Goal: Task Accomplishment & Management: Manage account settings

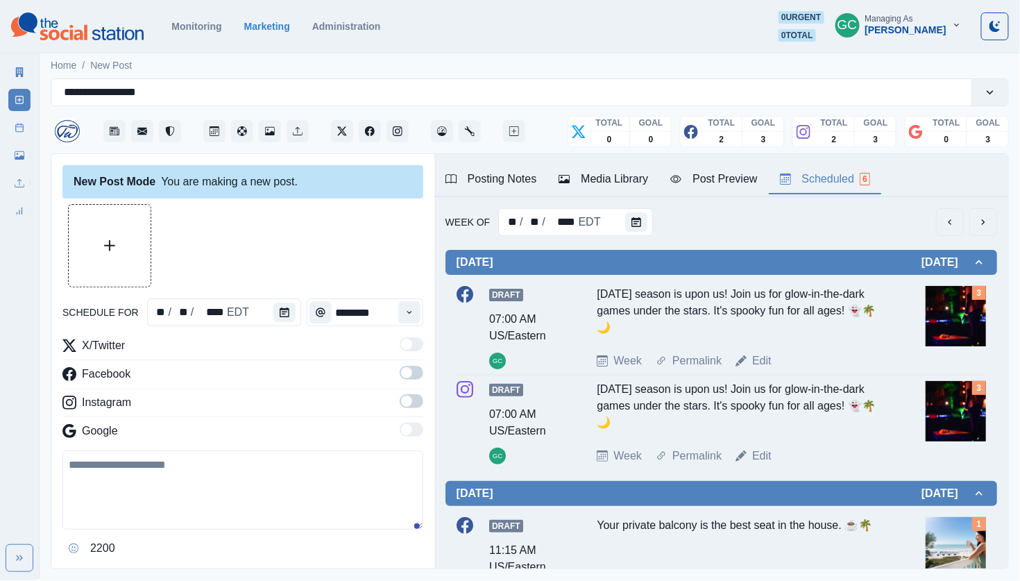
scroll to position [474, 0]
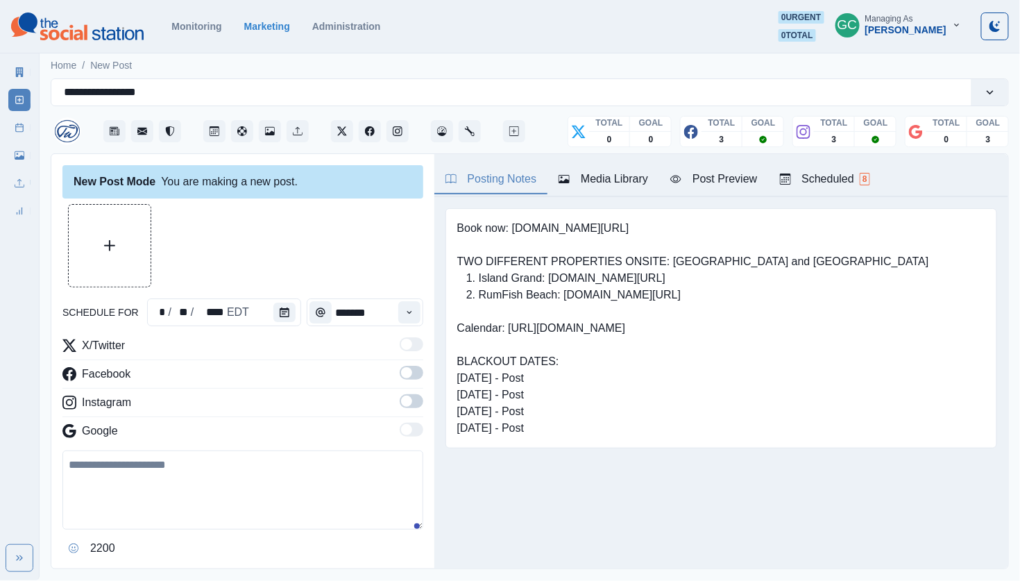
click at [122, 35] on img at bounding box center [77, 26] width 133 height 28
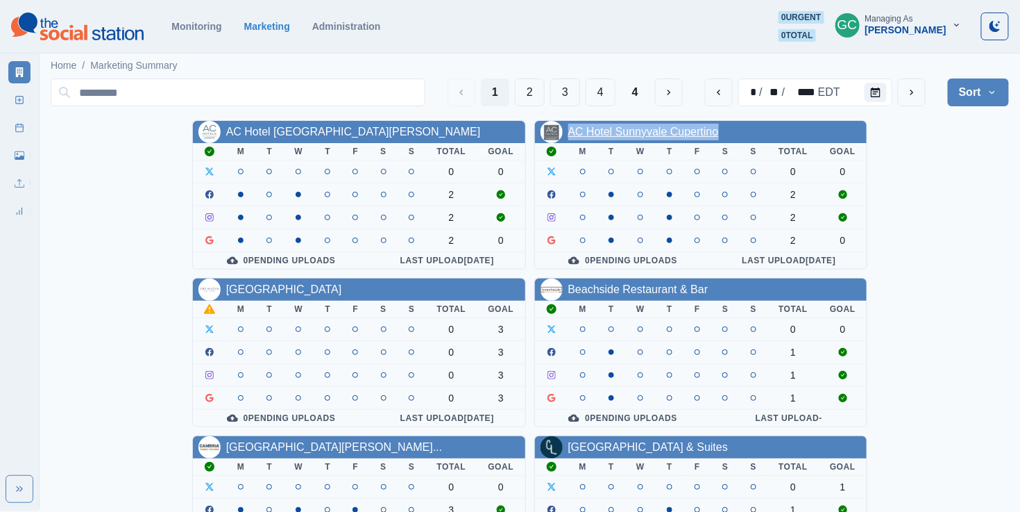
click at [697, 130] on link "AC Hotel Sunnyvale Cupertino" at bounding box center [643, 132] width 151 height 12
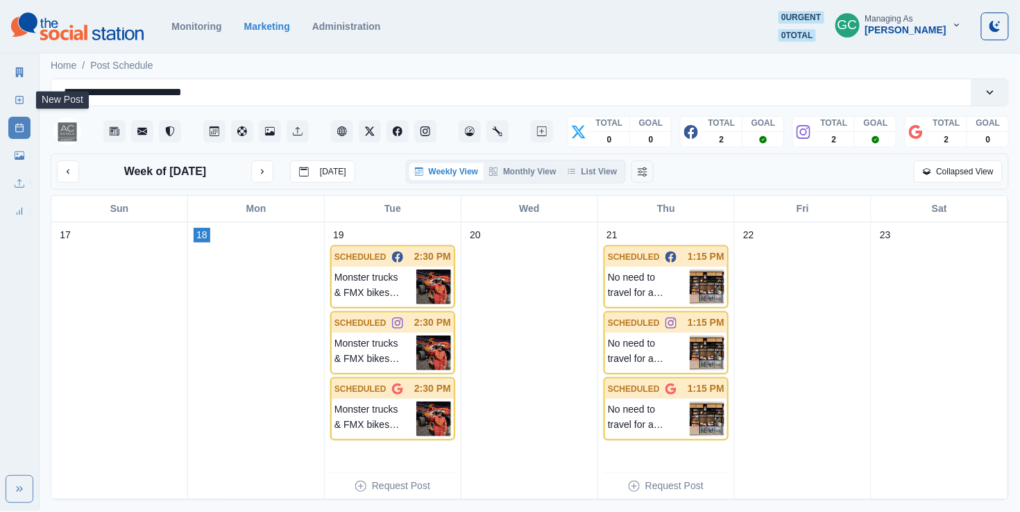
click at [12, 96] on link "New Post" at bounding box center [19, 100] width 22 height 22
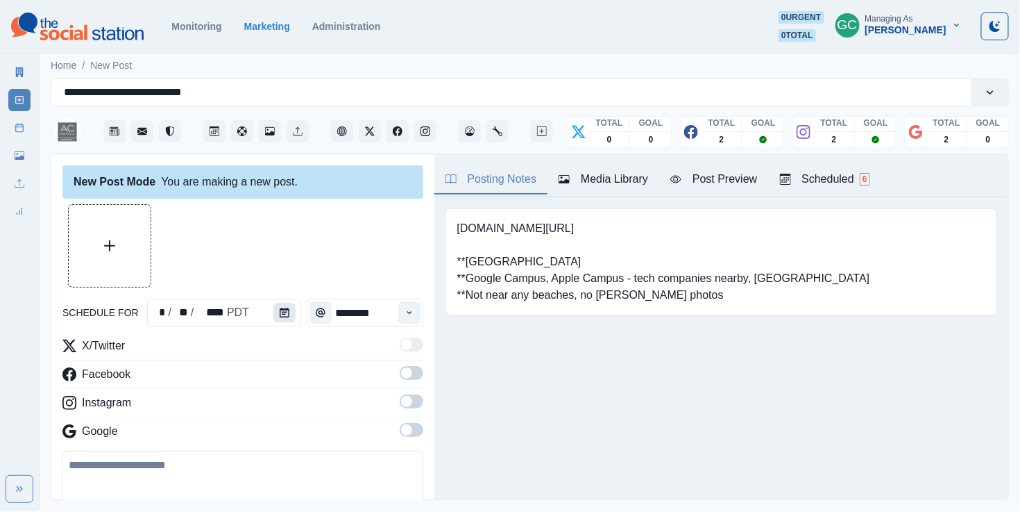
click at [284, 312] on icon "Calendar" at bounding box center [285, 312] width 10 height 10
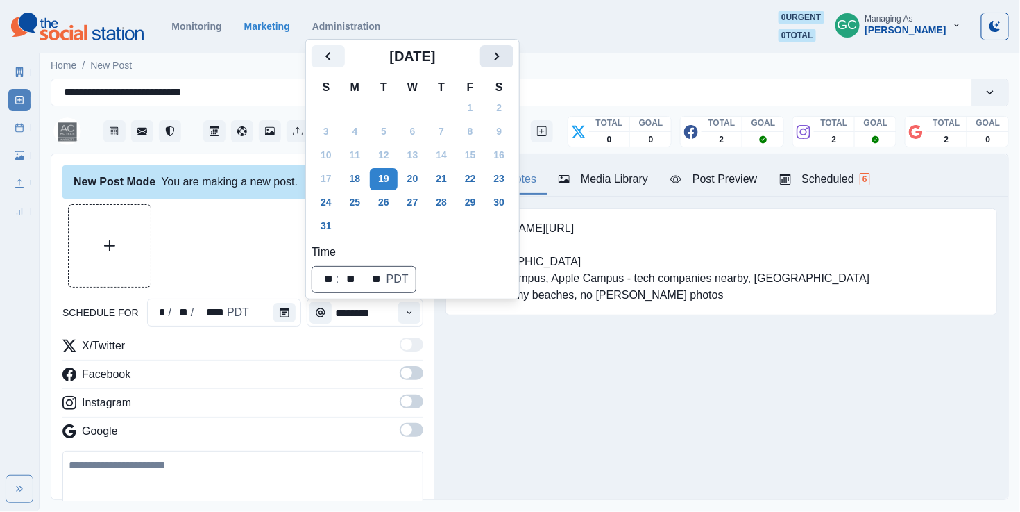
click at [505, 58] on icon "Next" at bounding box center [497, 56] width 17 height 17
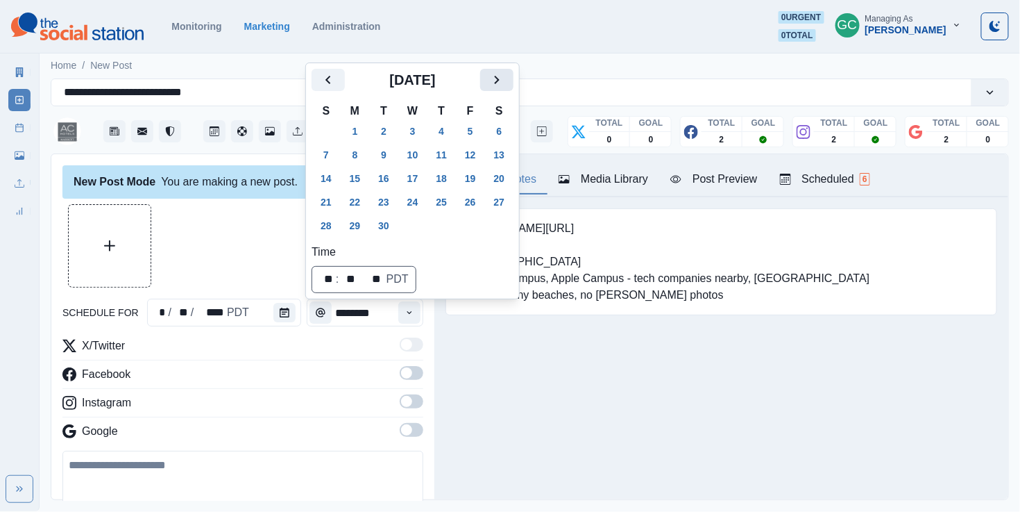
click at [506, 58] on div "Home / New Post" at bounding box center [530, 61] width 981 height 23
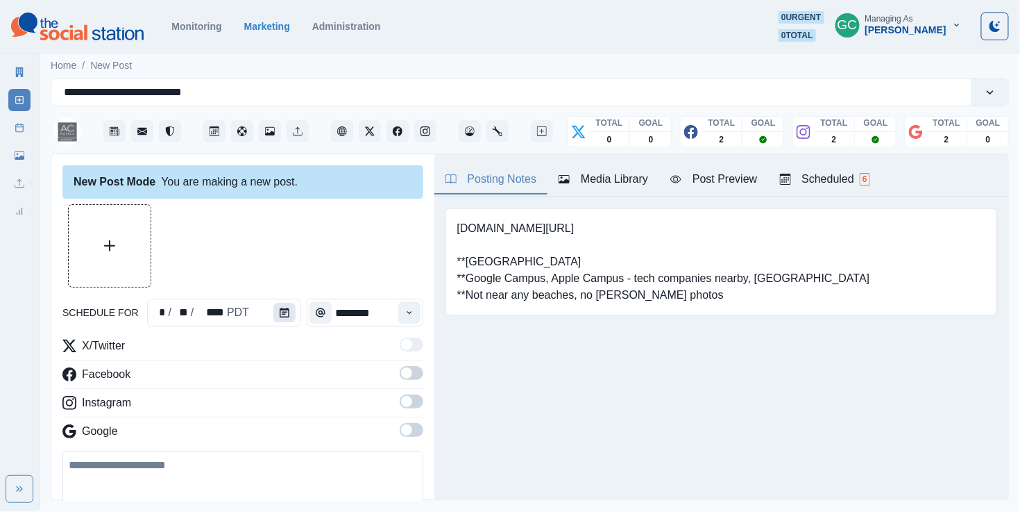
click at [285, 315] on icon "Calendar" at bounding box center [285, 312] width 10 height 10
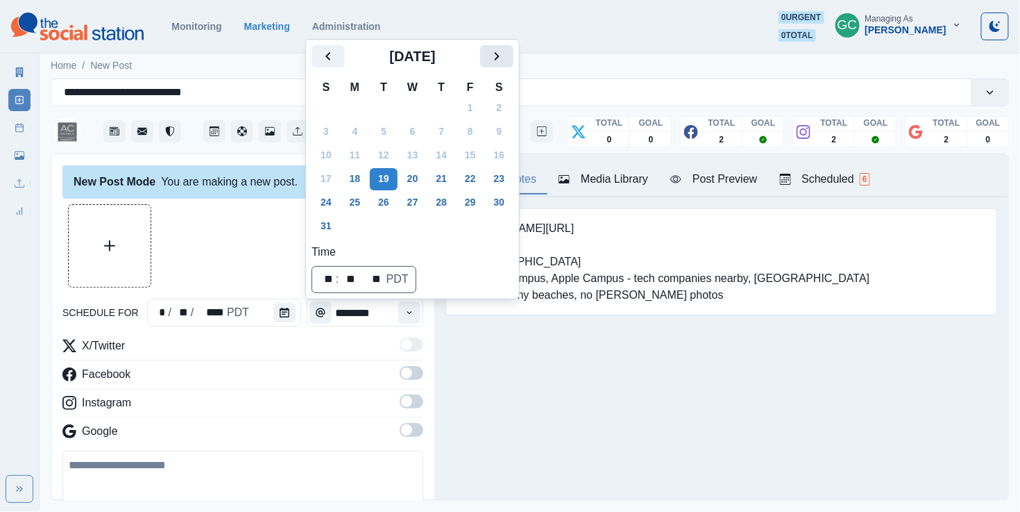
click at [505, 59] on icon "Next" at bounding box center [497, 56] width 17 height 17
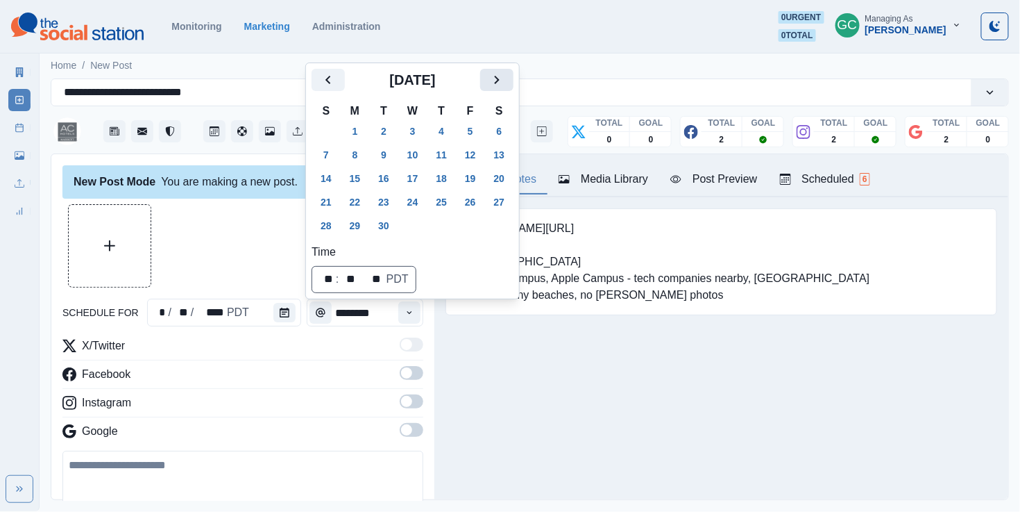
click at [505, 74] on icon "Next" at bounding box center [497, 79] width 17 height 17
click at [479, 229] on button "31" at bounding box center [471, 226] width 28 height 22
click at [407, 317] on icon "Time" at bounding box center [410, 312] width 10 height 10
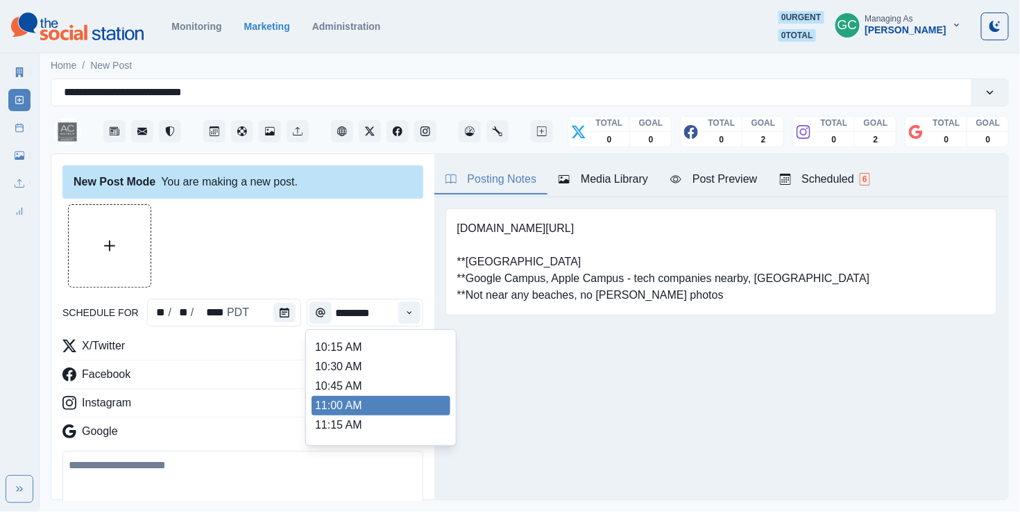
scroll to position [172, 0]
click at [378, 407] on li "11:00 AM" at bounding box center [381, 405] width 139 height 19
type input "********"
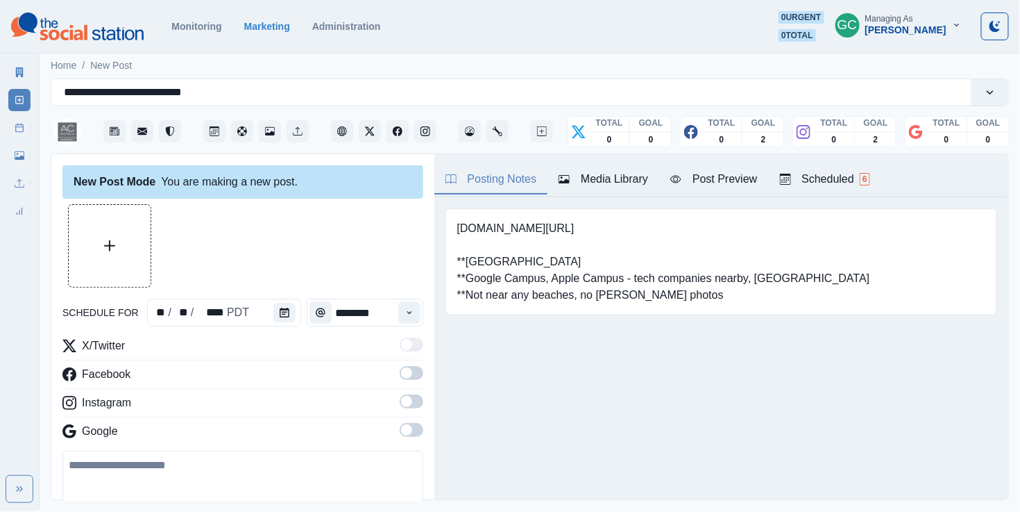
click at [414, 434] on span at bounding box center [412, 430] width 24 height 14
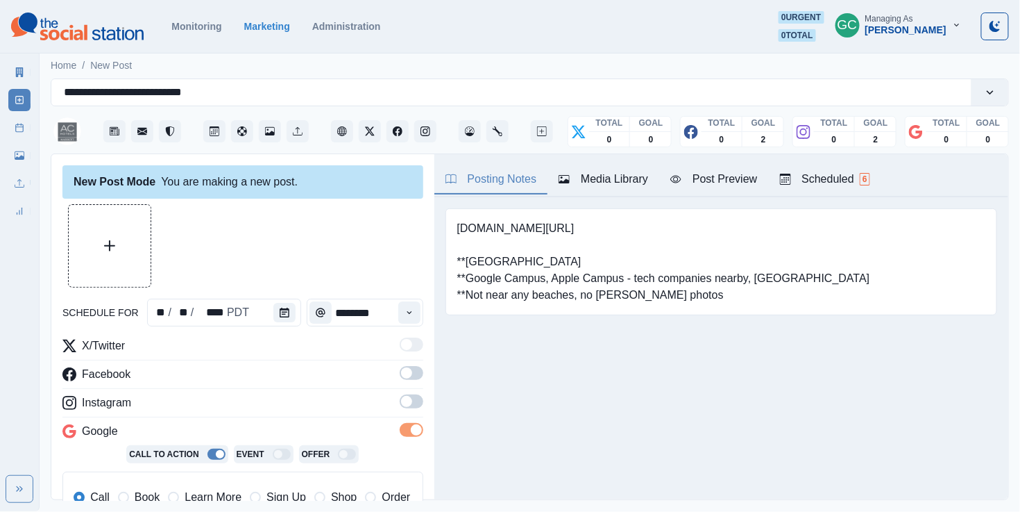
click at [414, 406] on span at bounding box center [412, 401] width 24 height 14
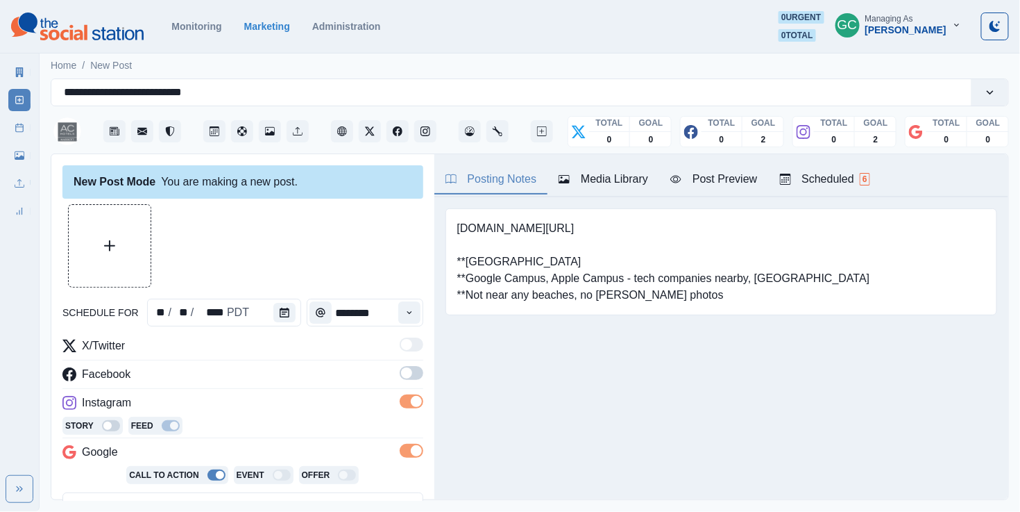
click at [414, 372] on span at bounding box center [412, 373] width 24 height 14
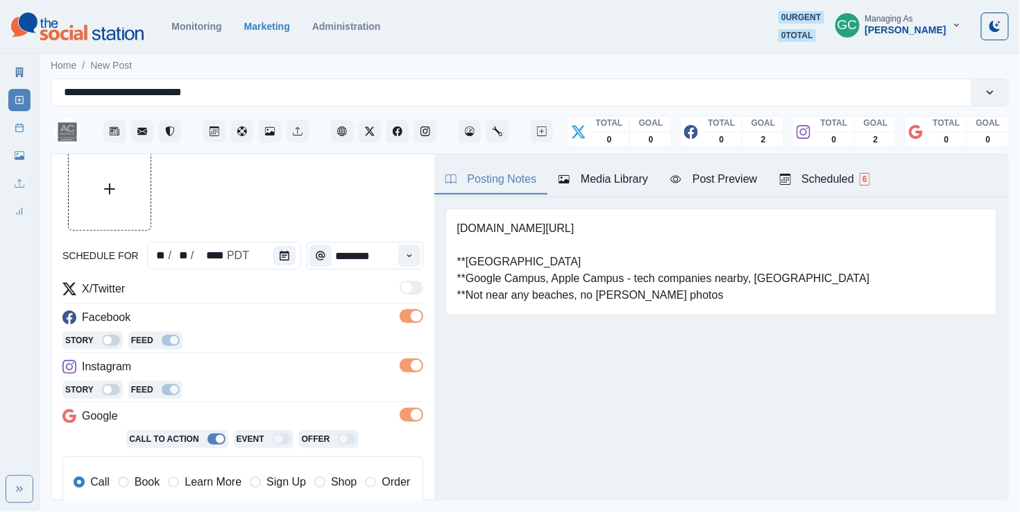
scroll to position [128, 0]
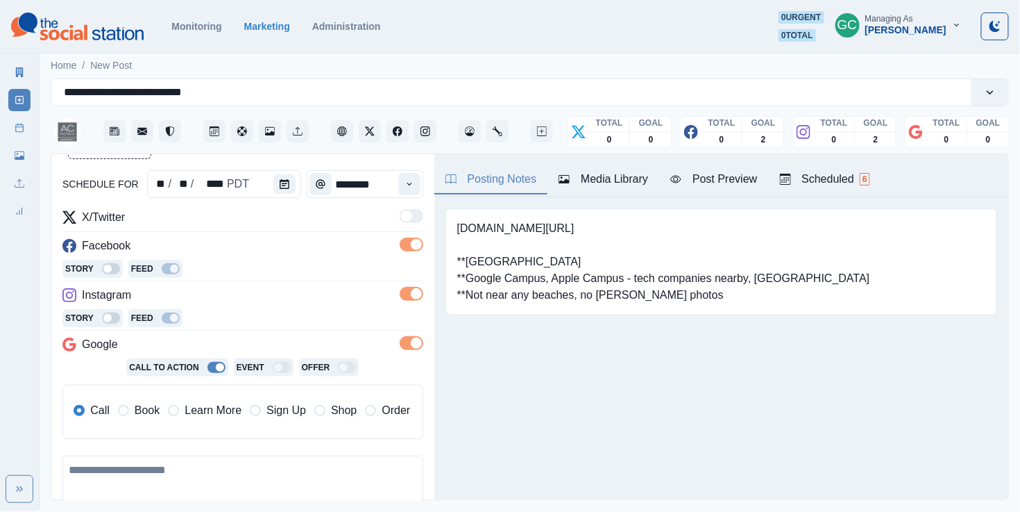
click at [179, 419] on label "Learn More" at bounding box center [205, 410] width 74 height 17
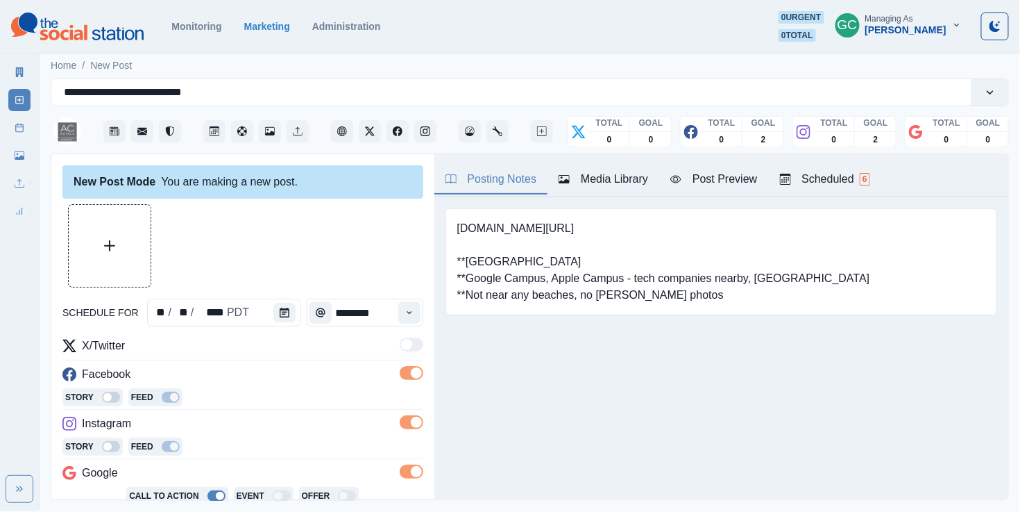
scroll to position [-1, 0]
click at [128, 249] on button "Upload Media" at bounding box center [110, 246] width 82 height 82
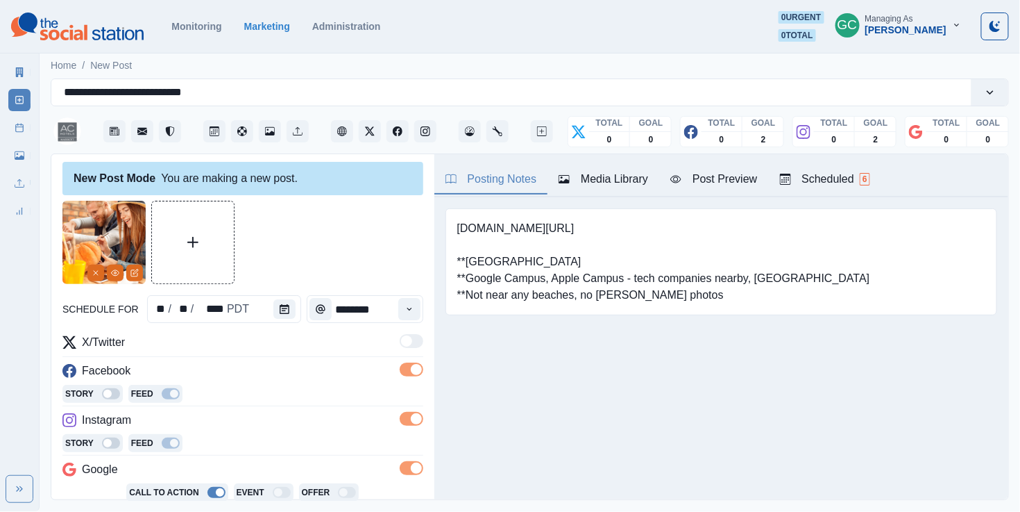
scroll to position [31, 0]
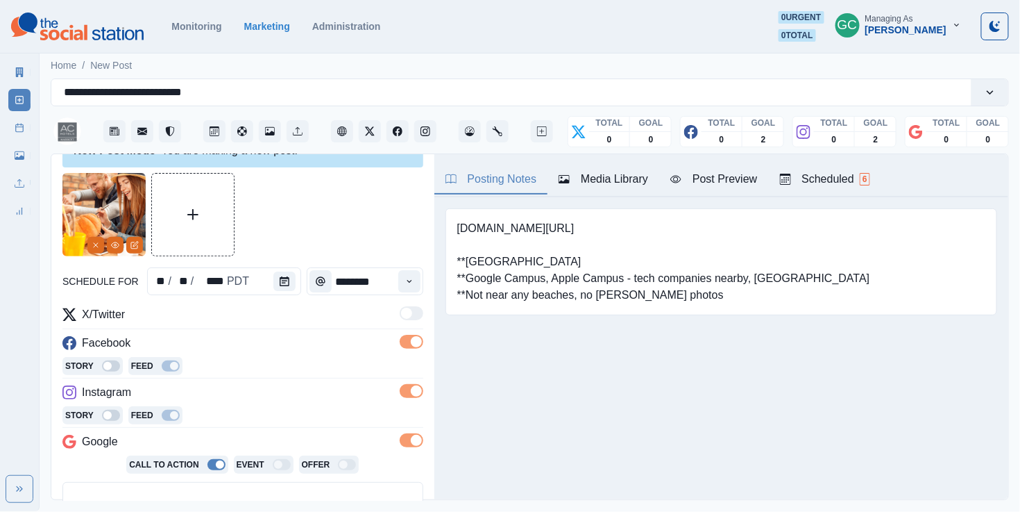
click at [596, 168] on button "Media Library" at bounding box center [604, 179] width 112 height 29
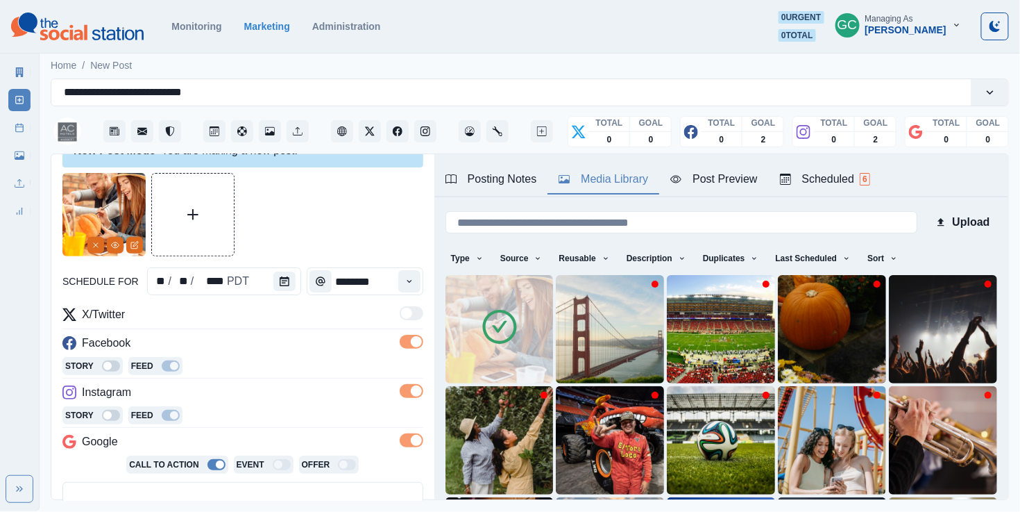
click at [596, 168] on button "Media Library" at bounding box center [604, 179] width 112 height 29
click at [521, 303] on img at bounding box center [500, 329] width 108 height 108
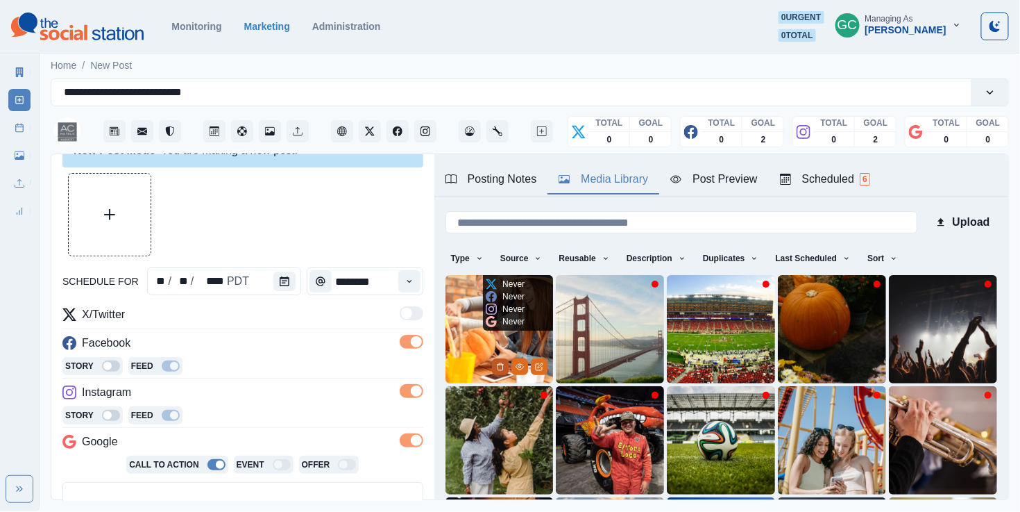
click at [498, 369] on icon "Delete Media" at bounding box center [500, 366] width 5 height 7
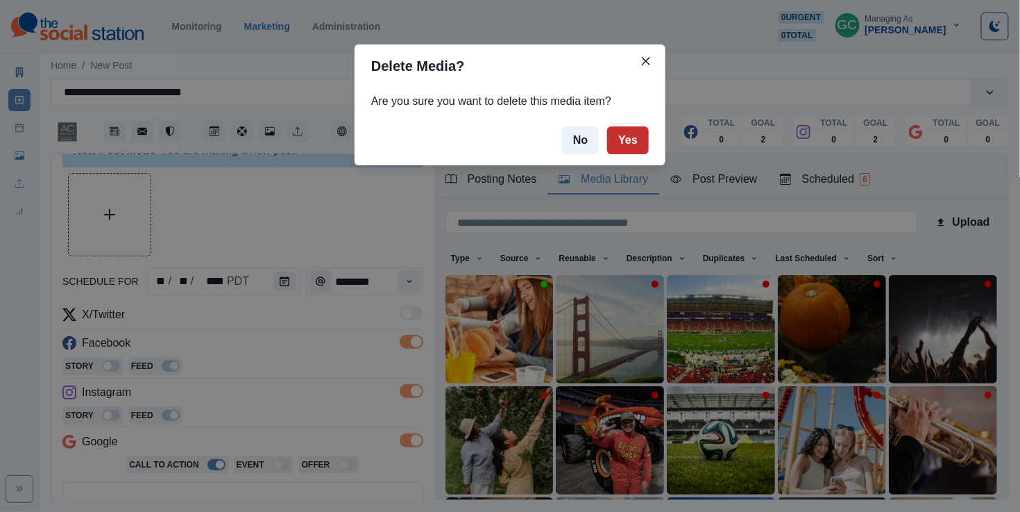
click at [632, 135] on button "Yes" at bounding box center [628, 140] width 42 height 28
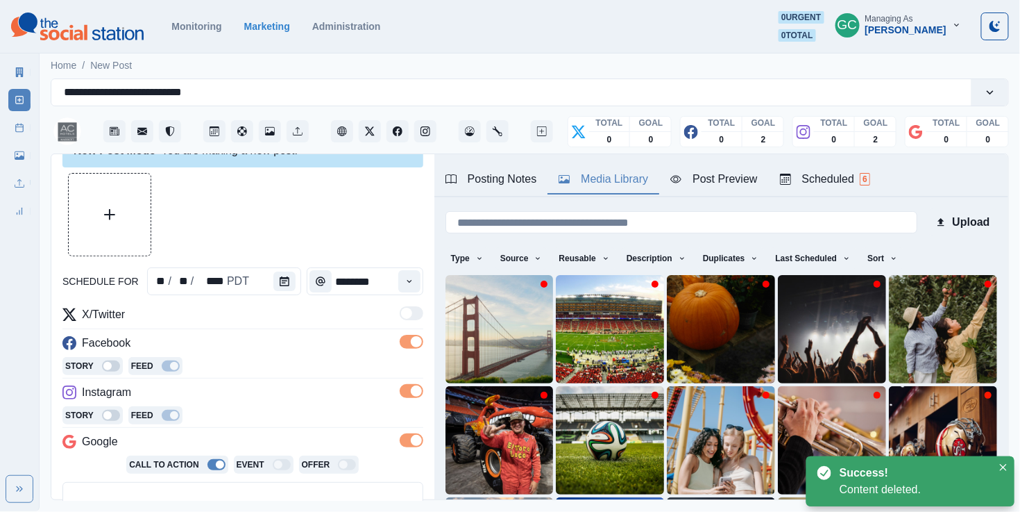
scroll to position [43, 0]
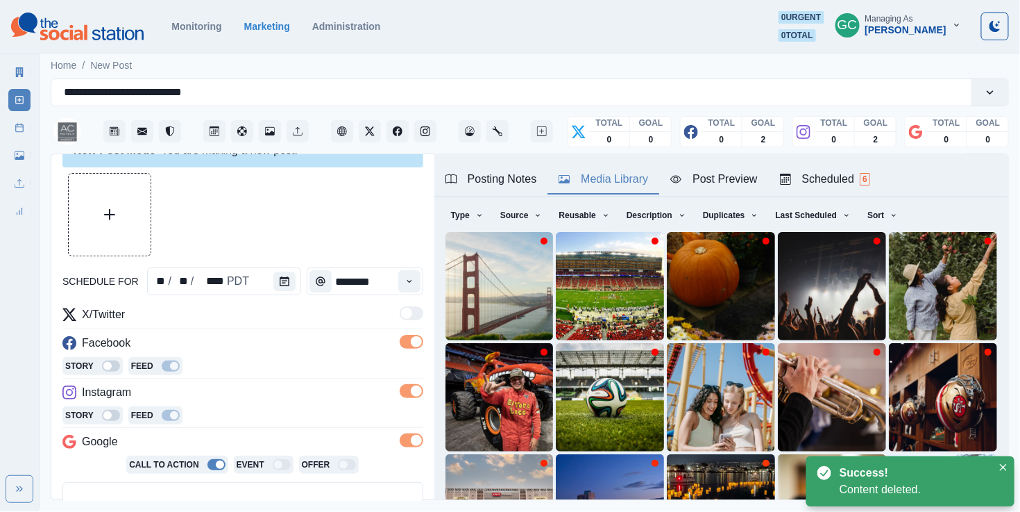
click at [124, 233] on button "Upload Media" at bounding box center [110, 215] width 82 height 82
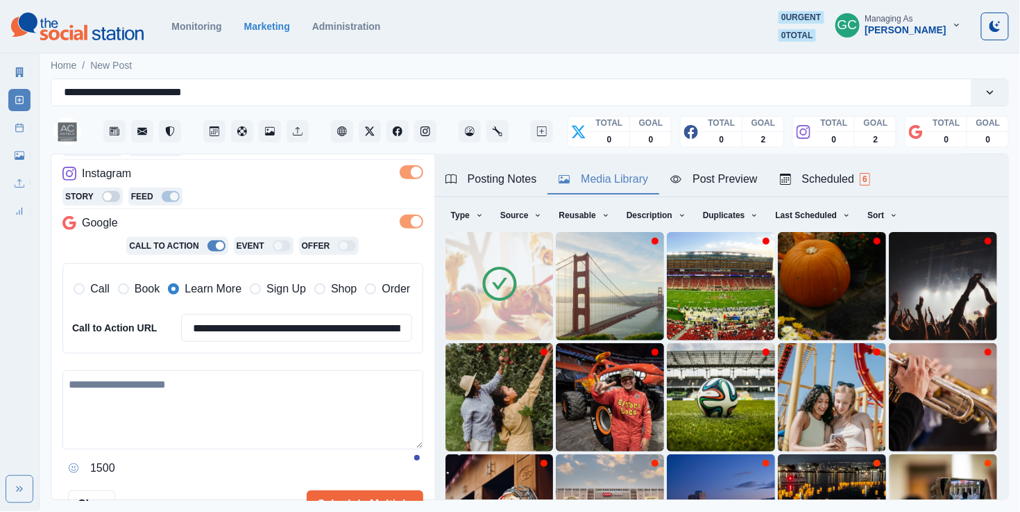
scroll to position [260, 0]
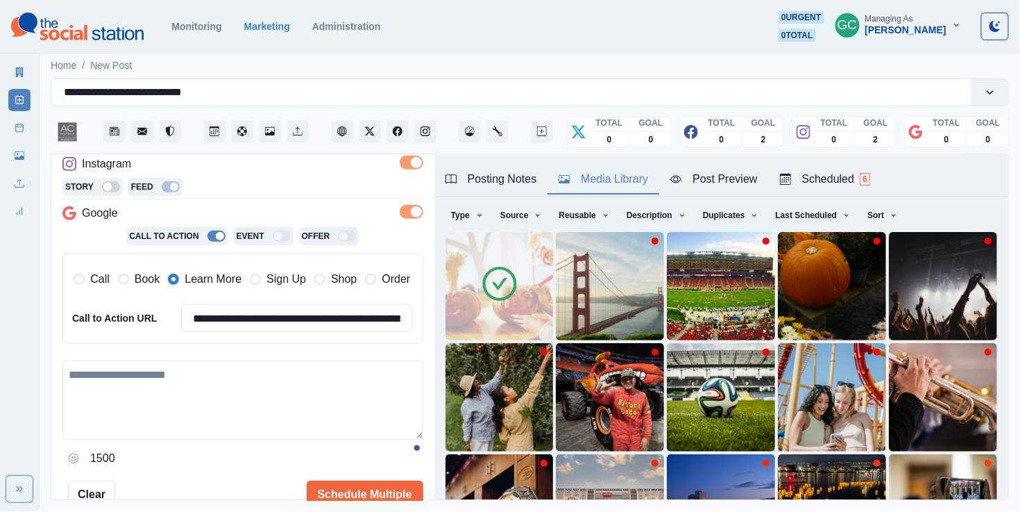
click at [192, 414] on textarea at bounding box center [242, 399] width 361 height 79
paste textarea "**********"
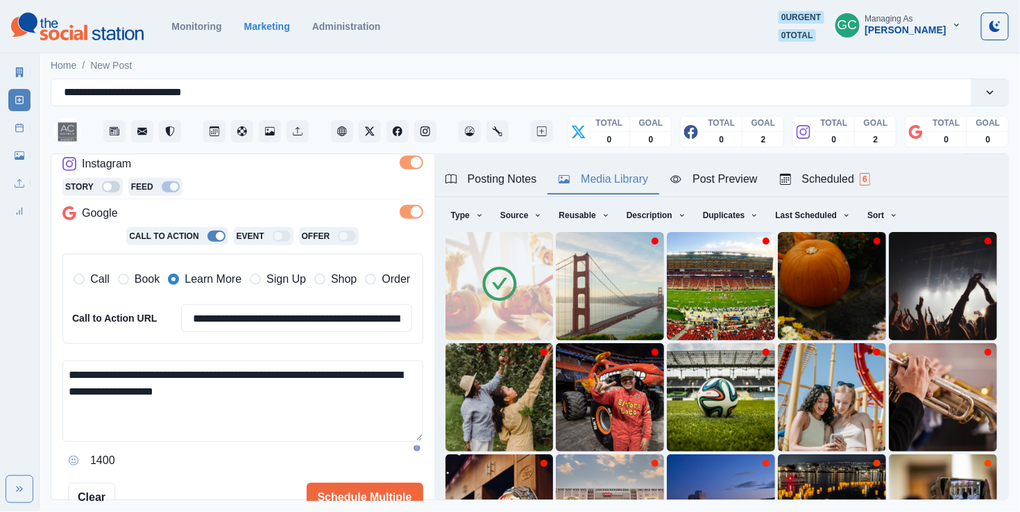
click at [358, 394] on textarea "**********" at bounding box center [242, 400] width 361 height 81
type textarea "**********"
click at [406, 128] on button "Facebook" at bounding box center [398, 131] width 22 height 22
click at [248, 422] on textarea "**********" at bounding box center [242, 400] width 361 height 81
drag, startPoint x: 256, startPoint y: 435, endPoint x: 59, endPoint y: 362, distance: 210.2
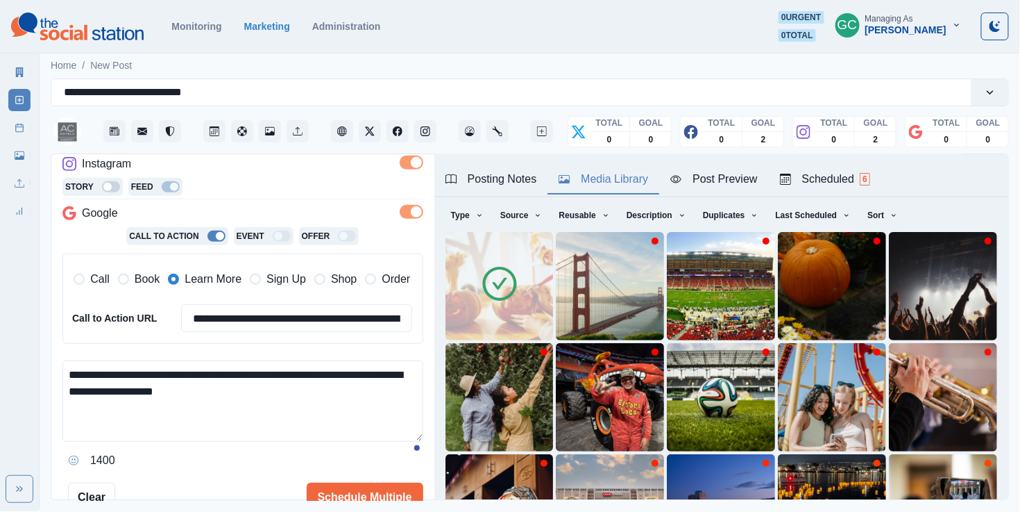
click at [64, 369] on div "**********" at bounding box center [242, 275] width 361 height 394
click at [269, 432] on textarea "**********" at bounding box center [242, 400] width 361 height 81
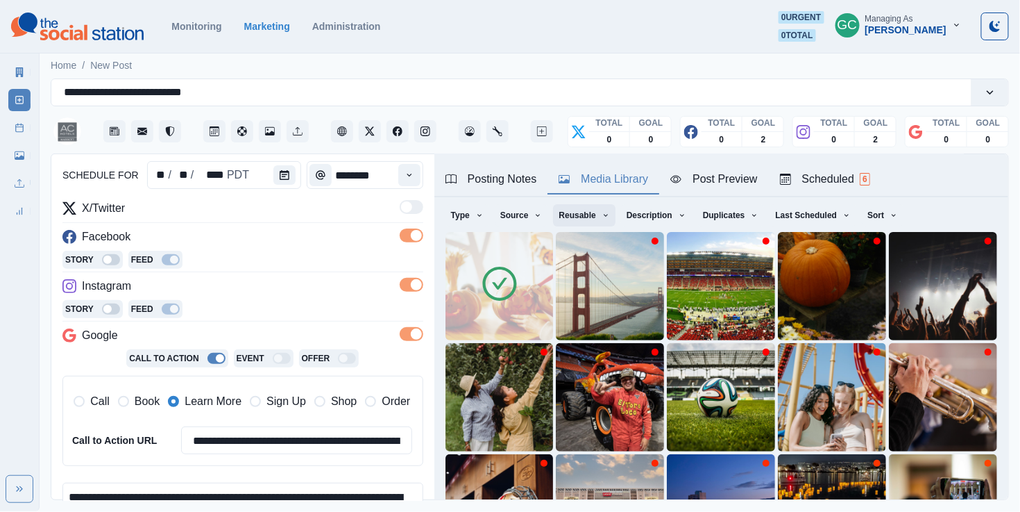
scroll to position [146, 0]
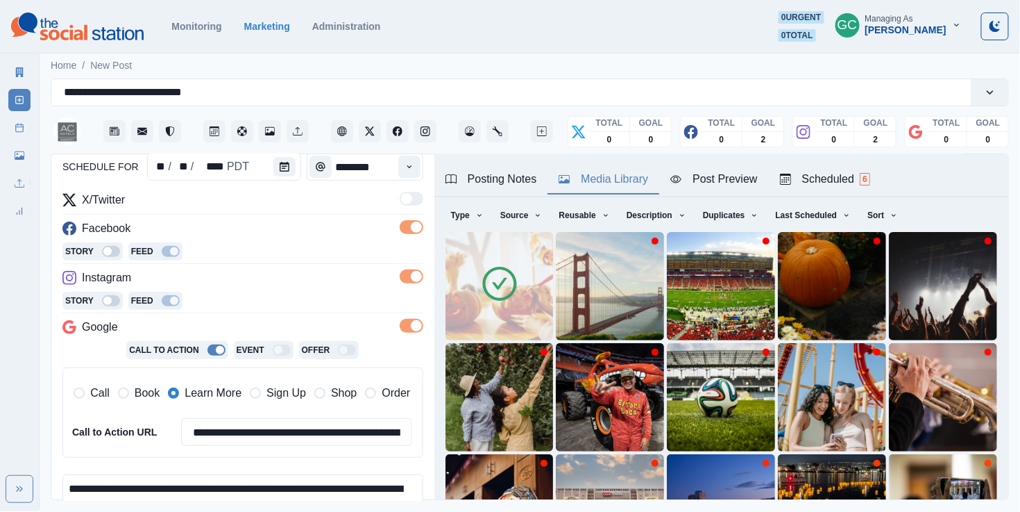
click at [829, 175] on div "Scheduled 6" at bounding box center [825, 179] width 90 height 17
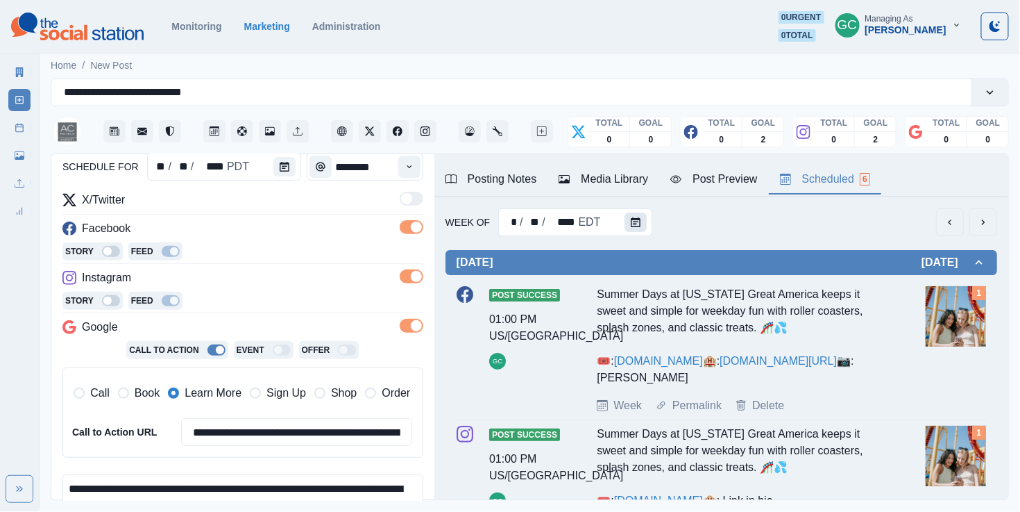
scroll to position [0, 0]
click at [636, 223] on icon "Calendar" at bounding box center [636, 222] width 10 height 10
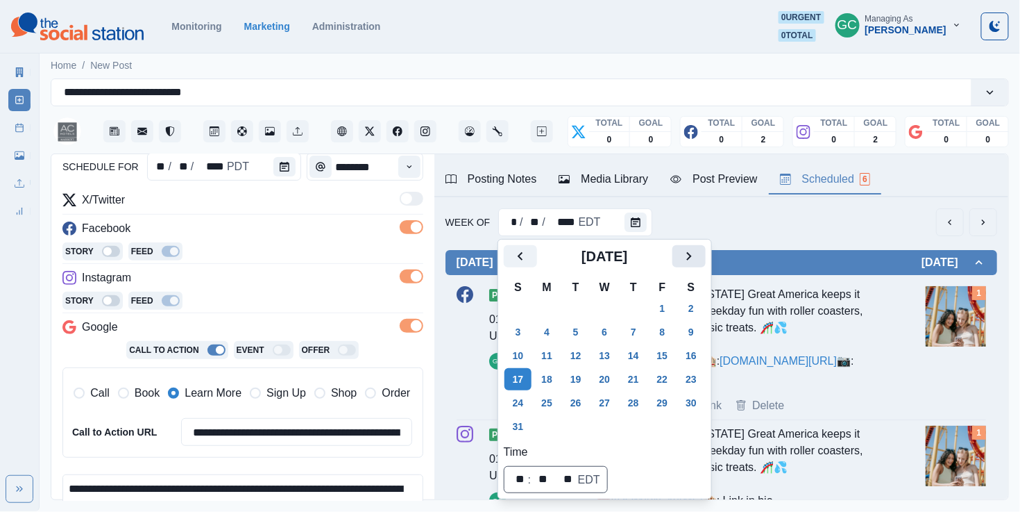
click at [698, 255] on icon "Next" at bounding box center [689, 256] width 17 height 17
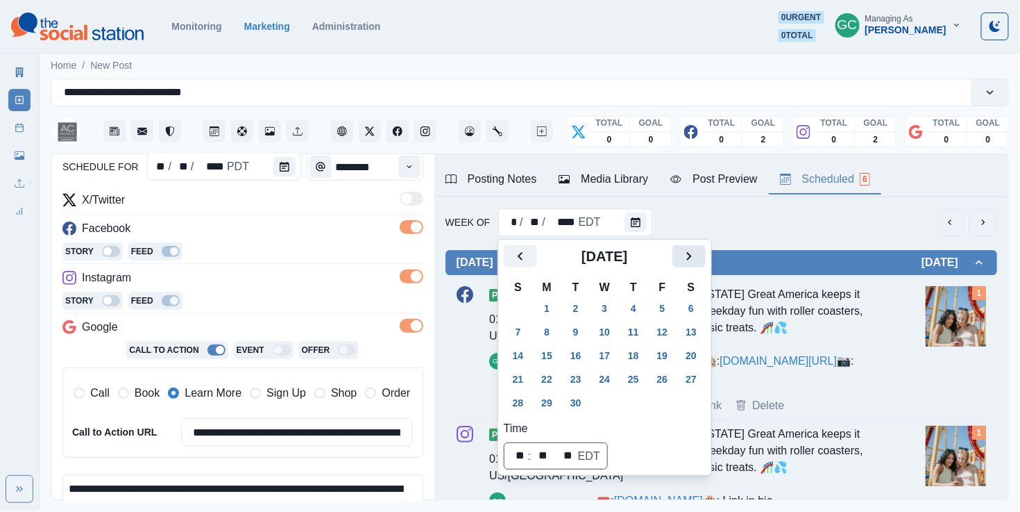
click at [698, 255] on icon "Next" at bounding box center [689, 256] width 17 height 17
click at [668, 402] on button "31" at bounding box center [663, 402] width 28 height 22
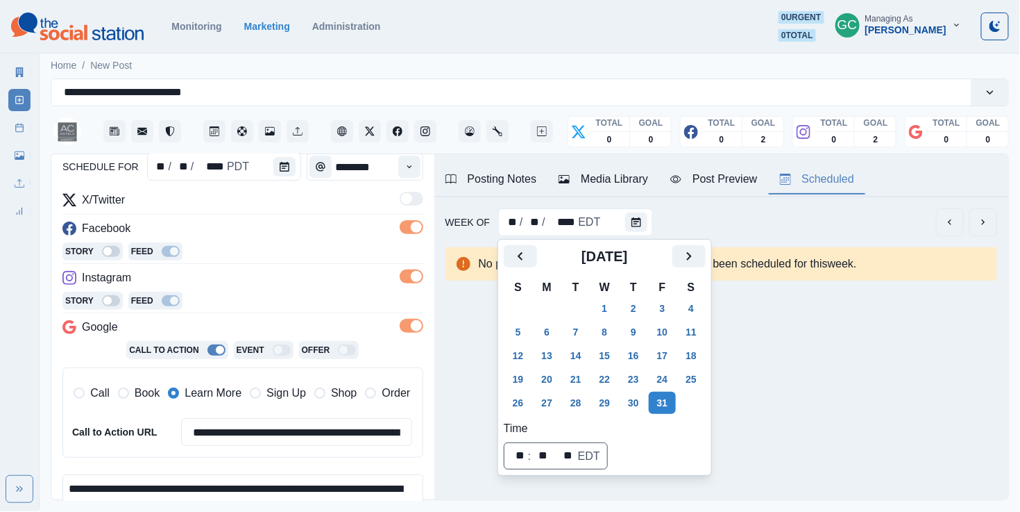
click at [783, 326] on div "www.marriott.com/sjcan **Shoreline Amphitheater **Google Campus, Apple Campus -…" at bounding box center [722, 265] width 574 height 137
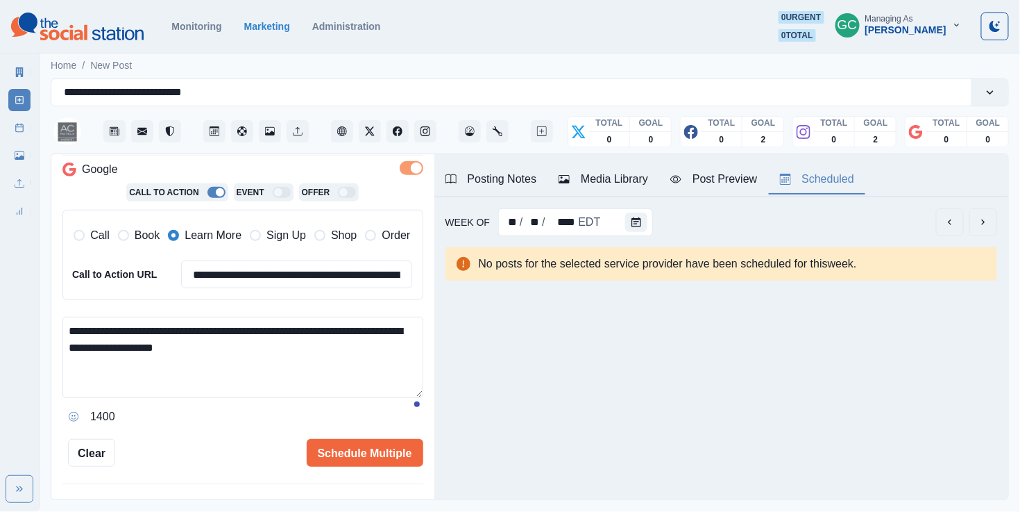
scroll to position [367, 0]
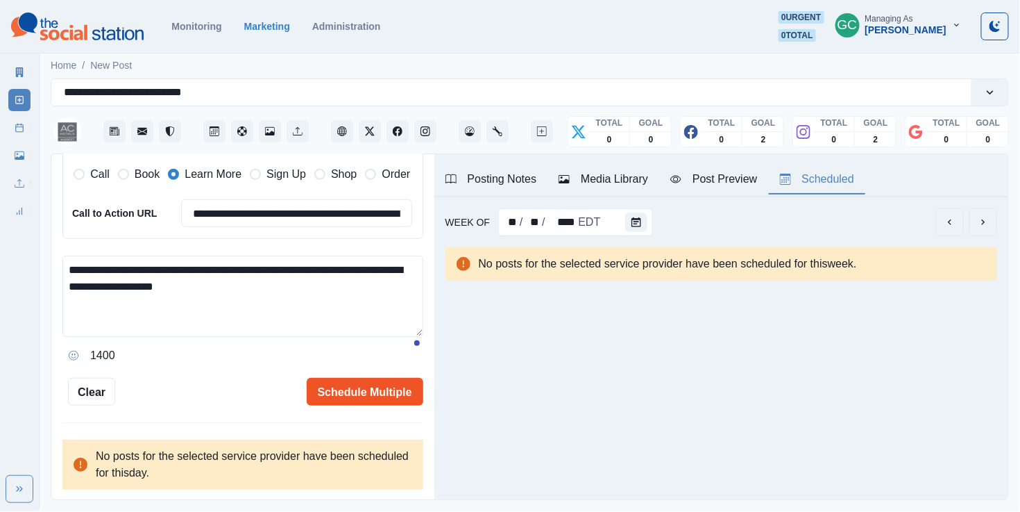
click at [358, 399] on button "Schedule Multiple" at bounding box center [365, 392] width 117 height 28
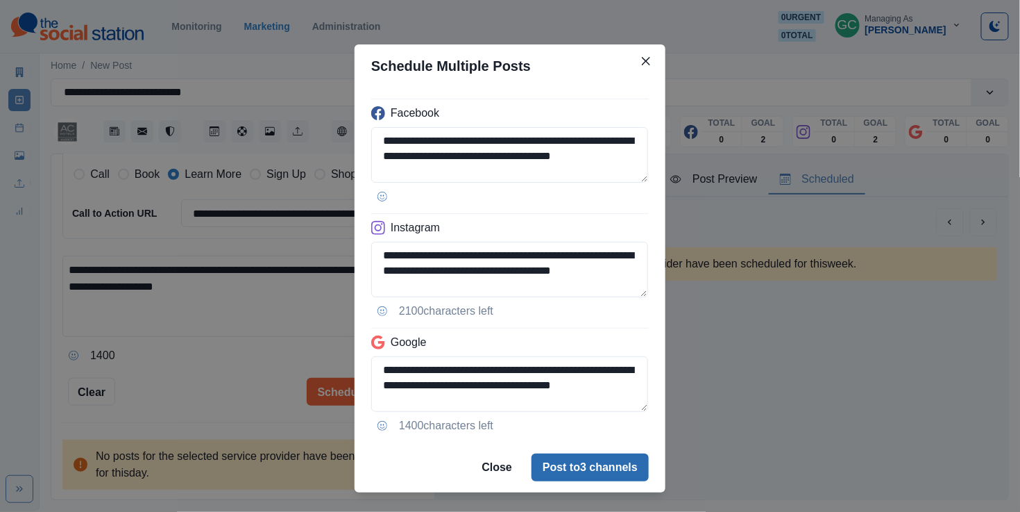
click at [551, 474] on button "Post to 3 channels" at bounding box center [590, 467] width 117 height 28
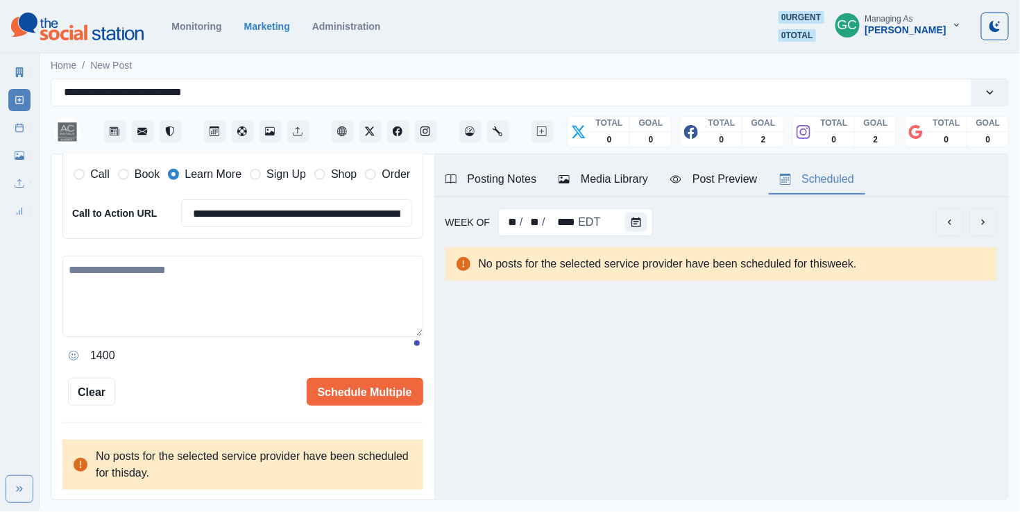
scroll to position [147, 0]
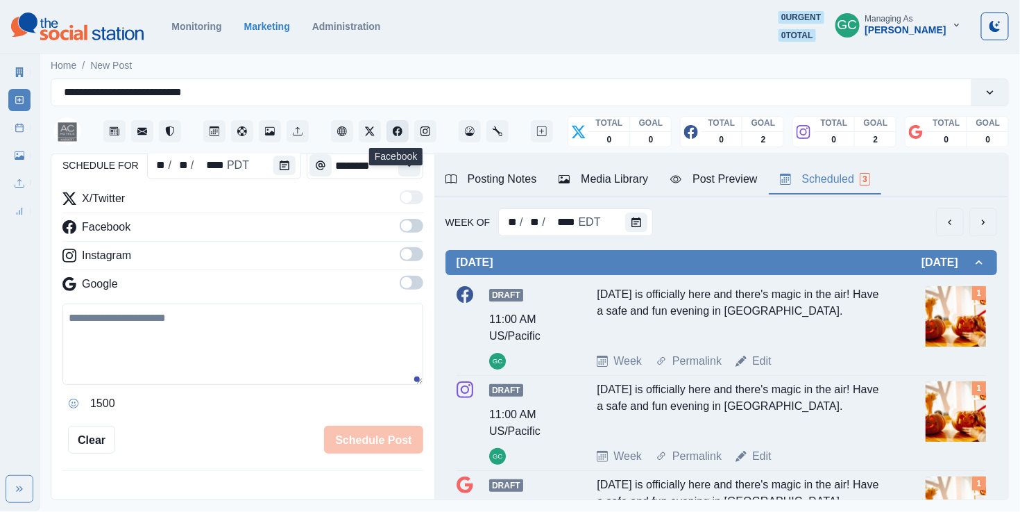
click at [394, 127] on icon "Facebook" at bounding box center [398, 131] width 10 height 10
click at [82, 31] on img at bounding box center [77, 26] width 133 height 28
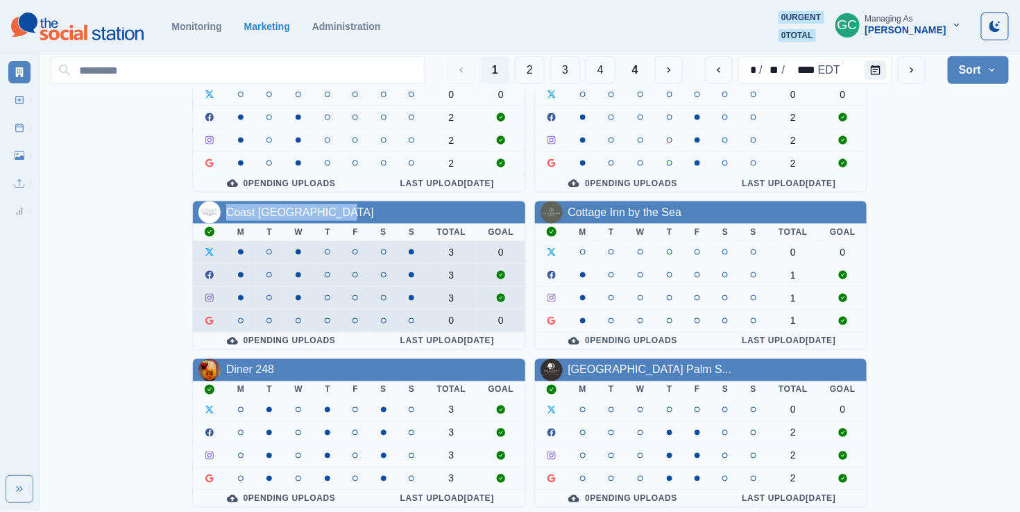
scroll to position [549, 0]
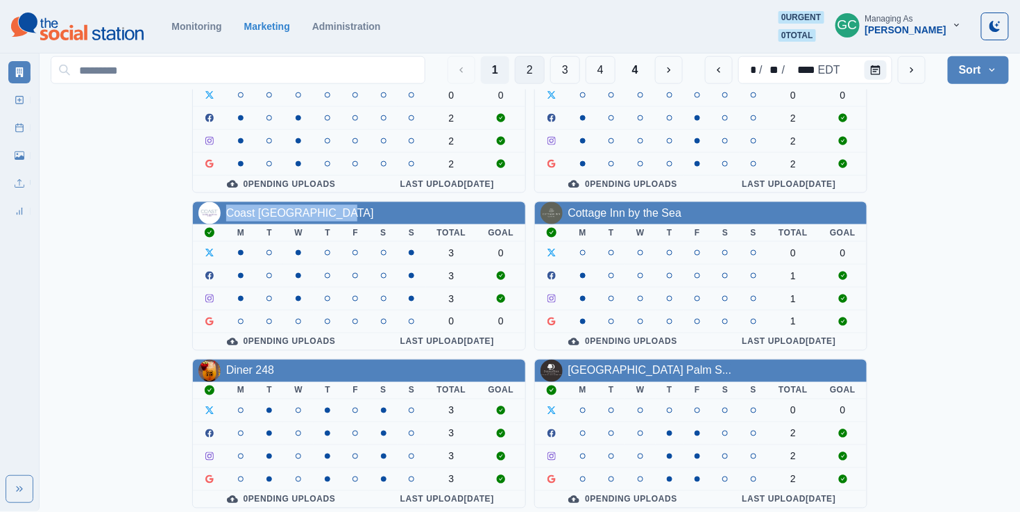
click at [525, 75] on button "2" at bounding box center [530, 70] width 30 height 28
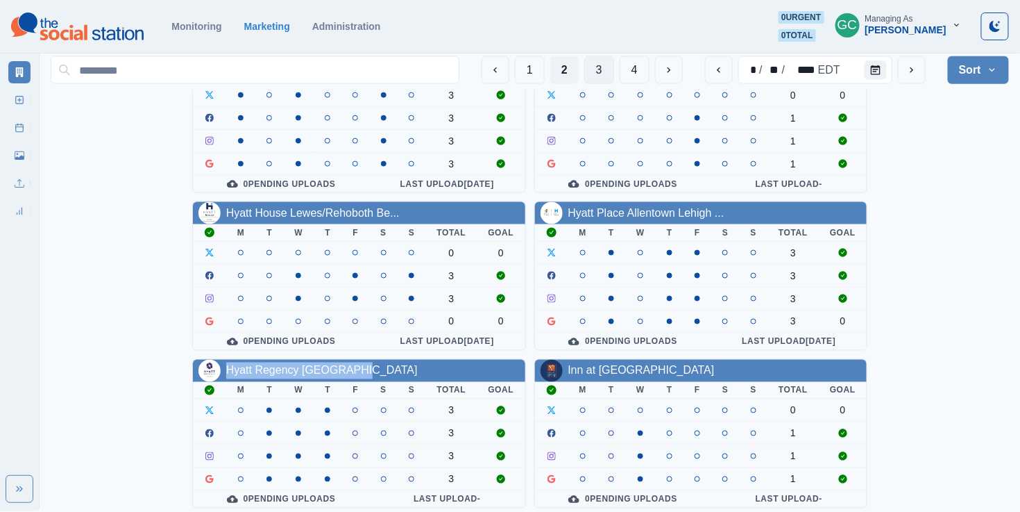
click at [590, 66] on button "3" at bounding box center [599, 70] width 30 height 28
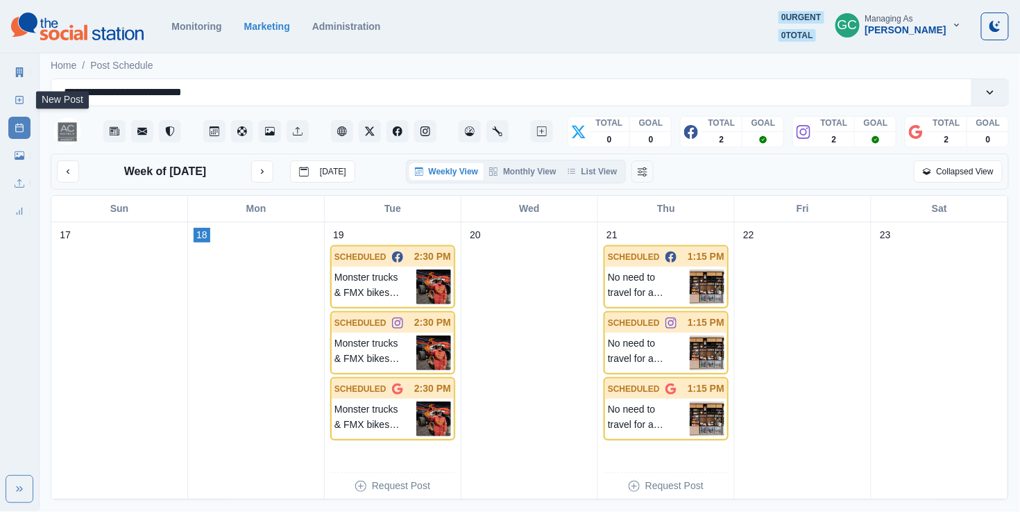
click at [16, 102] on icon at bounding box center [20, 100] width 10 height 10
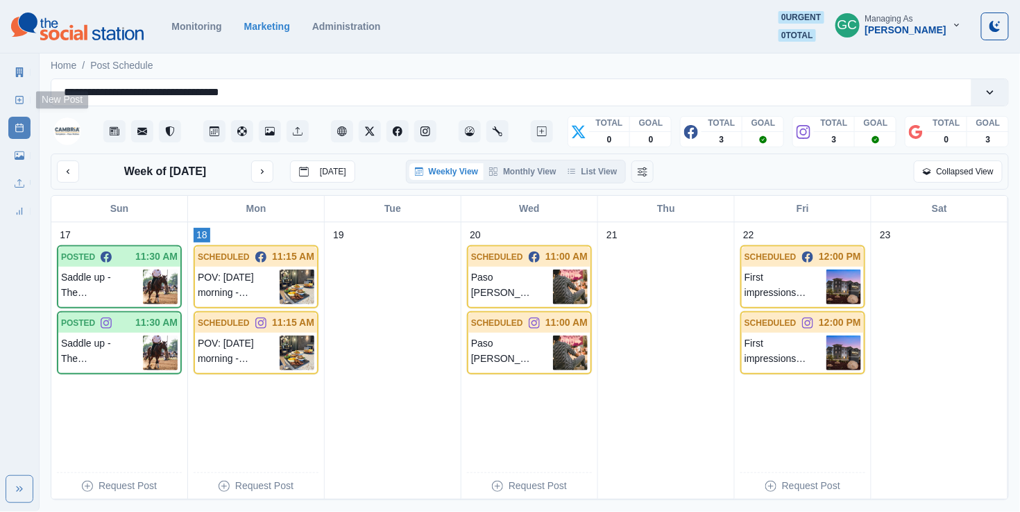
click at [24, 103] on link "New Post" at bounding box center [19, 100] width 22 height 22
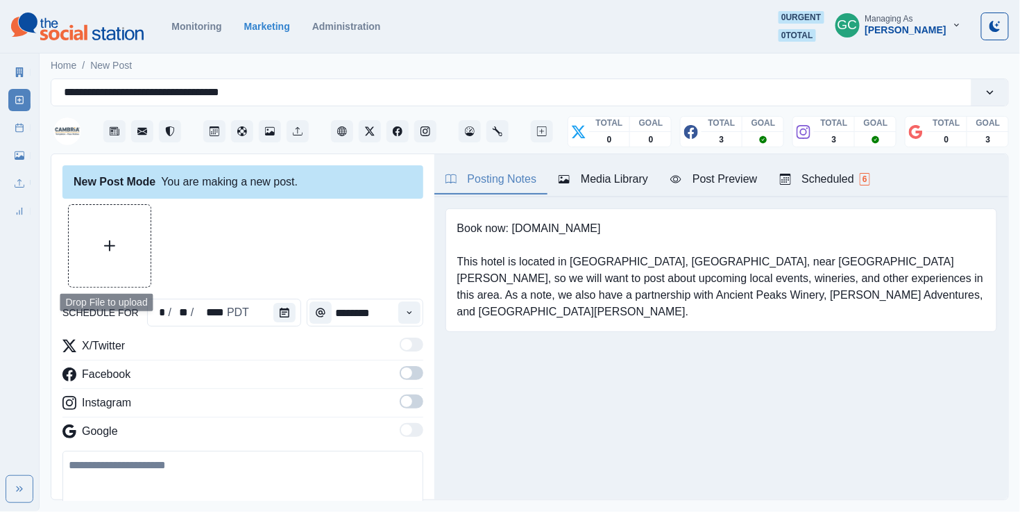
click at [114, 238] on button "Upload Media" at bounding box center [110, 246] width 82 height 82
click at [101, 223] on button "Upload Media" at bounding box center [110, 246] width 82 height 82
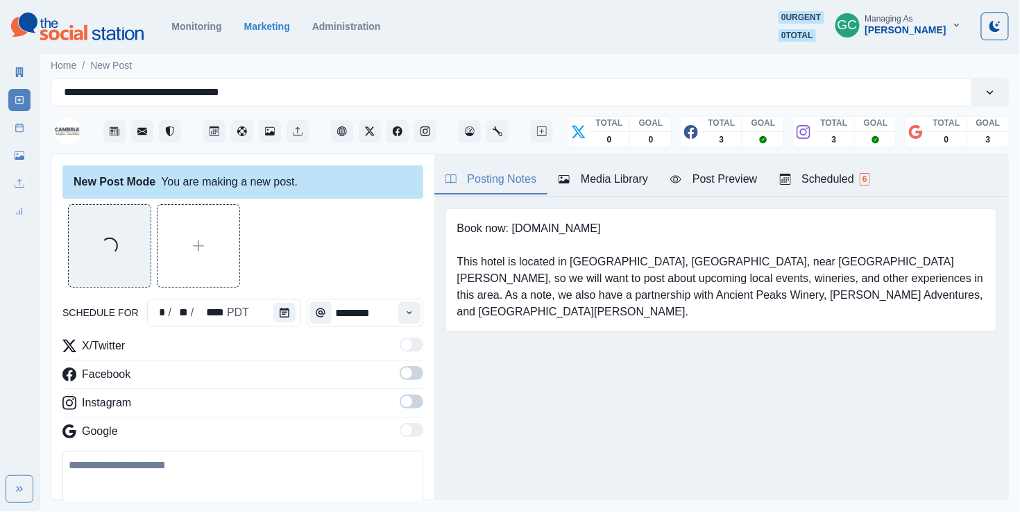
click at [609, 164] on div "Posting Notes Media Library Post Preview Scheduled 6" at bounding box center [722, 175] width 574 height 43
click at [607, 182] on div "Media Library" at bounding box center [604, 179] width 90 height 17
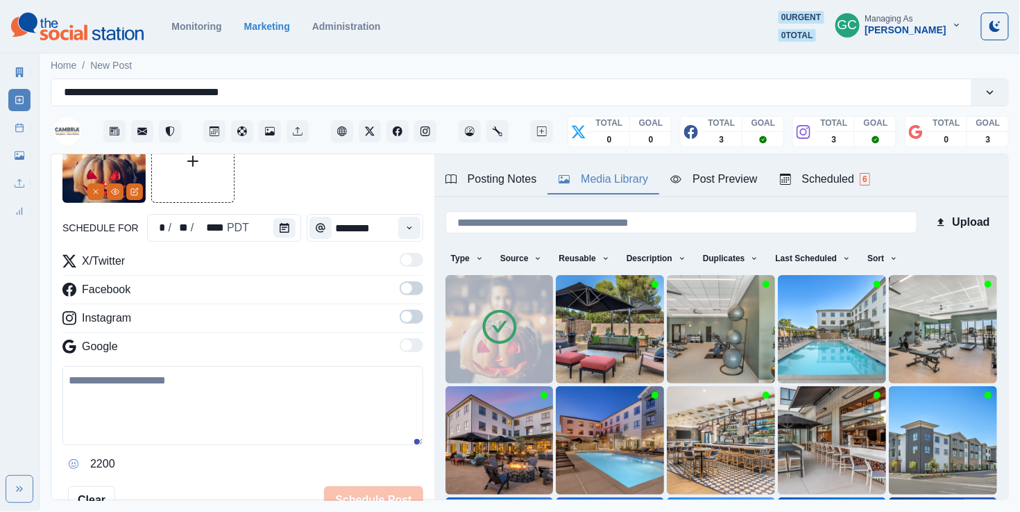
scroll to position [48, 0]
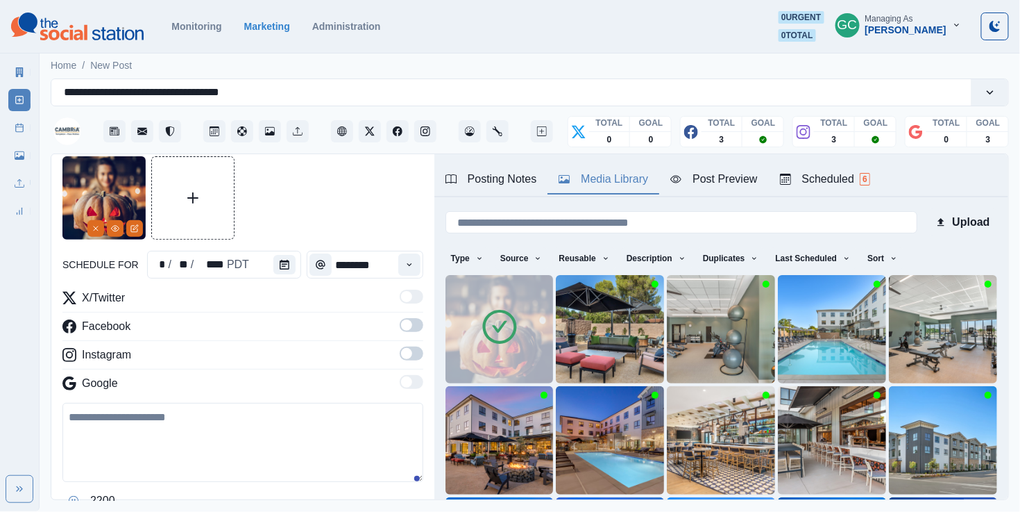
click at [525, 322] on img at bounding box center [500, 329] width 108 height 108
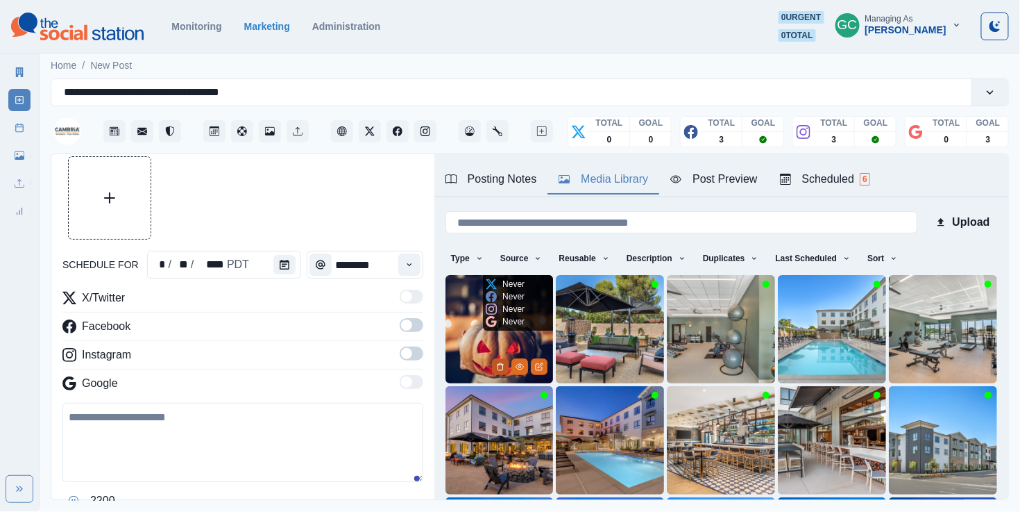
click at [496, 358] on button "Delete Media" at bounding box center [500, 366] width 17 height 17
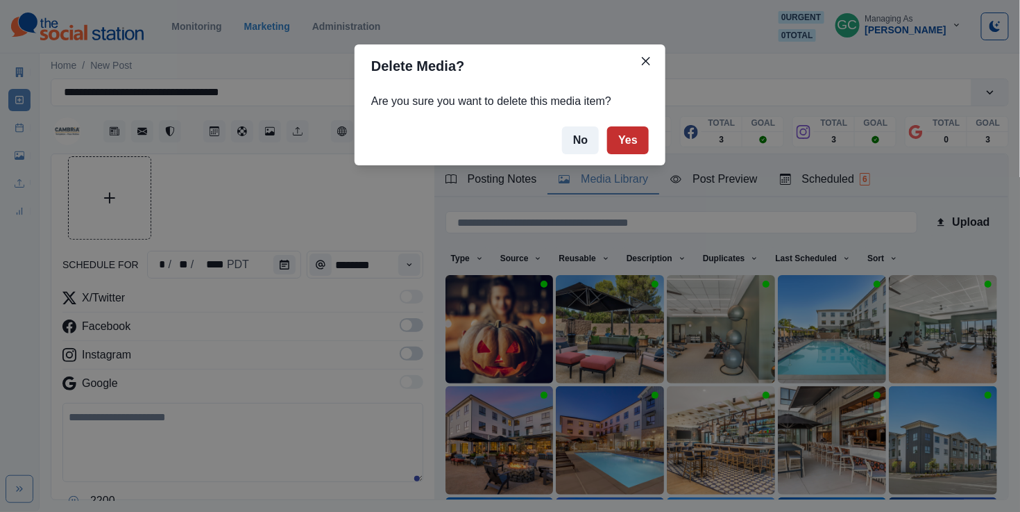
click at [647, 126] on button "Yes" at bounding box center [628, 140] width 42 height 28
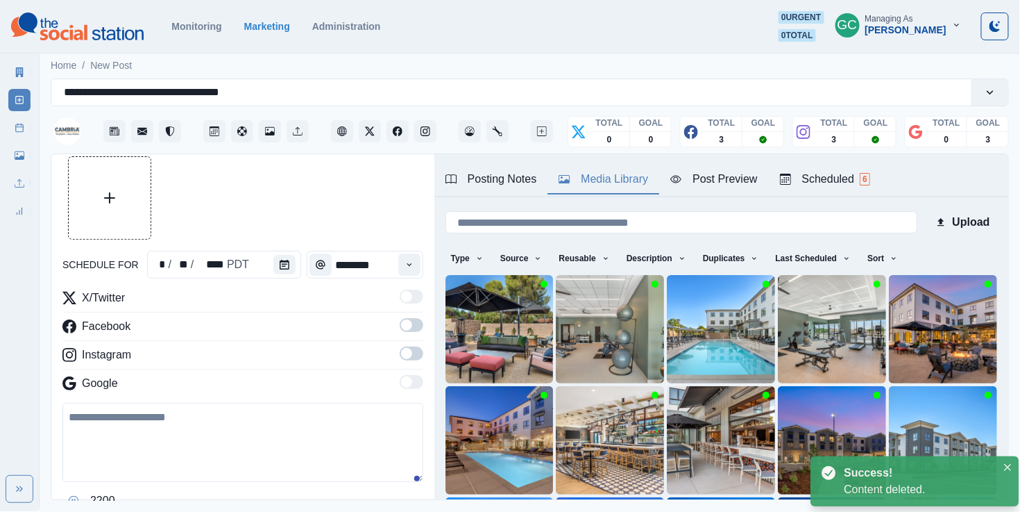
scroll to position [43, 0]
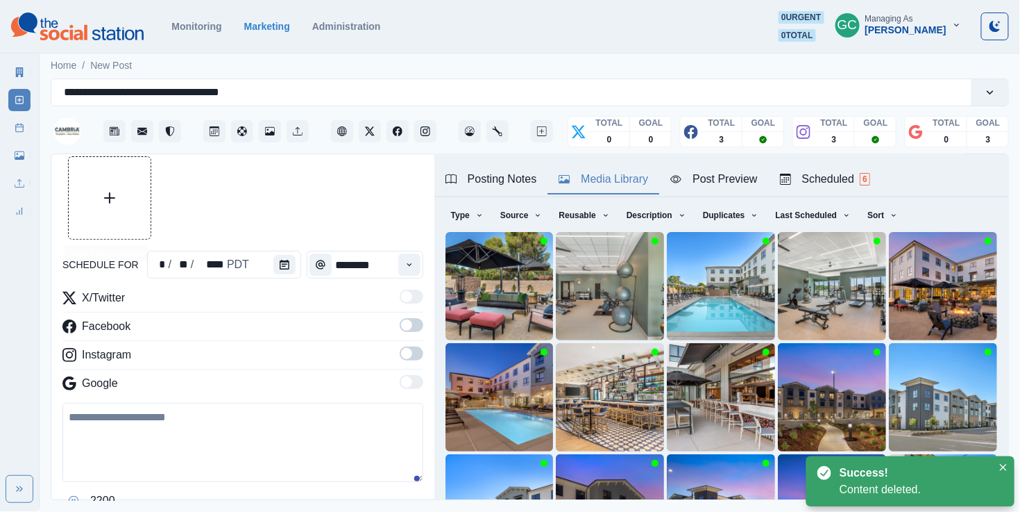
click at [144, 209] on button "Upload Media" at bounding box center [110, 198] width 82 height 82
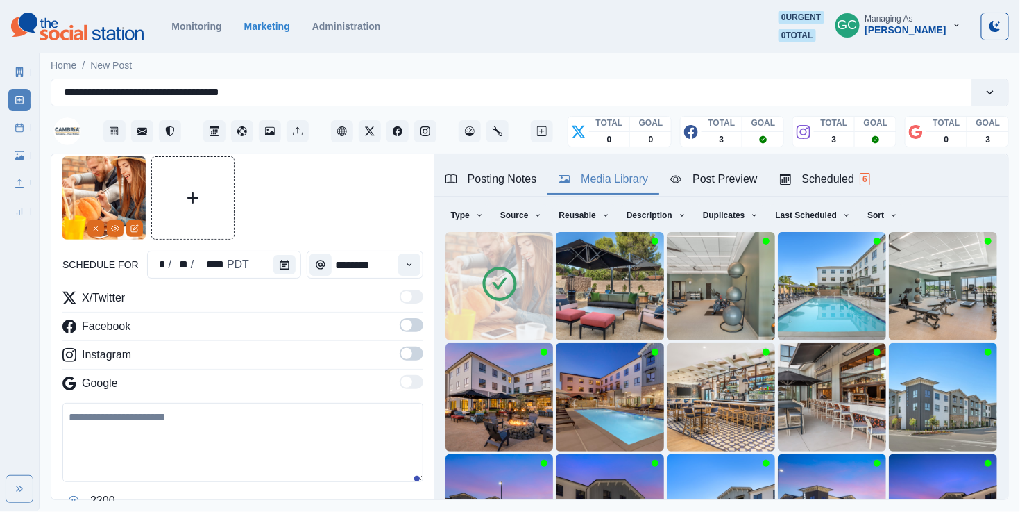
click at [484, 317] on img at bounding box center [500, 286] width 108 height 108
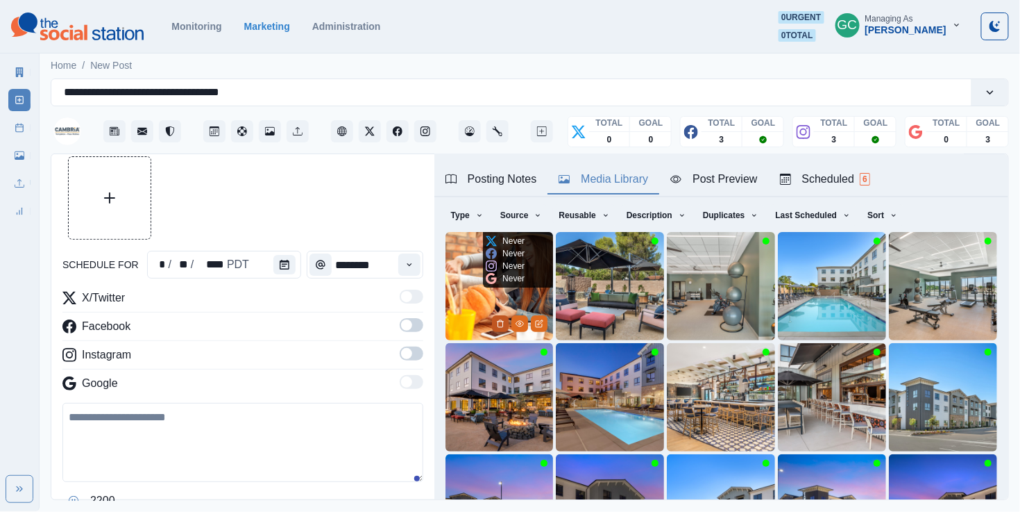
click at [505, 319] on icon "Delete Media" at bounding box center [500, 323] width 8 height 8
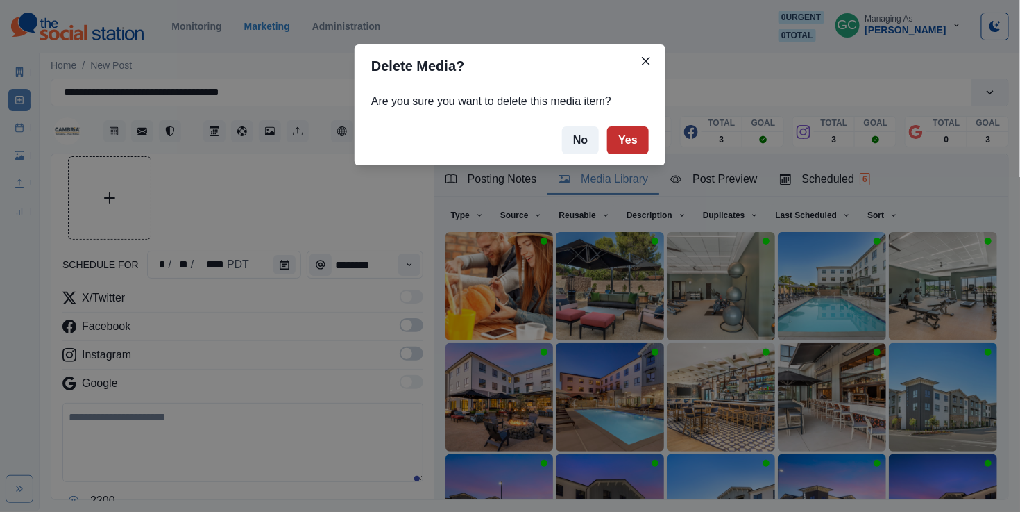
click at [635, 144] on button "Yes" at bounding box center [628, 140] width 42 height 28
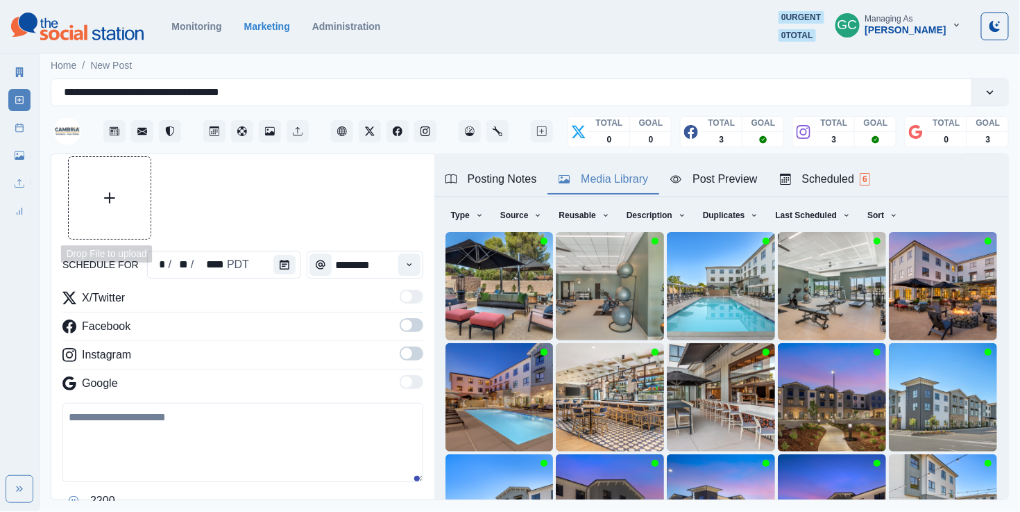
click at [130, 198] on button "Upload Media" at bounding box center [110, 198] width 82 height 82
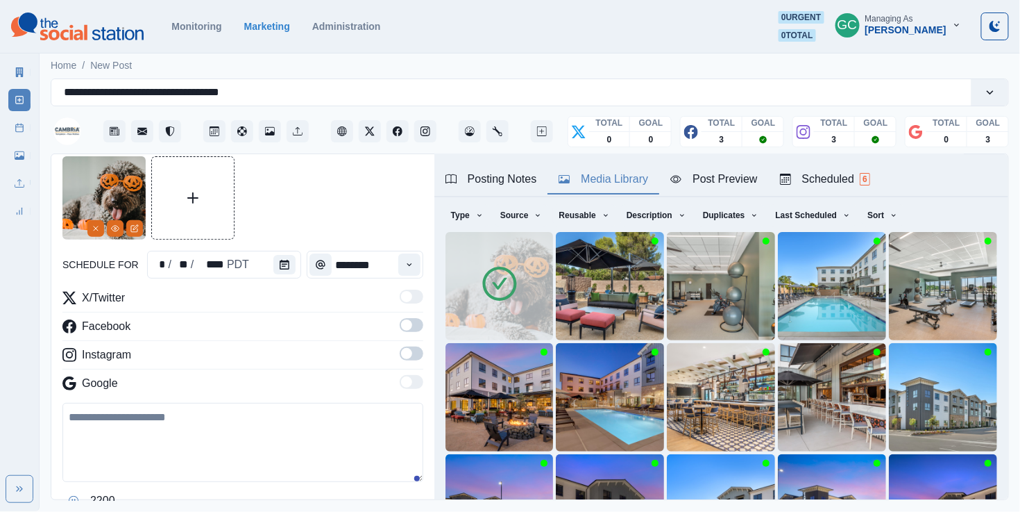
scroll to position [140, 0]
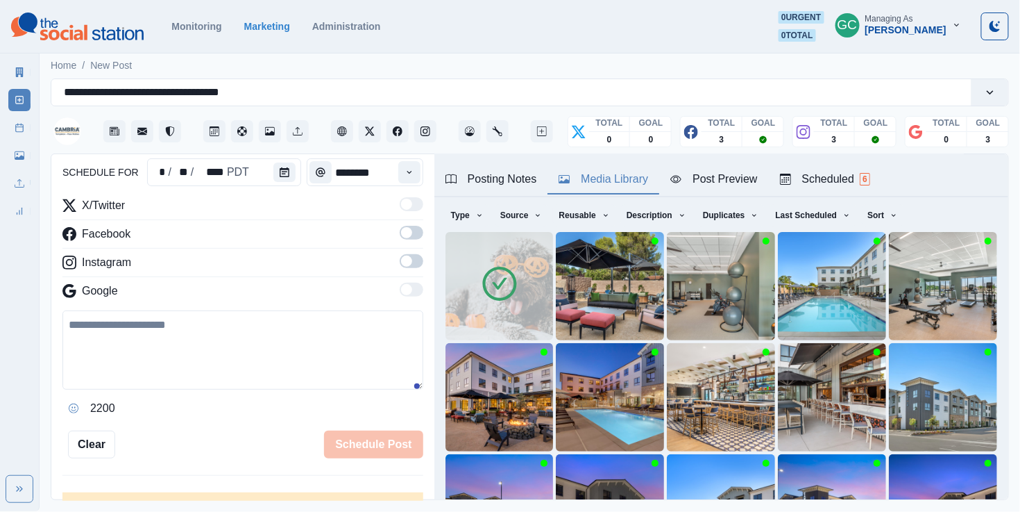
click at [272, 321] on textarea at bounding box center [242, 349] width 361 height 79
paste textarea "**********"
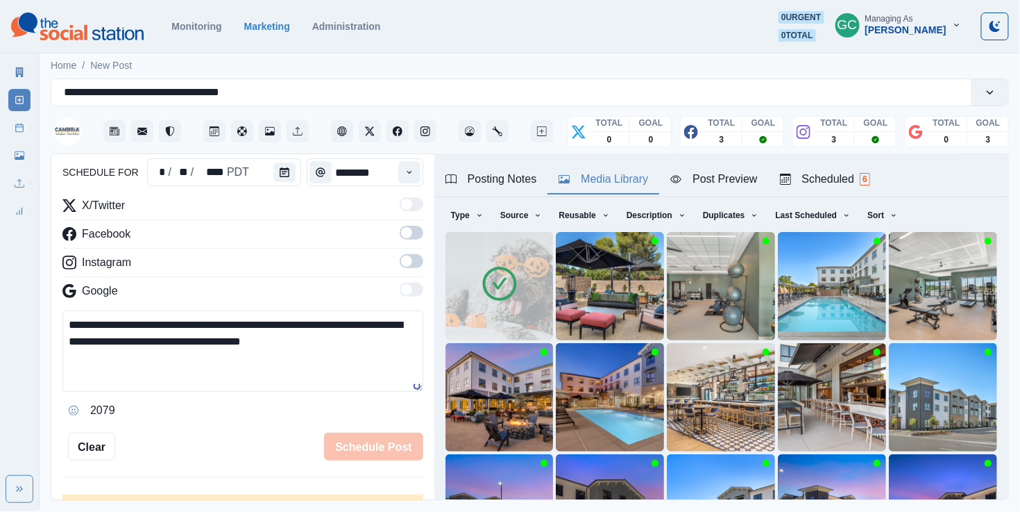
type textarea "**********"
click at [410, 258] on span at bounding box center [412, 261] width 24 height 14
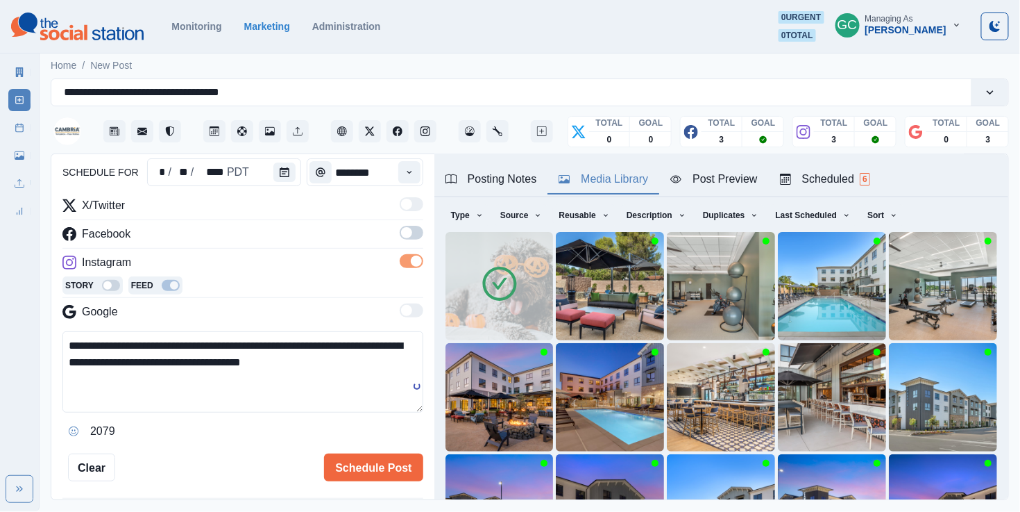
click at [410, 242] on label at bounding box center [412, 237] width 24 height 22
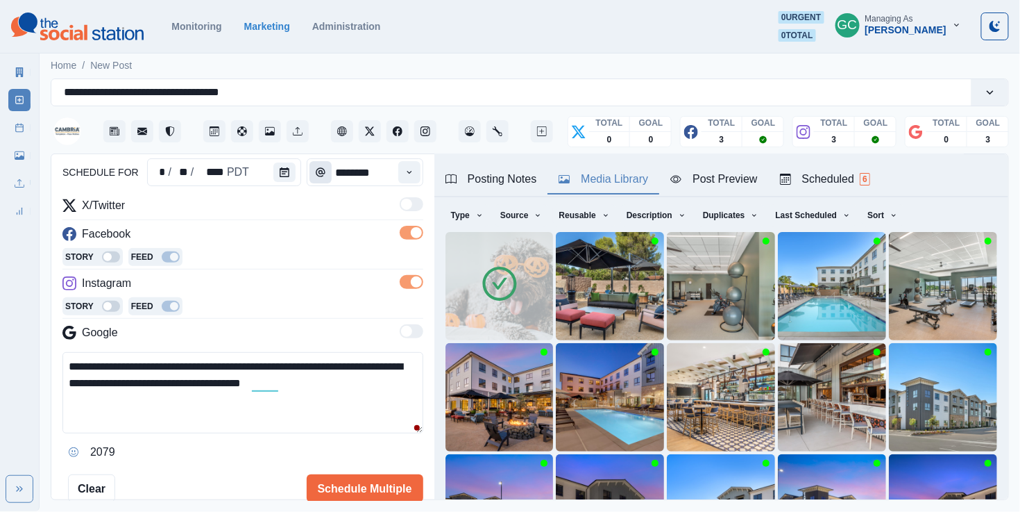
click at [310, 181] on button "Time" at bounding box center [321, 172] width 22 height 22
click at [280, 182] on button "Calendar" at bounding box center [284, 171] width 22 height 19
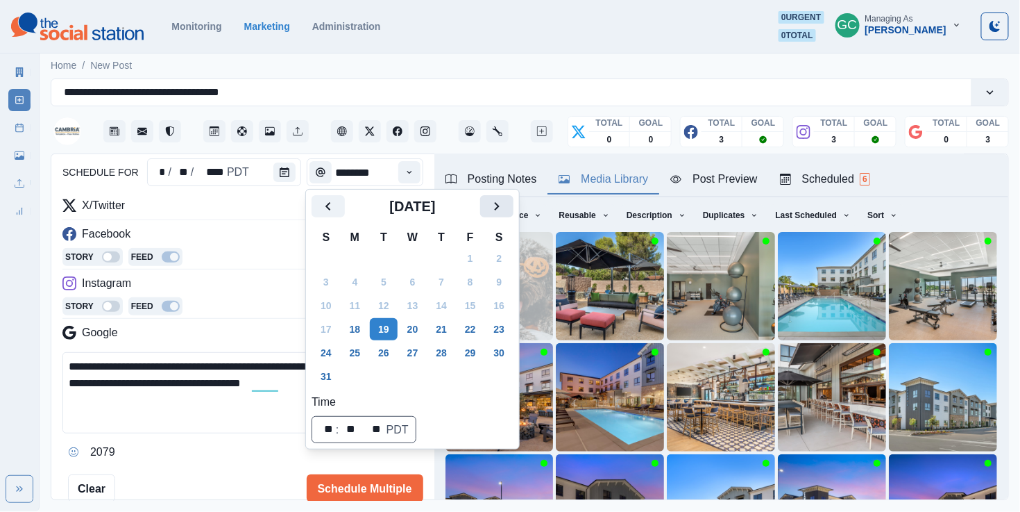
click at [514, 206] on button "Next" at bounding box center [496, 206] width 33 height 22
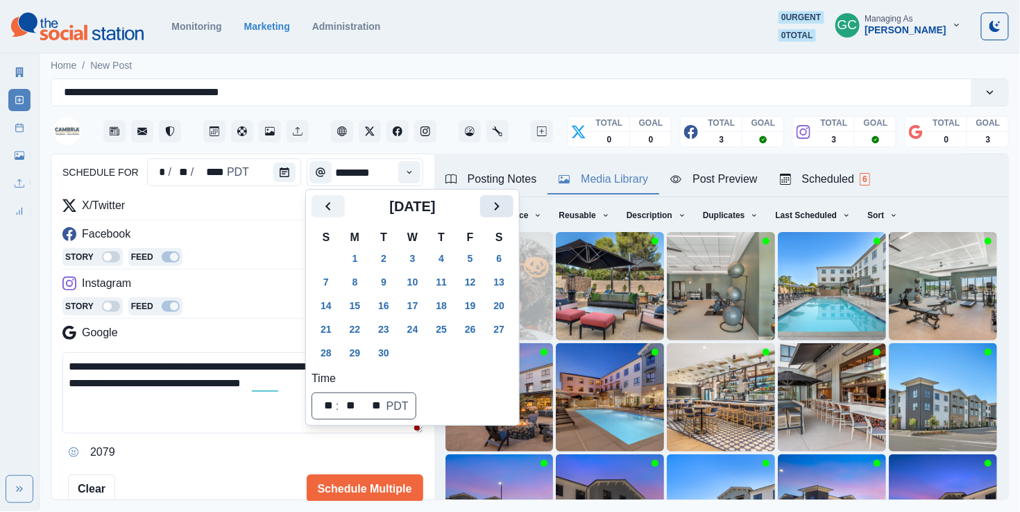
click at [514, 206] on button "Next" at bounding box center [496, 206] width 33 height 22
click at [480, 357] on button "31" at bounding box center [471, 352] width 28 height 22
click at [398, 159] on div "Time" at bounding box center [410, 172] width 28 height 28
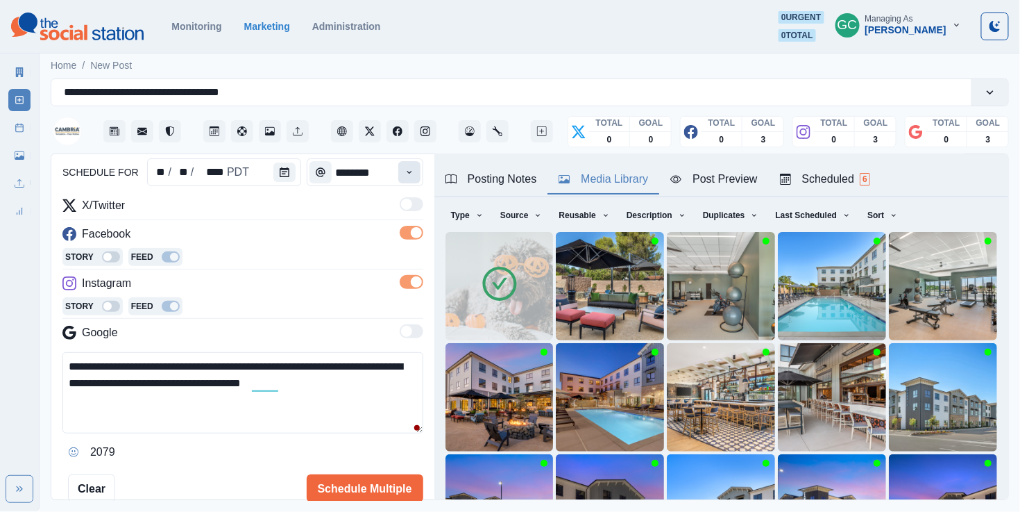
click at [407, 176] on icon "Time" at bounding box center [410, 172] width 10 height 10
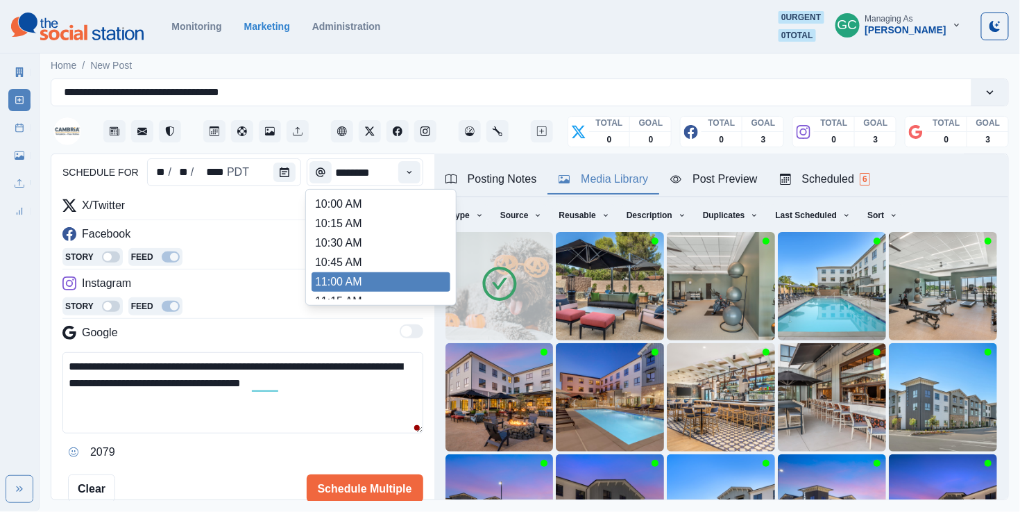
scroll to position [155, 0]
click at [362, 284] on li "11:00 AM" at bounding box center [381, 282] width 139 height 19
type input "********"
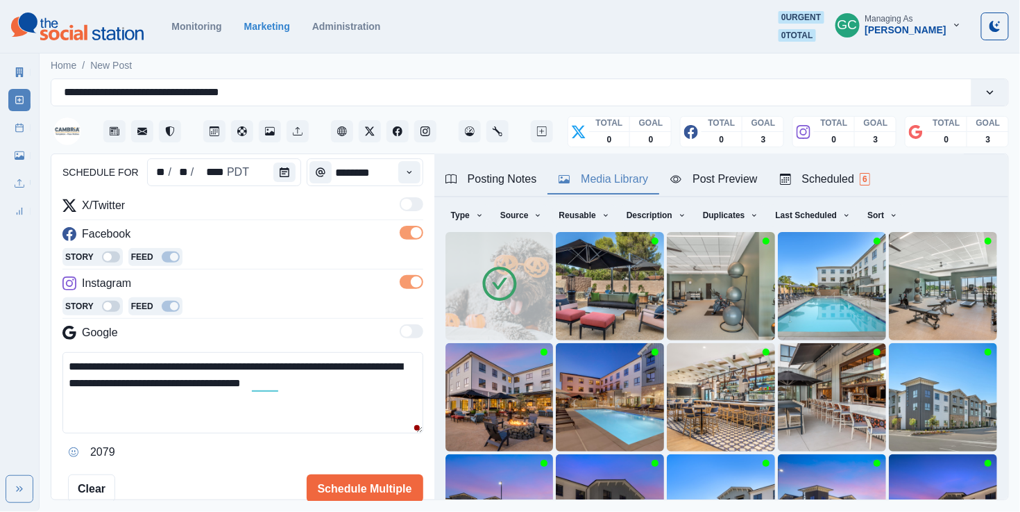
click at [294, 419] on textarea "**********" at bounding box center [242, 392] width 361 height 81
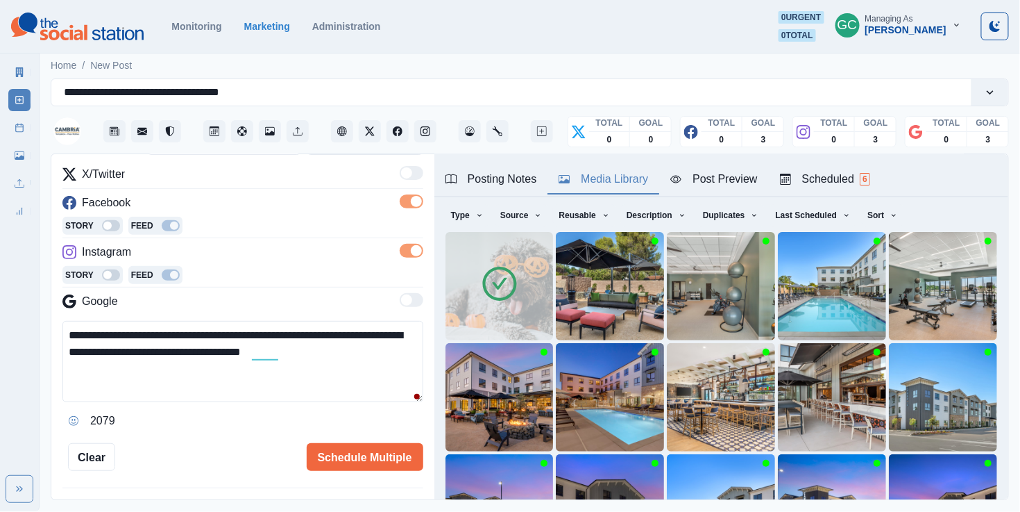
scroll to position [173, 0]
click at [346, 454] on button "Schedule Multiple" at bounding box center [365, 455] width 117 height 28
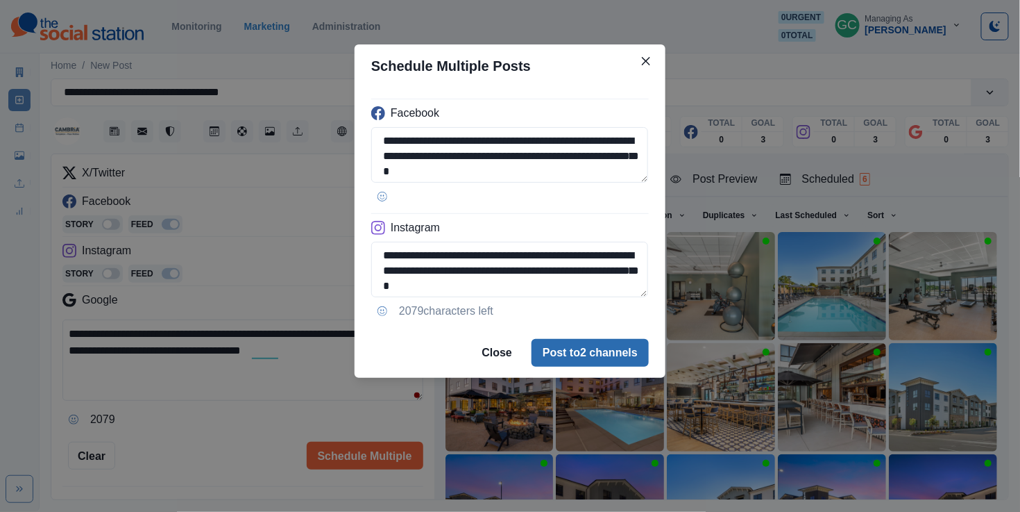
click at [580, 352] on button "Post to 2 channels" at bounding box center [590, 353] width 117 height 28
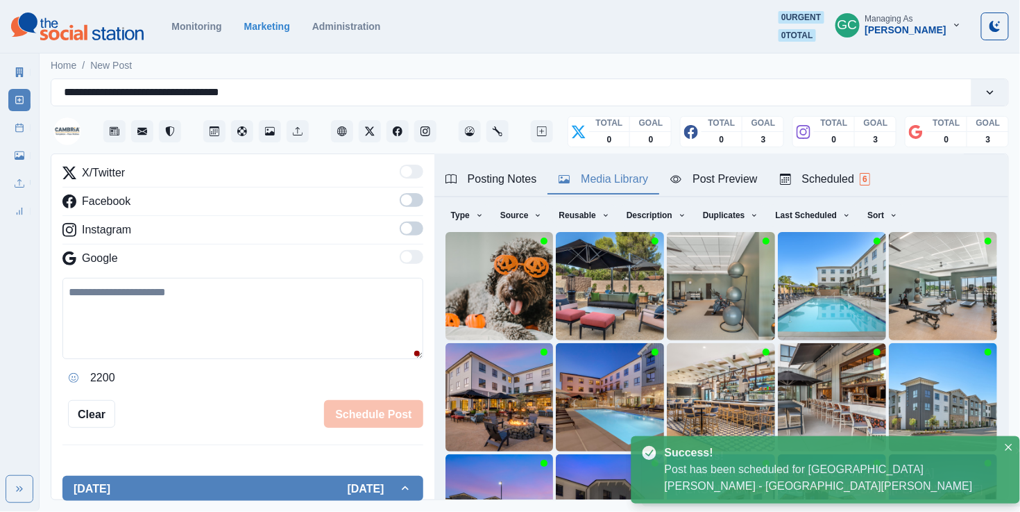
scroll to position [147, 0]
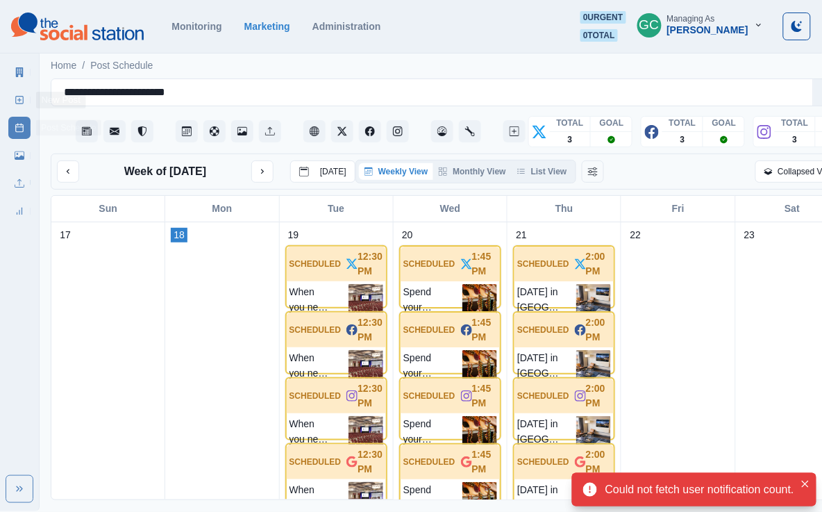
click at [13, 106] on link "New Post" at bounding box center [19, 100] width 22 height 22
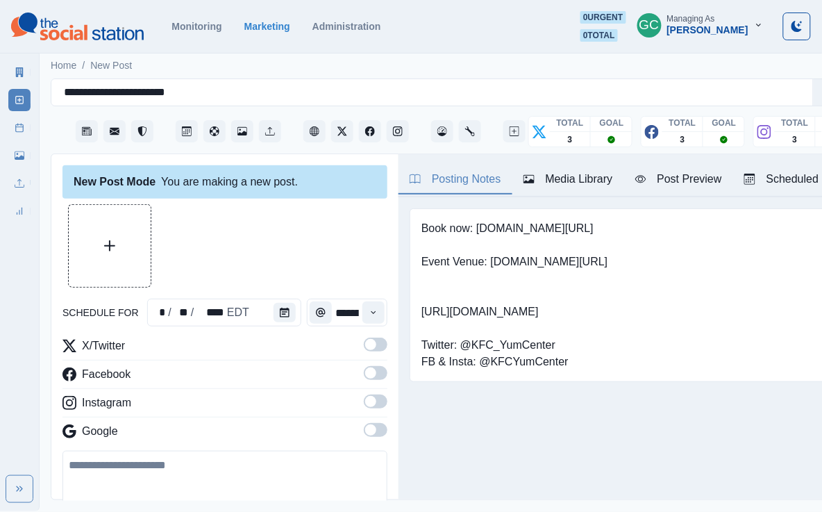
click at [369, 429] on span at bounding box center [370, 429] width 11 height 11
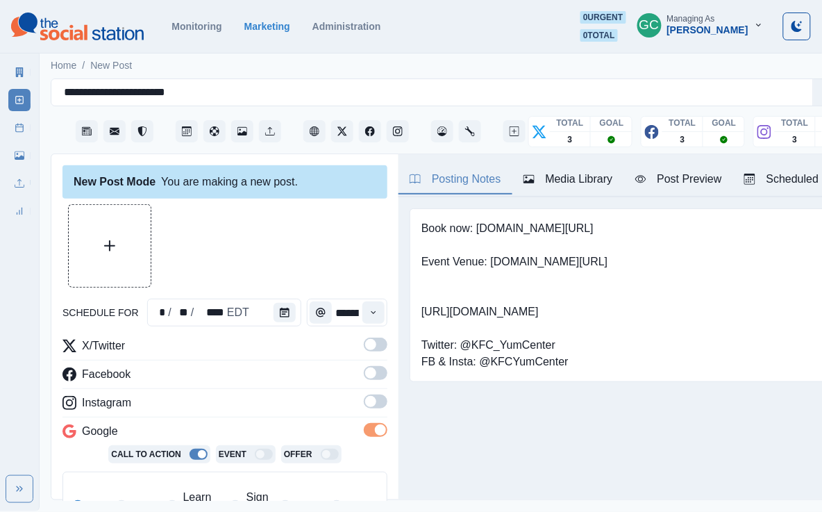
click at [369, 401] on span at bounding box center [370, 401] width 11 height 11
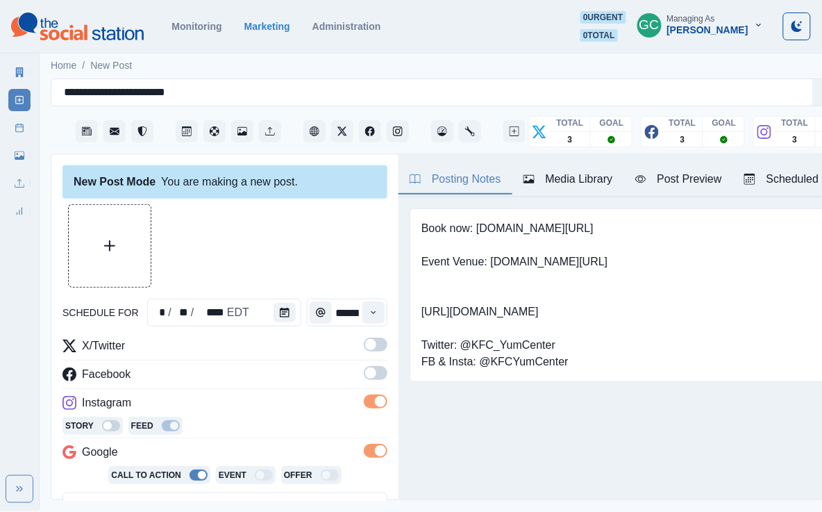
click at [372, 374] on span at bounding box center [370, 372] width 11 height 11
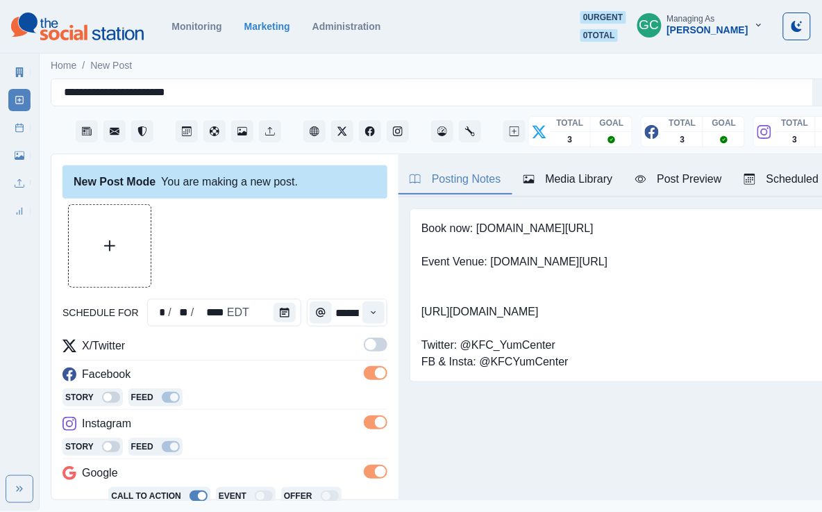
click at [377, 336] on div "schedule for * / ** / **** EDT ******* X/Twitter Facebook Story Feed Instagram …" at bounding box center [224, 476] width 325 height 544
click at [130, 228] on button "Upload Media" at bounding box center [110, 246] width 82 height 82
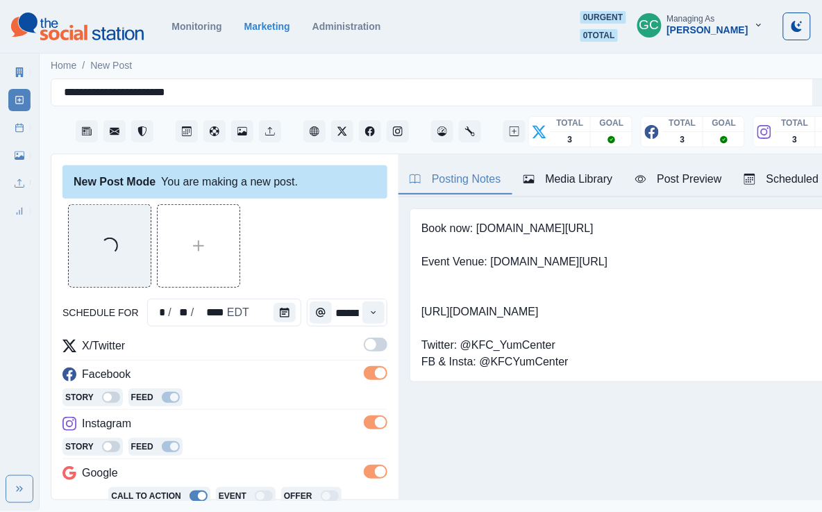
click at [284, 330] on div "Loading... schedule for * / ** / **** EDT ******* X/Twitter Facebook Story Feed…" at bounding box center [224, 476] width 325 height 544
click at [285, 321] on button "Calendar" at bounding box center [284, 312] width 22 height 19
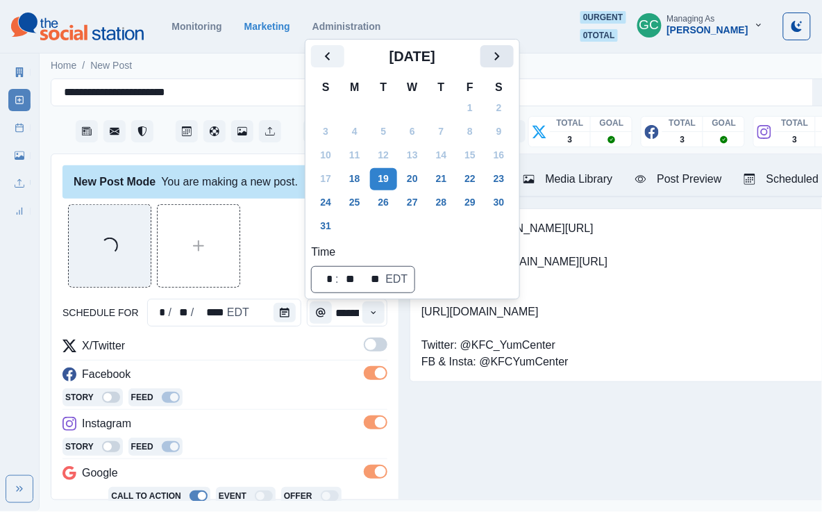
click at [496, 61] on button "Next" at bounding box center [496, 56] width 33 height 22
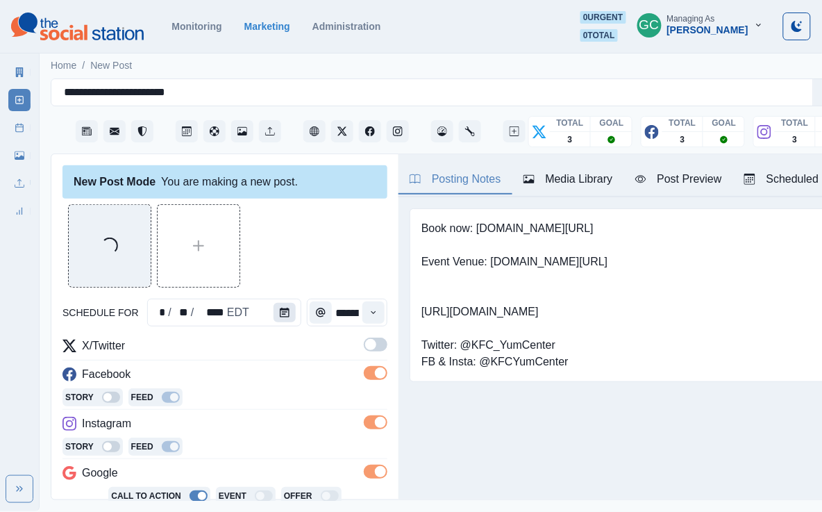
click at [283, 303] on button "Calendar" at bounding box center [284, 312] width 22 height 19
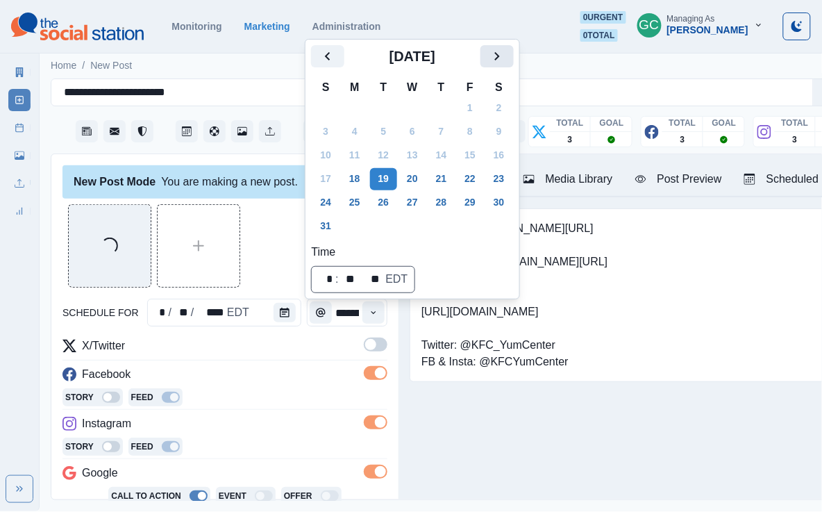
click at [505, 51] on icon "Next" at bounding box center [497, 56] width 17 height 17
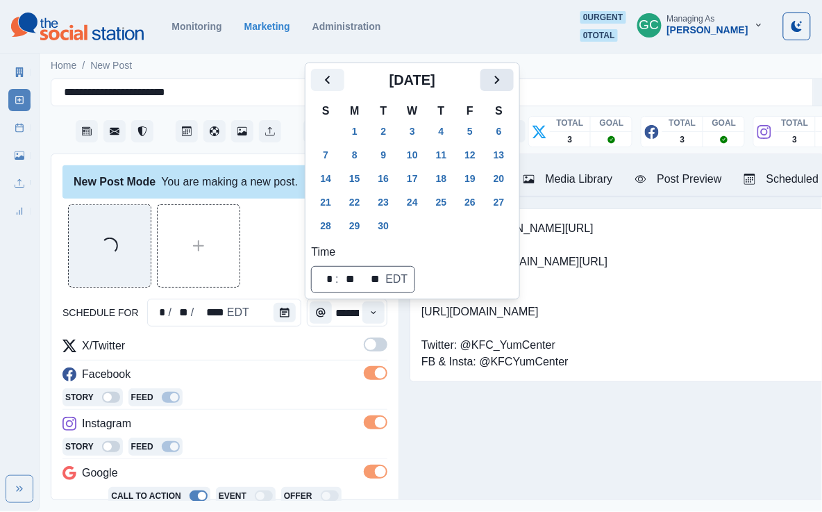
click at [505, 77] on icon "Next" at bounding box center [497, 79] width 17 height 17
click at [473, 230] on button "31" at bounding box center [470, 226] width 28 height 22
click at [369, 312] on icon "Time" at bounding box center [374, 312] width 10 height 10
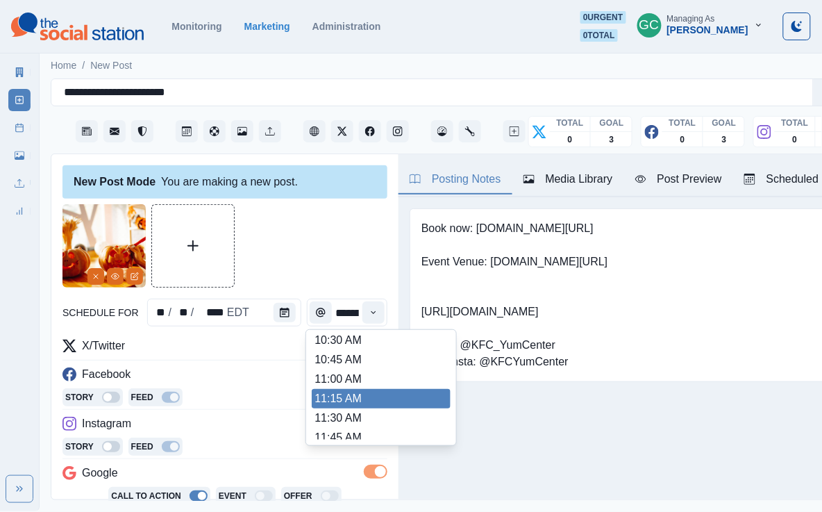
scroll to position [198, 0]
click at [345, 390] on li "11:00 AM" at bounding box center [381, 380] width 139 height 19
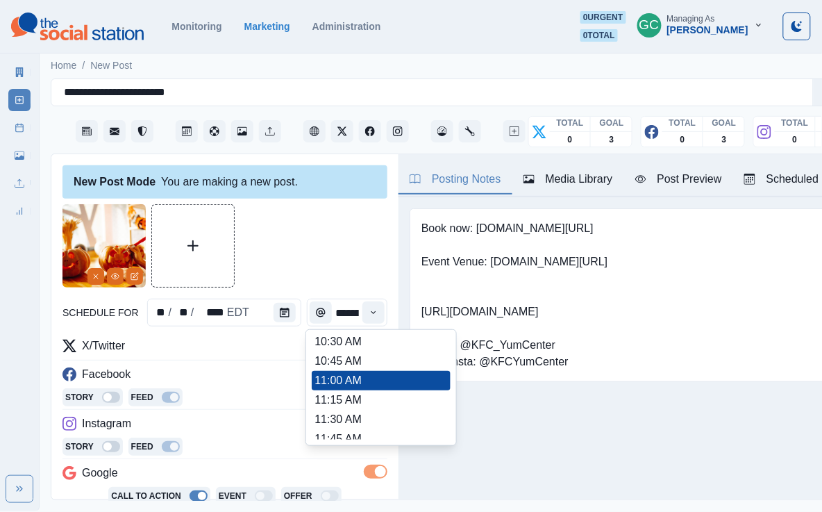
type input "********"
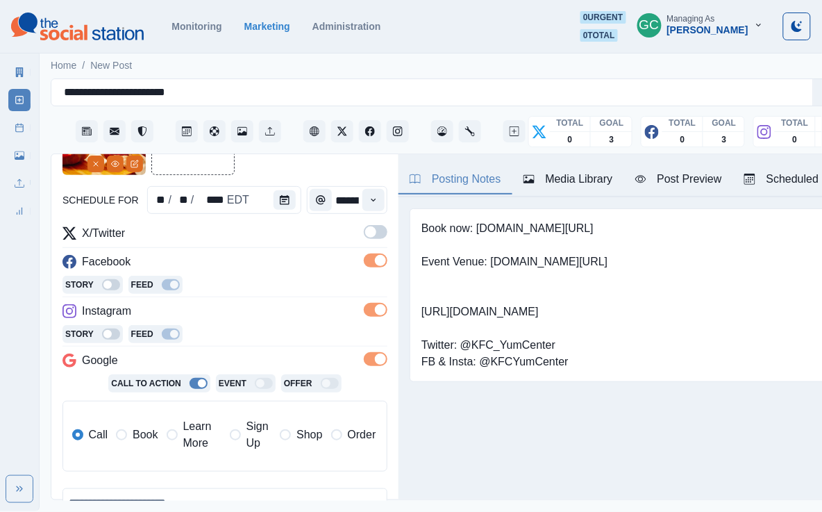
scroll to position [150, 0]
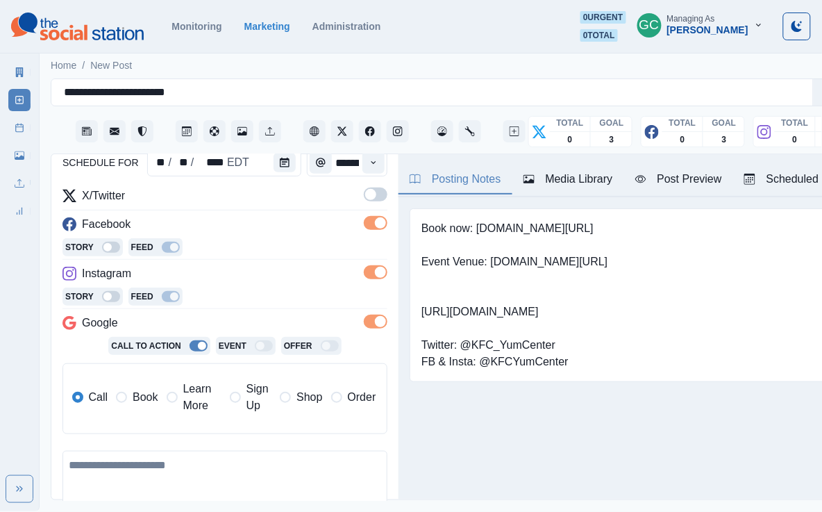
click at [199, 392] on span "Learn More" at bounding box center [202, 396] width 38 height 33
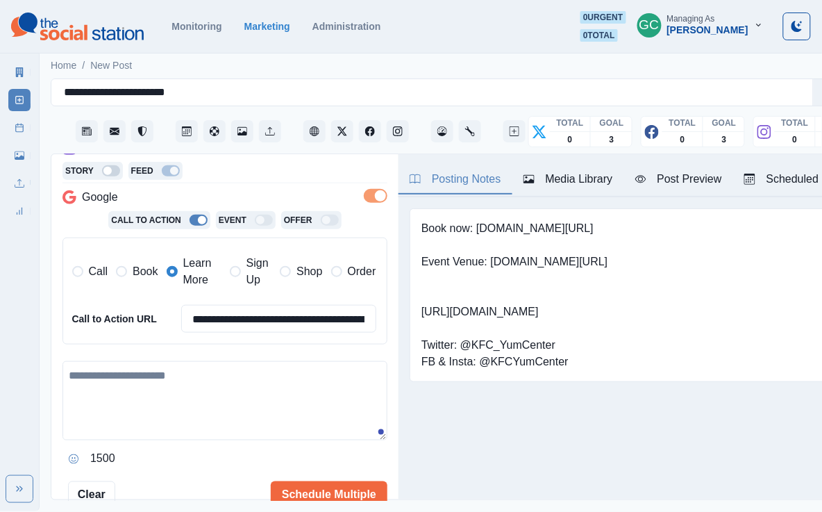
scroll to position [340, 0]
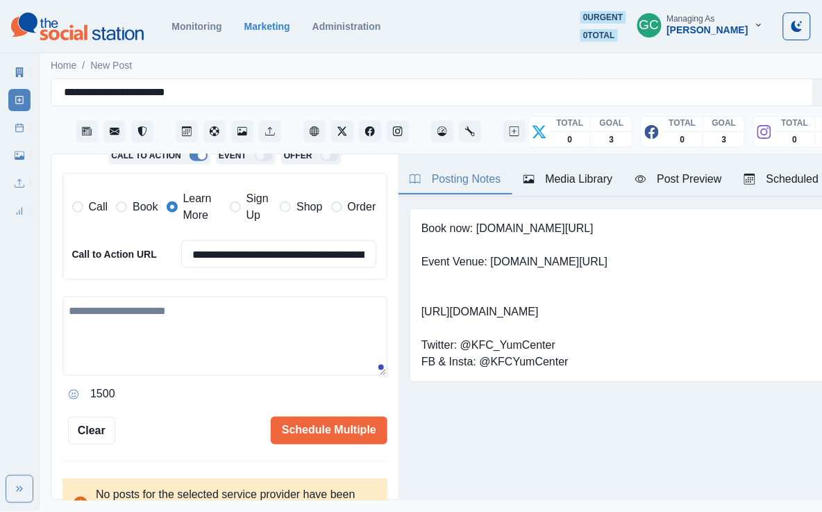
click at [248, 346] on textarea at bounding box center [224, 335] width 325 height 79
paste textarea "**********"
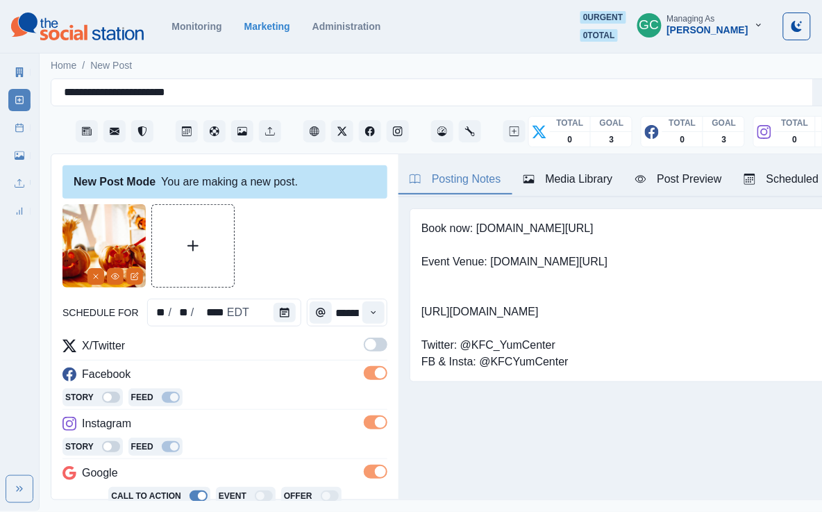
scroll to position [0, 0]
type textarea "**********"
click at [768, 181] on div "Scheduled" at bounding box center [781, 179] width 75 height 17
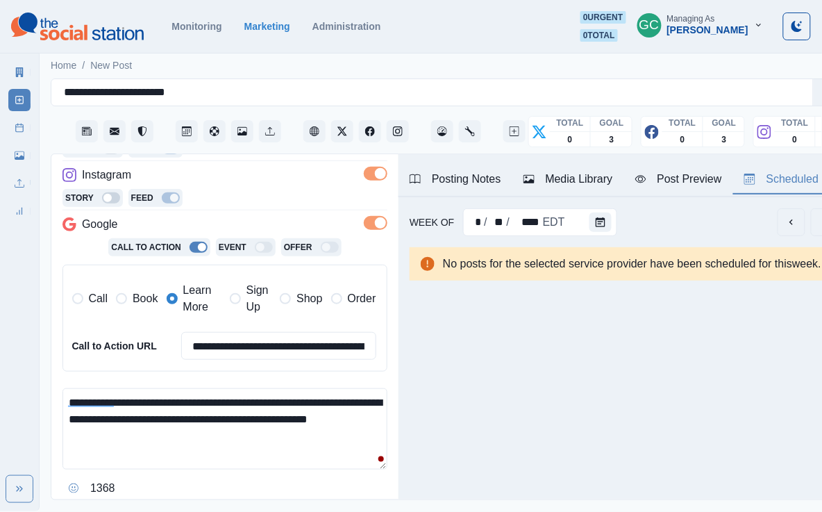
scroll to position [343, 0]
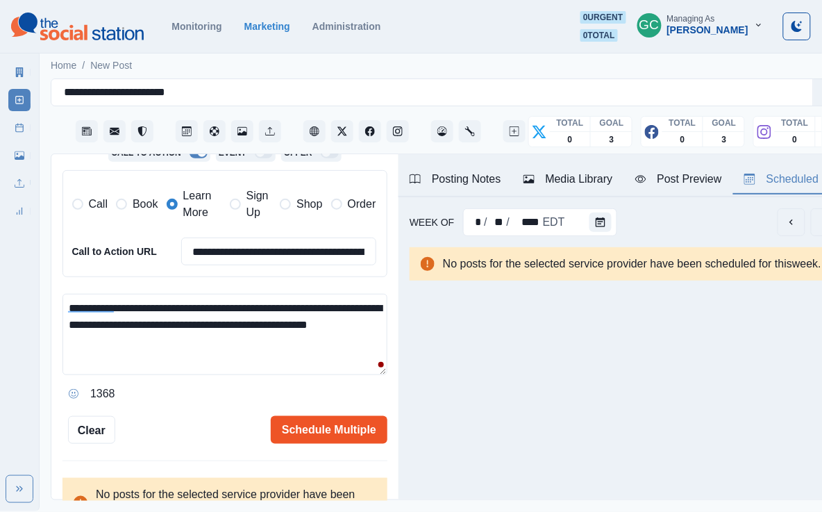
click at [308, 427] on button "Schedule Multiple" at bounding box center [329, 430] width 117 height 28
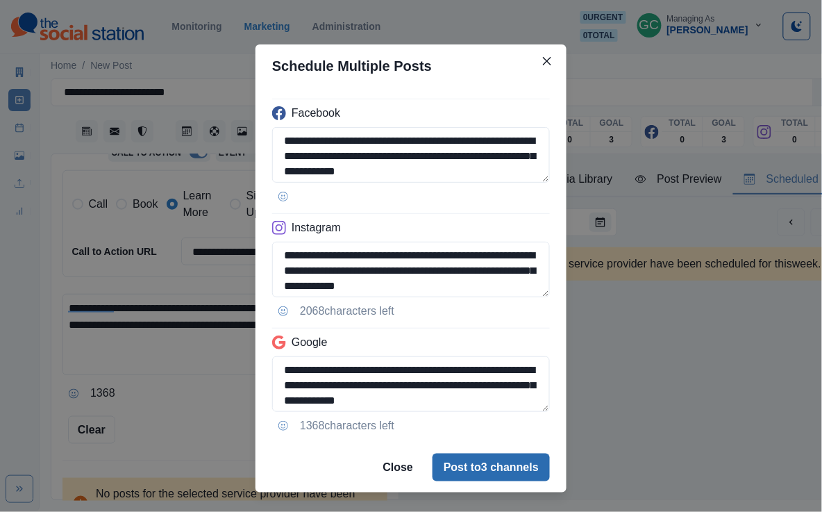
click at [437, 463] on button "Post to 3 channels" at bounding box center [490, 467] width 117 height 28
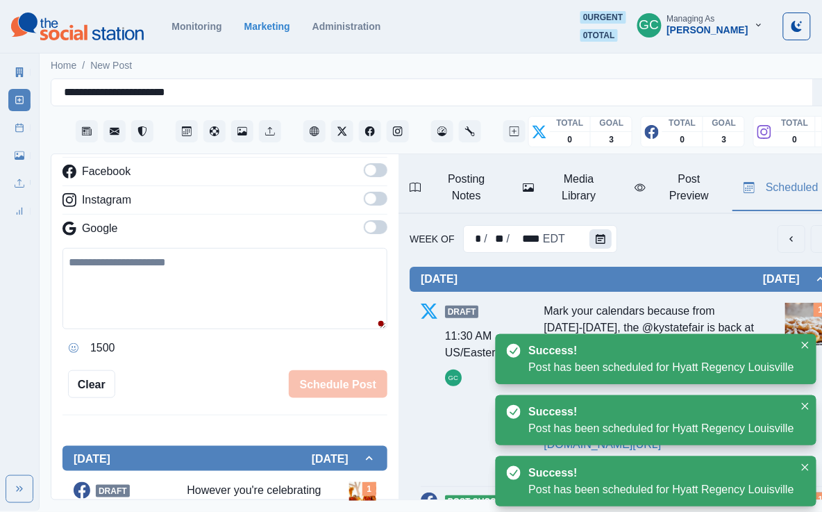
scroll to position [0, 0]
click at [596, 235] on icon "Calendar" at bounding box center [601, 239] width 10 height 10
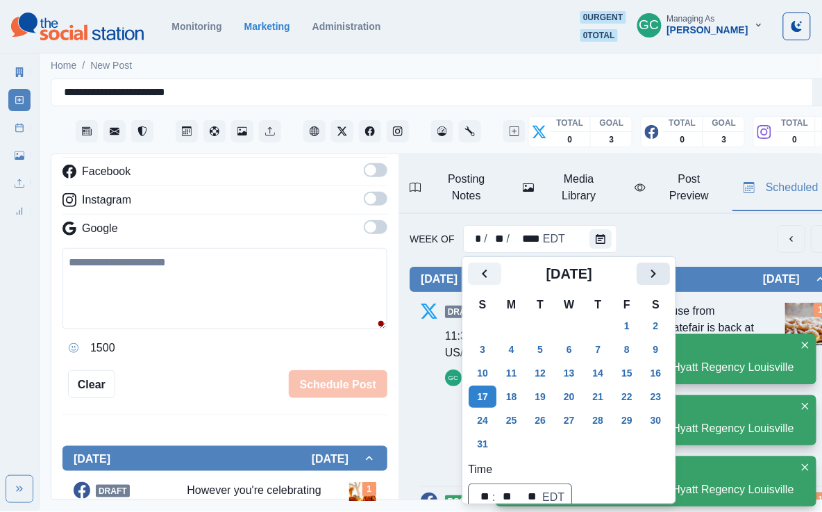
click at [656, 276] on icon "Next" at bounding box center [653, 273] width 5 height 8
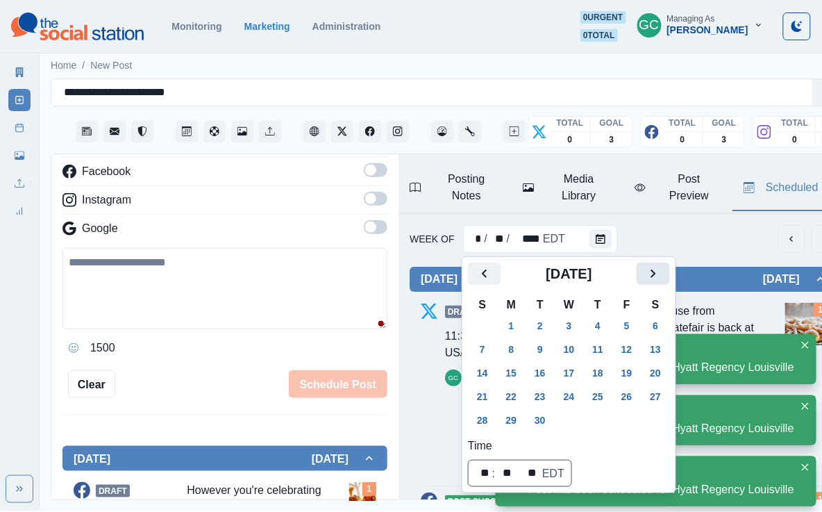
click at [656, 276] on icon "Next" at bounding box center [653, 273] width 5 height 8
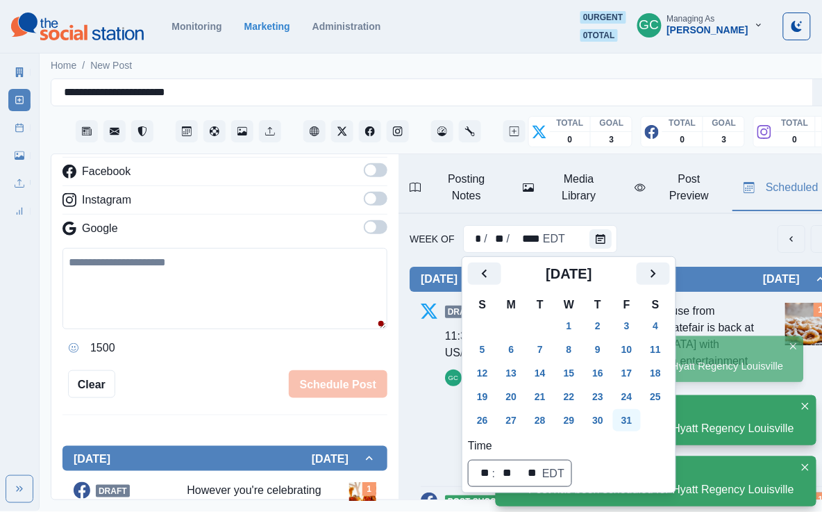
click at [641, 423] on button "31" at bounding box center [627, 420] width 28 height 22
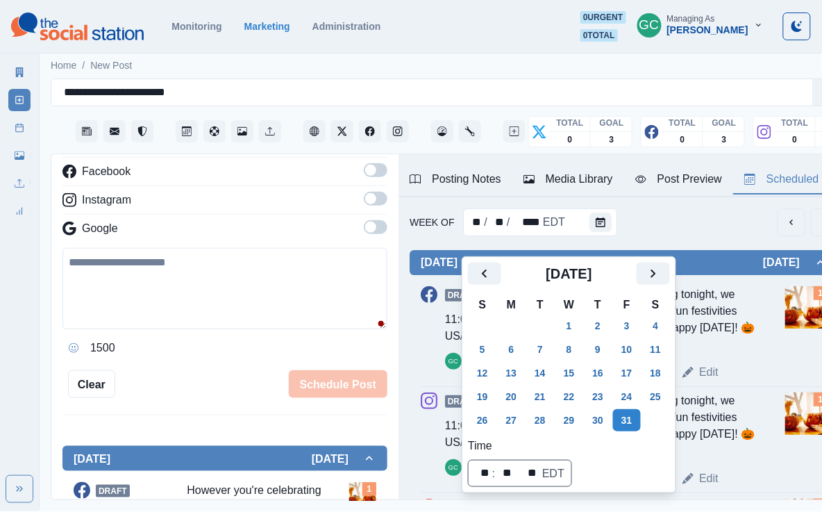
click at [702, 216] on div "Week Of ** / ** / **** EDT Friday October 31, 2025 Draft 11:00 AM US/Eastern GC…" at bounding box center [623, 421] width 451 height 448
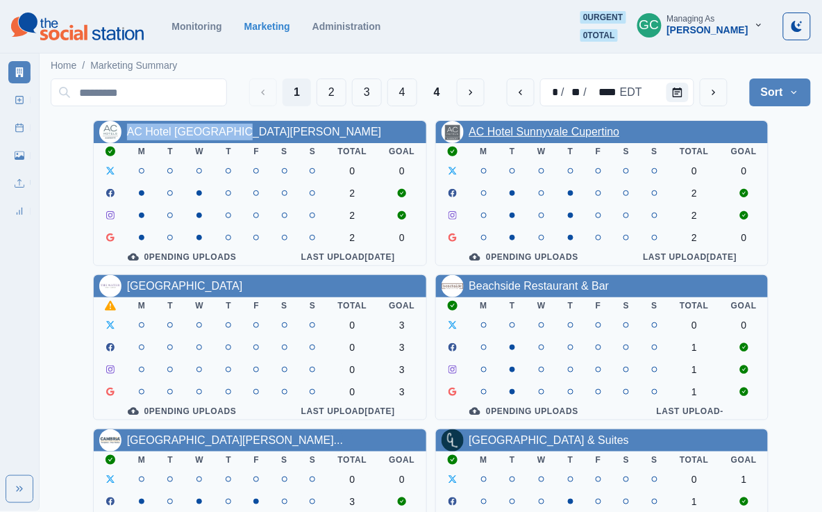
click at [540, 130] on link "AC Hotel Sunnyvale Cupertino" at bounding box center [544, 132] width 151 height 12
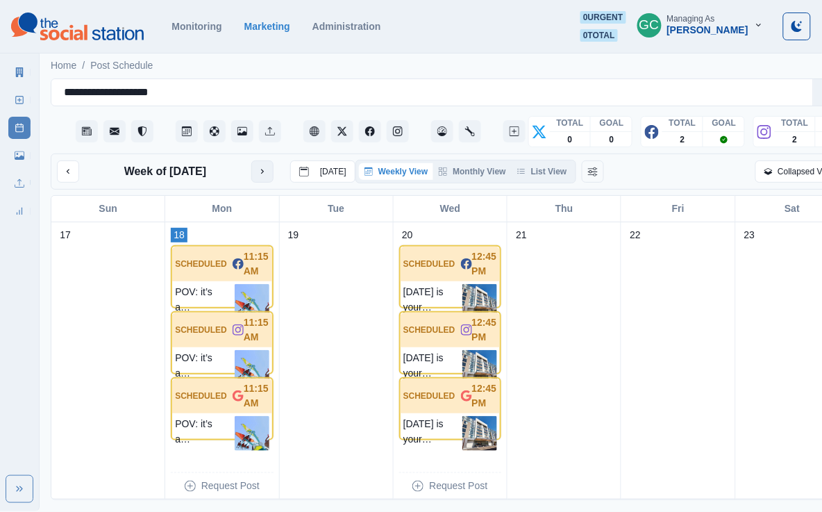
click at [253, 168] on button "next month" at bounding box center [262, 171] width 22 height 22
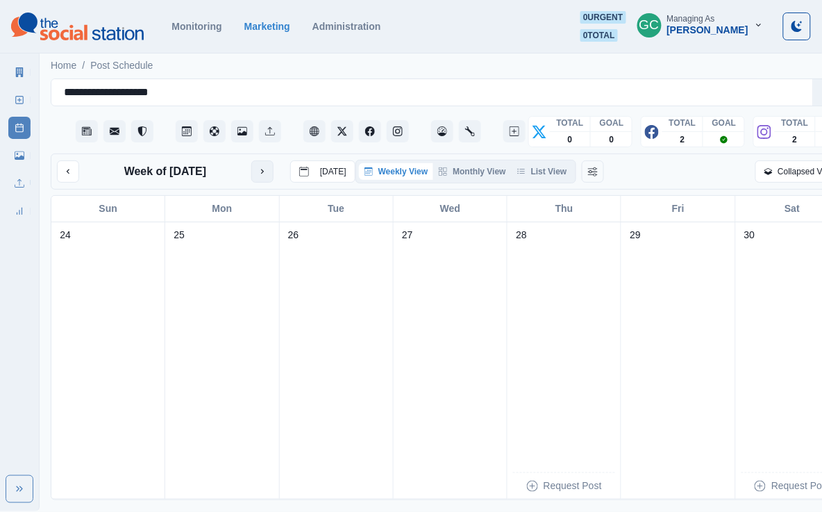
click at [253, 168] on button "next month" at bounding box center [262, 171] width 22 height 22
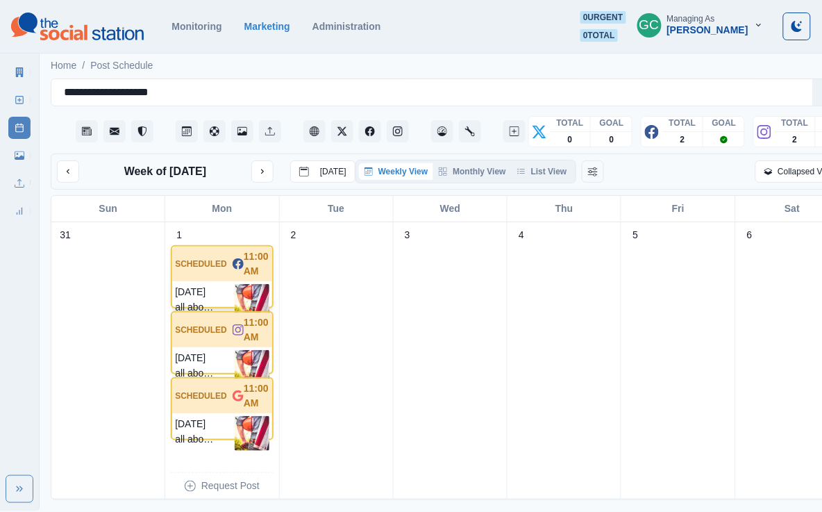
click at [253, 302] on img at bounding box center [252, 301] width 35 height 35
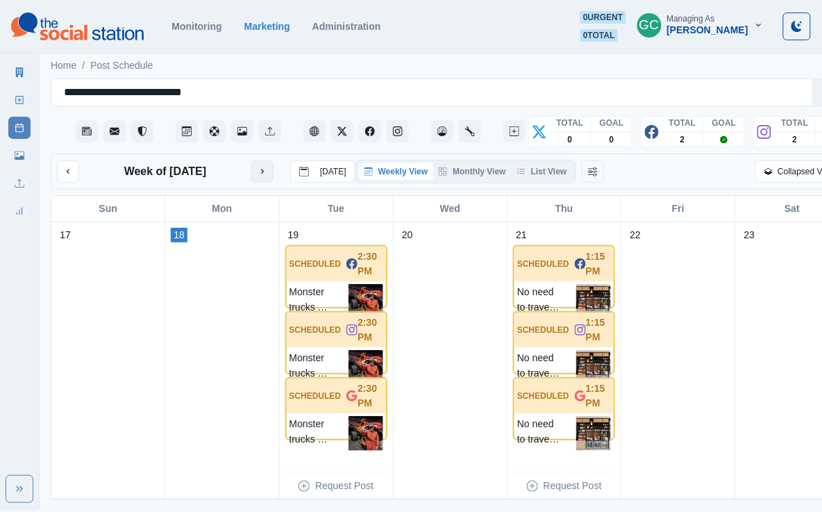
click at [258, 176] on button "next month" at bounding box center [262, 171] width 22 height 22
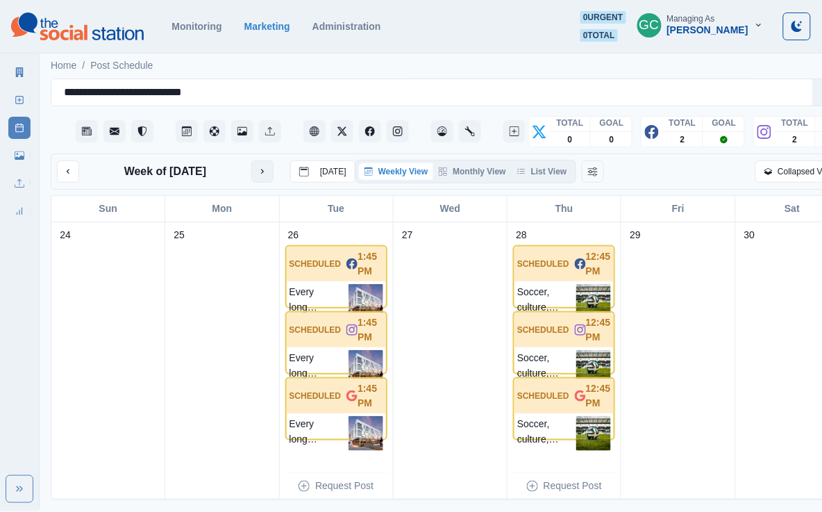
click at [258, 177] on button "next month" at bounding box center [262, 171] width 22 height 22
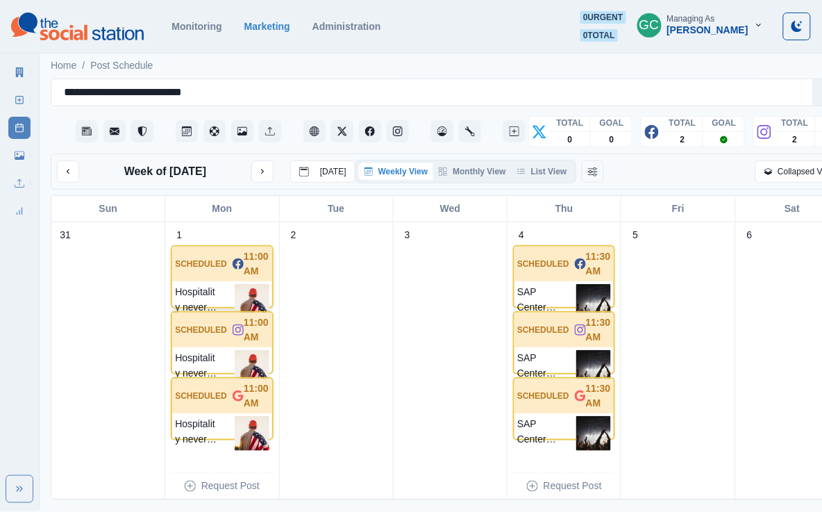
click at [258, 308] on img at bounding box center [252, 301] width 35 height 35
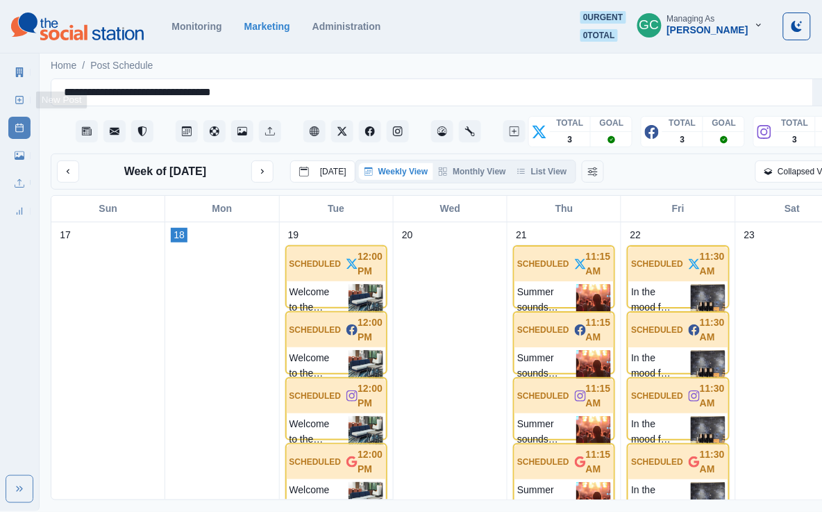
click at [21, 99] on icon at bounding box center [20, 100] width 10 height 10
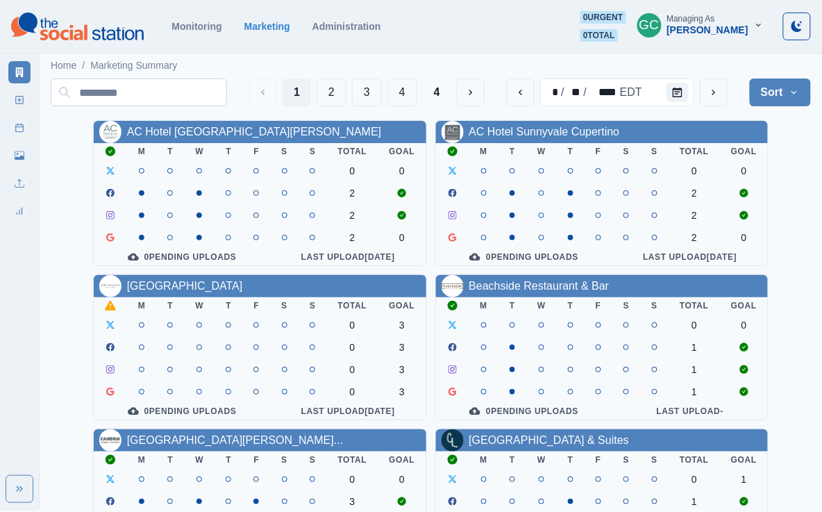
click at [100, 88] on input at bounding box center [139, 92] width 176 height 28
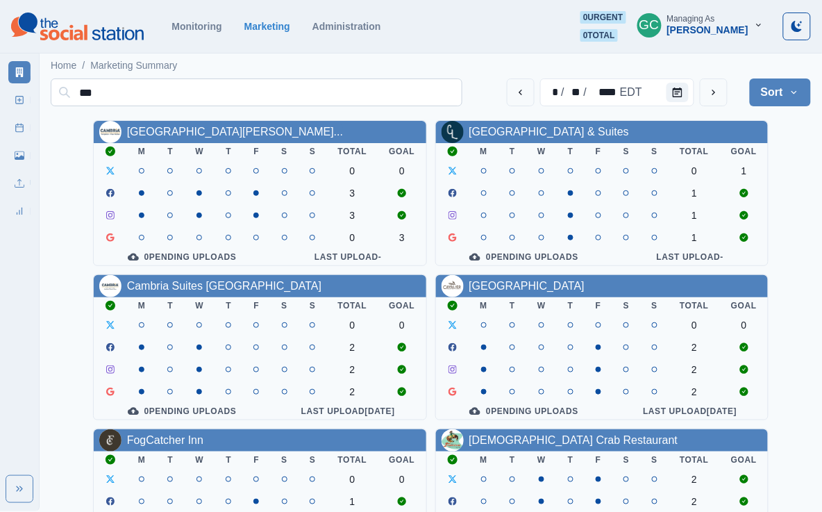
type input "****"
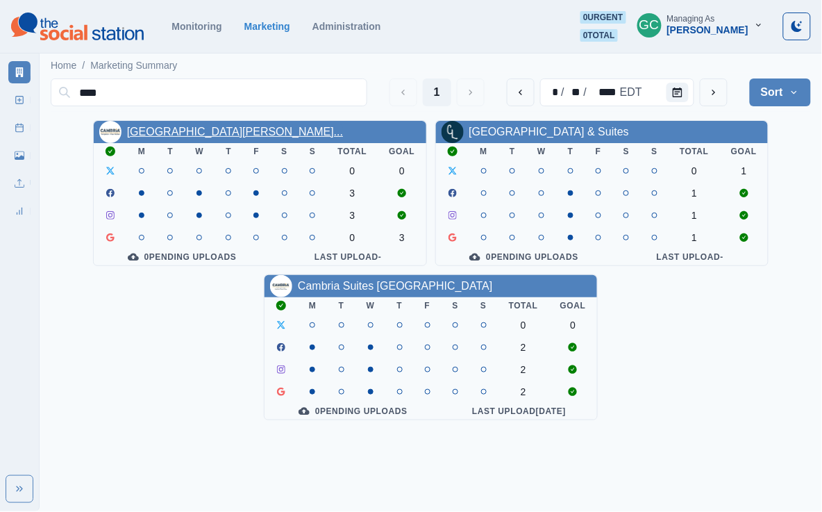
click at [269, 126] on link "[GEOGRAPHIC_DATA][PERSON_NAME]..." at bounding box center [235, 132] width 216 height 12
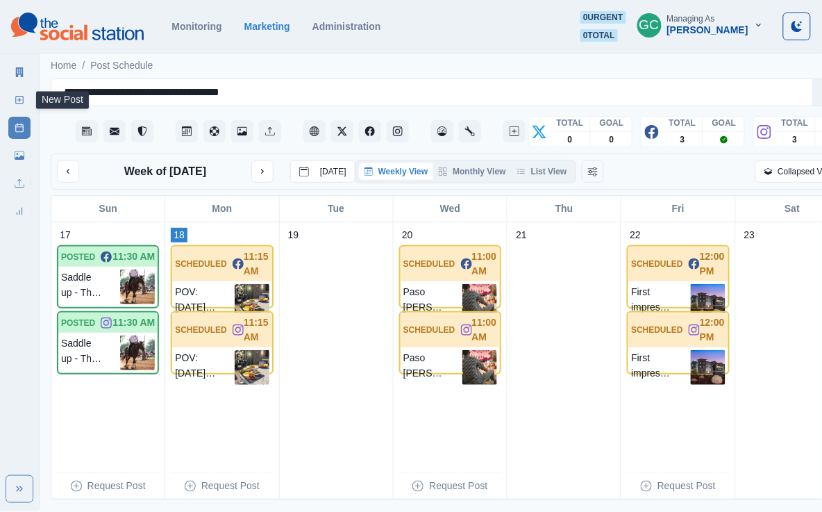
click at [17, 98] on icon at bounding box center [20, 100] width 10 height 10
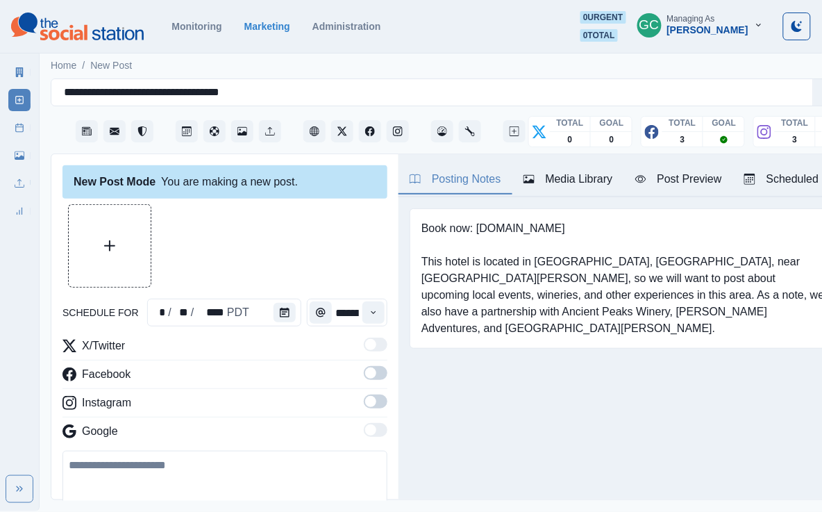
click at [776, 187] on div "Scheduled 6" at bounding box center [789, 179] width 90 height 17
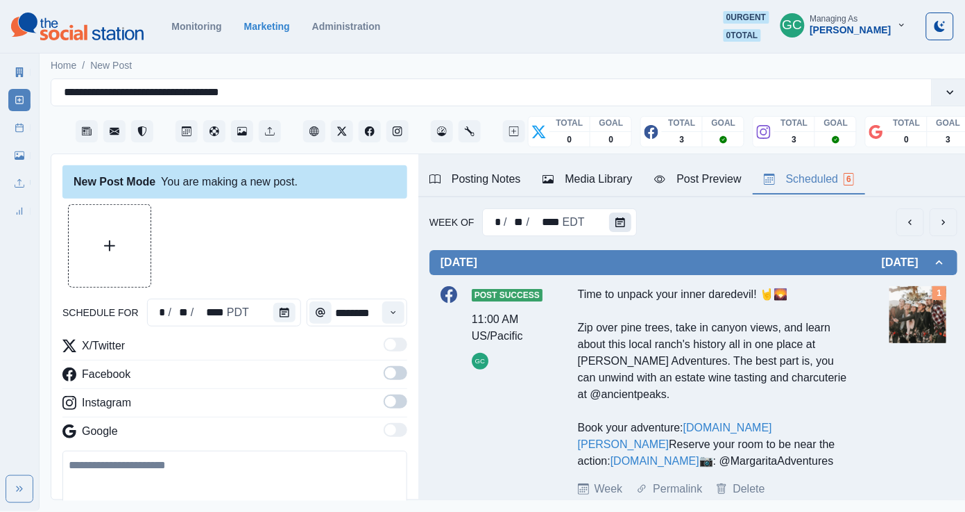
click at [612, 219] on button "Calendar" at bounding box center [620, 221] width 22 height 19
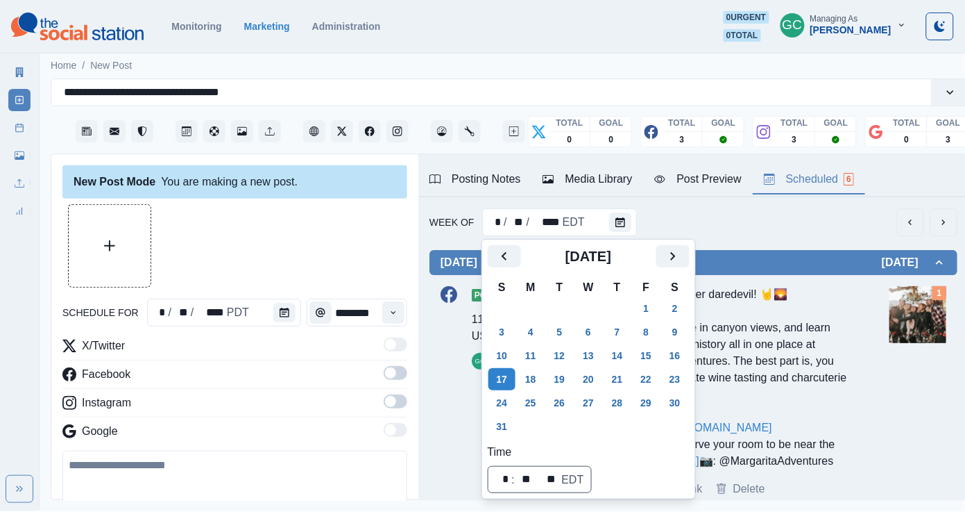
click at [700, 210] on div "Week Of * / ** / **** EDT" at bounding box center [694, 222] width 528 height 28
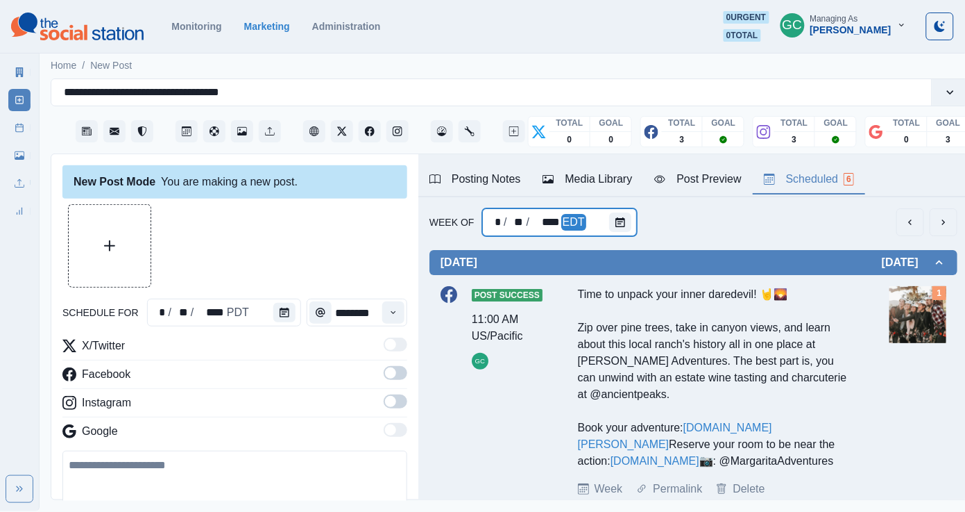
click at [632, 212] on div at bounding box center [623, 222] width 28 height 28
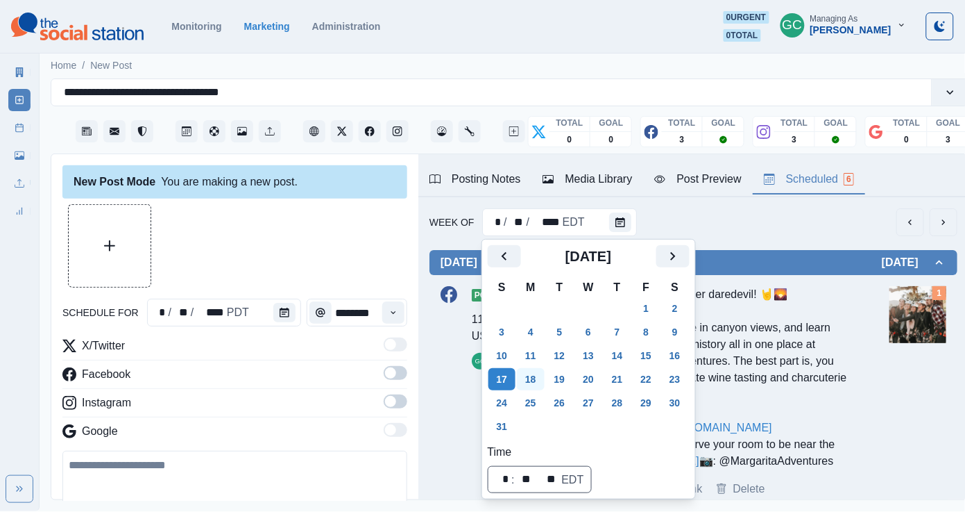
click at [541, 378] on button "18" at bounding box center [531, 379] width 28 height 22
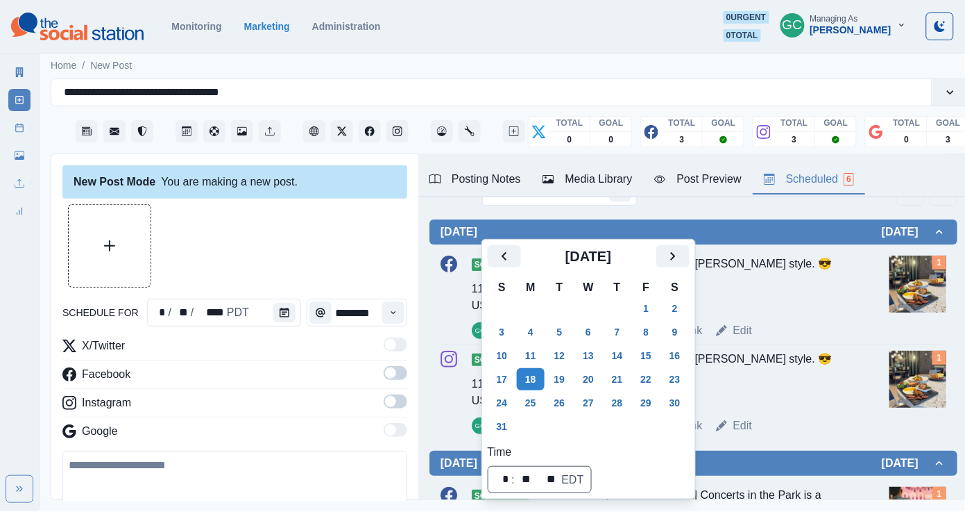
scroll to position [28, 0]
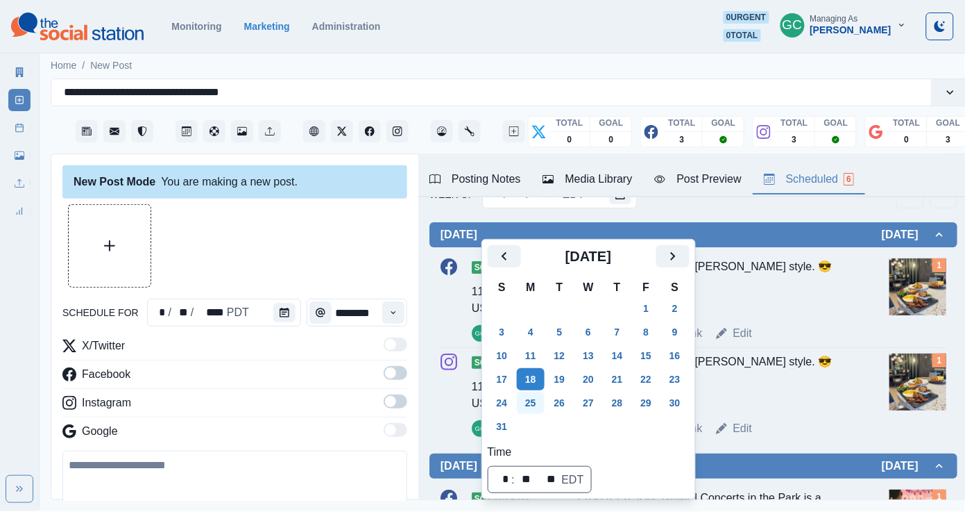
click at [539, 402] on button "25" at bounding box center [531, 402] width 28 height 22
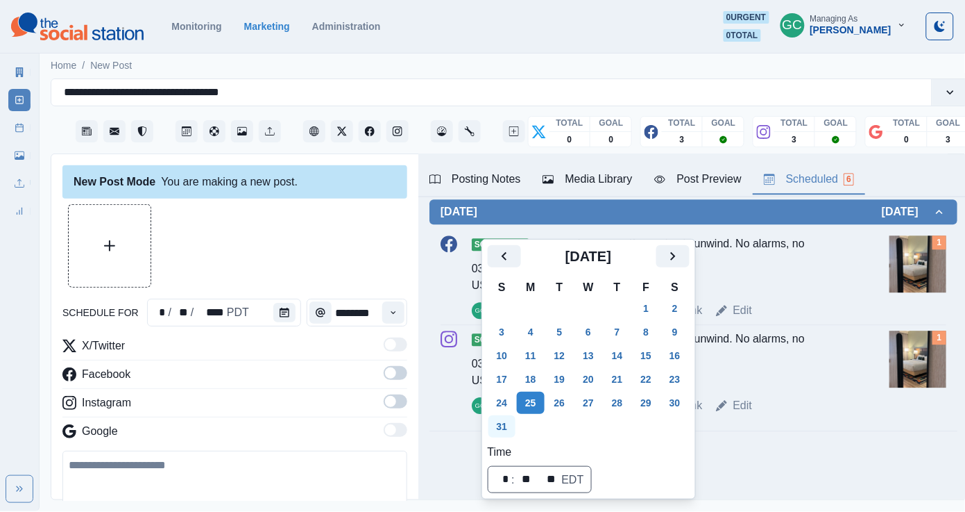
scroll to position [938, 0]
click at [682, 258] on icon "Next" at bounding box center [673, 256] width 17 height 17
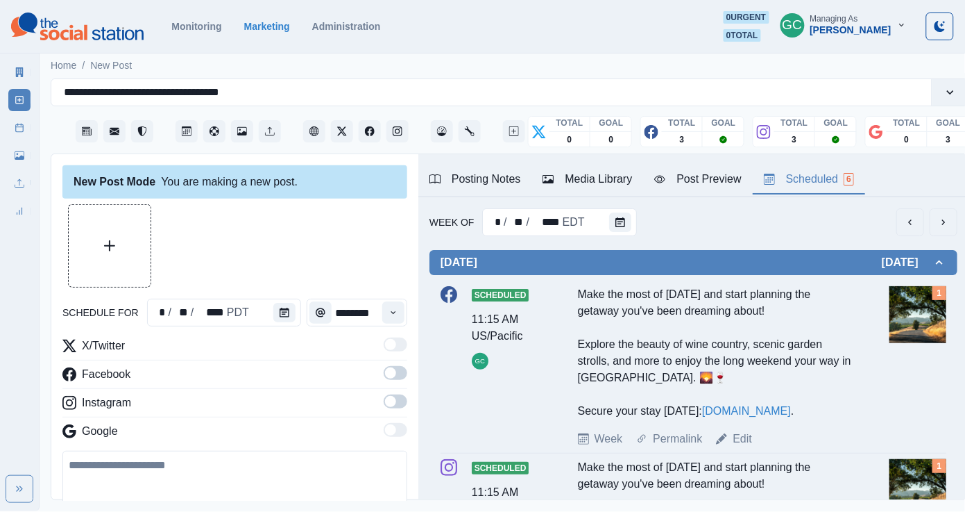
scroll to position [-1, 0]
click at [497, 178] on div "Posting Notes" at bounding box center [476, 179] width 92 height 17
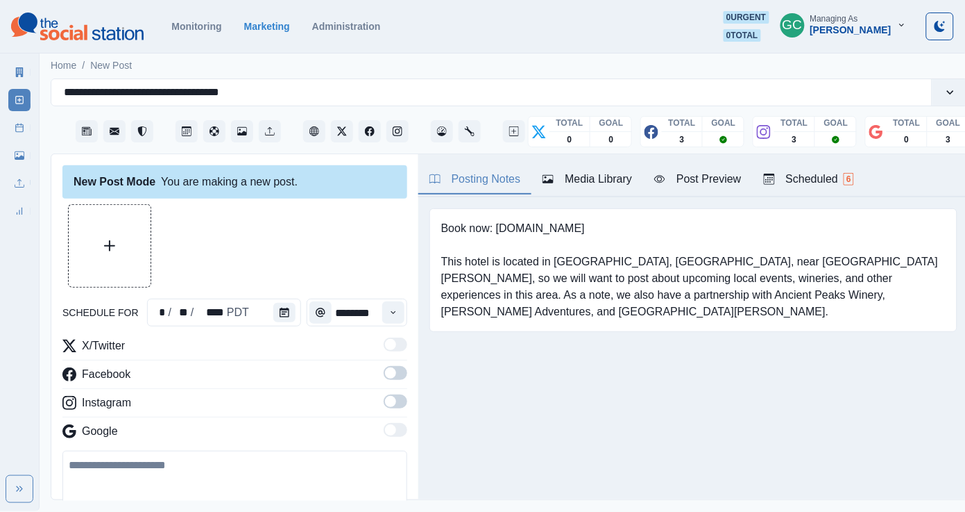
click at [821, 182] on span "6" at bounding box center [849, 179] width 10 height 12
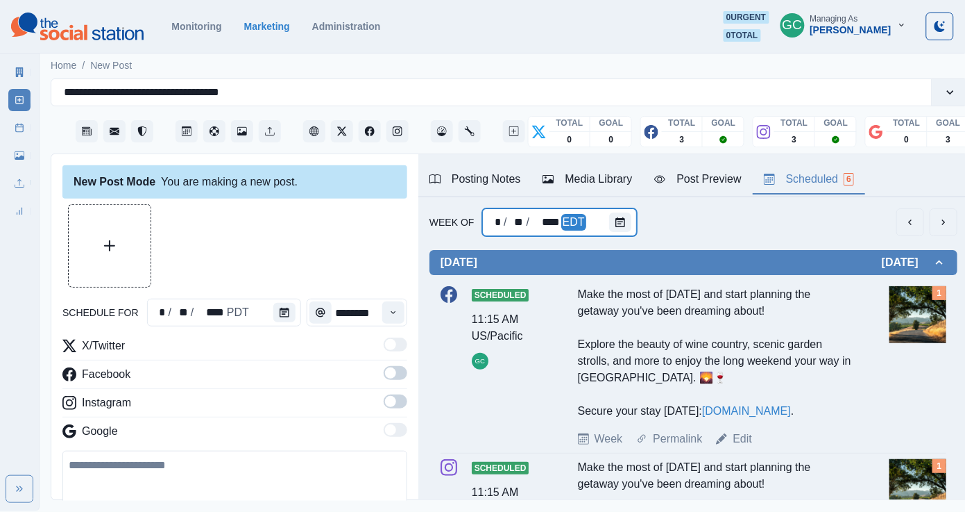
click at [600, 225] on div "* / ** / **** EDT" at bounding box center [559, 222] width 154 height 28
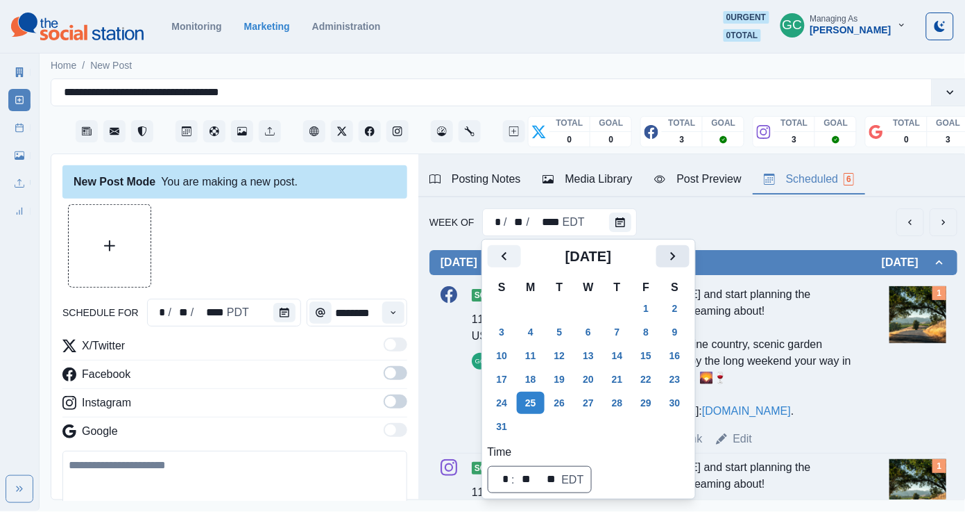
click at [677, 258] on icon "Next" at bounding box center [673, 256] width 17 height 17
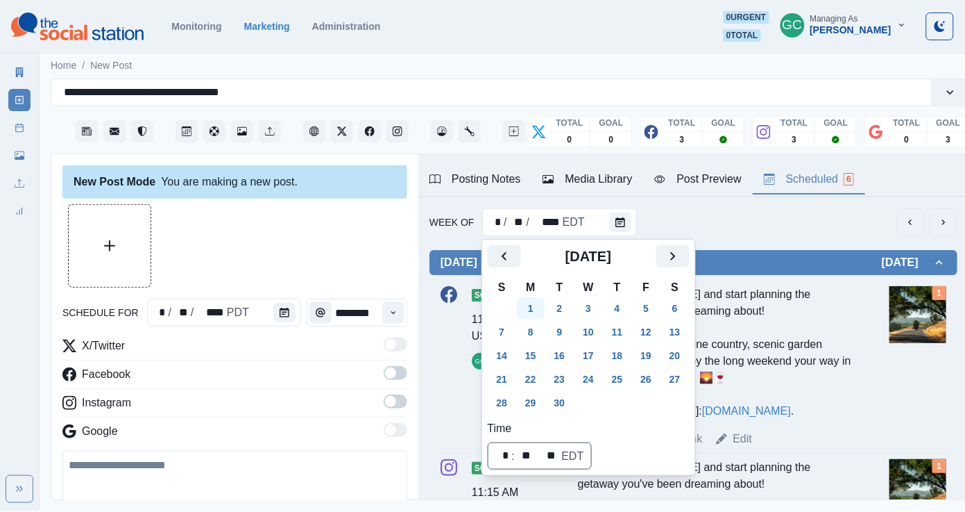
click at [534, 306] on button "1" at bounding box center [531, 308] width 28 height 22
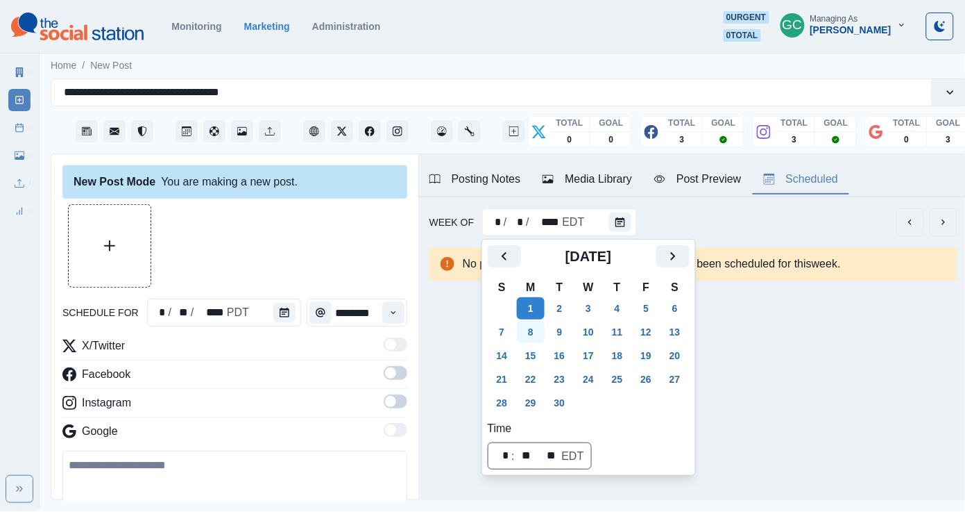
click at [525, 340] on button "8" at bounding box center [531, 332] width 28 height 22
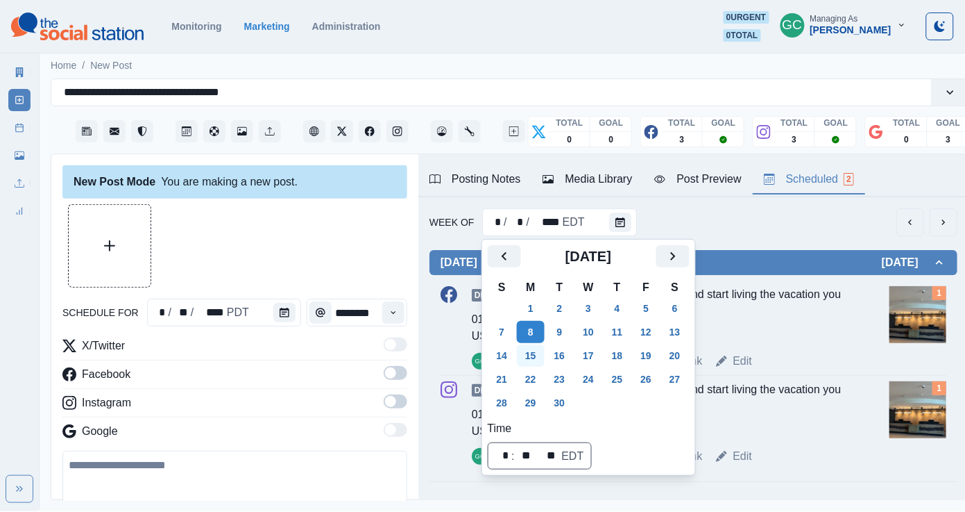
click at [529, 363] on button "15" at bounding box center [531, 355] width 28 height 22
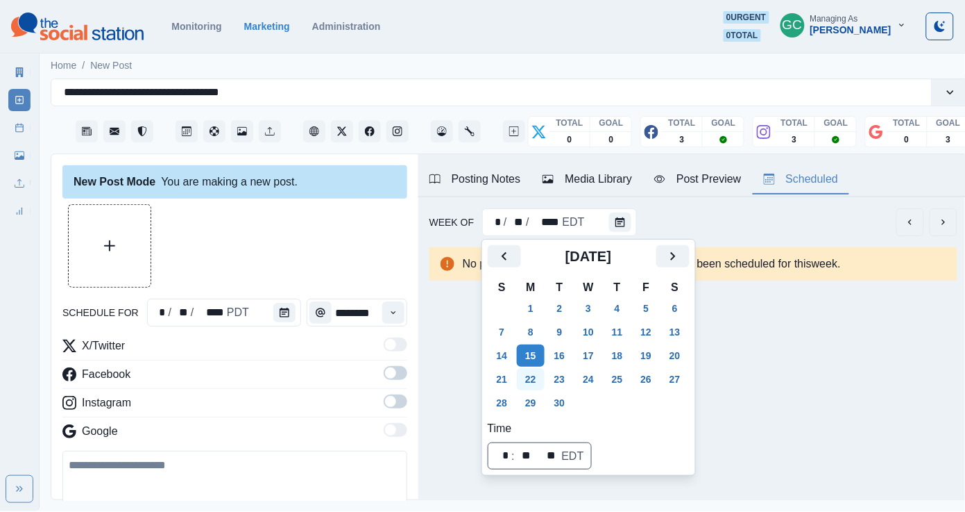
click at [531, 377] on button "22" at bounding box center [531, 379] width 28 height 22
click at [529, 406] on button "29" at bounding box center [531, 402] width 28 height 22
click at [540, 309] on button "1" at bounding box center [531, 308] width 28 height 22
click at [339, 235] on div at bounding box center [234, 245] width 345 height 83
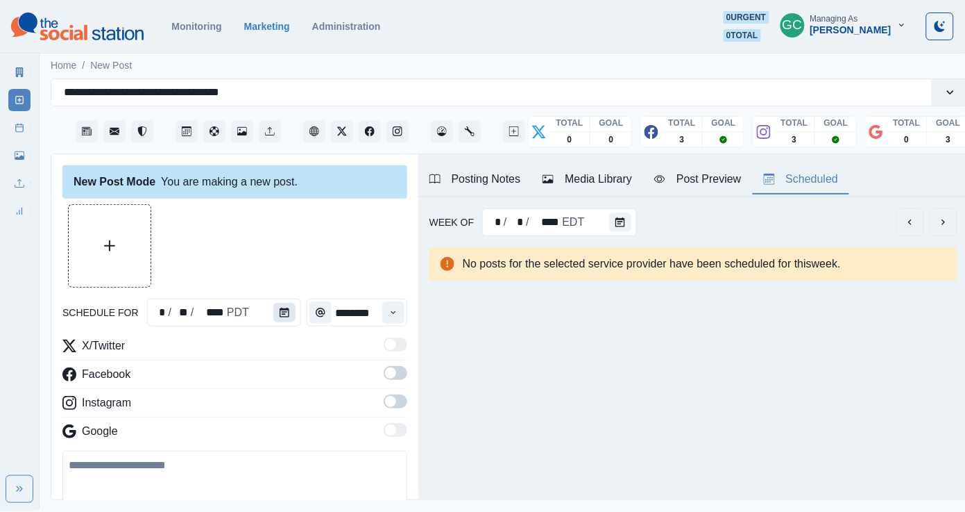
click at [285, 307] on button "Calendar" at bounding box center [284, 312] width 22 height 19
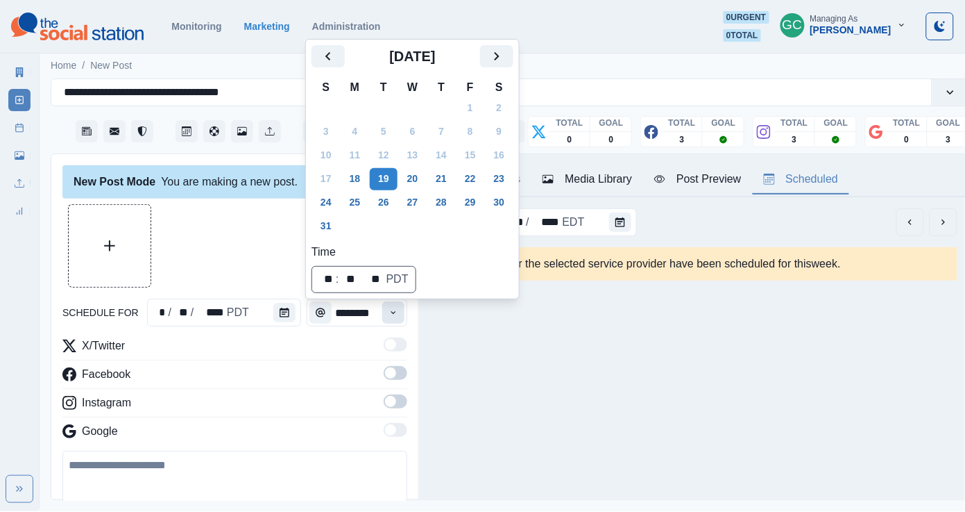
click at [399, 313] on button "Time" at bounding box center [393, 312] width 22 height 22
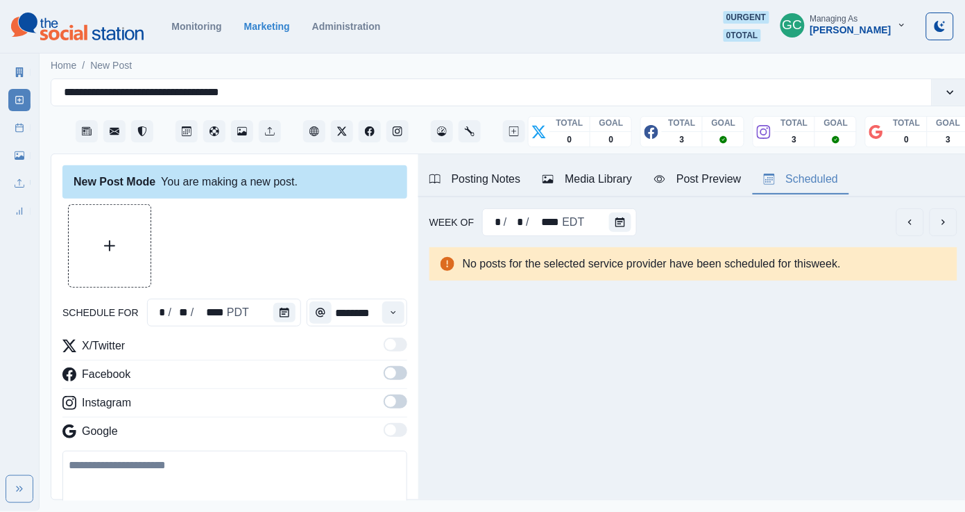
click at [396, 369] on span at bounding box center [396, 373] width 24 height 14
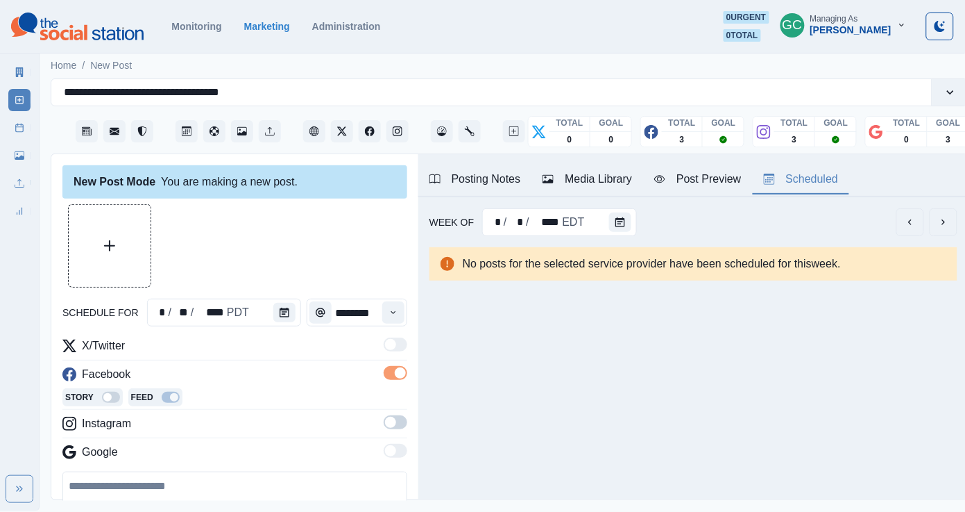
click at [394, 422] on span at bounding box center [390, 421] width 11 height 11
click at [366, 242] on div at bounding box center [234, 245] width 345 height 83
click at [494, 174] on div "Posting Notes" at bounding box center [476, 179] width 92 height 17
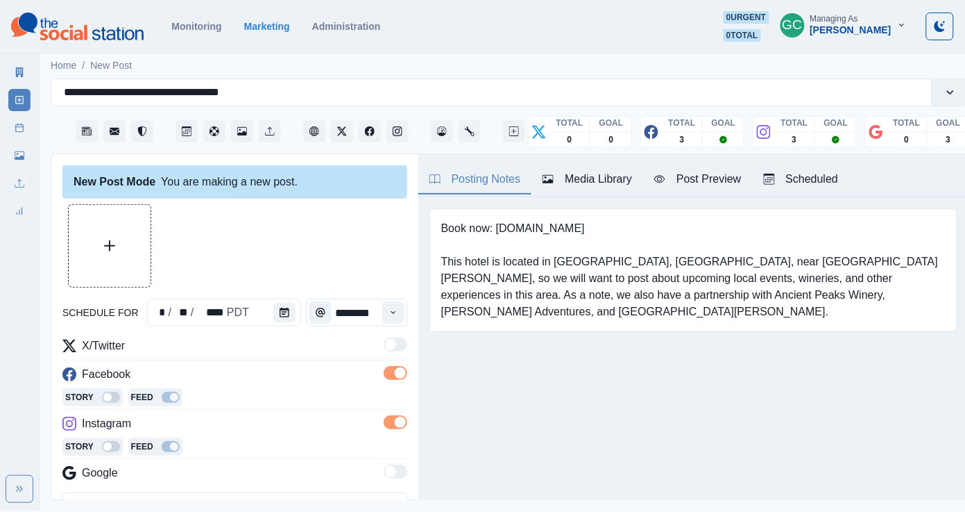
click at [557, 173] on div "Media Library" at bounding box center [588, 179] width 90 height 17
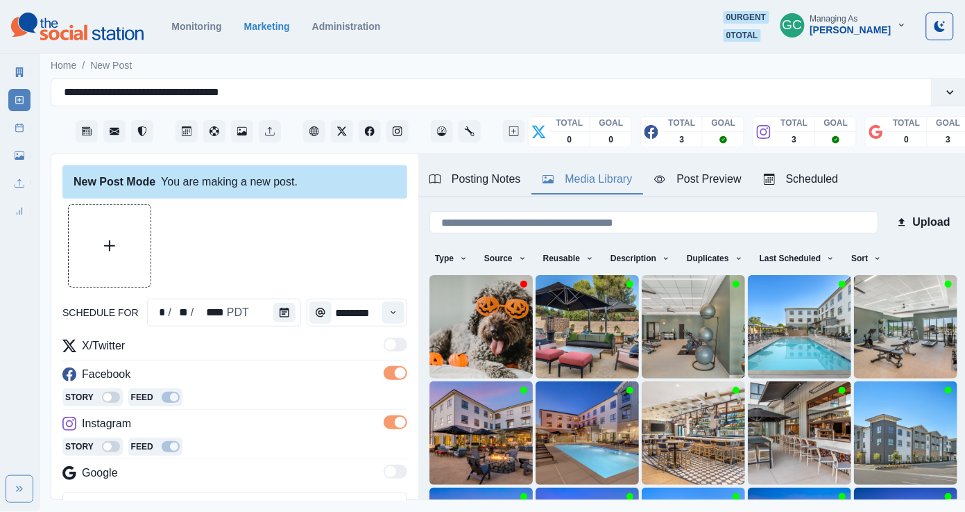
click at [818, 174] on div "Scheduled" at bounding box center [801, 179] width 75 height 17
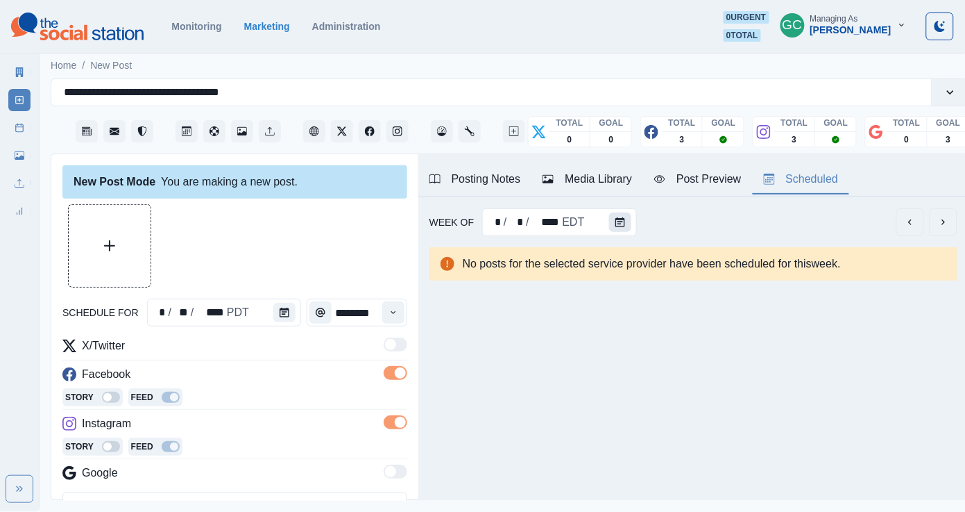
click at [610, 226] on button "Calendar" at bounding box center [620, 221] width 22 height 19
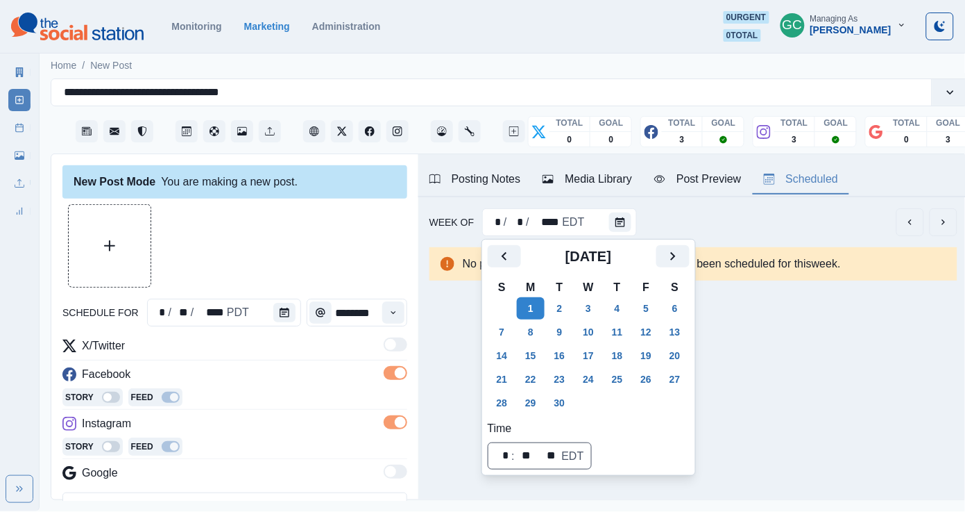
click at [227, 260] on div at bounding box center [234, 245] width 345 height 83
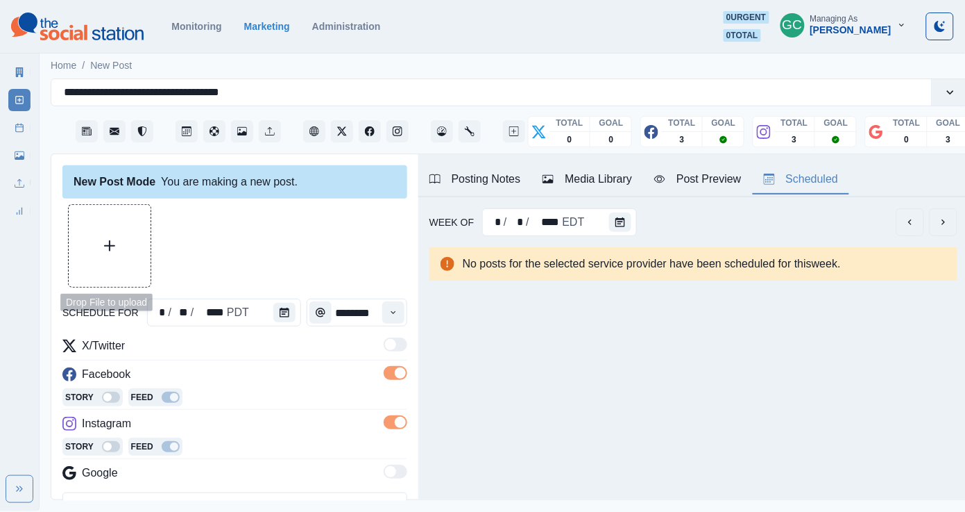
click at [103, 276] on button "Upload Media" at bounding box center [110, 246] width 82 height 82
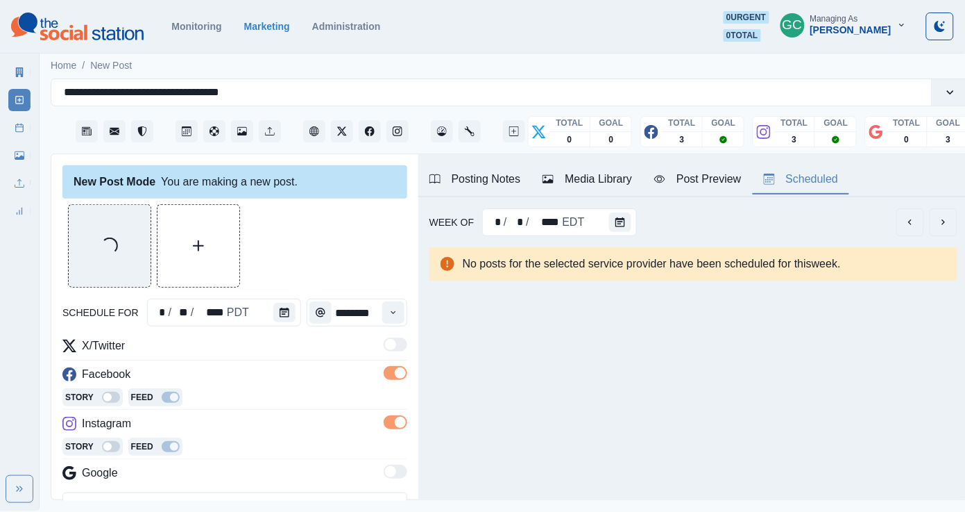
click at [282, 298] on div "Loading... schedule for * / ** / **** PDT ******** X/Twitter Facebook Story Fee…" at bounding box center [234, 422] width 345 height 436
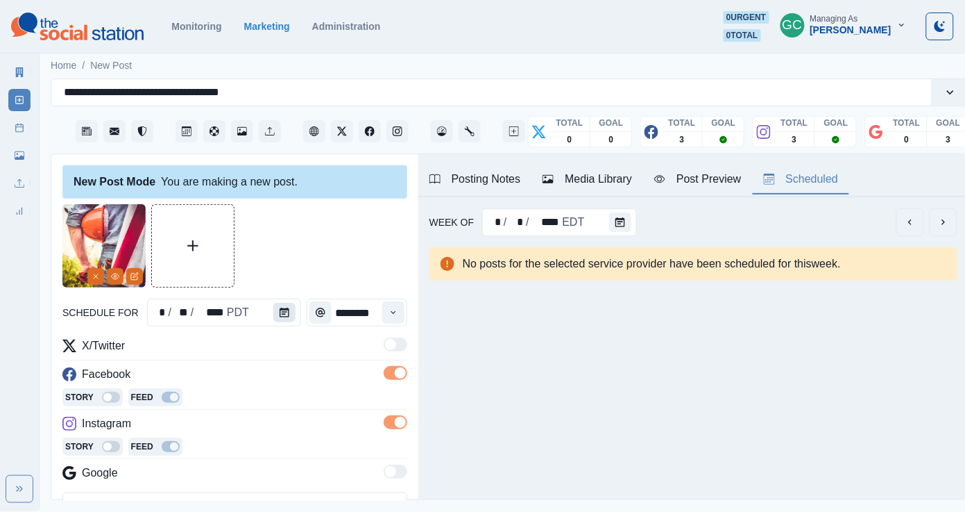
click at [283, 313] on icon "Calendar" at bounding box center [285, 312] width 10 height 10
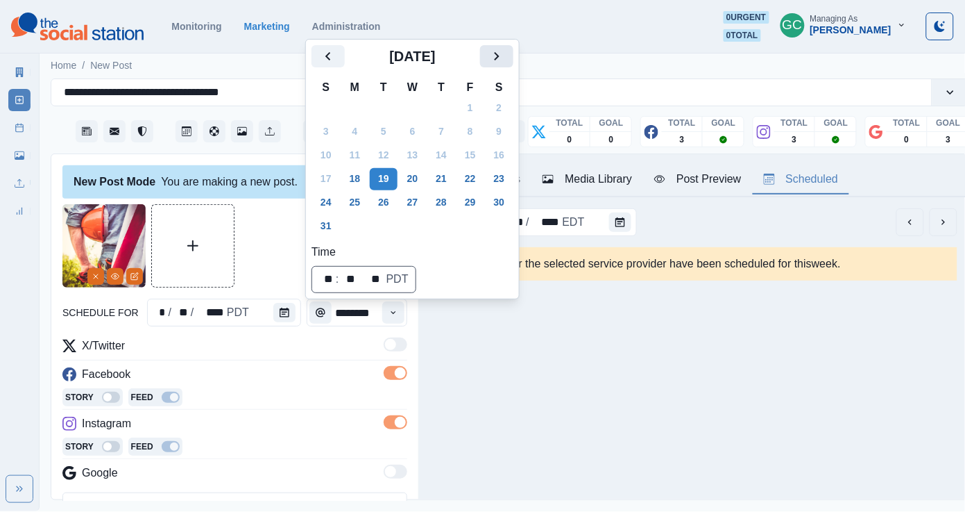
click at [505, 63] on icon "Next" at bounding box center [497, 56] width 17 height 17
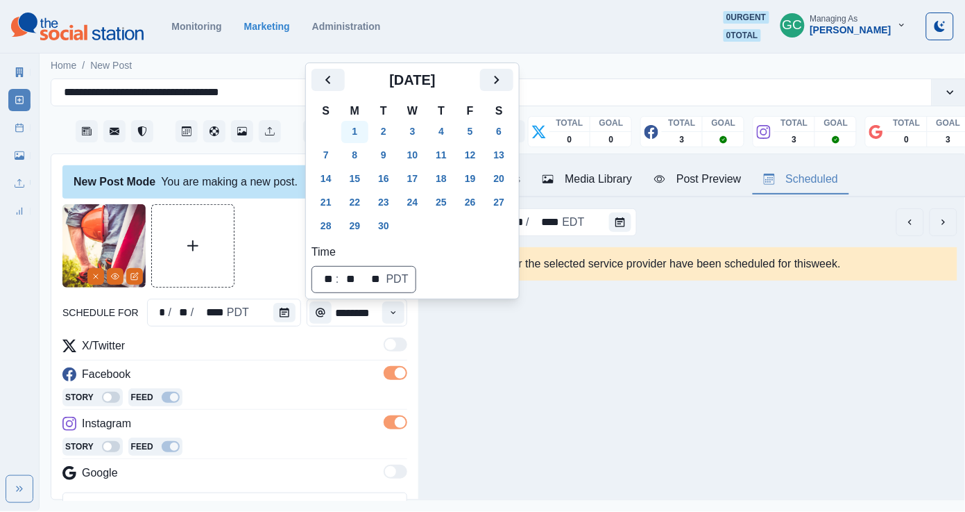
click at [364, 135] on button "1" at bounding box center [355, 132] width 28 height 22
click at [391, 316] on icon "Time" at bounding box center [394, 312] width 10 height 10
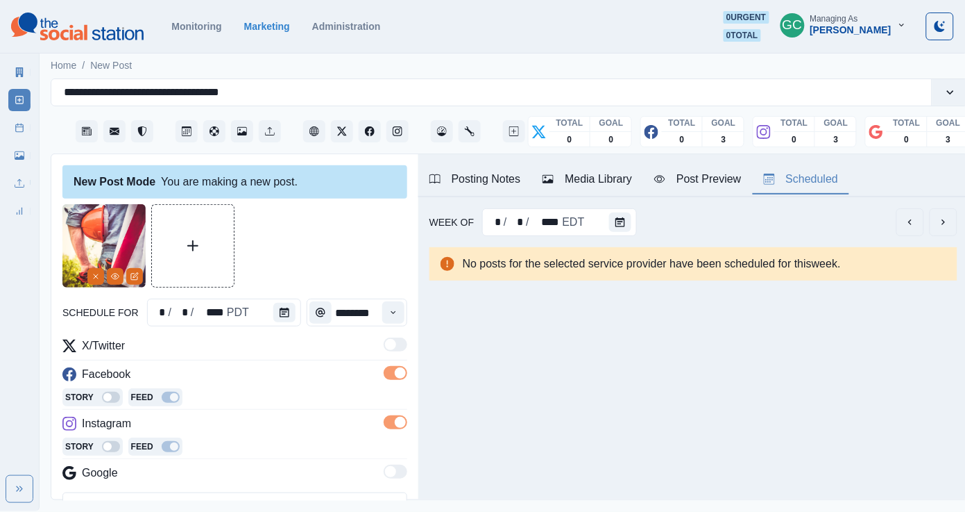
click at [321, 401] on div "Story Feed" at bounding box center [234, 398] width 345 height 21
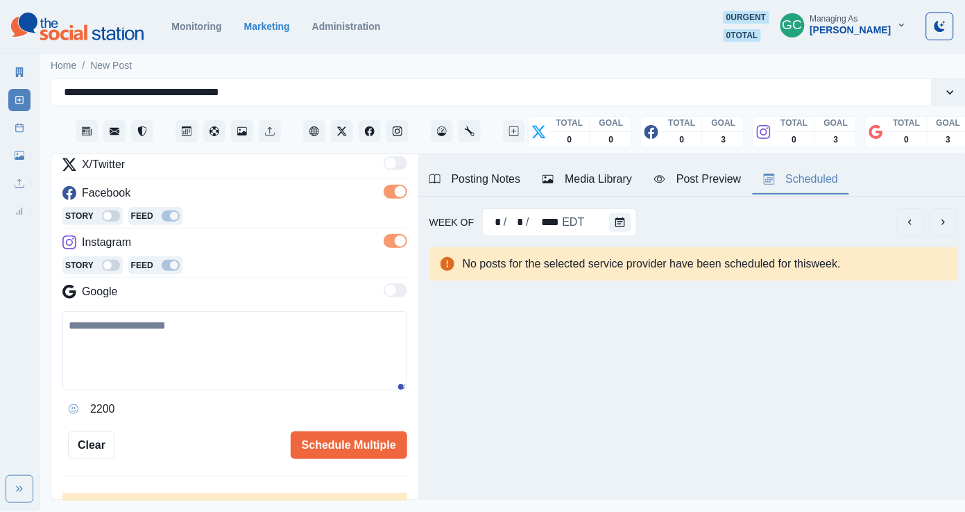
scroll to position [221, 0]
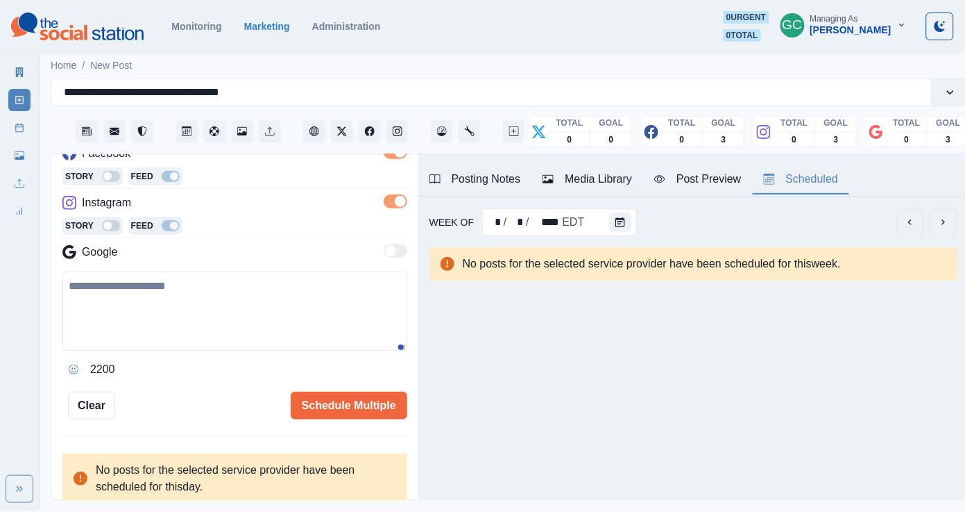
click at [233, 295] on textarea at bounding box center [234, 310] width 345 height 79
paste textarea "**********"
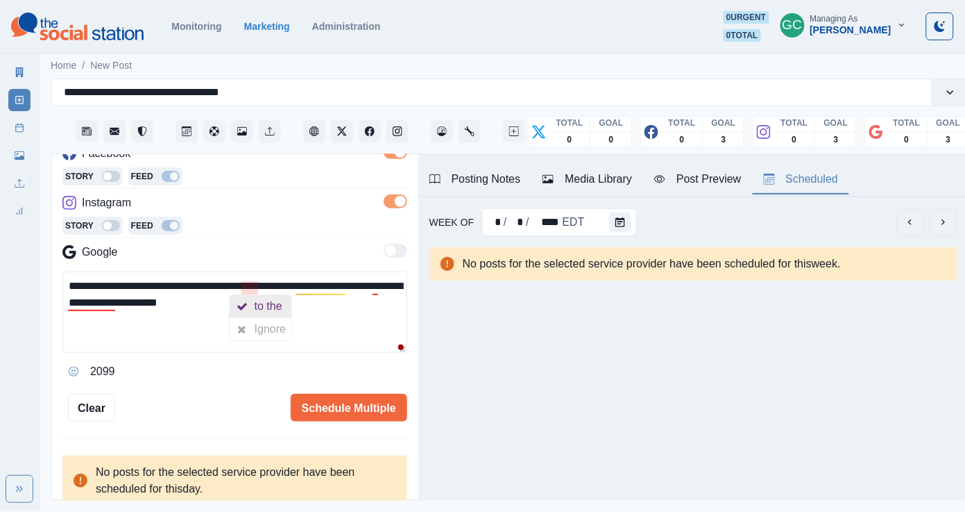
click at [260, 303] on div "to the" at bounding box center [271, 306] width 33 height 22
click at [220, 298] on textarea "**********" at bounding box center [234, 311] width 345 height 81
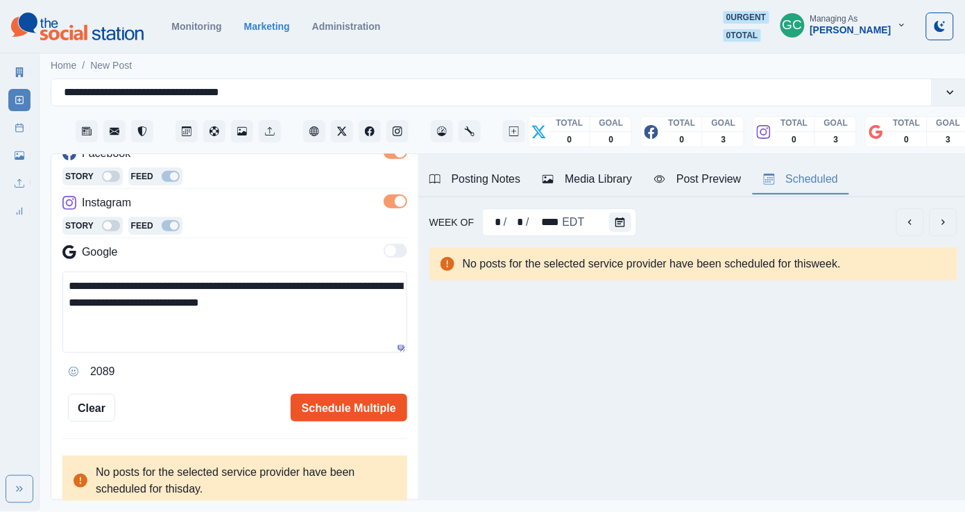
type textarea "**********"
click at [352, 398] on button "Schedule Multiple" at bounding box center [349, 408] width 117 height 28
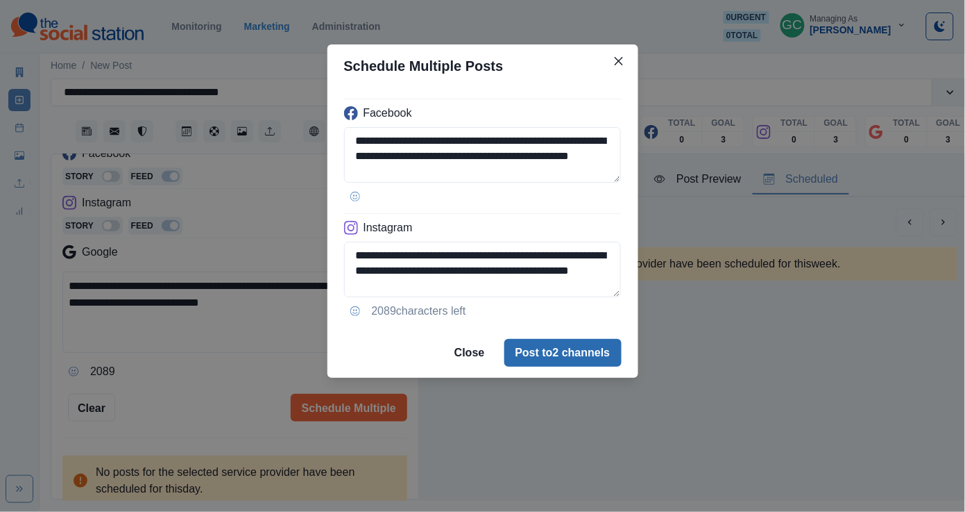
click at [549, 364] on button "Post to 2 channels" at bounding box center [563, 353] width 117 height 28
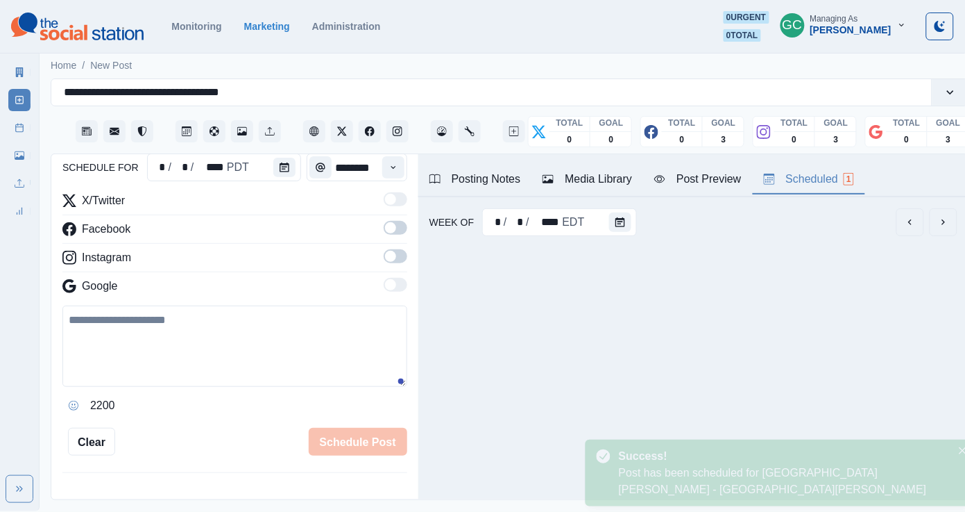
scroll to position [147, 0]
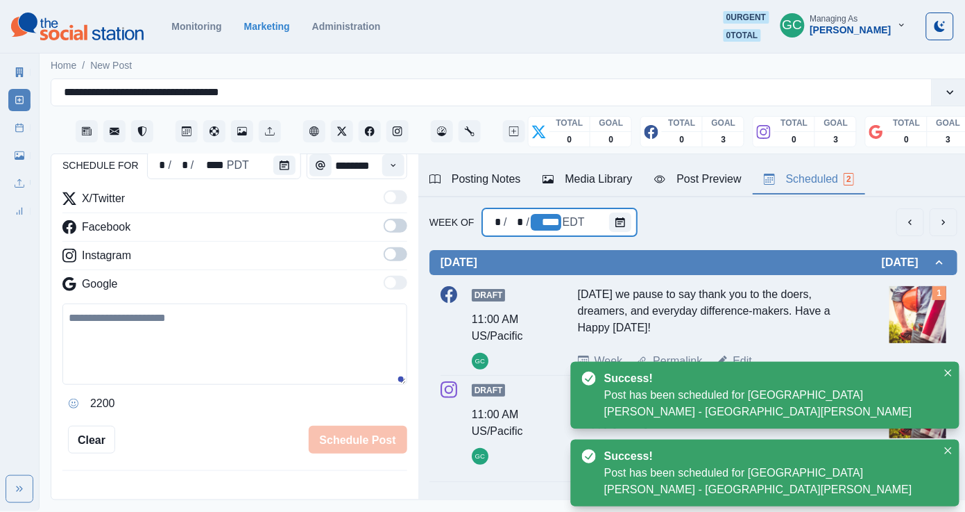
click at [542, 200] on div "Week Of * / * / **** EDT Monday September 01, 2025 Draft 11:00 AM US/Pacific GC…" at bounding box center [694, 352] width 550 height 310
click at [525, 220] on div "/" at bounding box center [528, 222] width 6 height 17
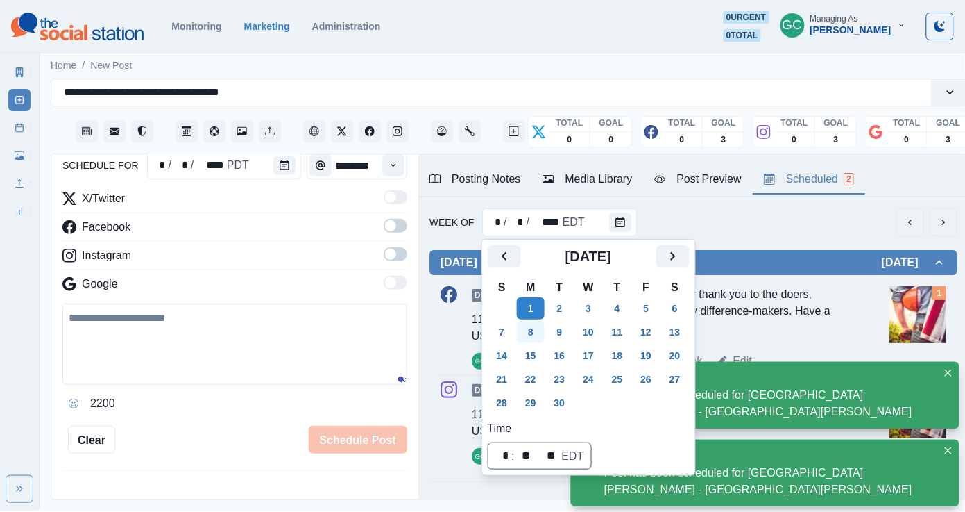
click at [533, 337] on button "8" at bounding box center [531, 332] width 28 height 22
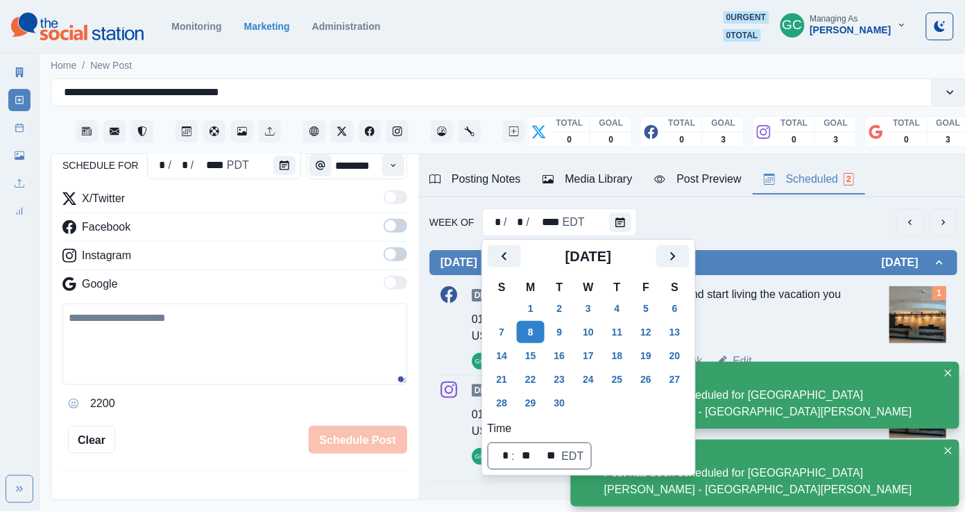
click at [801, 320] on div "Check-in with a smile and start living the vacation you deserve. 🛎️😌" at bounding box center [715, 314] width 275 height 56
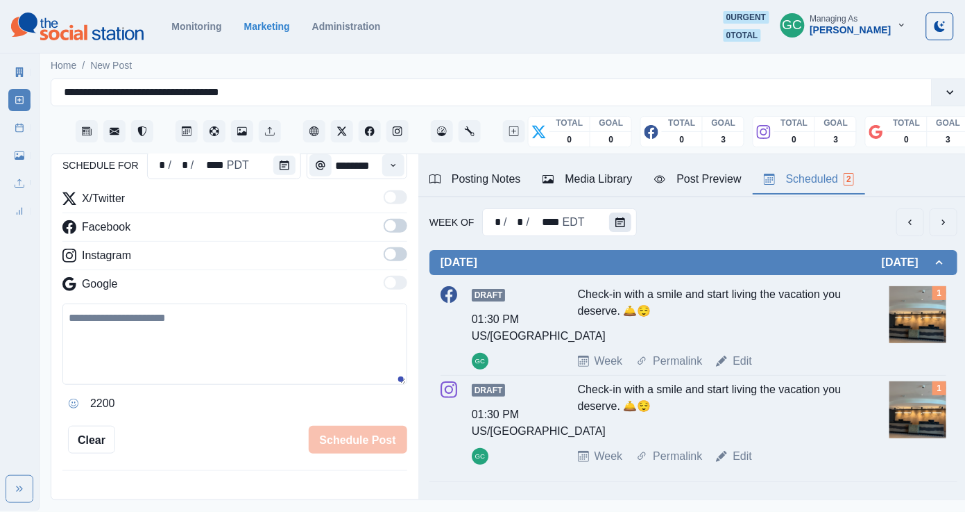
click at [616, 227] on icon "Calendar" at bounding box center [621, 222] width 10 height 10
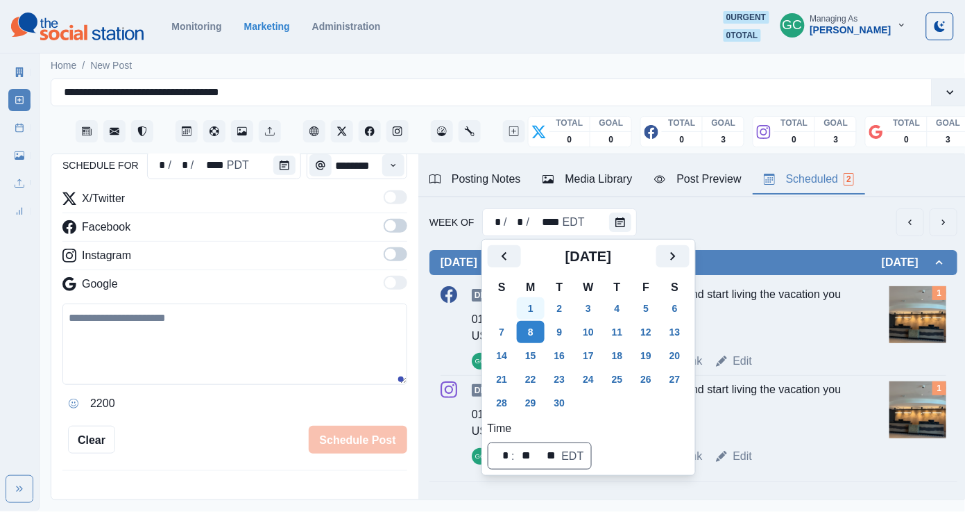
click at [526, 306] on button "1" at bounding box center [531, 308] width 28 height 22
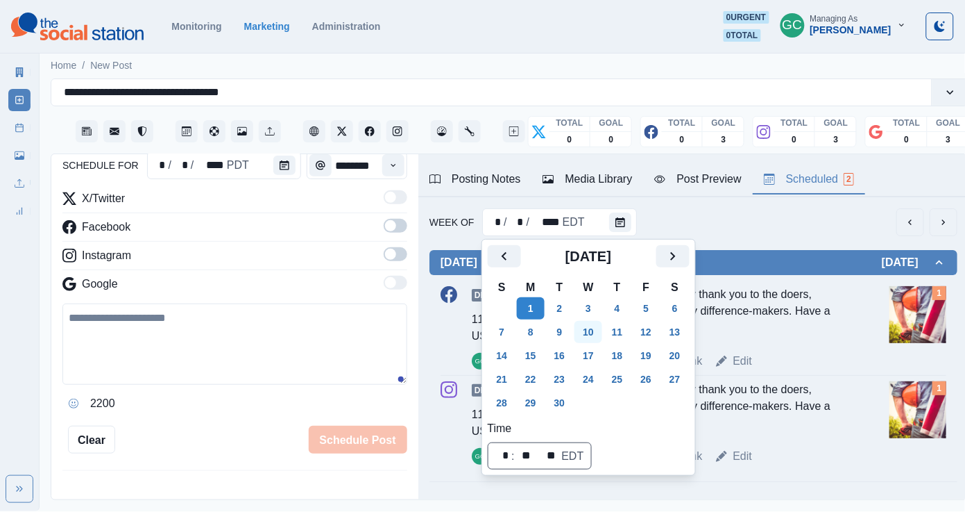
click at [591, 335] on button "10" at bounding box center [589, 332] width 28 height 22
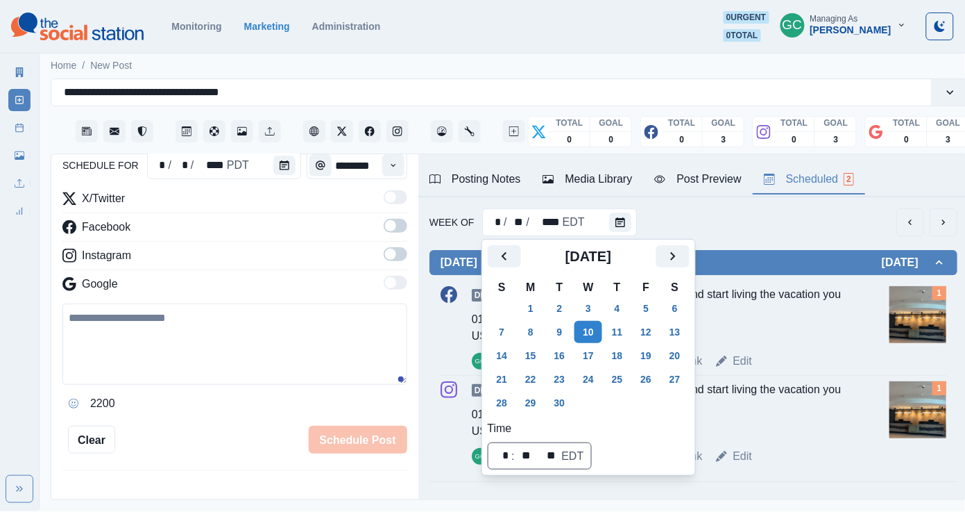
click at [775, 357] on div "Week Permalink Edit" at bounding box center [731, 361] width 306 height 17
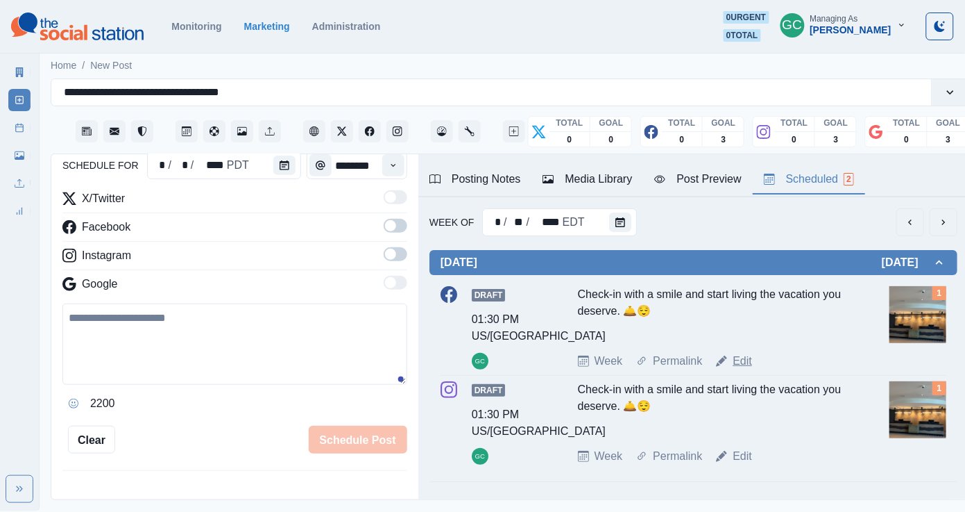
click at [749, 360] on link "Edit" at bounding box center [742, 361] width 19 height 17
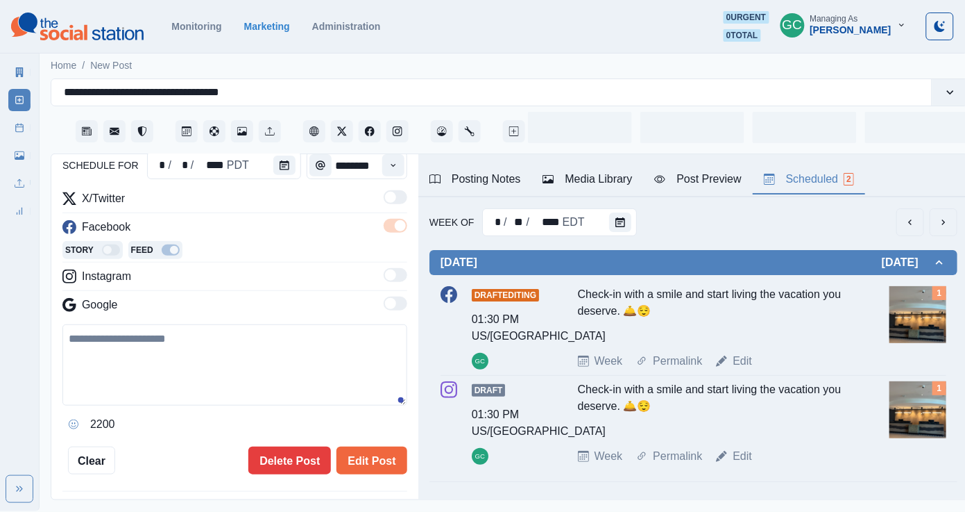
type input "*******"
type textarea "**********"
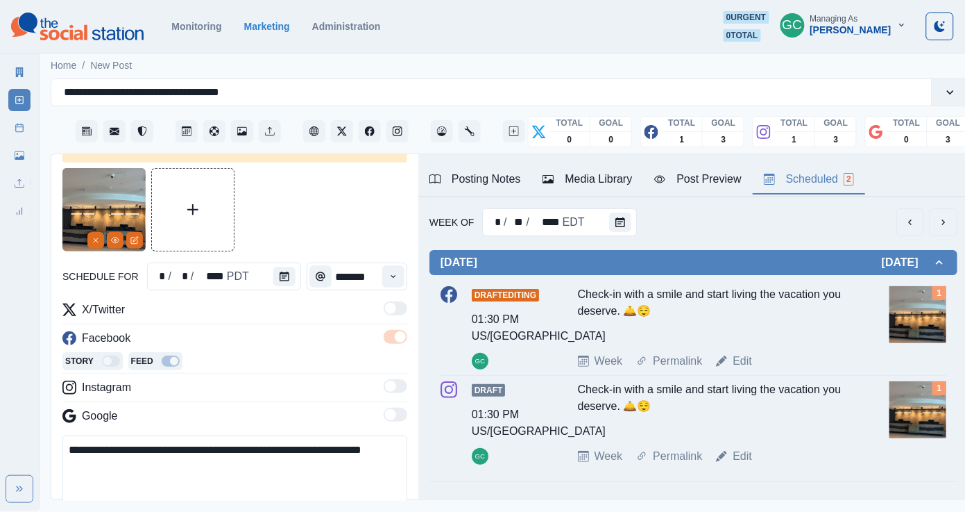
scroll to position [24, 0]
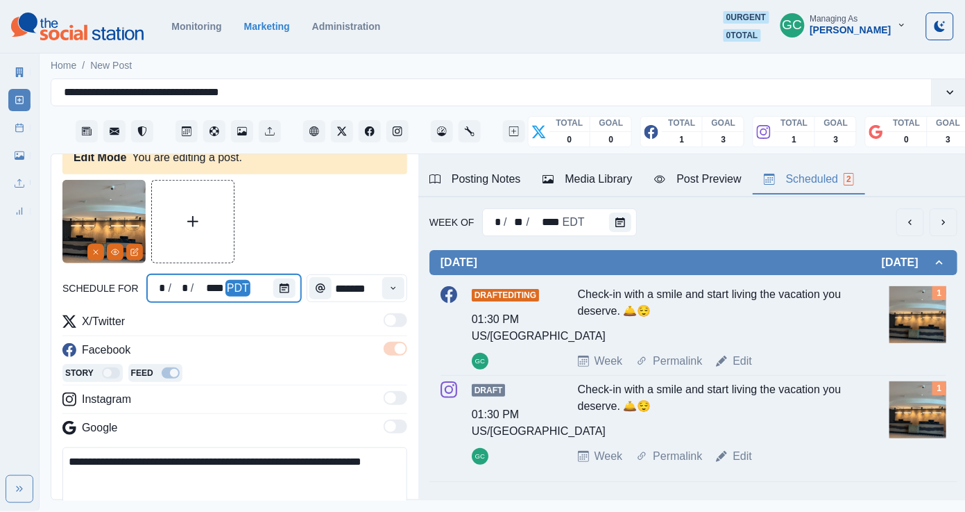
click at [286, 277] on div at bounding box center [287, 288] width 28 height 28
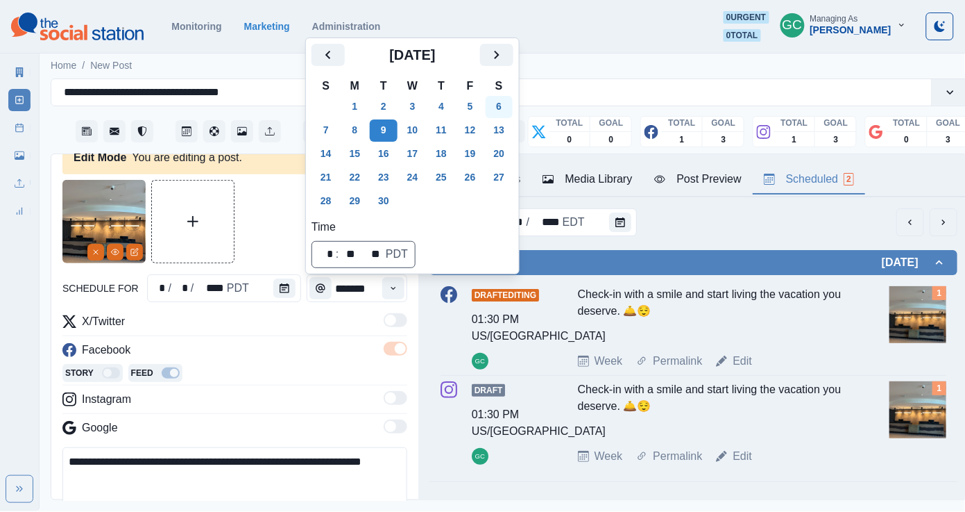
click at [514, 103] on button "6" at bounding box center [500, 107] width 28 height 22
click at [325, 135] on button "7" at bounding box center [326, 130] width 28 height 22
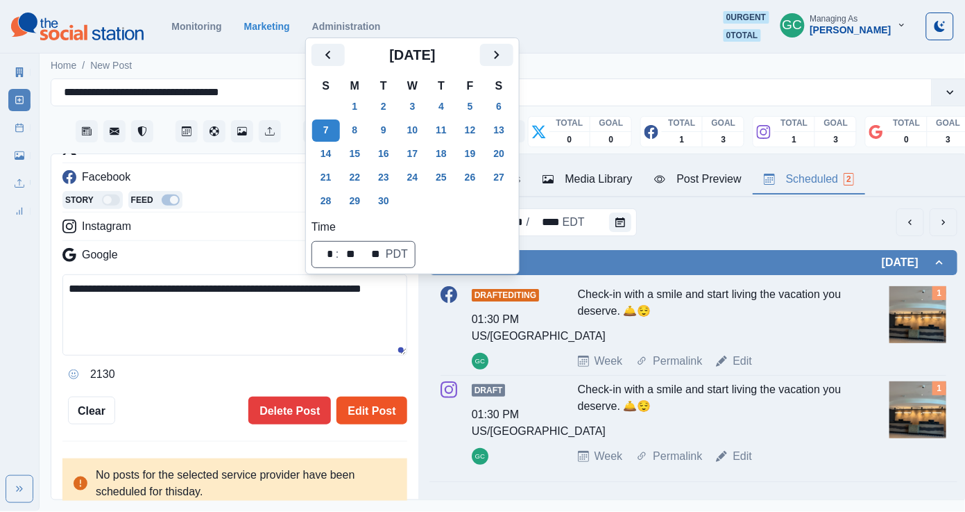
click at [377, 408] on button "Edit Post" at bounding box center [372, 410] width 70 height 28
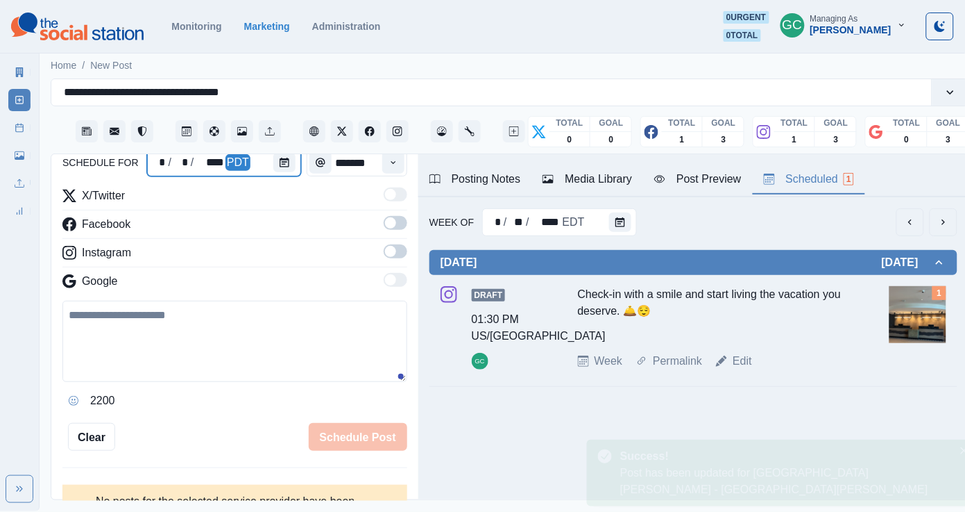
scroll to position [147, 0]
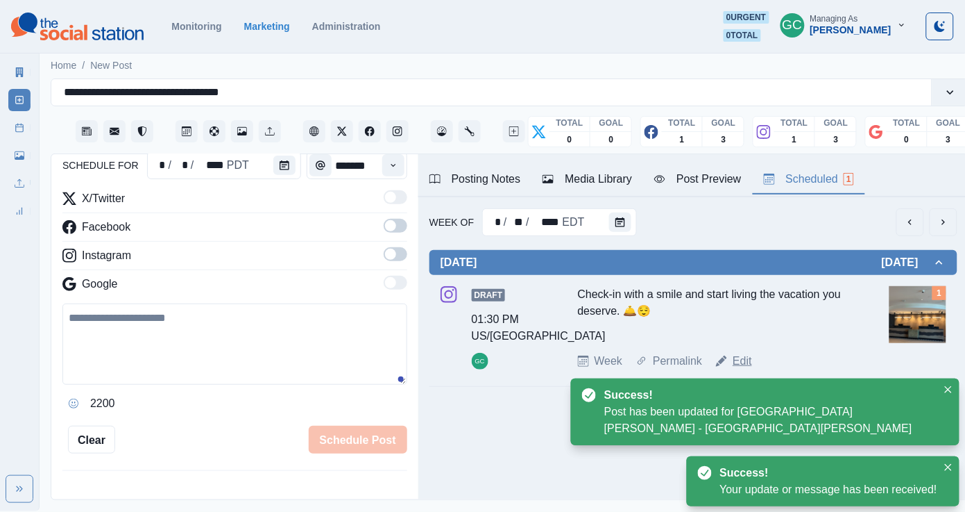
click at [739, 359] on link "Edit" at bounding box center [742, 361] width 19 height 17
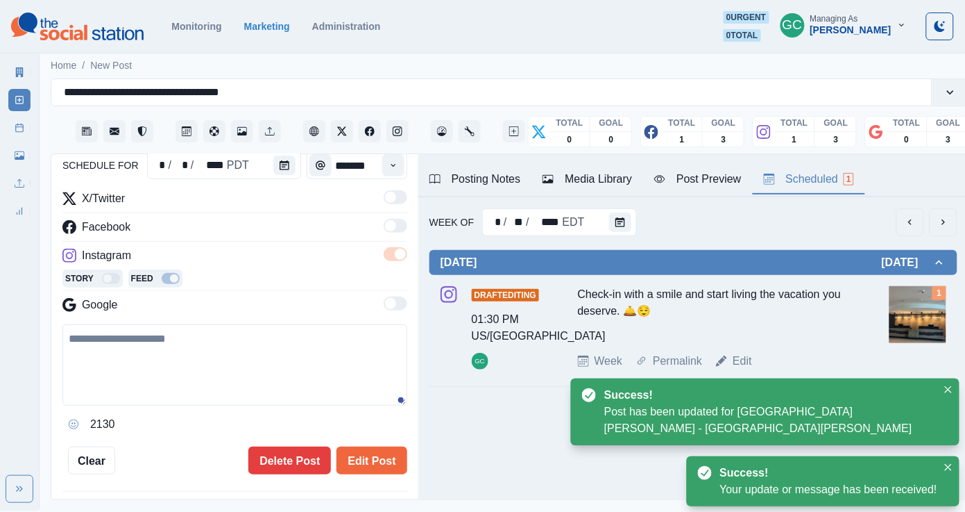
type textarea "**********"
click at [284, 172] on button "Calendar" at bounding box center [284, 164] width 22 height 19
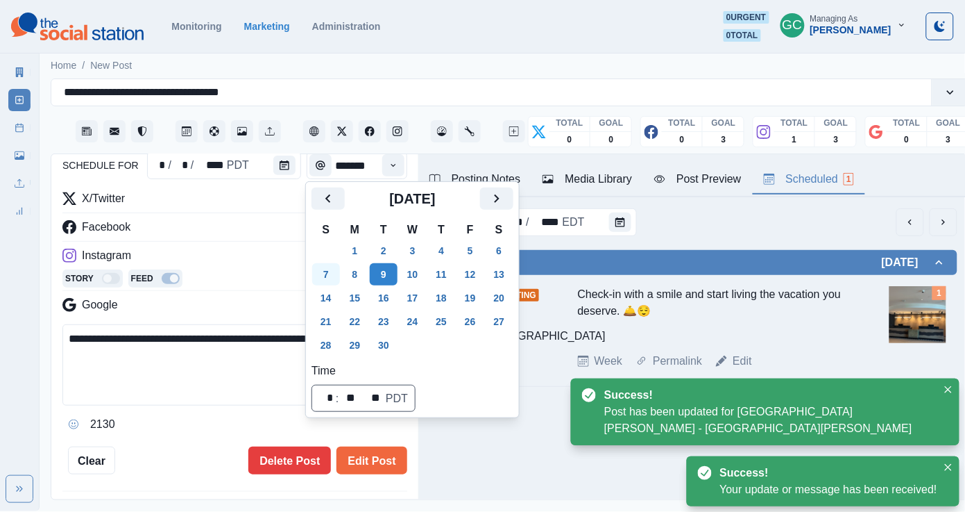
click at [322, 270] on button "7" at bounding box center [326, 274] width 28 height 22
click at [385, 466] on button "Edit Post" at bounding box center [372, 460] width 70 height 28
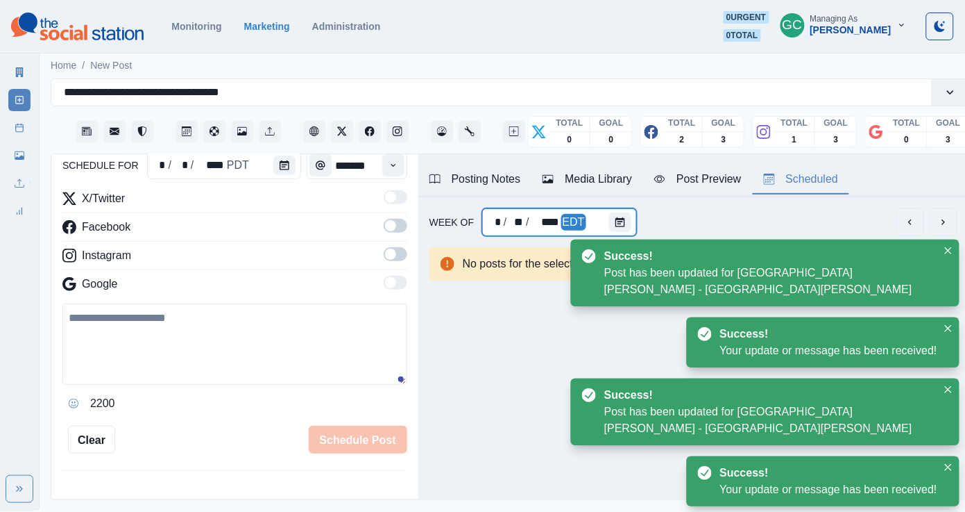
click at [598, 225] on div "* / ** / **** EDT" at bounding box center [559, 222] width 154 height 28
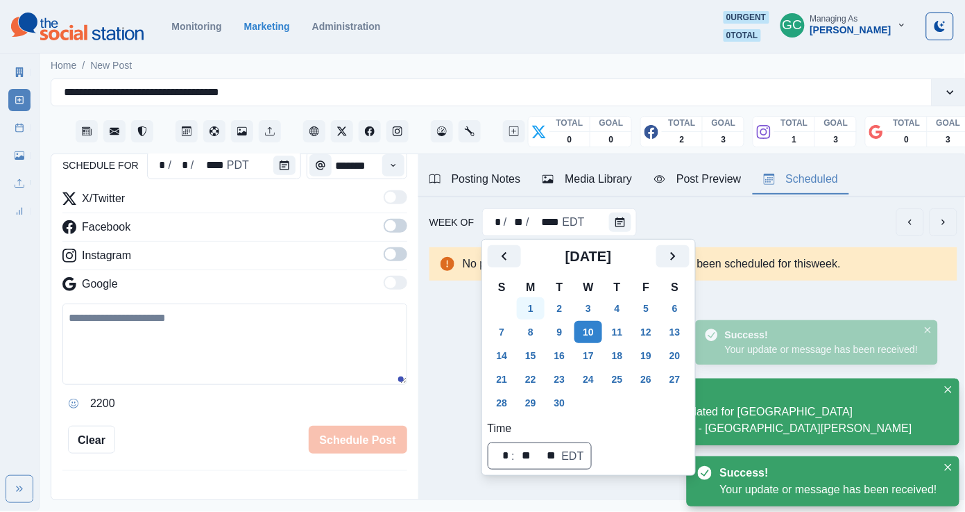
click at [533, 302] on button "1" at bounding box center [531, 308] width 28 height 22
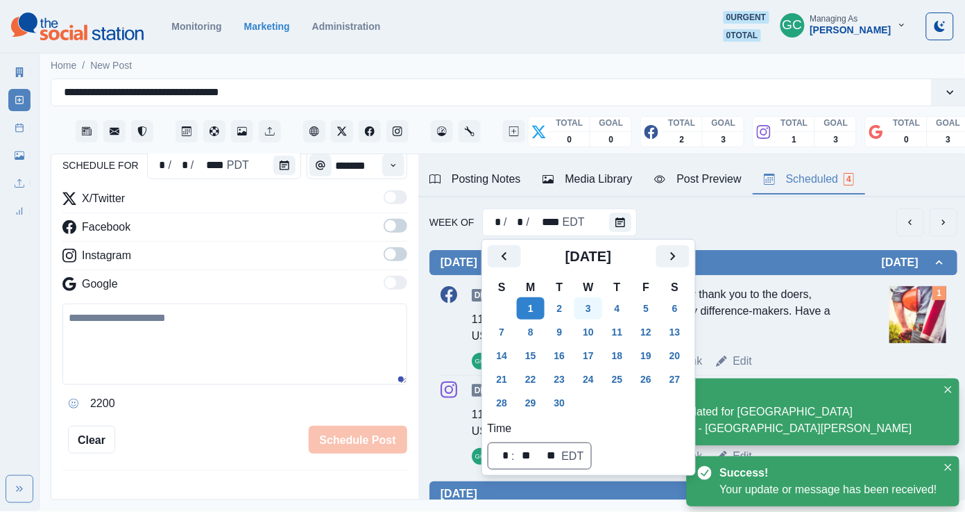
click at [593, 306] on button "3" at bounding box center [589, 308] width 28 height 22
click at [287, 169] on icon "Calendar" at bounding box center [285, 165] width 10 height 10
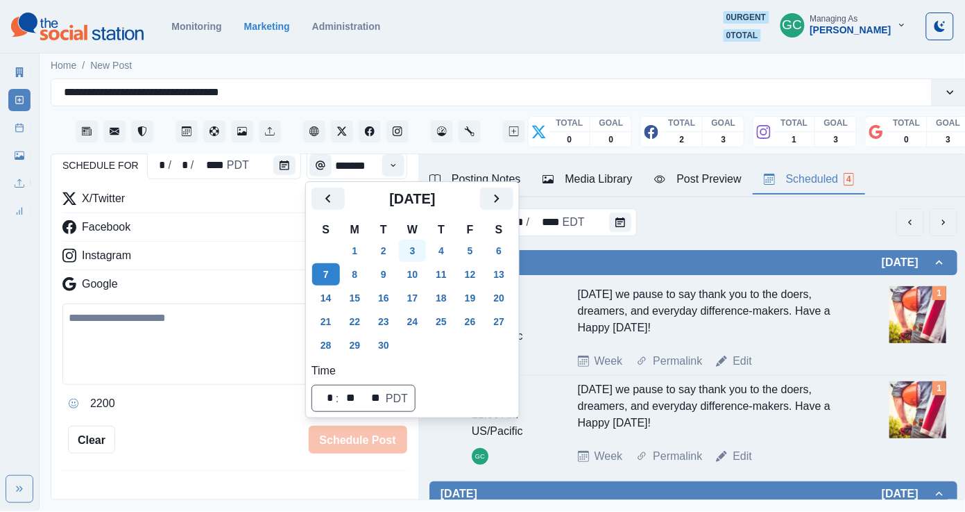
click at [422, 251] on button "3" at bounding box center [413, 250] width 28 height 22
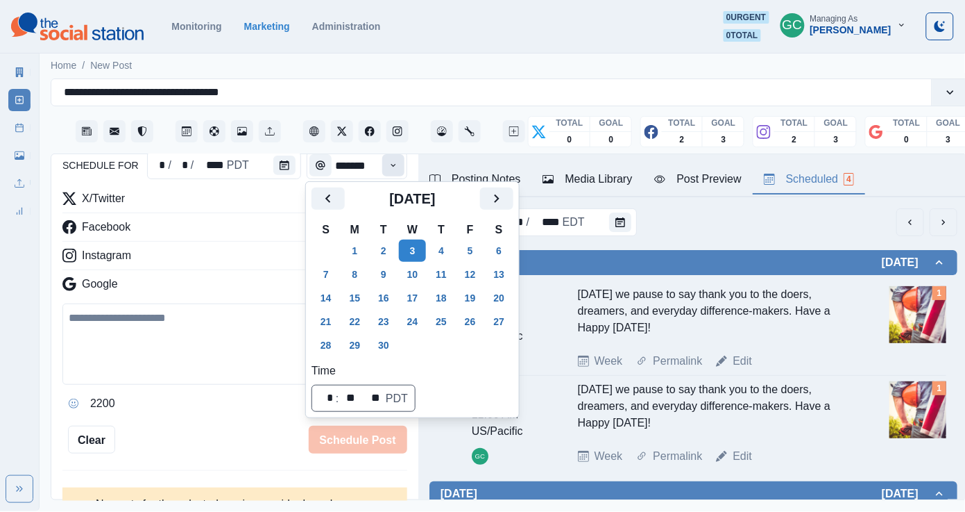
click at [394, 165] on icon "Time" at bounding box center [394, 165] width 10 height 10
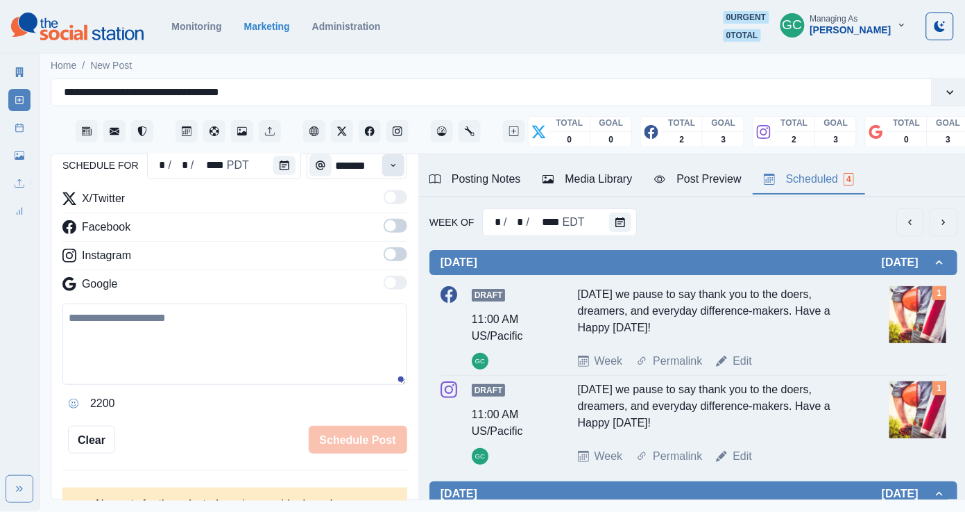
click at [394, 165] on icon "Time" at bounding box center [394, 165] width 10 height 10
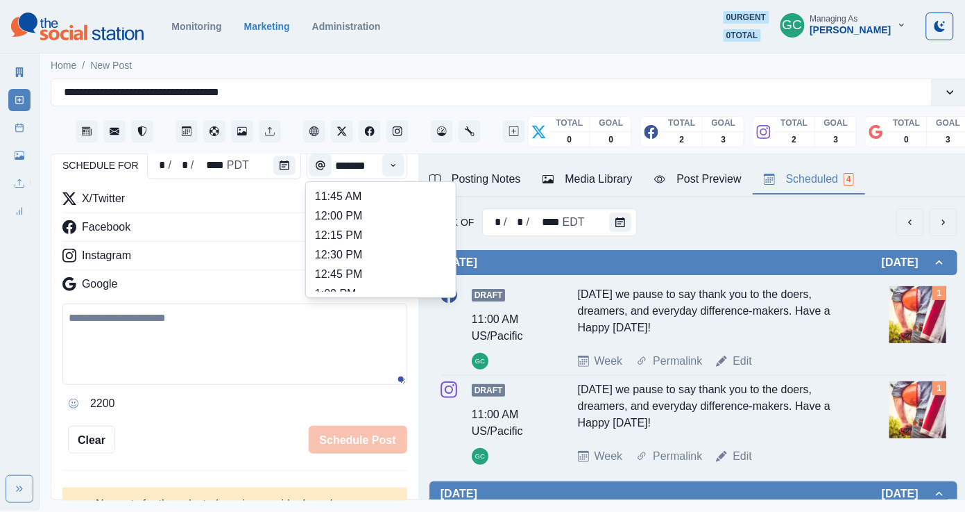
scroll to position [292, 0]
click at [373, 265] on li "12:30 PM" at bounding box center [381, 255] width 139 height 19
type input "********"
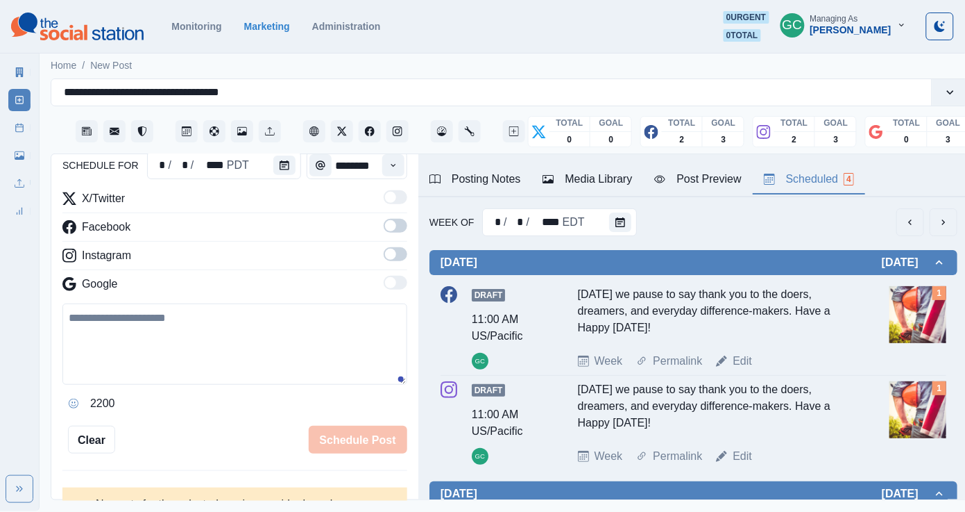
click at [396, 244] on div "X/Twitter Facebook Instagram Google" at bounding box center [234, 244] width 345 height 108
click at [396, 228] on span at bounding box center [396, 226] width 24 height 14
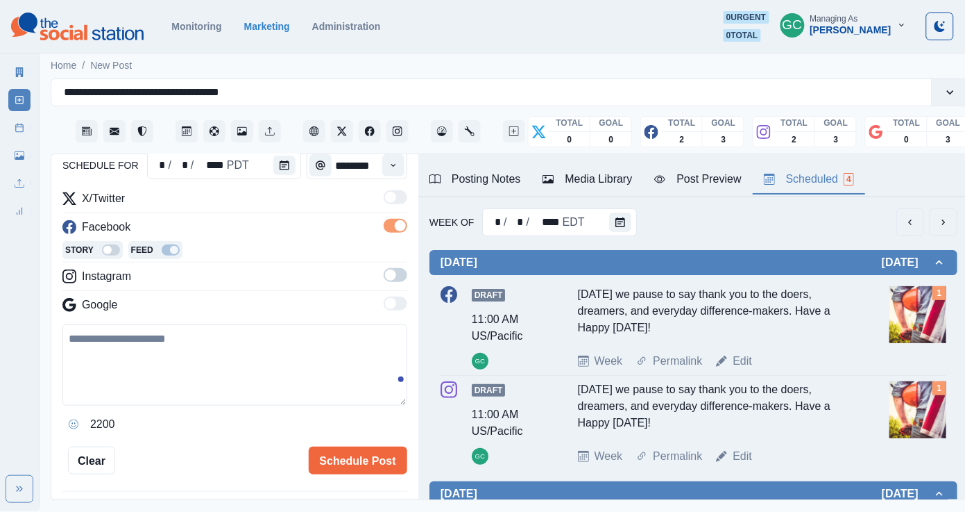
click at [396, 271] on span at bounding box center [396, 275] width 24 height 14
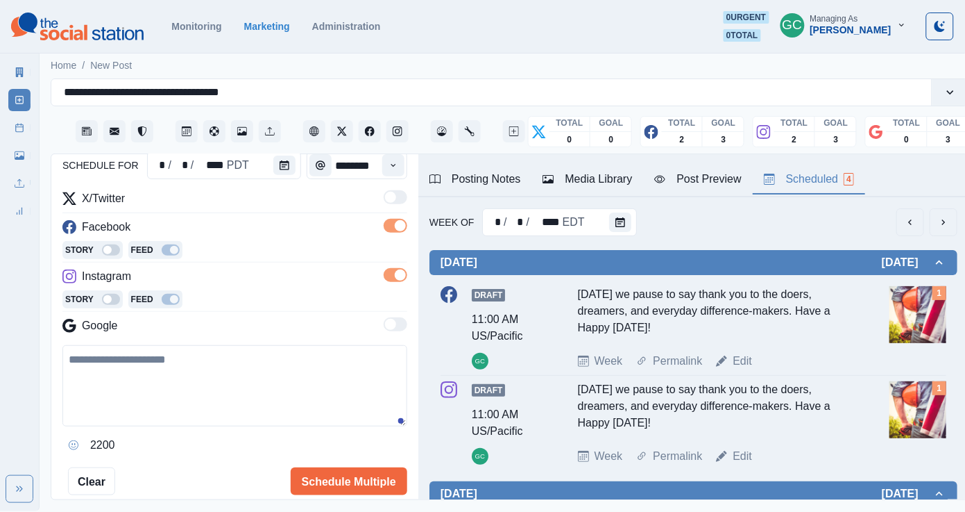
click at [287, 281] on div "Instagram" at bounding box center [234, 279] width 345 height 22
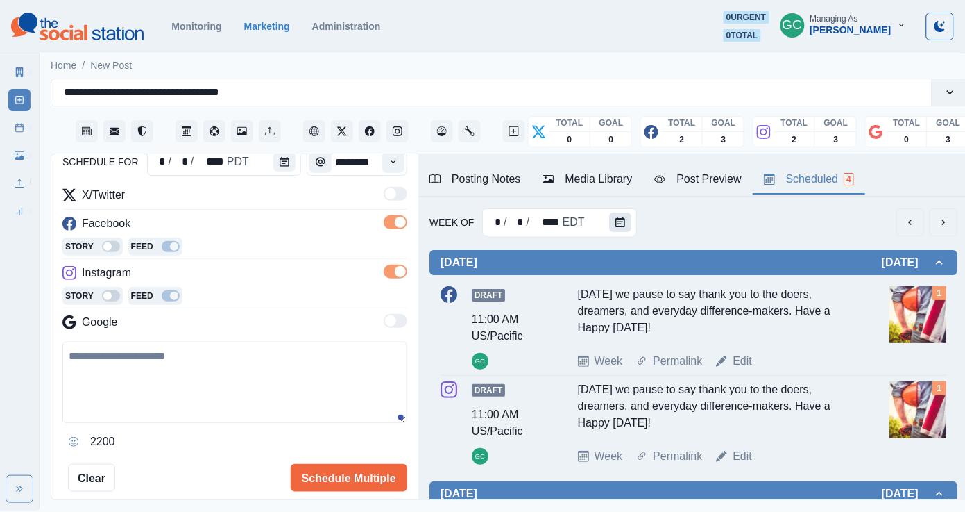
scroll to position [0, 0]
click at [621, 223] on icon "Calendar" at bounding box center [621, 222] width 10 height 10
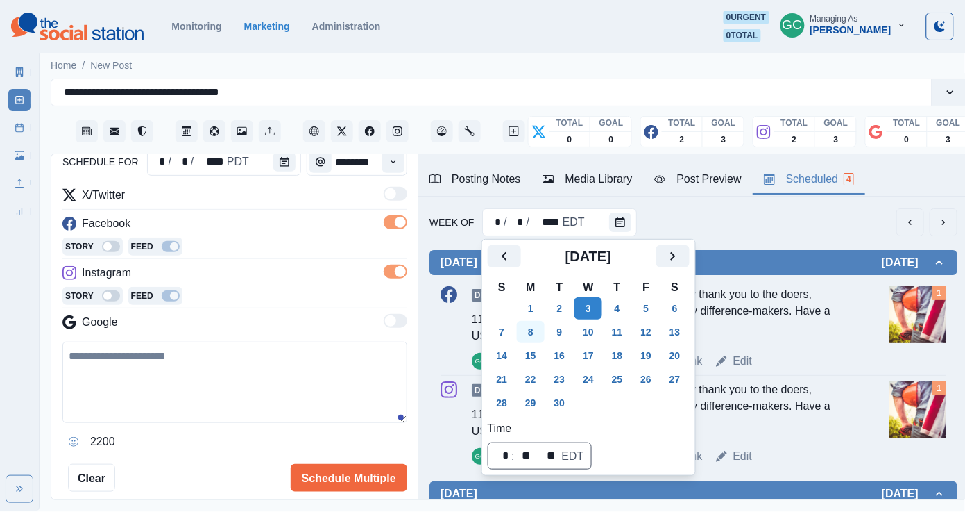
click at [534, 335] on button "8" at bounding box center [531, 332] width 28 height 22
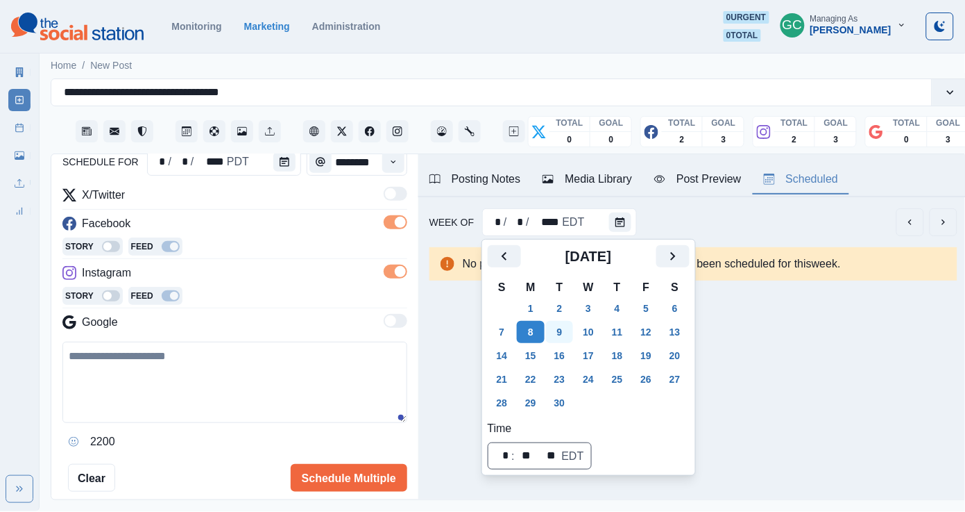
click at [559, 334] on button "9" at bounding box center [560, 332] width 28 height 22
click at [296, 149] on div "**********" at bounding box center [510, 113] width 919 height 81
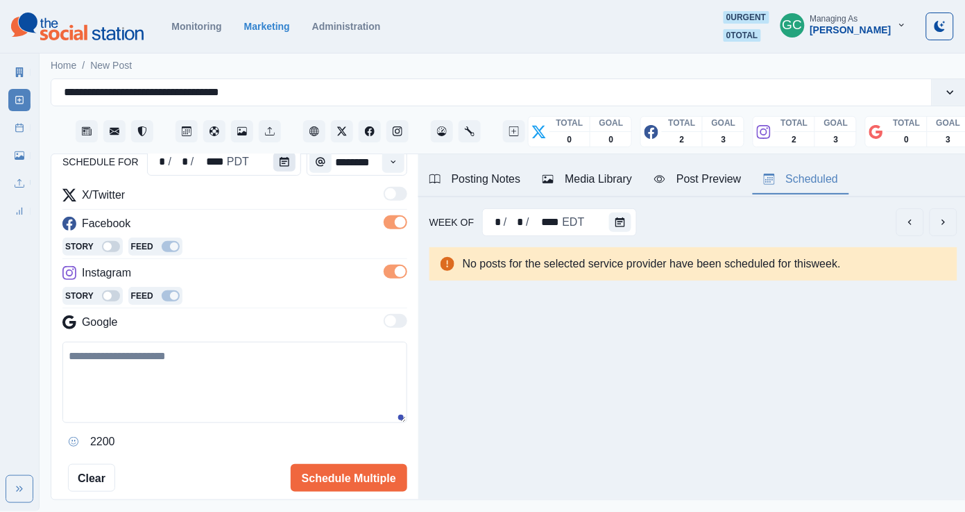
click at [292, 163] on button "Calendar" at bounding box center [284, 161] width 22 height 19
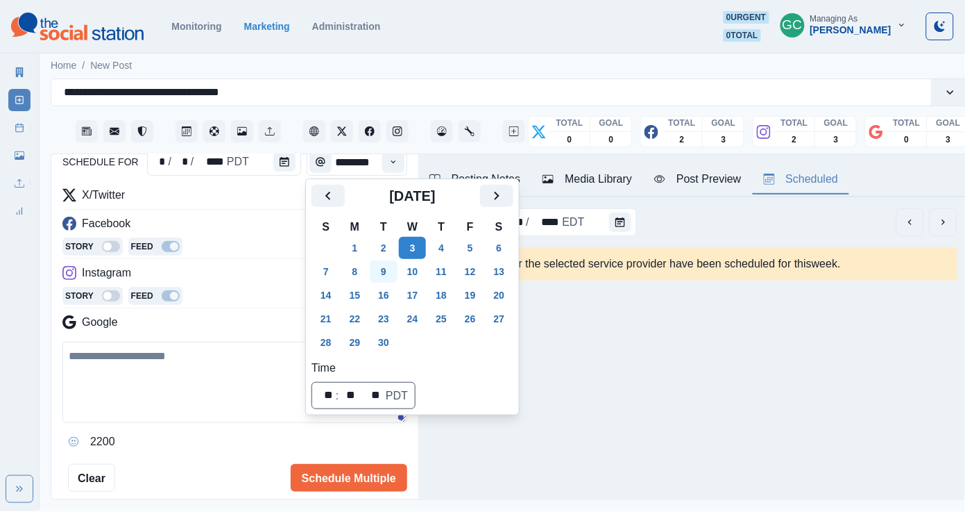
click at [389, 273] on button "9" at bounding box center [384, 271] width 28 height 22
click at [396, 157] on icon "Time" at bounding box center [394, 162] width 10 height 10
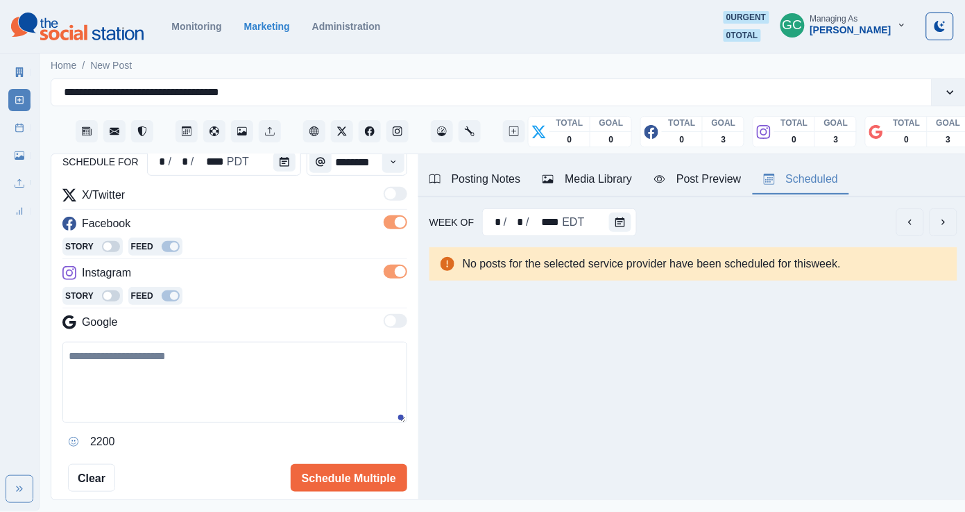
click at [607, 171] on div "Media Library" at bounding box center [588, 179] width 90 height 17
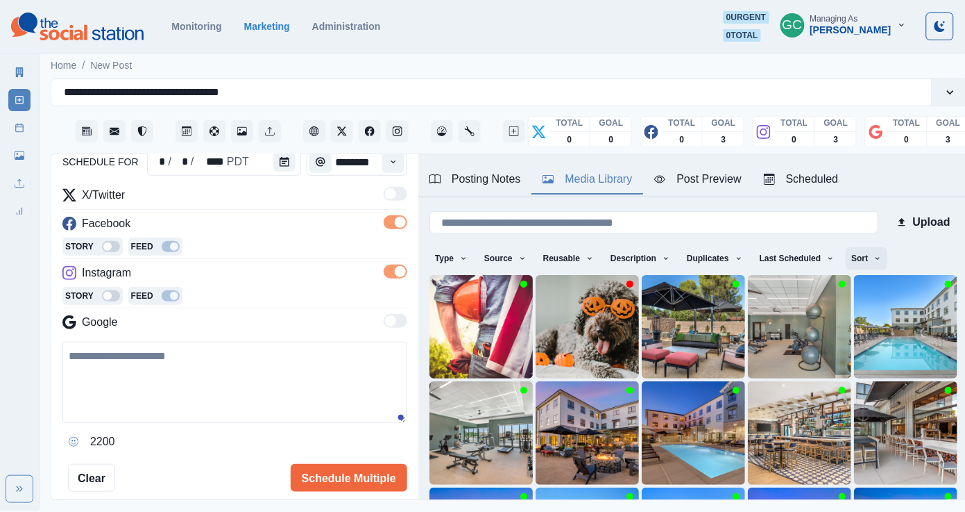
click at [821, 258] on icon "button" at bounding box center [878, 258] width 8 height 8
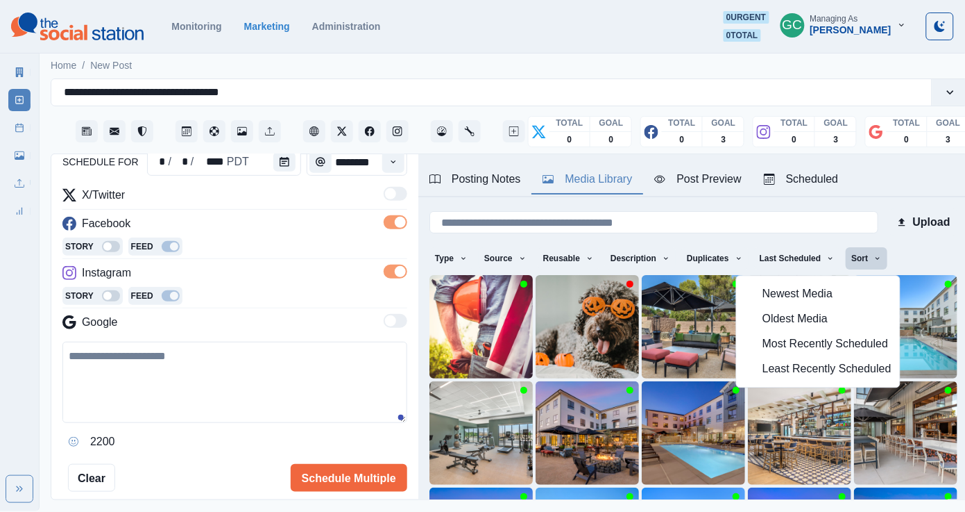
click at [797, 371] on span "Least Recently Scheduled" at bounding box center [827, 369] width 129 height 17
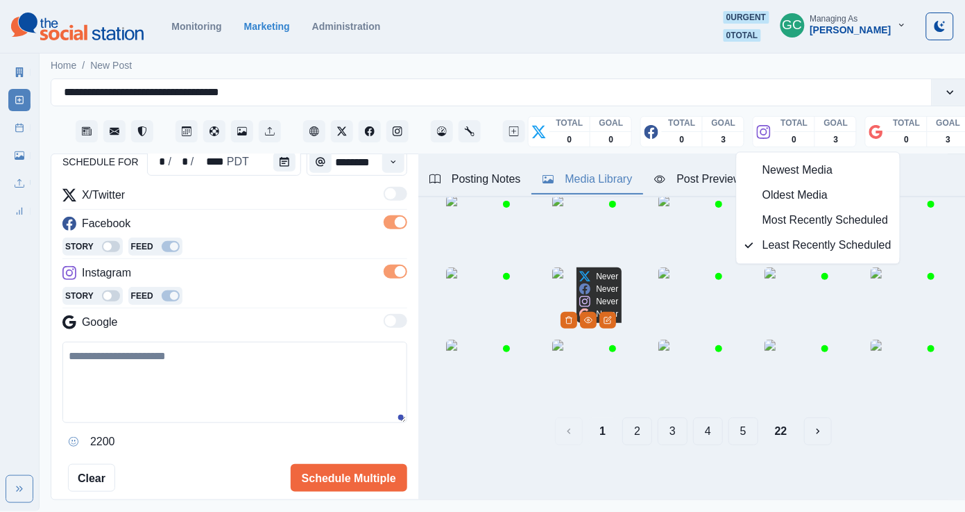
scroll to position [128, 0]
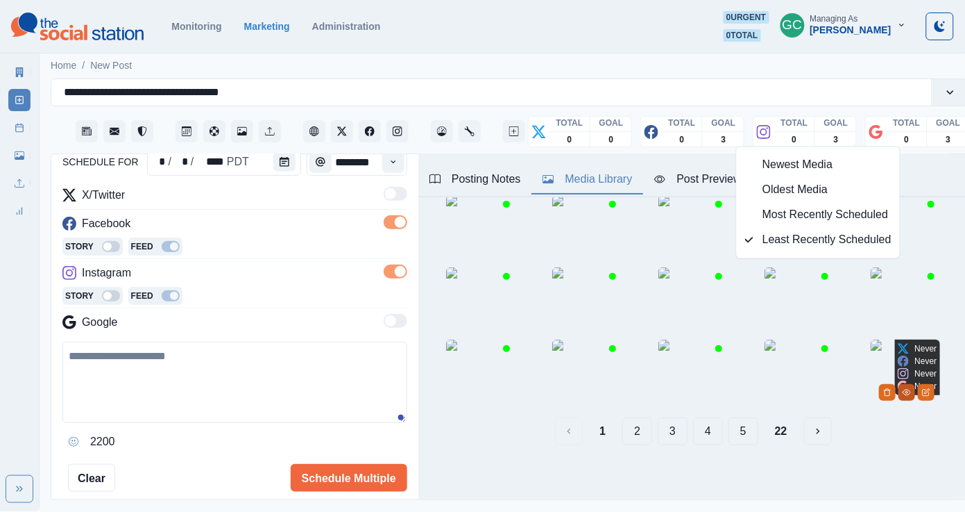
click at [821, 396] on icon "View Media" at bounding box center [907, 392] width 8 height 8
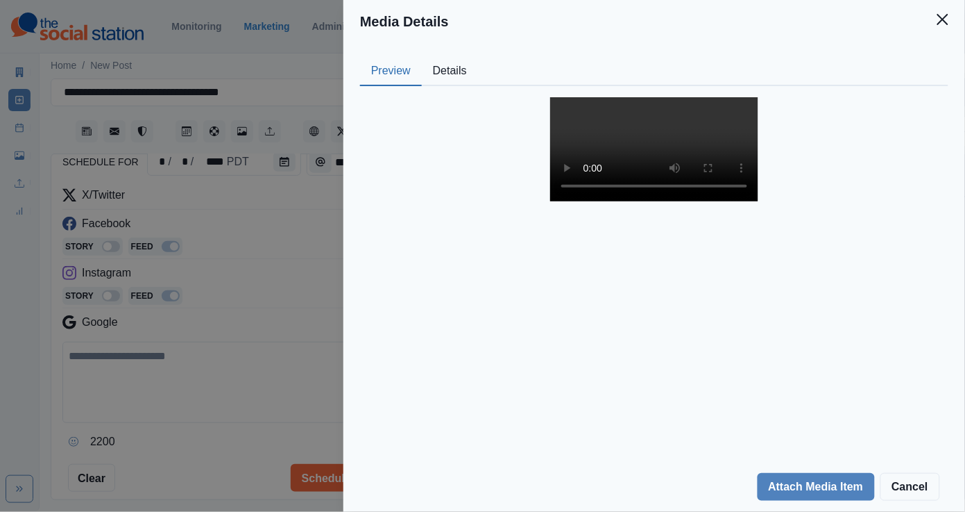
click at [457, 66] on button "Details" at bounding box center [450, 71] width 56 height 29
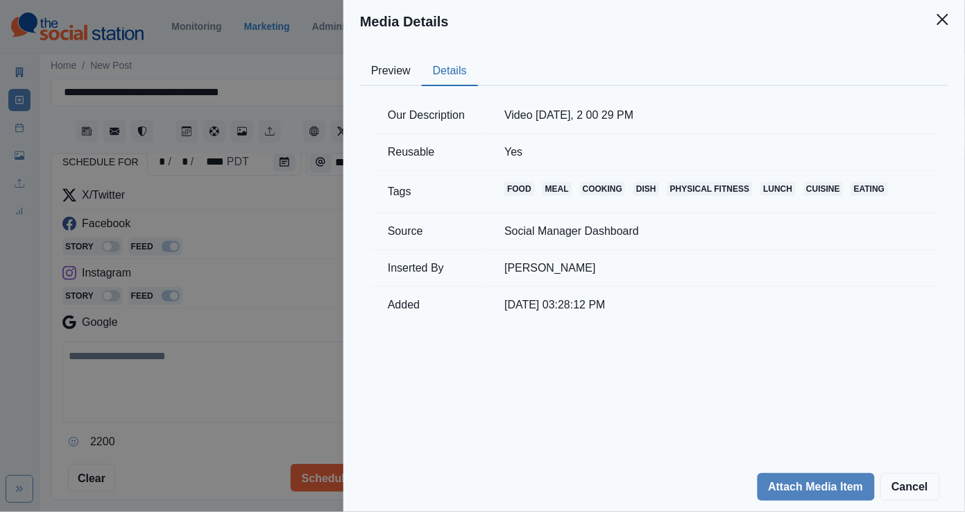
click at [249, 263] on div "Media Details Preview Details Our Description Video Jul 10 2025, 2 00 29 PM Reu…" at bounding box center [482, 256] width 965 height 512
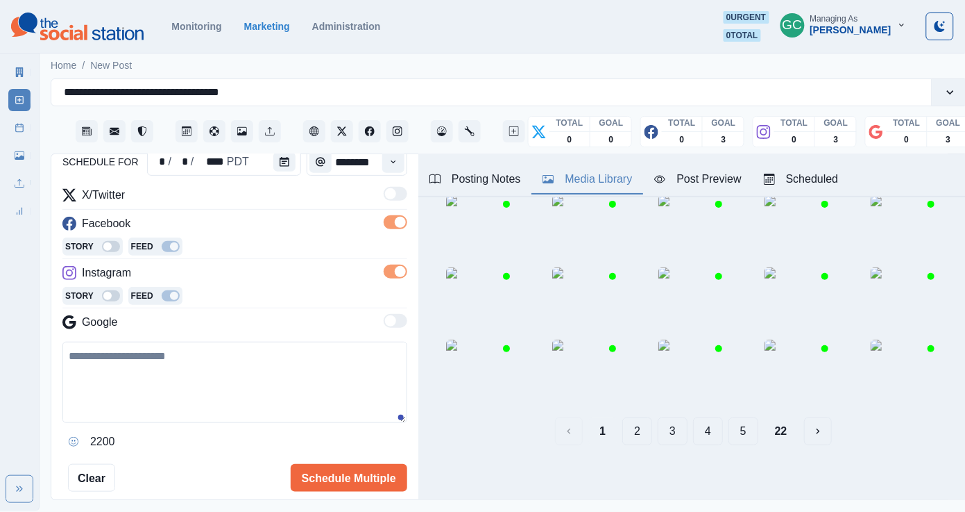
scroll to position [181, 0]
click at [632, 439] on button "2" at bounding box center [638, 431] width 30 height 28
click at [718, 437] on button "4" at bounding box center [708, 431] width 30 height 28
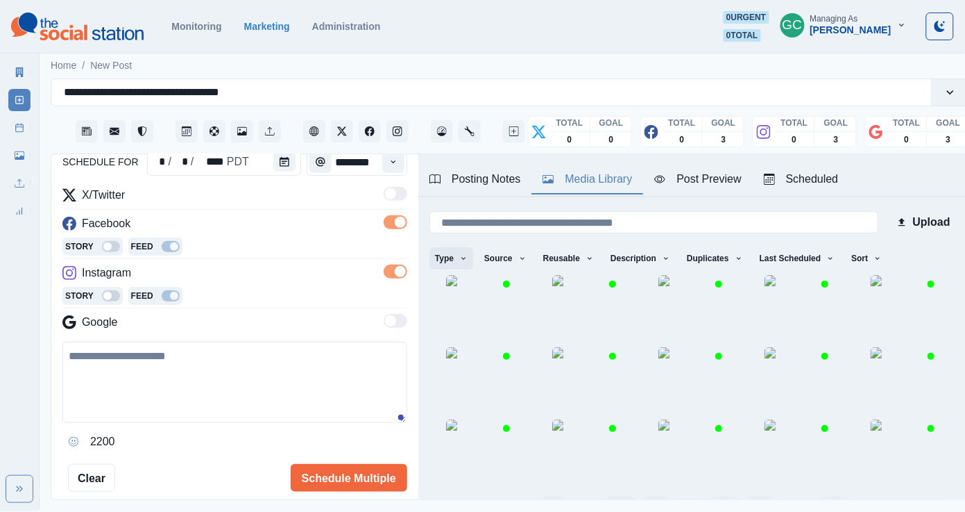
click at [466, 262] on icon "button" at bounding box center [463, 258] width 8 height 8
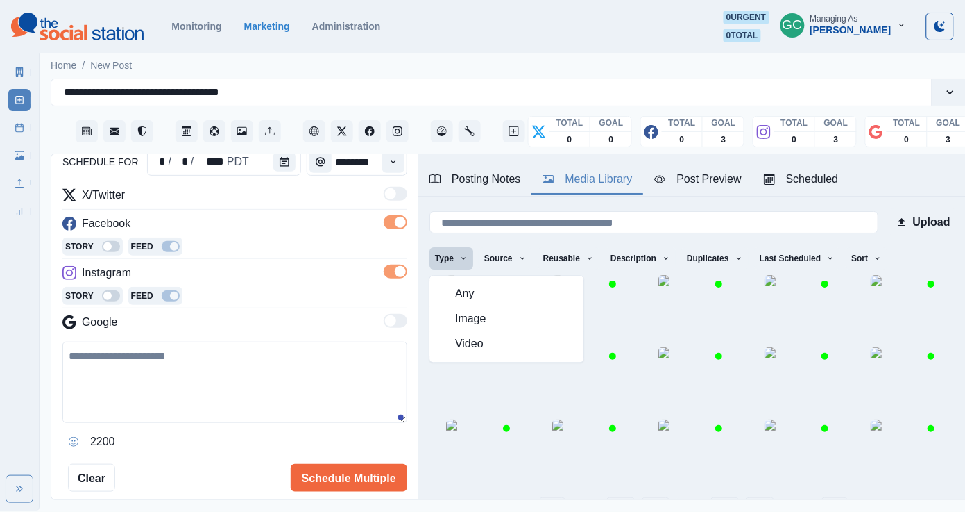
click at [471, 320] on span "Image" at bounding box center [515, 319] width 120 height 17
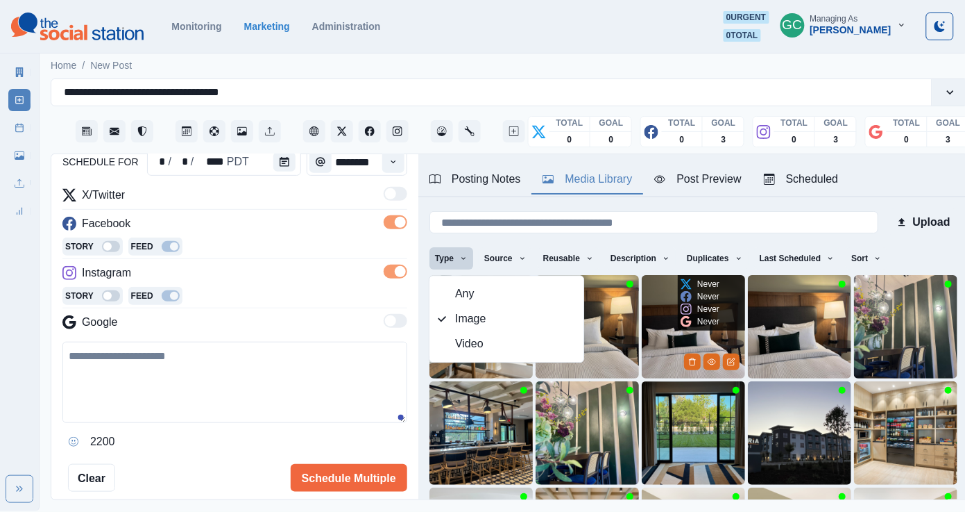
click at [693, 340] on img at bounding box center [693, 326] width 103 height 103
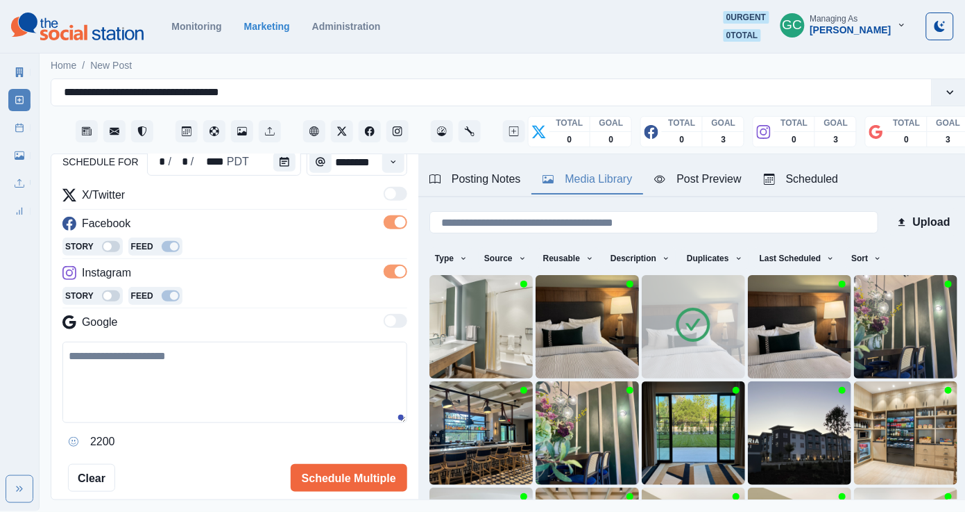
click at [695, 340] on icon at bounding box center [694, 324] width 34 height 34
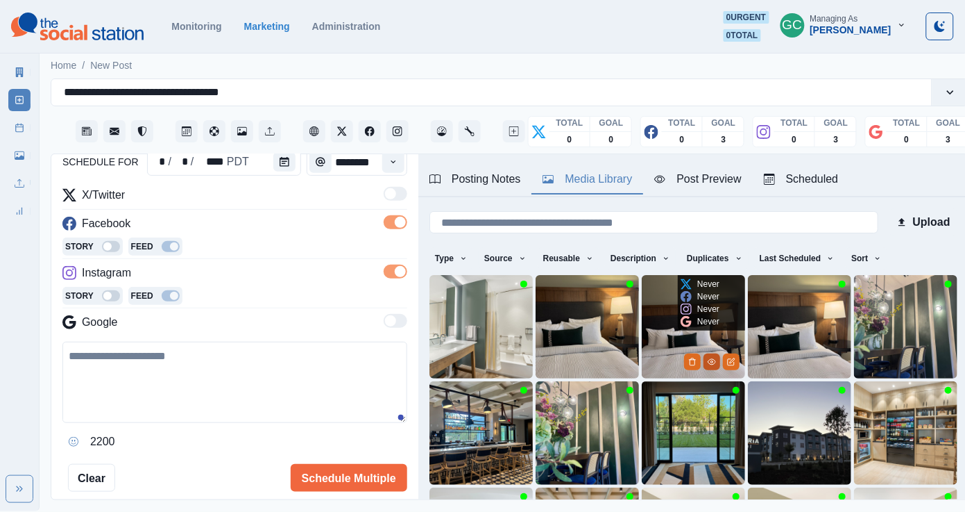
click at [708, 362] on icon "View Media" at bounding box center [712, 361] width 8 height 8
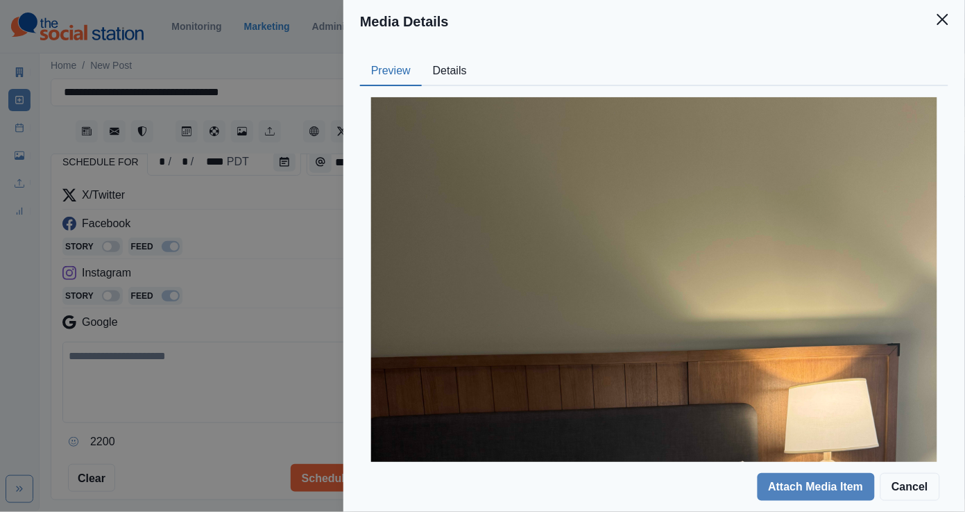
click at [457, 81] on button "Details" at bounding box center [450, 71] width 56 height 29
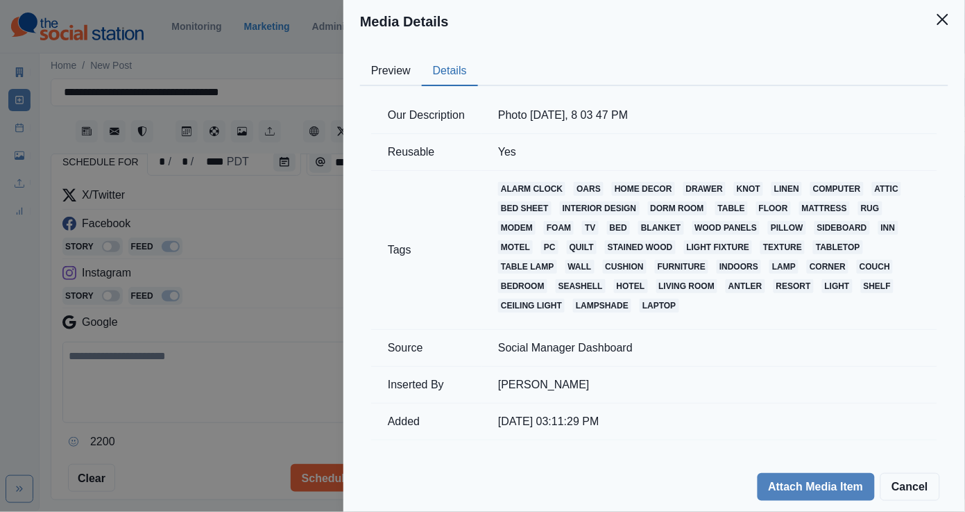
click at [378, 85] on button "Preview" at bounding box center [391, 71] width 62 height 29
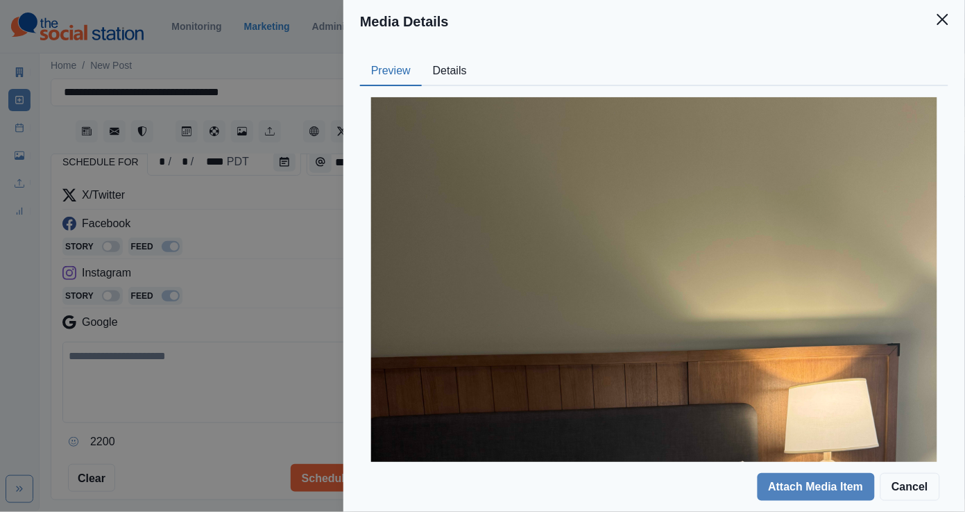
click at [464, 75] on button "Details" at bounding box center [450, 71] width 56 height 29
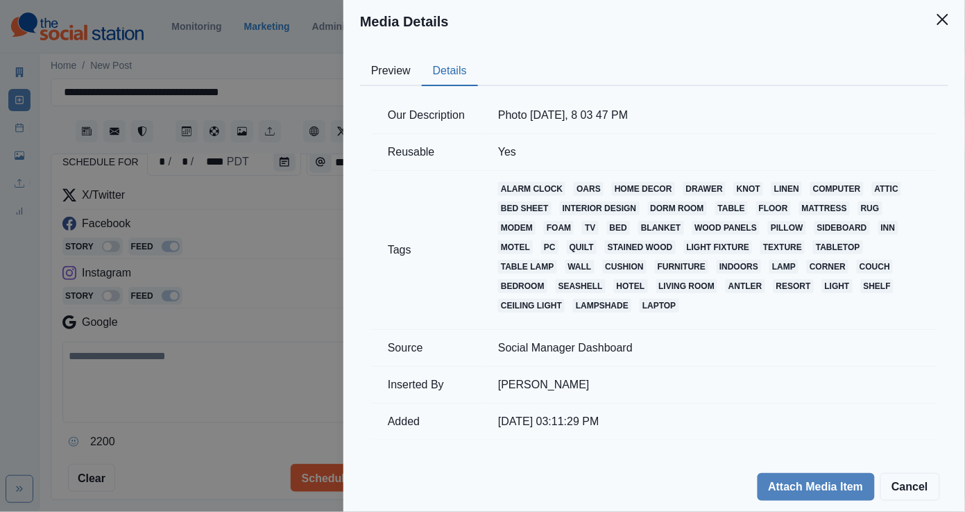
click at [328, 214] on div "Media Details Preview Details Our Description Photo Jun 29 2025, 8 03 47 PM Reu…" at bounding box center [482, 256] width 965 height 512
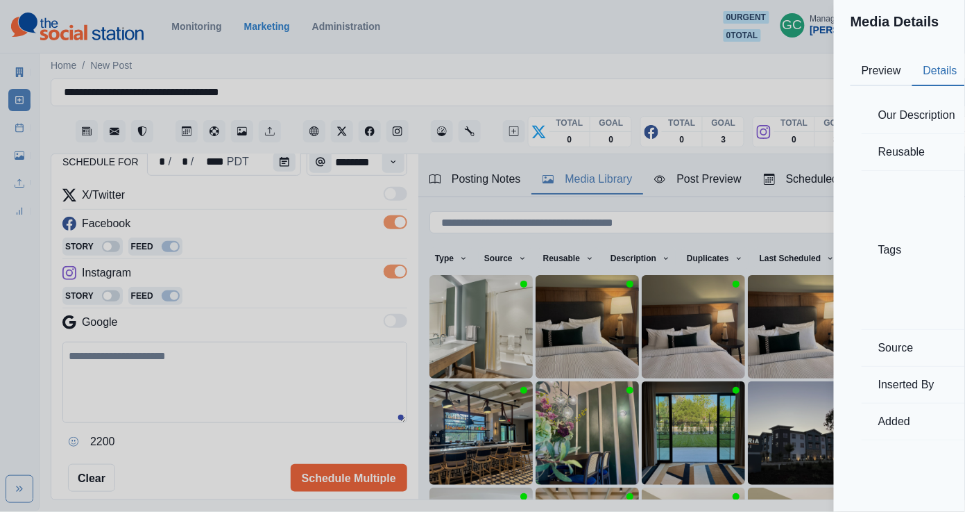
scroll to position [43, 0]
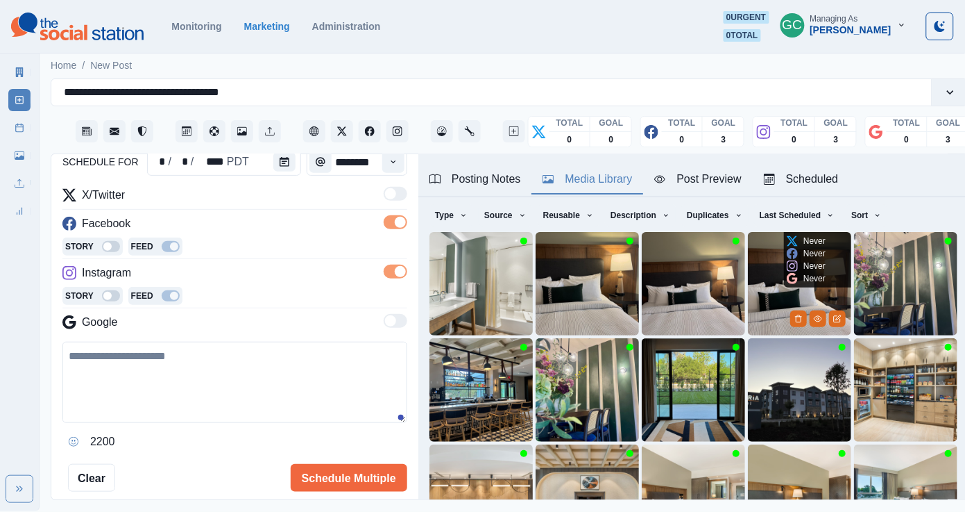
click at [783, 293] on img at bounding box center [799, 283] width 103 height 103
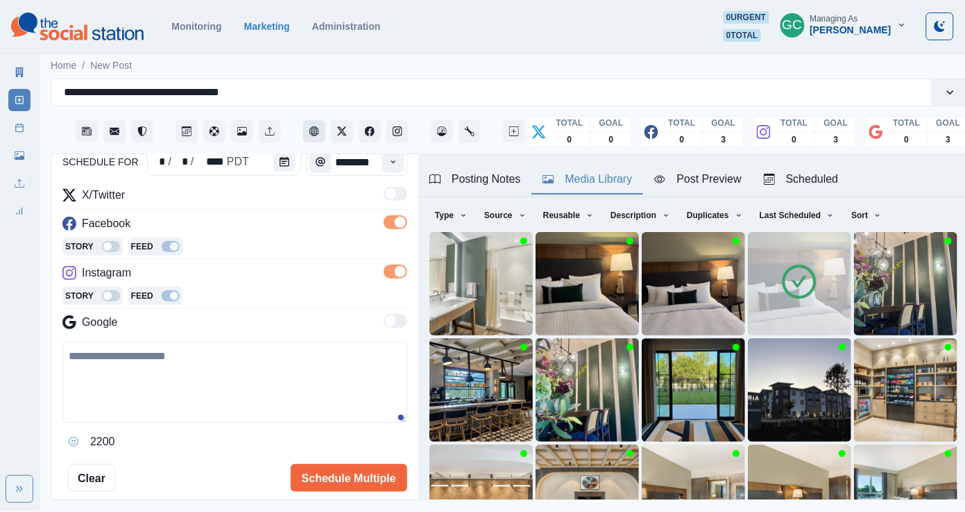
click at [314, 133] on icon "Client Website" at bounding box center [315, 131] width 10 height 10
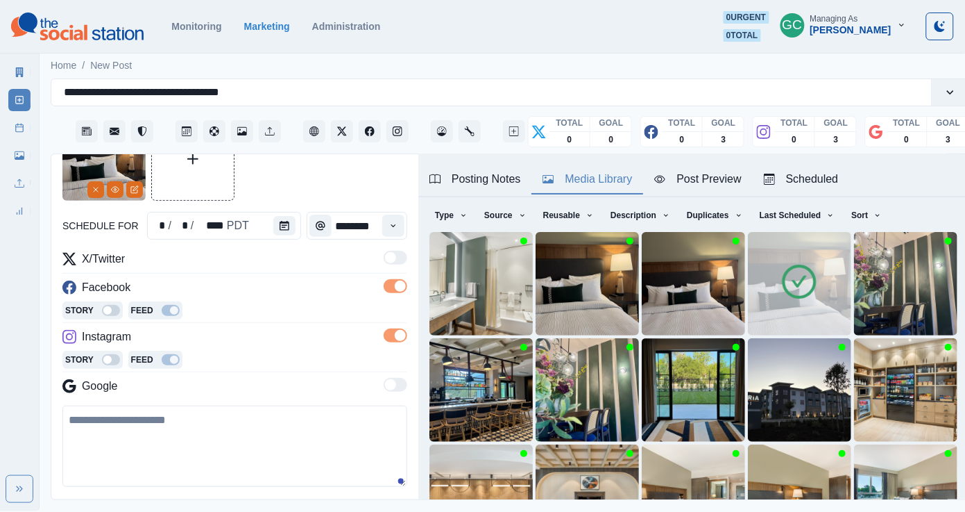
click at [225, 419] on textarea at bounding box center [234, 445] width 345 height 81
paste textarea "**********"
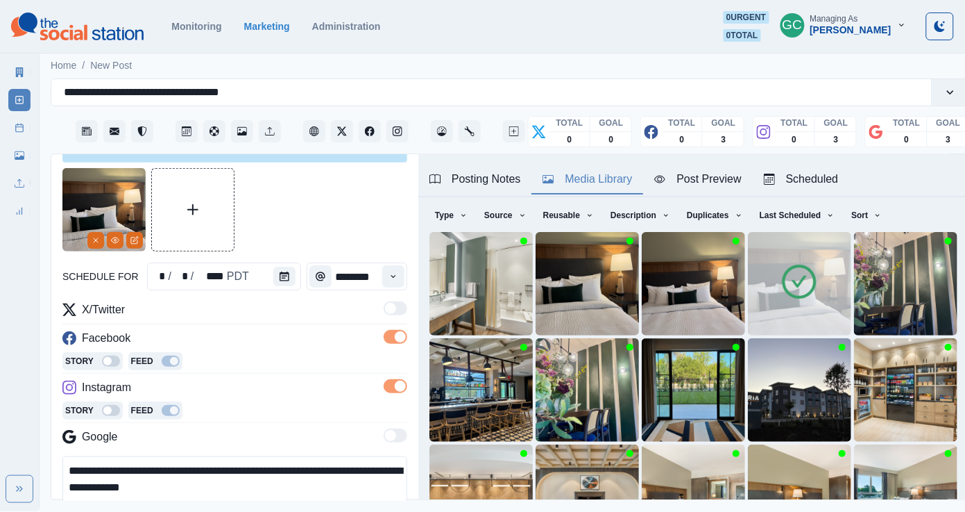
scroll to position [26, 0]
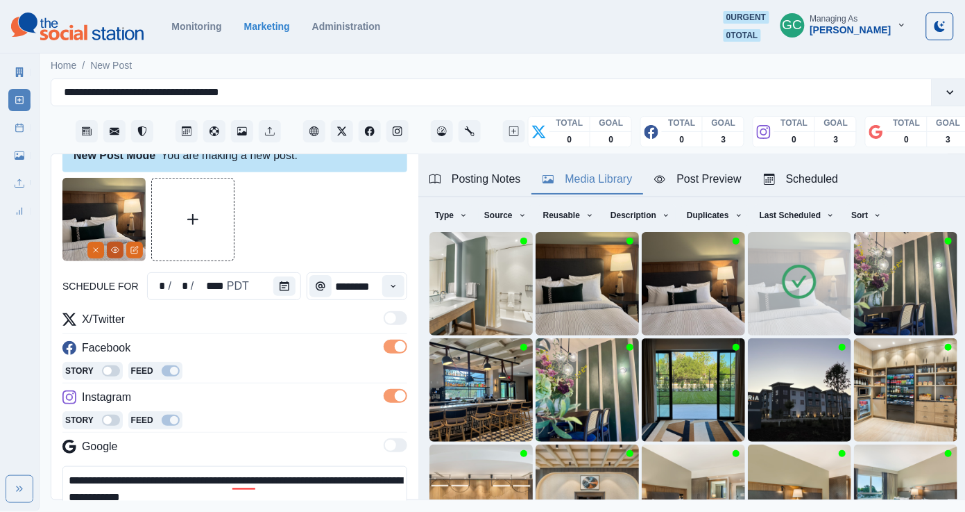
click at [112, 244] on button "View Media" at bounding box center [115, 250] width 17 height 17
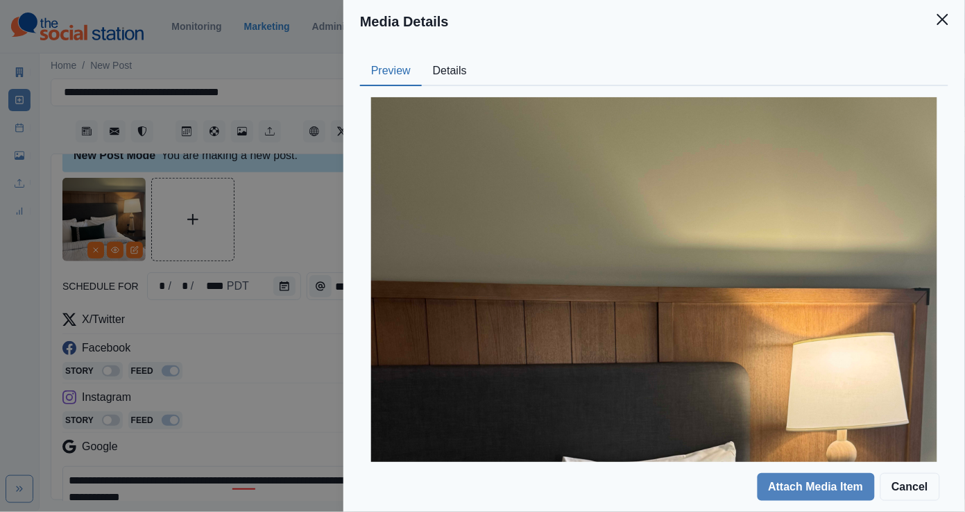
scroll to position [-1, 0]
click at [465, 87] on div at bounding box center [654, 474] width 589 height 777
click at [460, 67] on button "Details" at bounding box center [450, 71] width 56 height 29
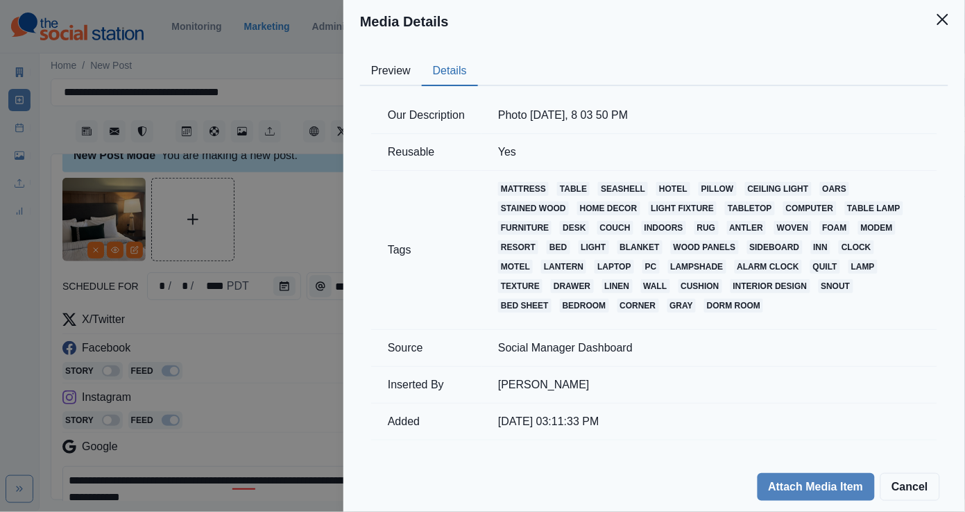
click at [267, 232] on div "Media Details Preview Details Our Description Photo Jun 29 2025, 8 03 50 PM Reu…" at bounding box center [482, 256] width 965 height 512
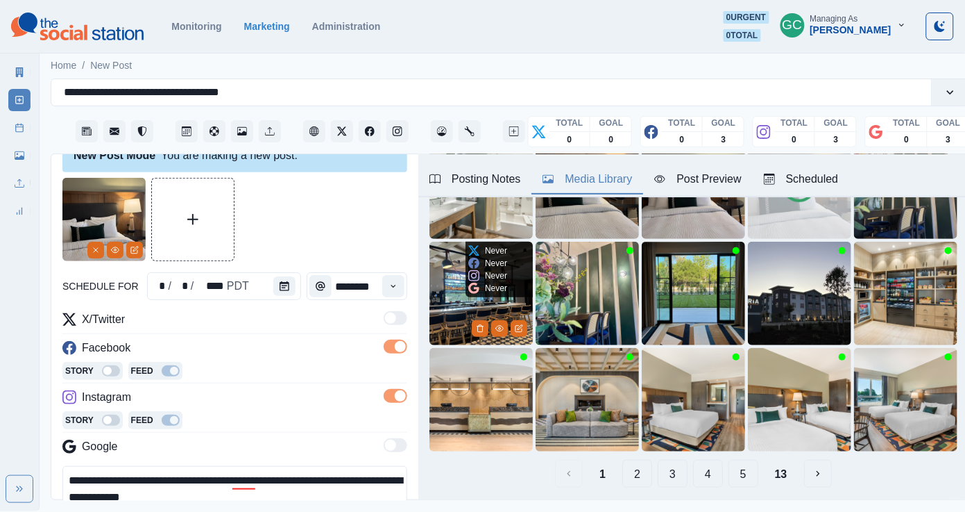
scroll to position [141, 0]
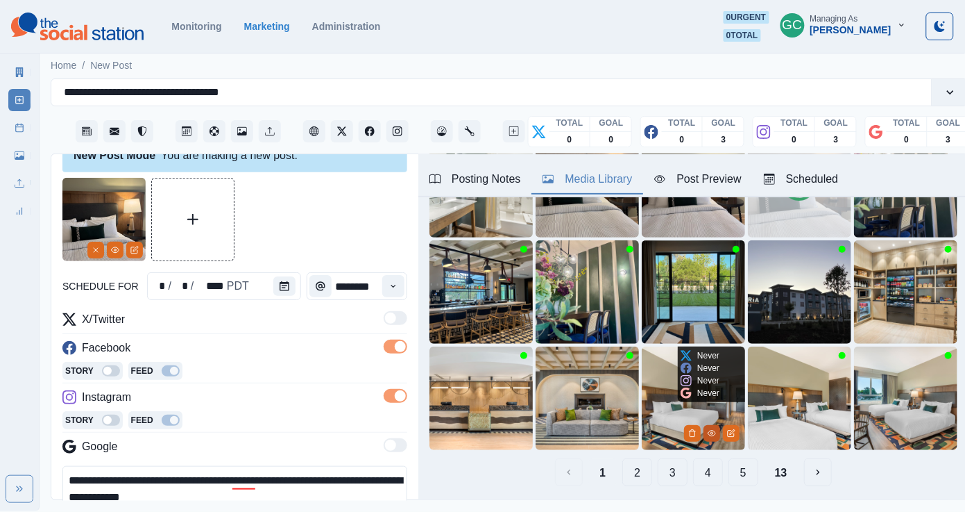
click at [713, 428] on button "View Media" at bounding box center [712, 433] width 17 height 17
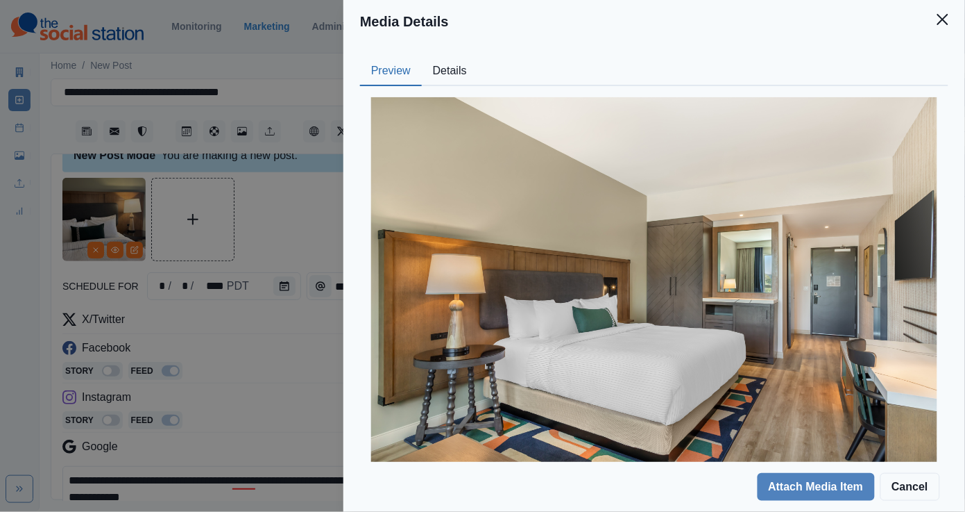
click at [448, 81] on button "Details" at bounding box center [450, 71] width 56 height 29
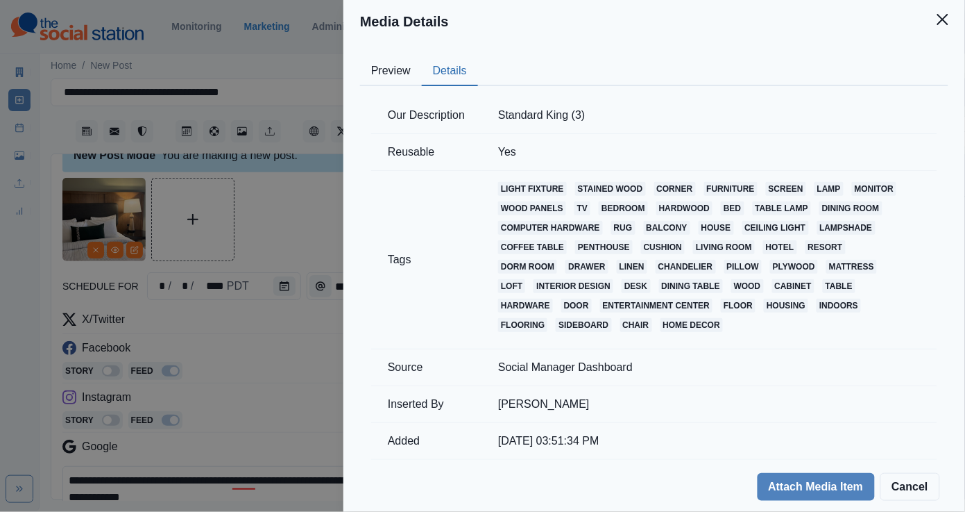
click at [397, 76] on button "Preview" at bounding box center [391, 71] width 62 height 29
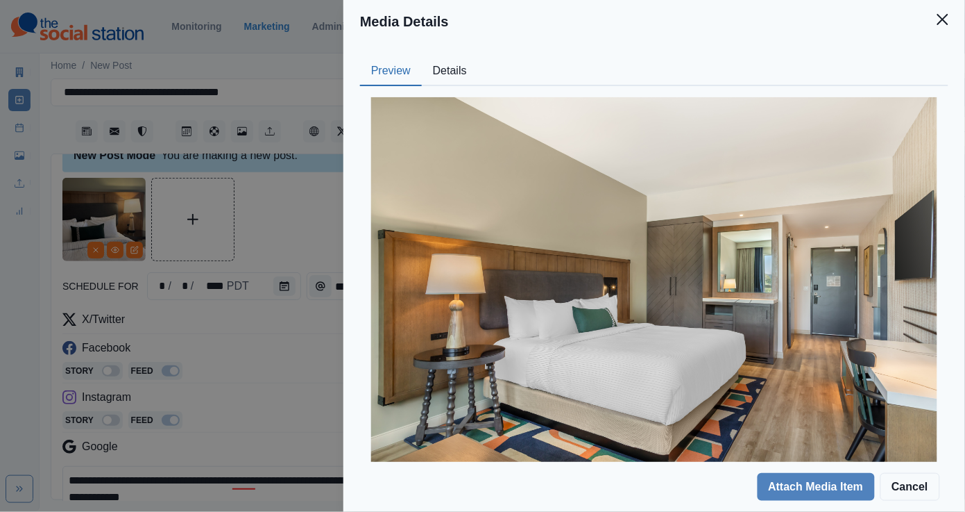
click at [319, 176] on div "Media Details Preview Details Our Description Standard King (3) Reusable Yes Ta…" at bounding box center [482, 256] width 965 height 512
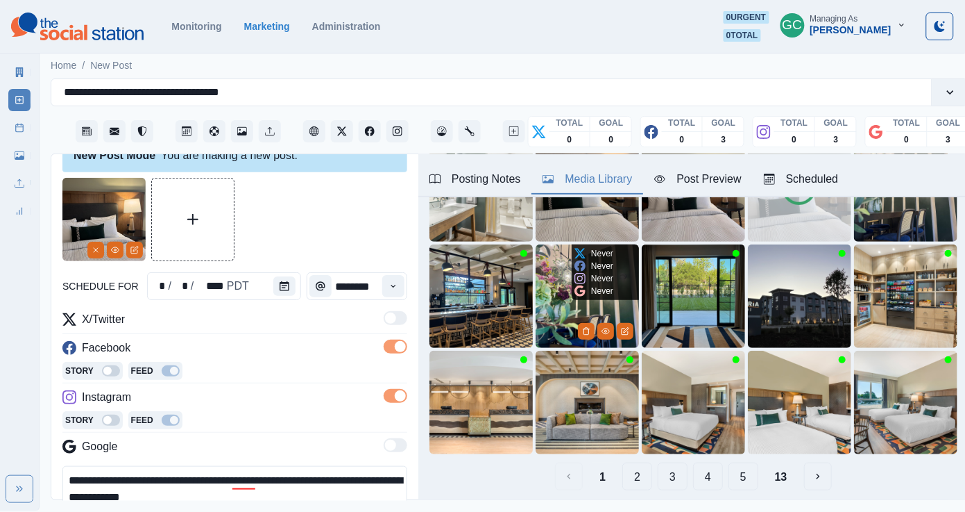
scroll to position [142, 0]
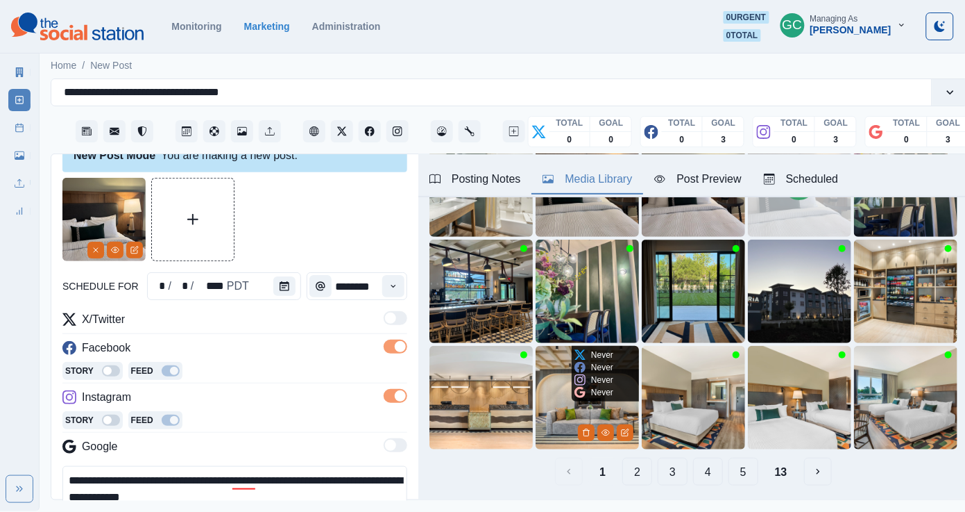
click at [664, 398] on img at bounding box center [693, 397] width 103 height 103
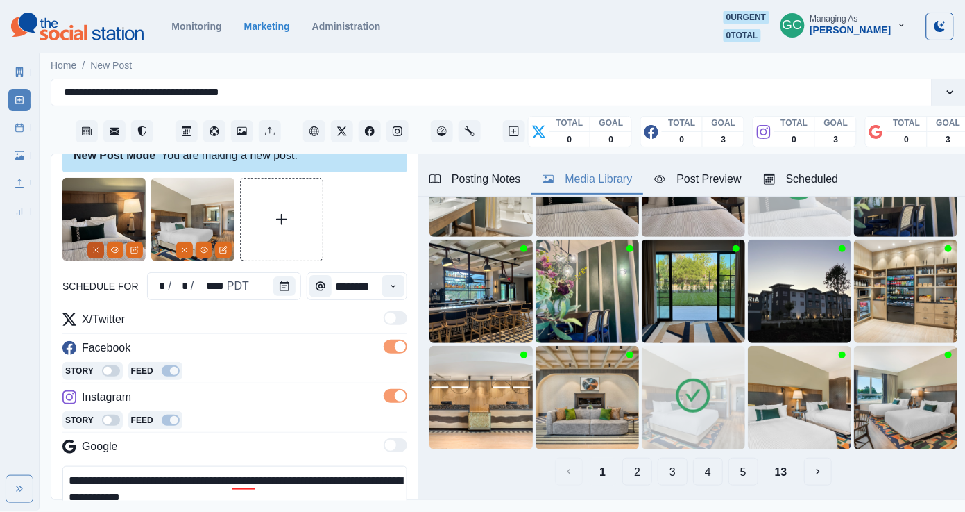
click at [100, 242] on button "Remove" at bounding box center [95, 250] width 17 height 17
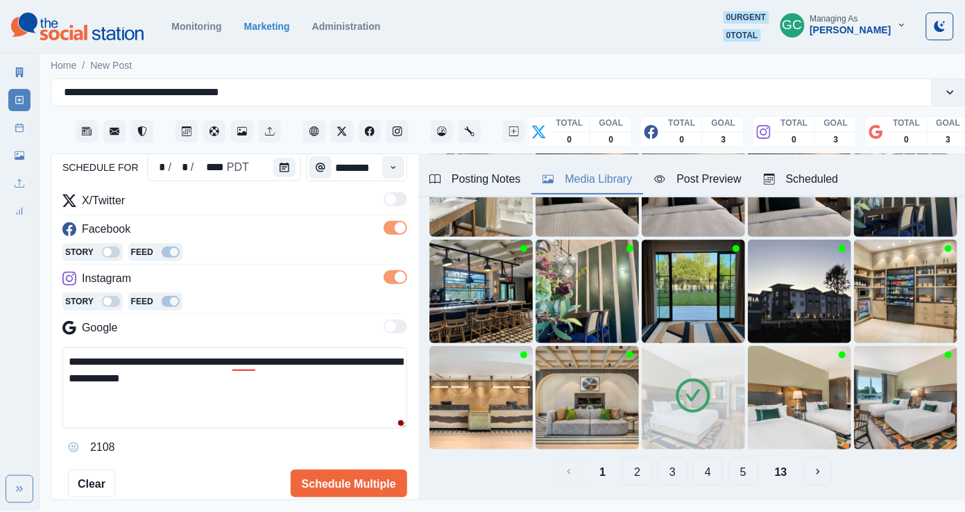
scroll to position [182, 0]
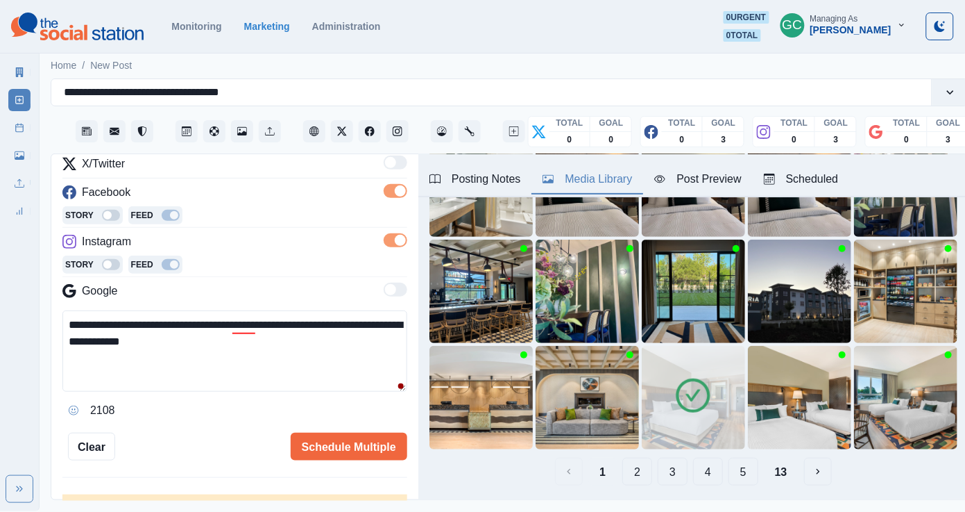
click at [256, 363] on textarea "**********" at bounding box center [234, 350] width 345 height 81
click at [244, 346] on div "in your" at bounding box center [253, 345] width 64 height 22
click at [271, 373] on textarea "**********" at bounding box center [234, 350] width 345 height 81
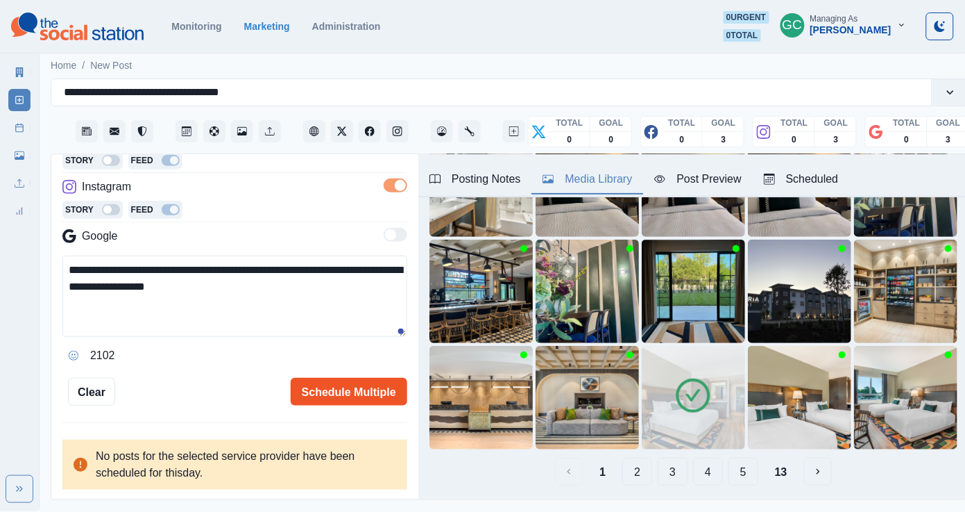
scroll to position [239, 0]
type textarea "**********"
click at [366, 386] on button "Schedule Multiple" at bounding box center [349, 392] width 117 height 28
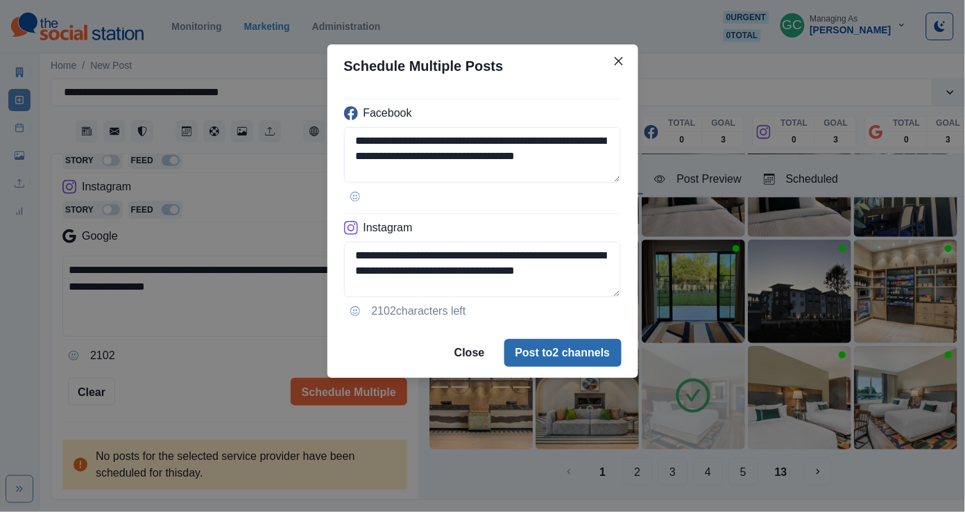
click at [575, 344] on button "Post to 2 channels" at bounding box center [563, 353] width 117 height 28
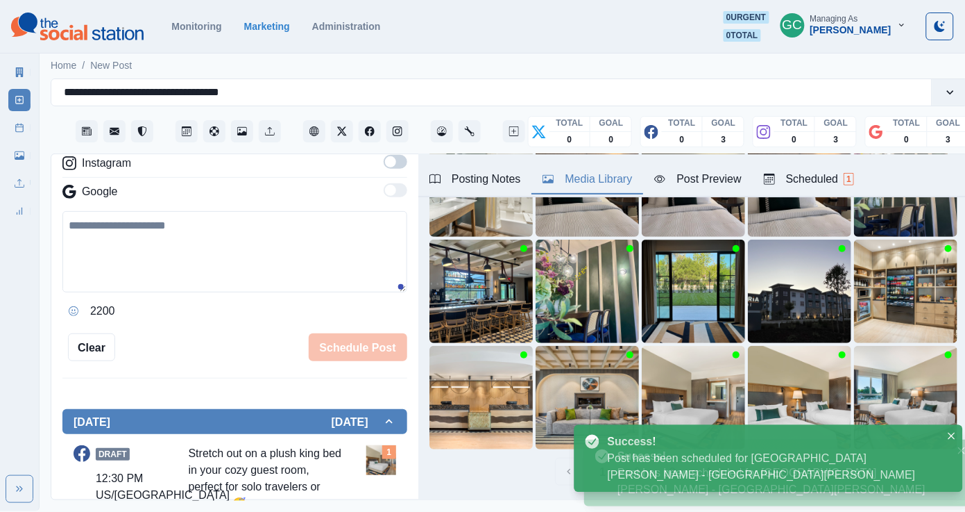
scroll to position [147, 0]
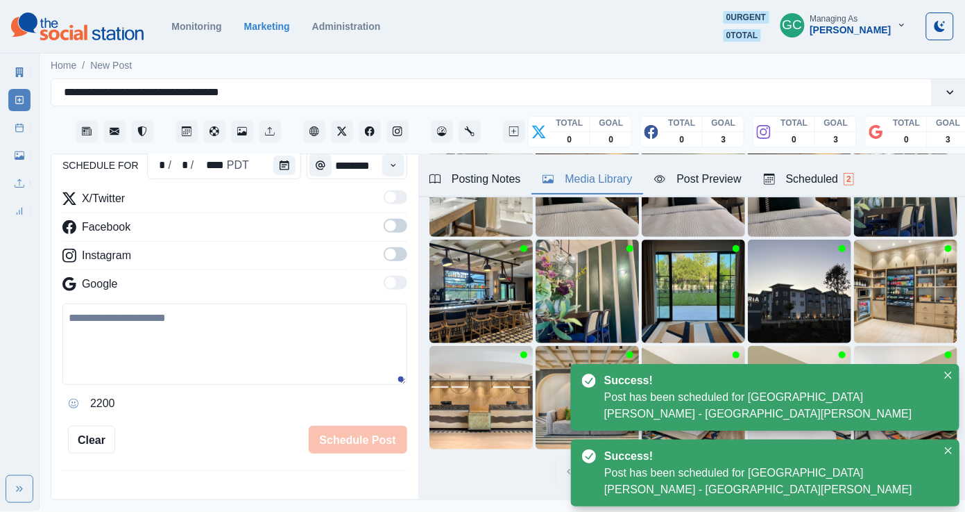
click at [788, 182] on div "Scheduled 2" at bounding box center [809, 179] width 90 height 17
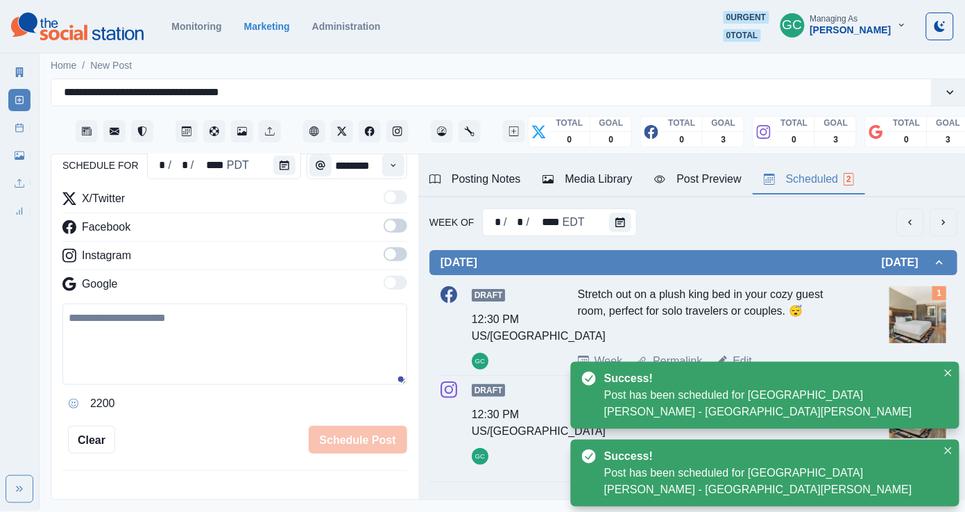
scroll to position [0, 0]
click at [616, 223] on icon "Calendar" at bounding box center [621, 222] width 10 height 10
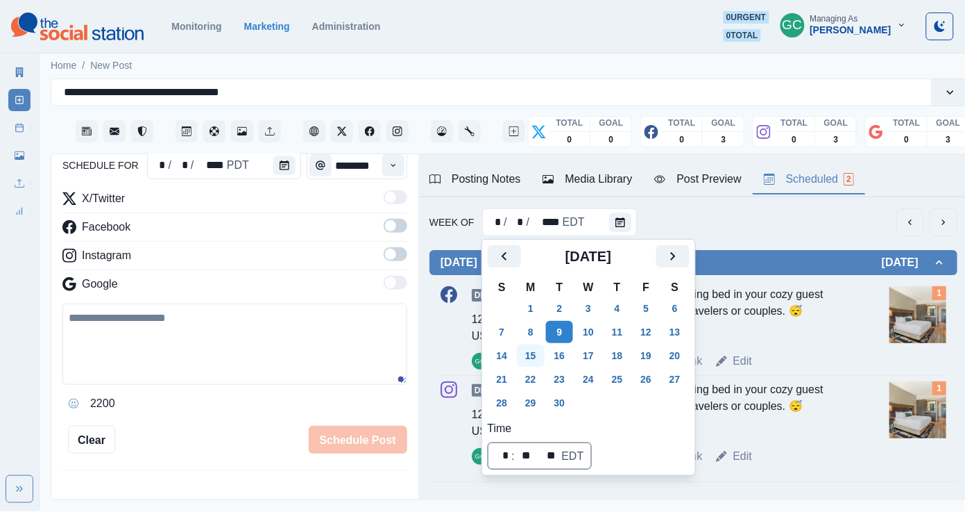
click at [533, 355] on button "15" at bounding box center [531, 355] width 28 height 22
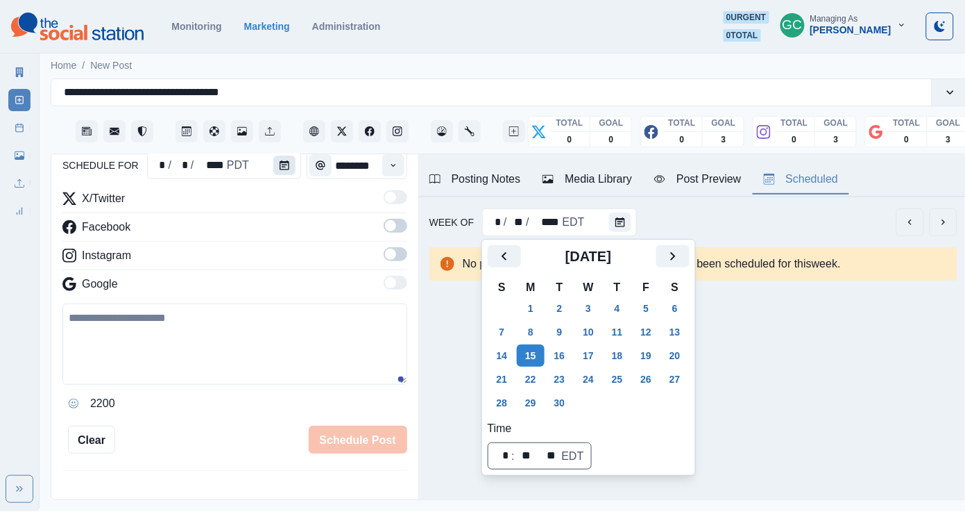
click at [292, 162] on button "Calendar" at bounding box center [284, 164] width 22 height 19
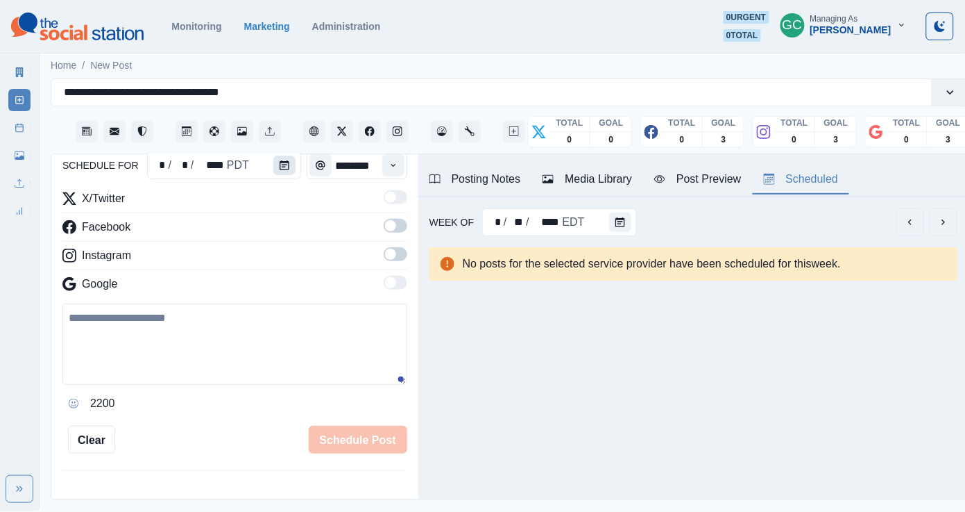
click at [292, 162] on button "Calendar" at bounding box center [284, 164] width 22 height 19
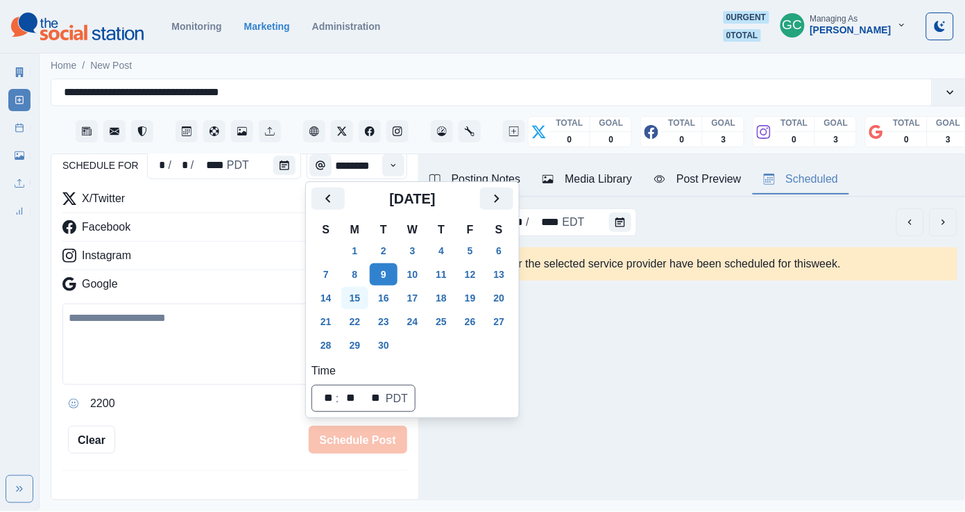
click at [353, 307] on button "15" at bounding box center [355, 298] width 28 height 22
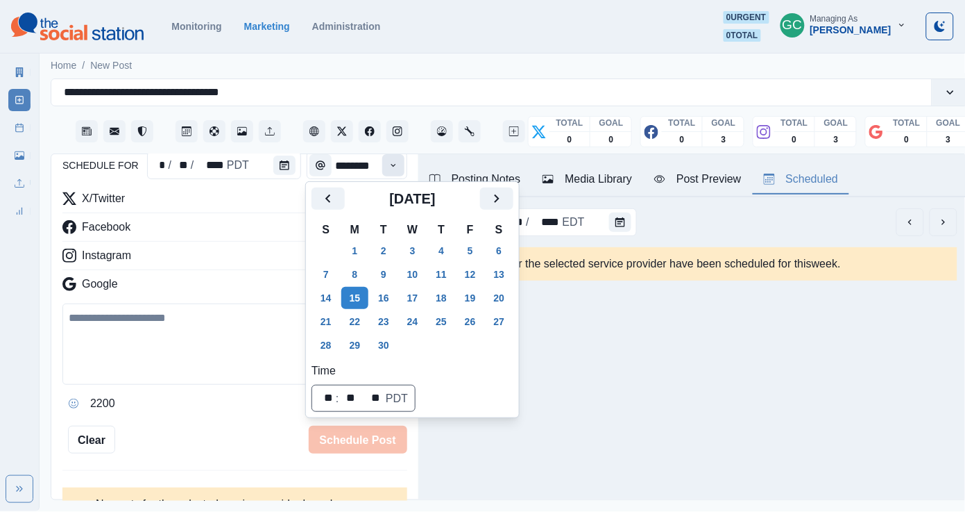
click at [392, 163] on icon "Time" at bounding box center [394, 165] width 10 height 10
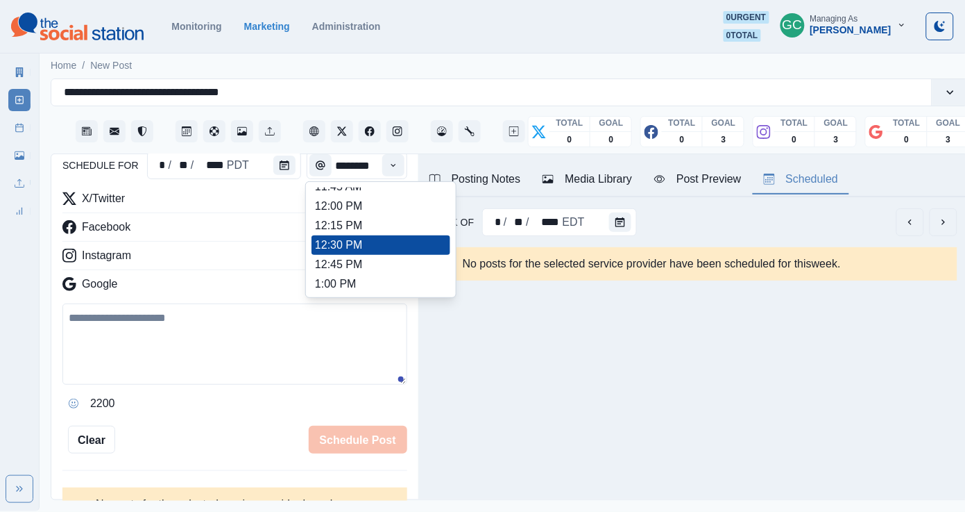
click at [392, 274] on li "12:45 PM" at bounding box center [381, 264] width 139 height 19
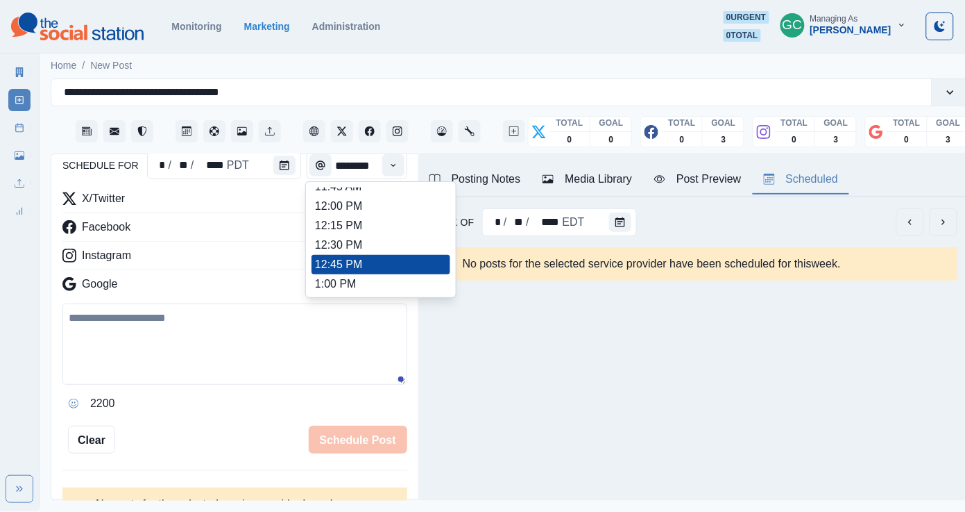
scroll to position [302, 0]
type input "********"
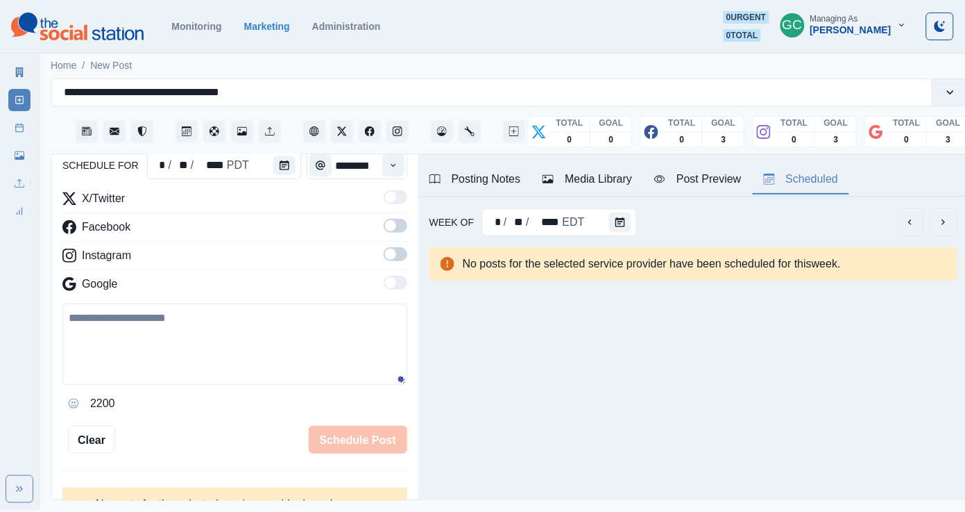
click at [406, 242] on hr at bounding box center [234, 241] width 345 height 1
click at [396, 255] on span at bounding box center [390, 253] width 11 height 11
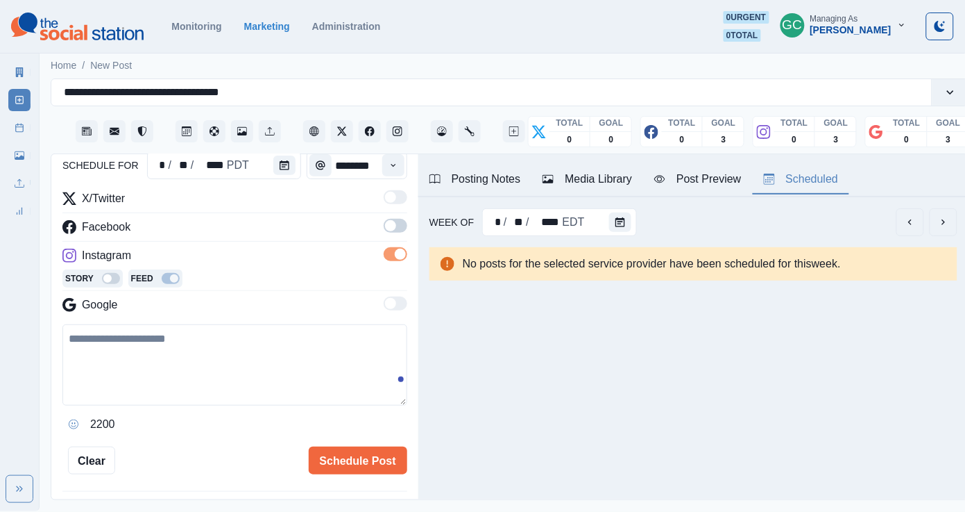
click at [396, 228] on span at bounding box center [396, 226] width 24 height 14
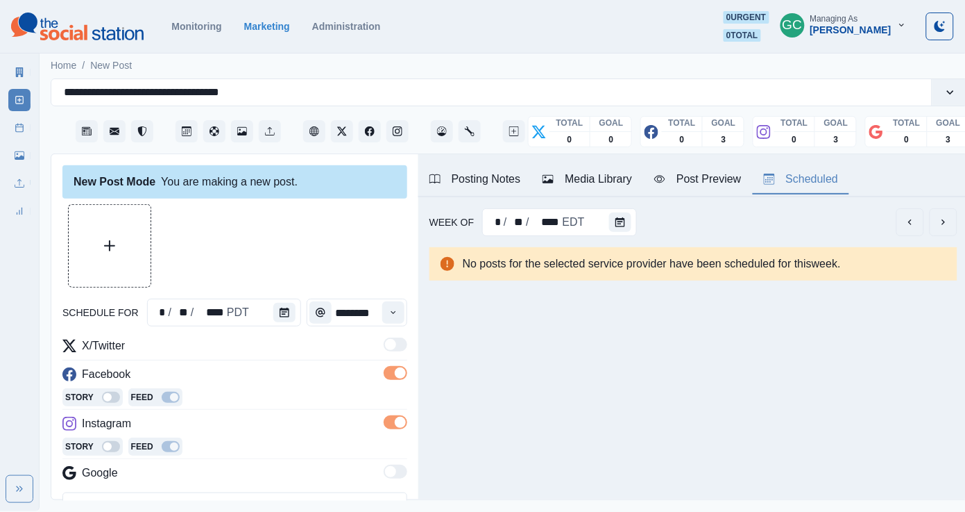
scroll to position [0, 0]
click at [593, 183] on div "Media Library" at bounding box center [588, 179] width 90 height 17
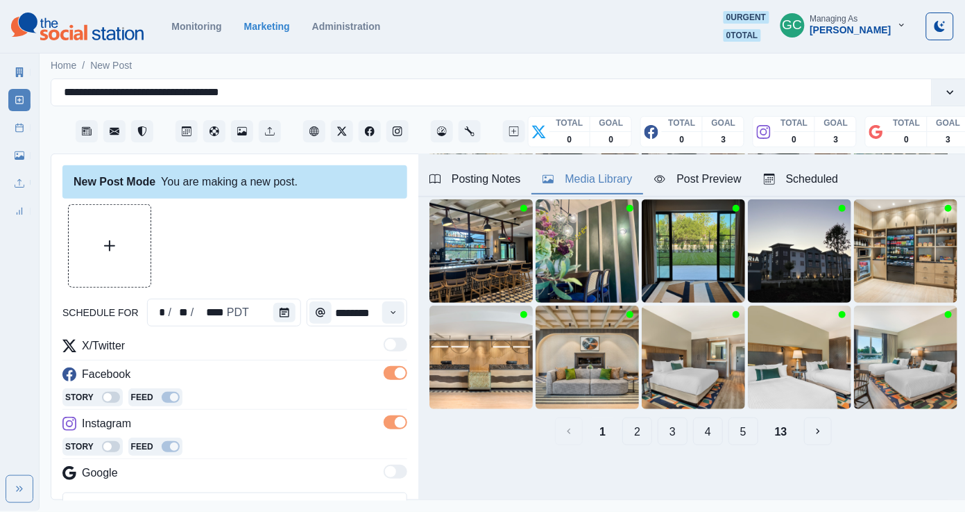
scroll to position [181, 0]
click at [713, 430] on button "4" at bounding box center [708, 432] width 30 height 28
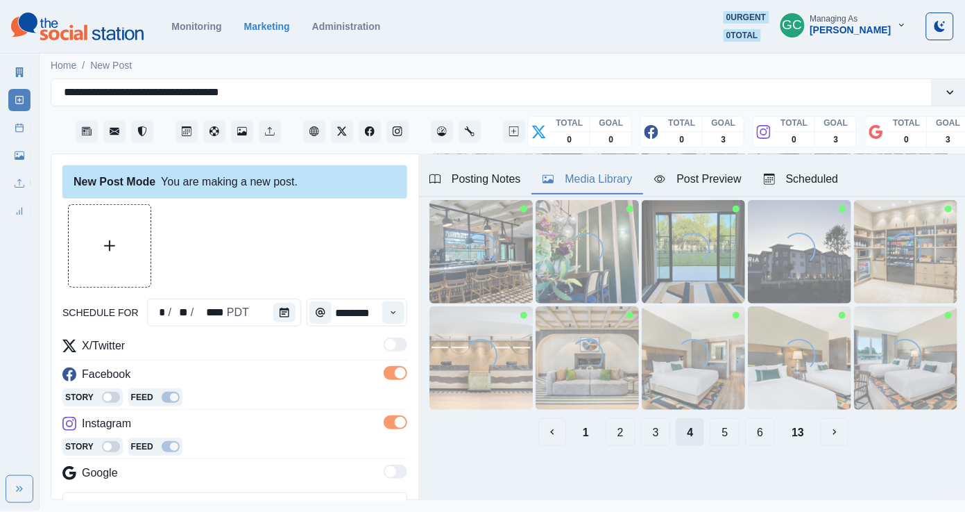
scroll to position [80, 0]
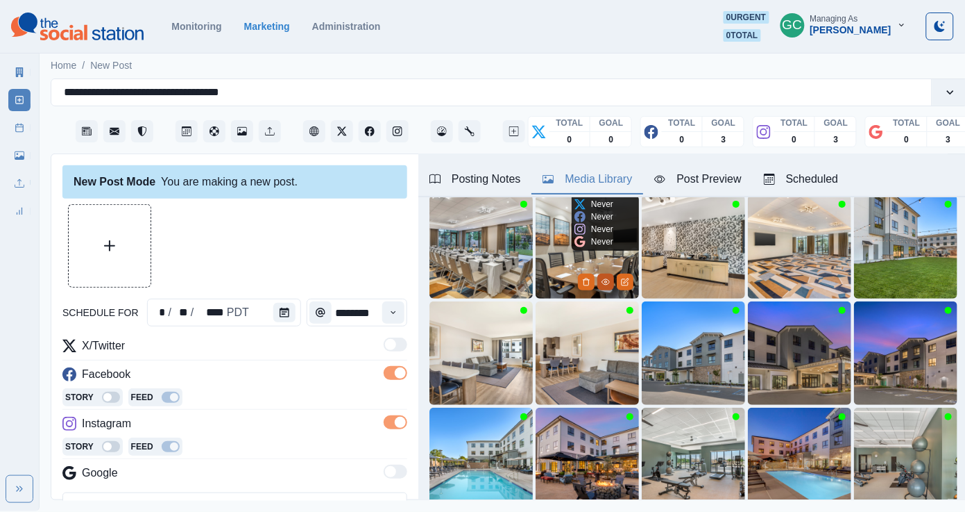
click at [607, 280] on icon "View Media" at bounding box center [606, 282] width 8 height 8
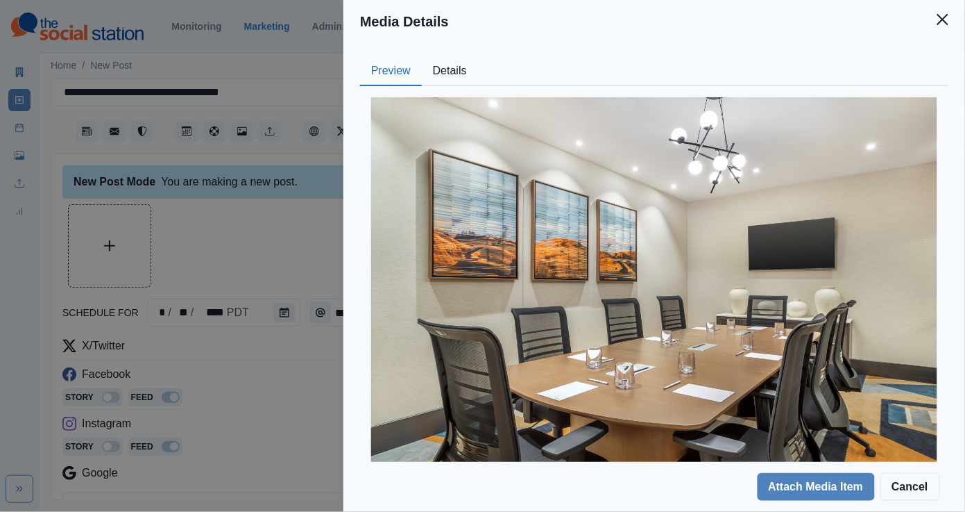
click at [442, 77] on button "Details" at bounding box center [450, 71] width 56 height 29
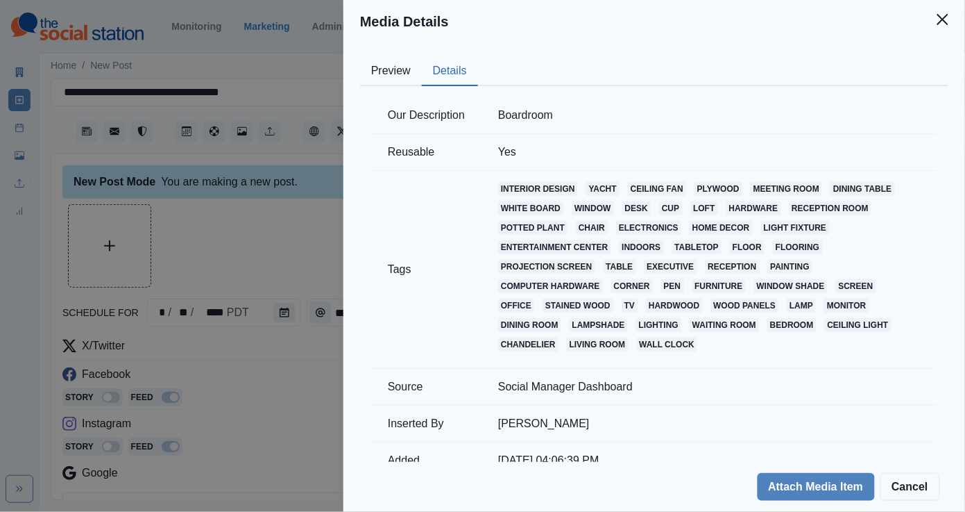
click at [401, 76] on button "Preview" at bounding box center [391, 71] width 62 height 29
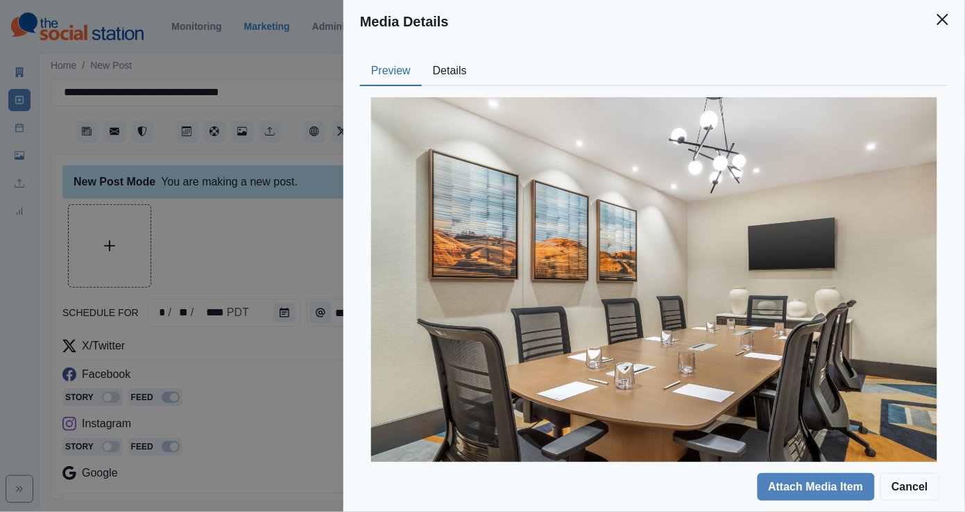
click at [249, 275] on div "Media Details Preview Details Our Description Boardroom Reusable Yes Tags inter…" at bounding box center [482, 256] width 965 height 512
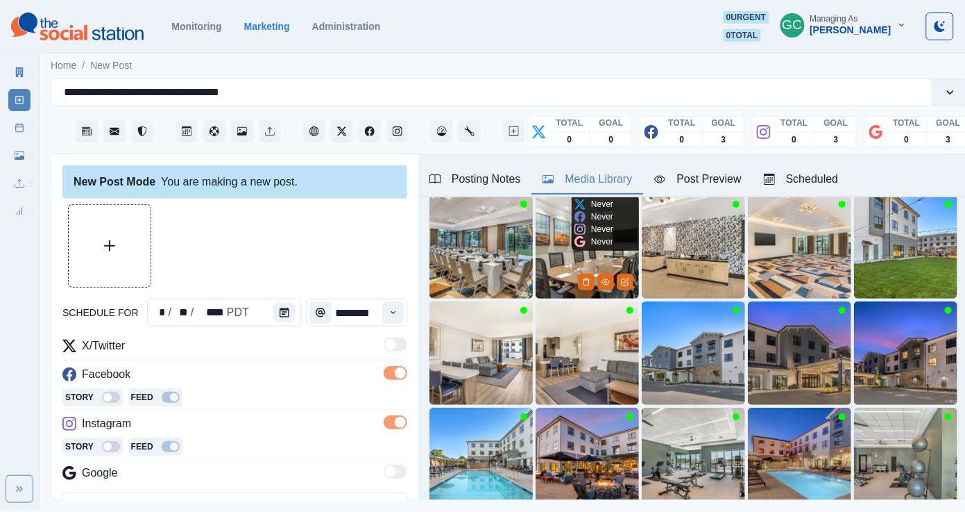
click at [543, 285] on img at bounding box center [587, 246] width 103 height 103
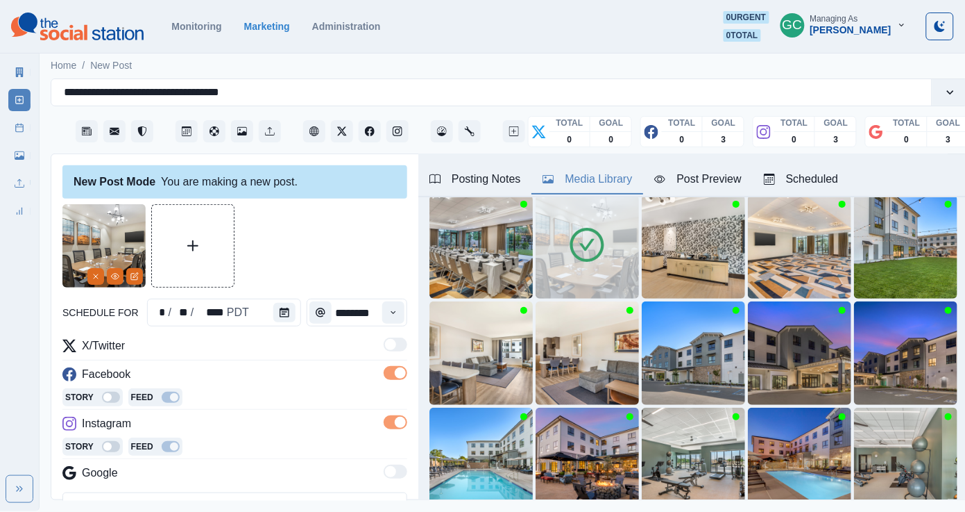
click at [820, 181] on div "Scheduled" at bounding box center [801, 179] width 75 height 17
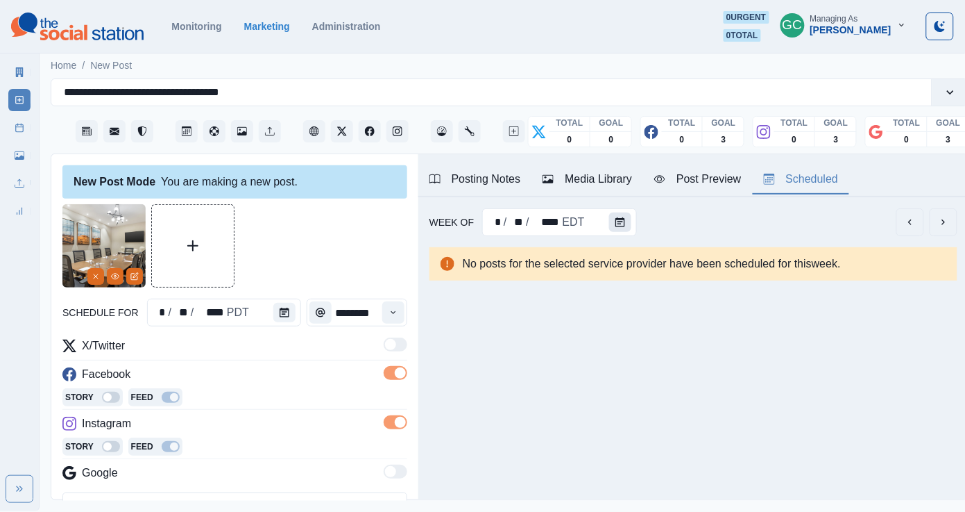
scroll to position [0, 1]
click at [604, 215] on div "* / ** / **** EDT" at bounding box center [559, 222] width 154 height 28
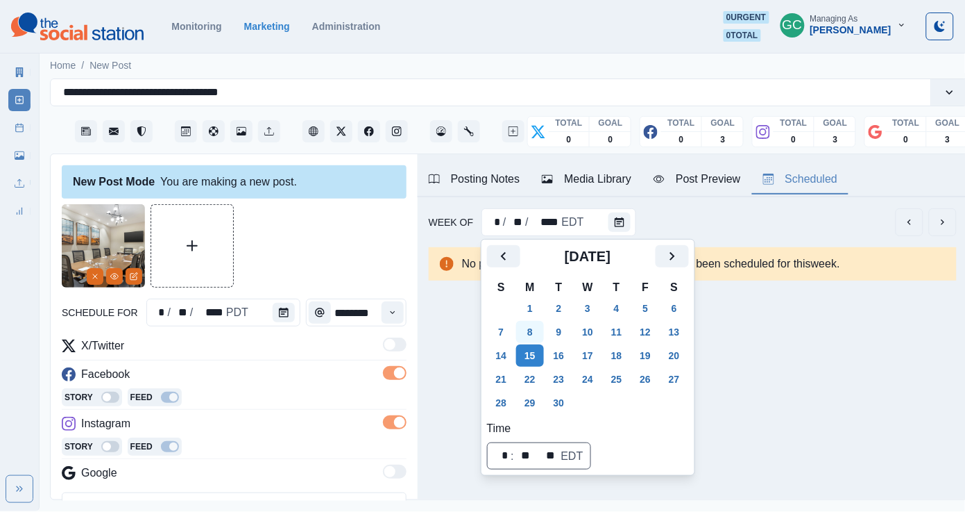
click at [530, 334] on button "8" at bounding box center [530, 332] width 28 height 22
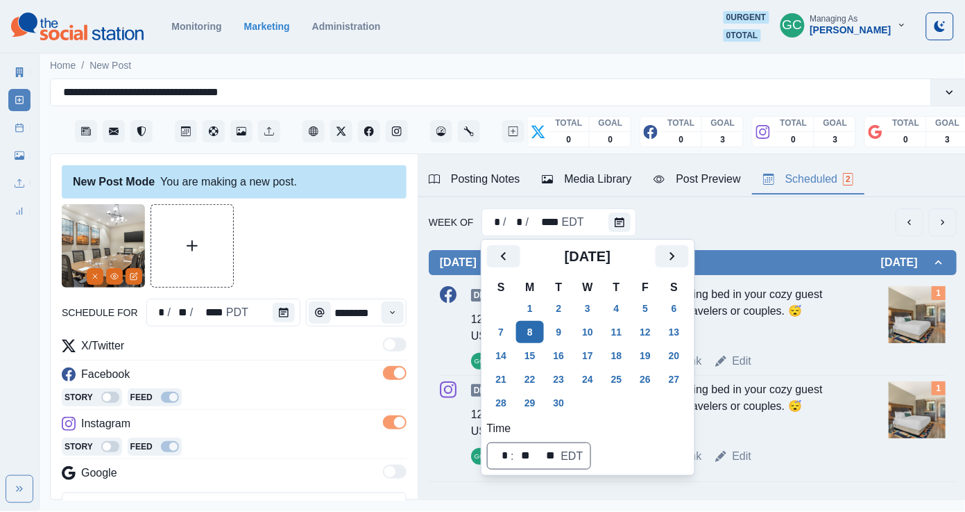
scroll to position [0, 0]
click at [530, 312] on button "1" at bounding box center [531, 308] width 28 height 22
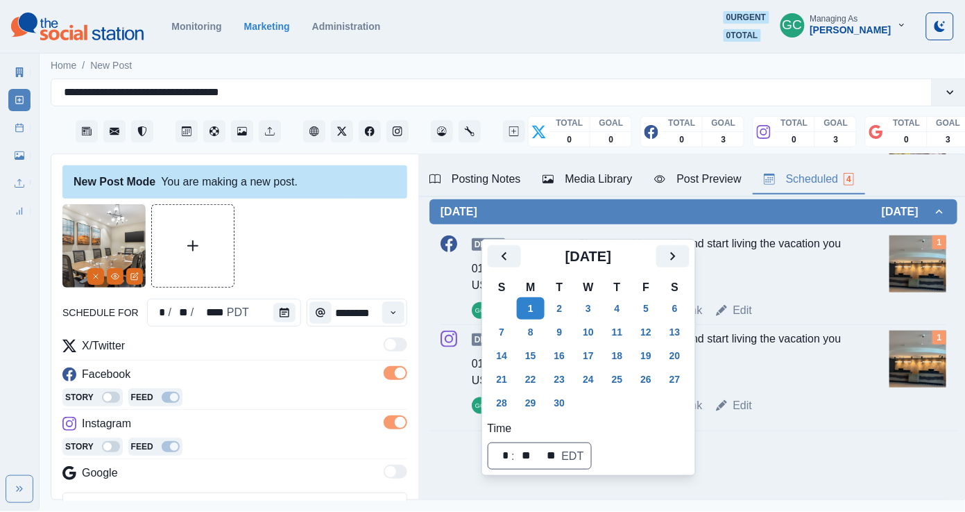
scroll to position [0, 15]
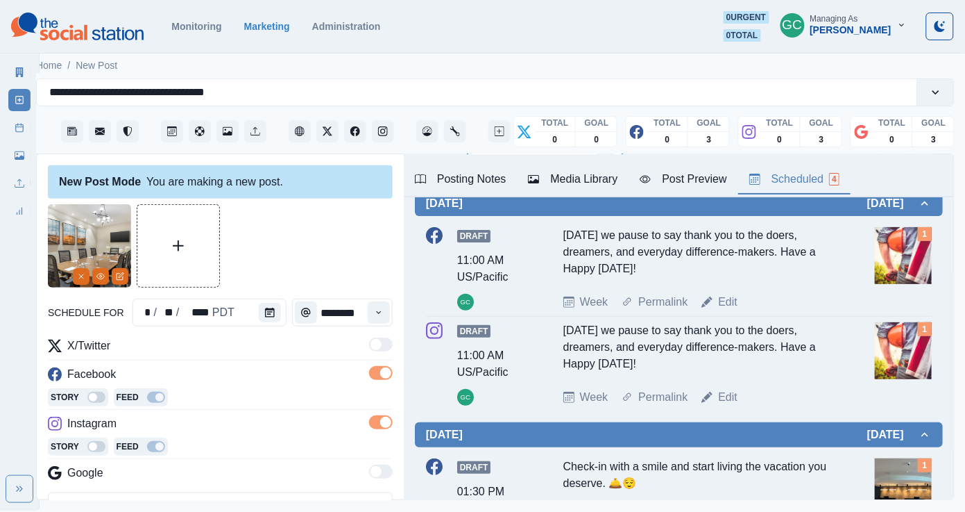
click at [511, 228] on div "Week Of * / * / **** EDT Monday September 01, 2025 Draft 11:00 AM US/Pacific GC…" at bounding box center [679, 408] width 550 height 541
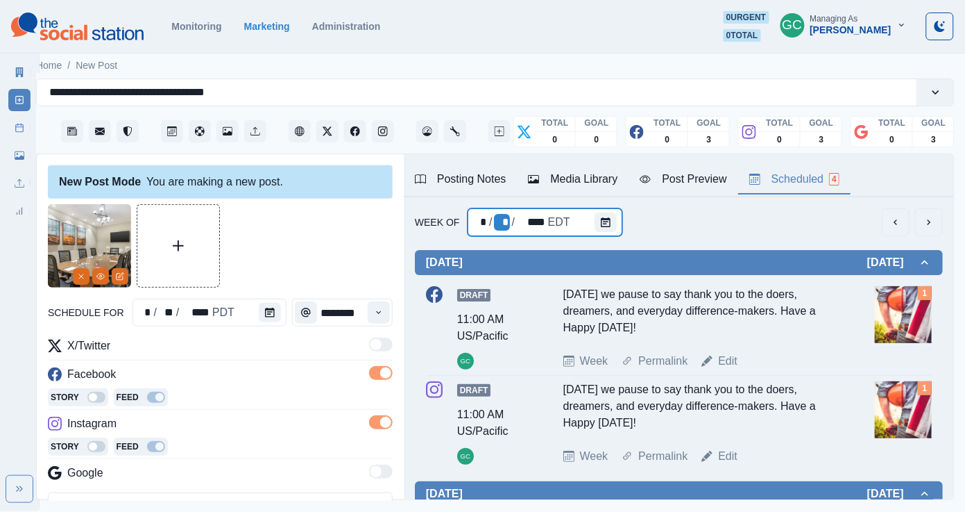
scroll to position [-1, 0]
click at [609, 239] on div "Monday September 01, 2025 Draft 11:00 AM US/Pacific GC Today we pause to say th…" at bounding box center [679, 481] width 528 height 491
click at [609, 223] on button "Calendar" at bounding box center [606, 221] width 22 height 19
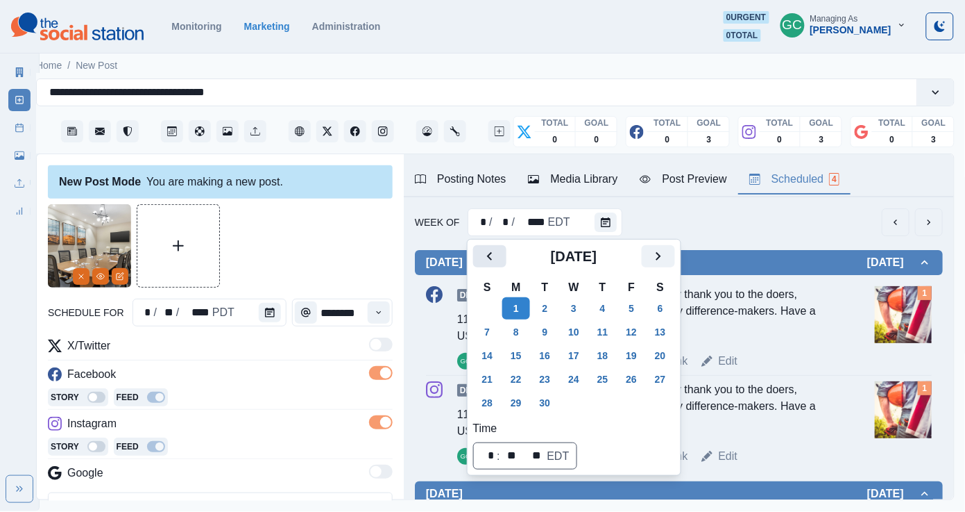
click at [487, 255] on icon "Previous" at bounding box center [490, 256] width 17 height 17
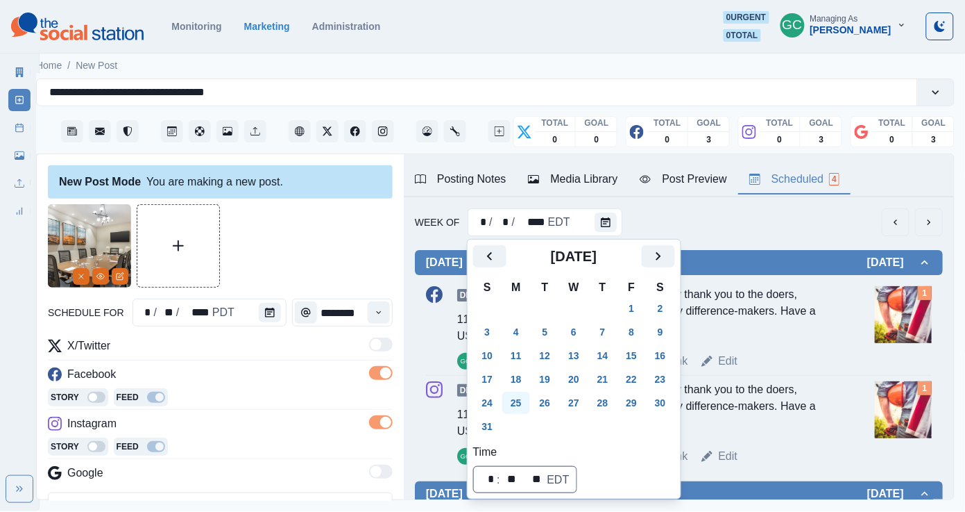
click at [513, 403] on button "25" at bounding box center [517, 402] width 28 height 22
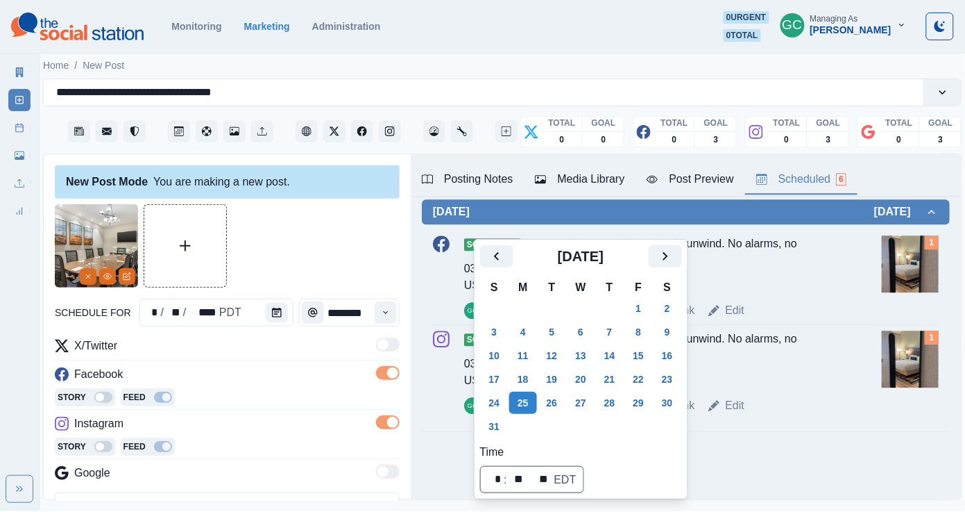
scroll to position [938, 0]
click at [528, 380] on button "18" at bounding box center [523, 379] width 28 height 22
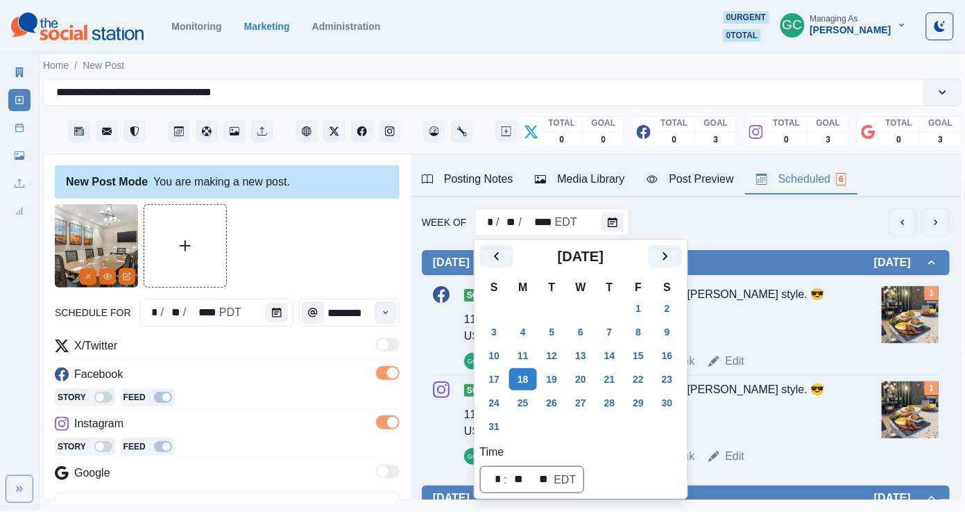
scroll to position [0, 3]
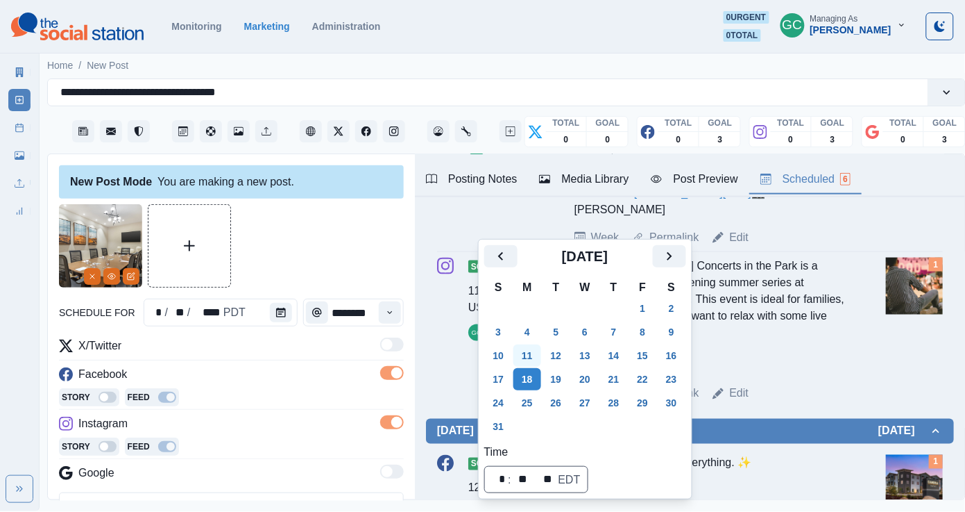
click at [539, 355] on button "11" at bounding box center [528, 355] width 28 height 22
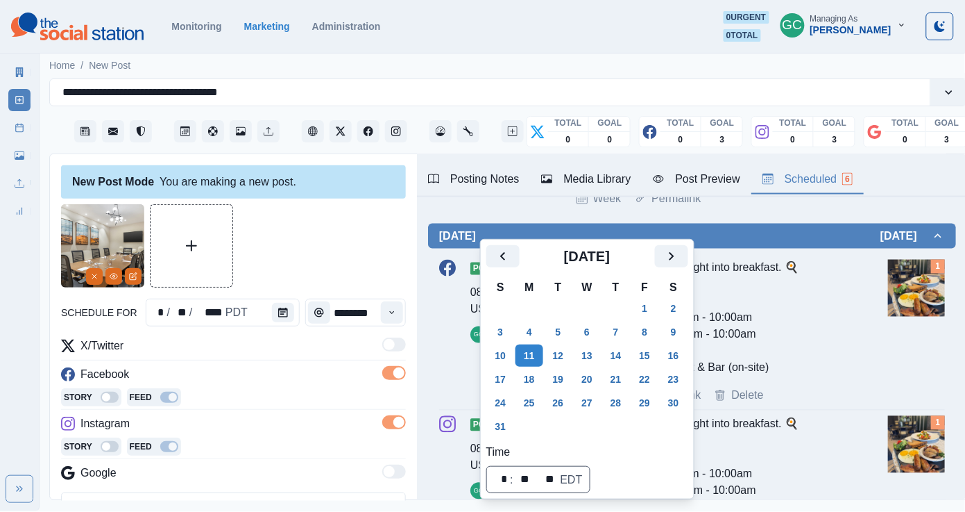
scroll to position [775, 0]
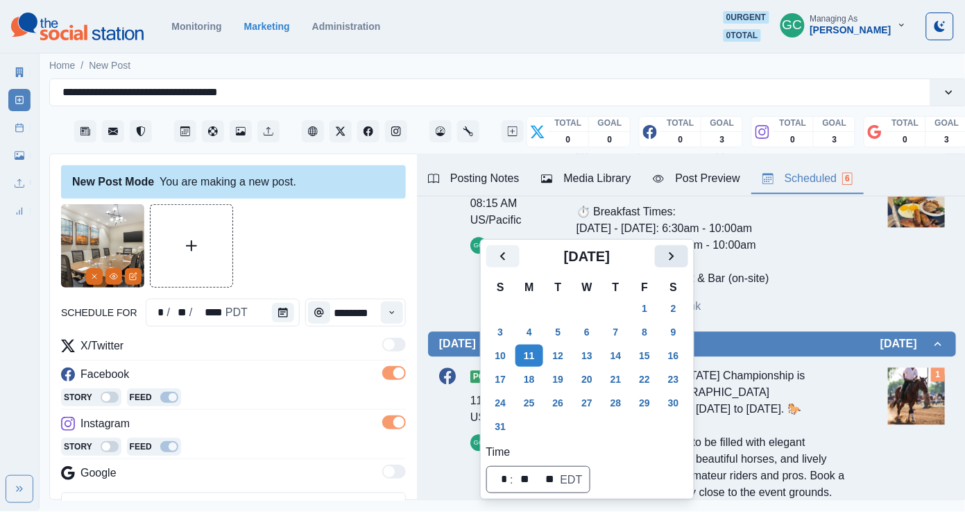
click at [680, 261] on icon "Next" at bounding box center [672, 256] width 17 height 17
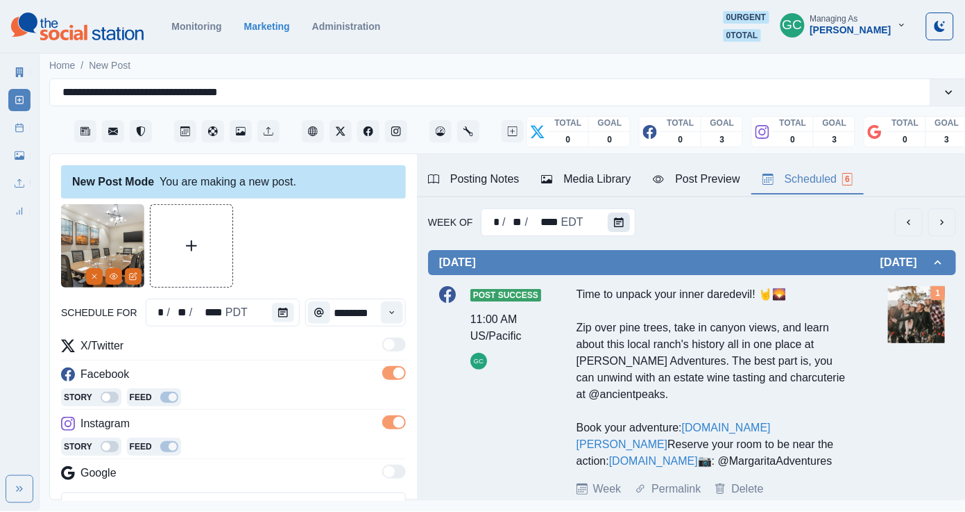
scroll to position [-1, 0]
click at [608, 226] on button "Calendar" at bounding box center [619, 221] width 22 height 19
click at [626, 215] on button "Calendar" at bounding box center [619, 221] width 22 height 19
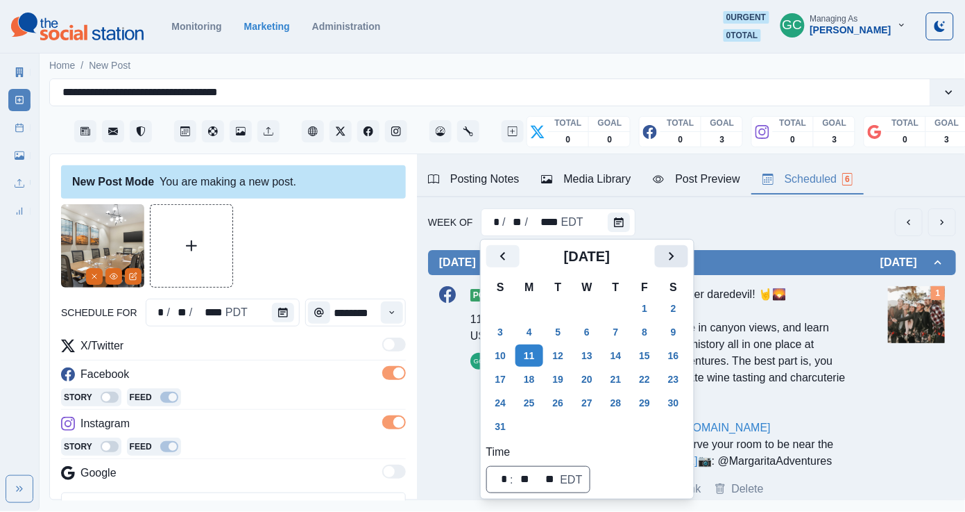
click at [680, 255] on icon "Next" at bounding box center [672, 256] width 17 height 17
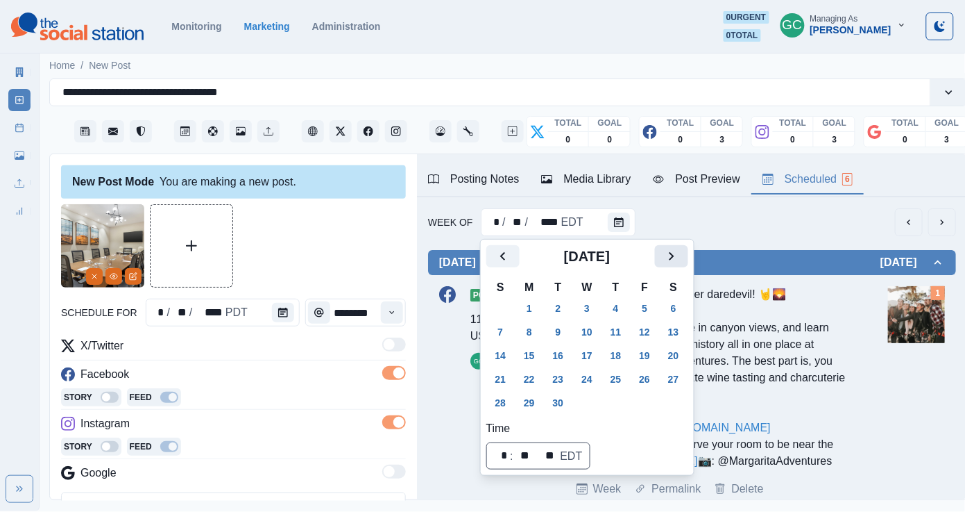
click at [674, 255] on icon "Next" at bounding box center [671, 256] width 5 height 8
click at [506, 260] on icon "Previous" at bounding box center [503, 256] width 17 height 17
click at [531, 374] on button "22" at bounding box center [530, 379] width 28 height 22
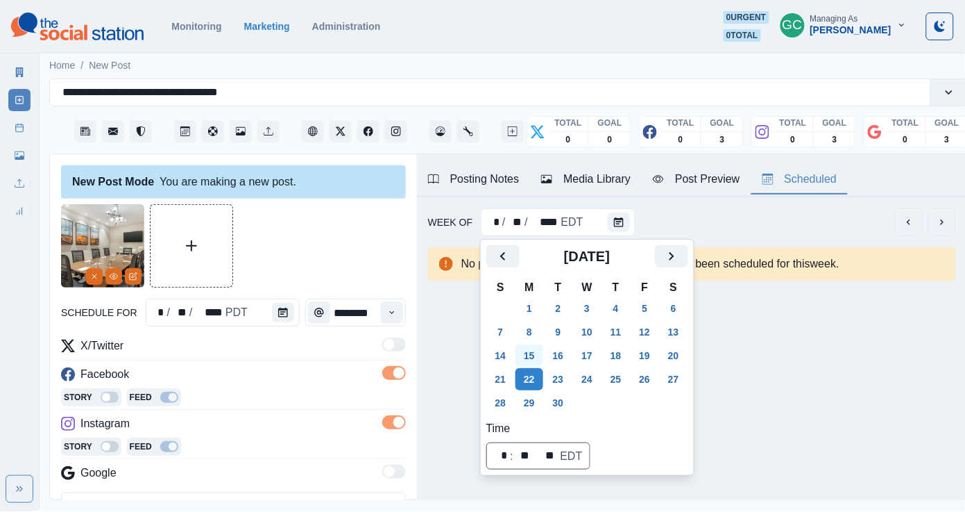
click at [531, 348] on button "15" at bounding box center [530, 355] width 28 height 22
click at [316, 350] on div "X/Twitter" at bounding box center [233, 348] width 345 height 22
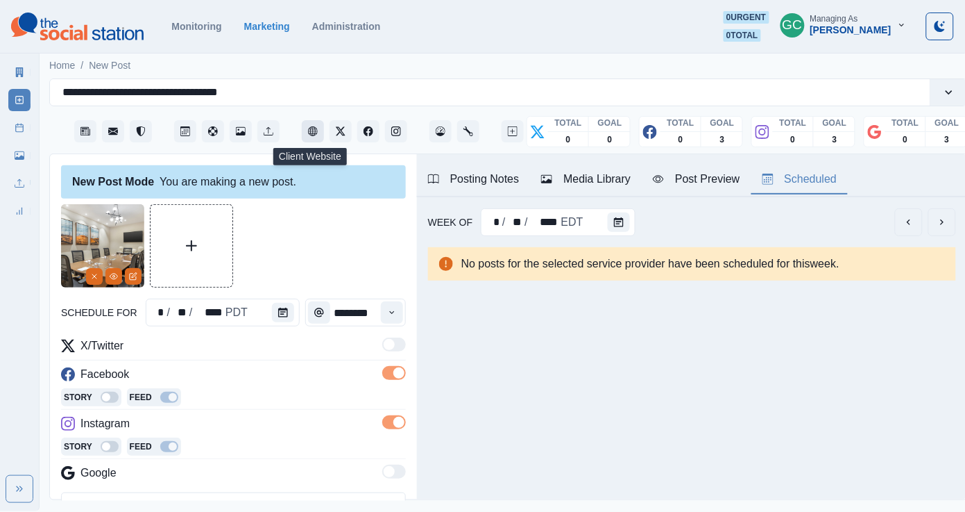
click at [317, 131] on button "Client Website" at bounding box center [313, 131] width 22 height 22
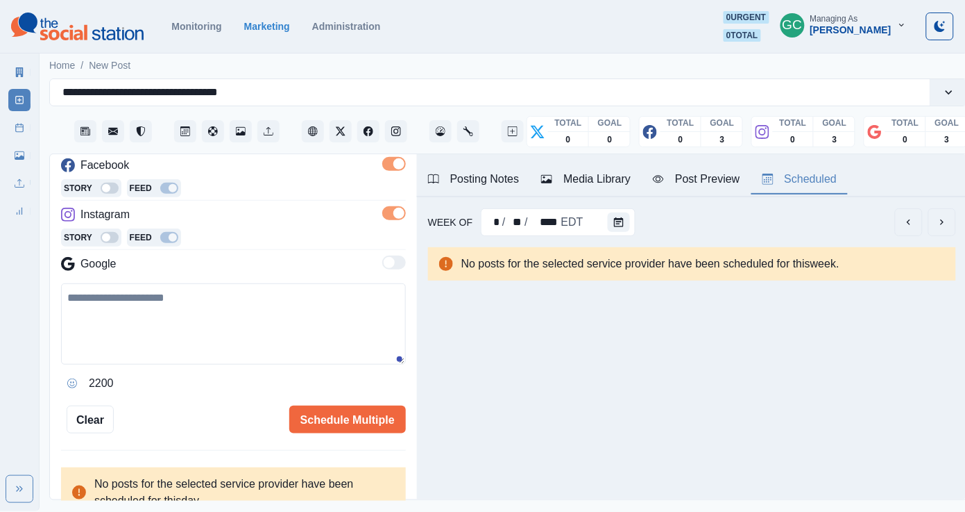
click at [178, 345] on textarea at bounding box center [233, 323] width 345 height 81
paste textarea "**********"
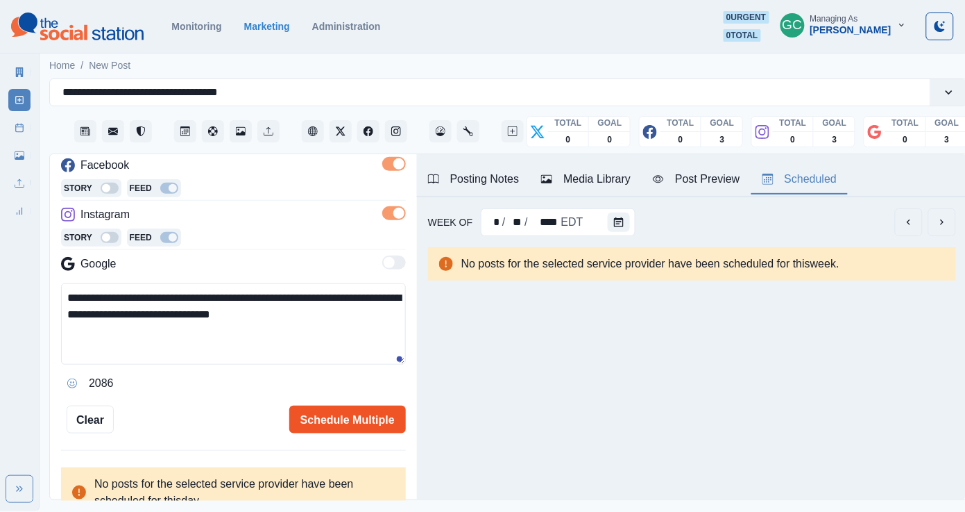
click at [374, 432] on button "Schedule Multiple" at bounding box center [347, 419] width 117 height 28
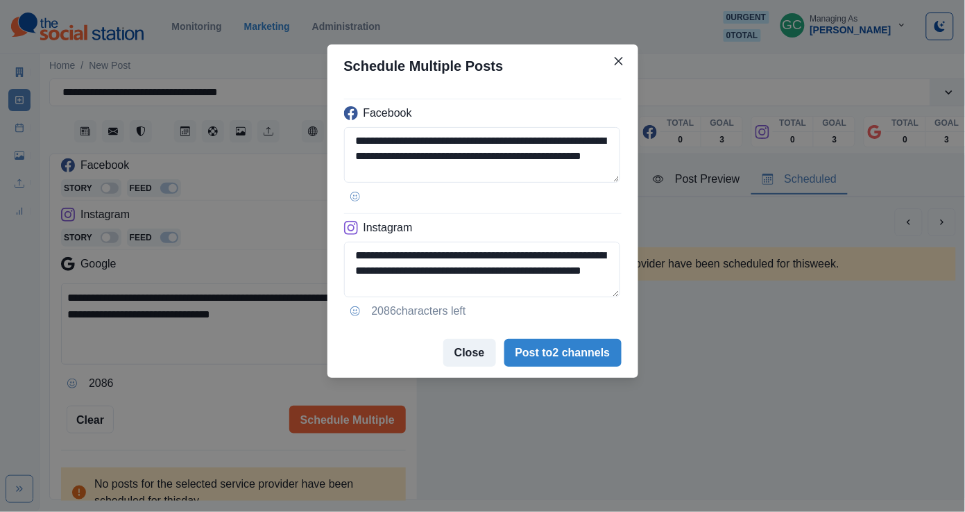
click at [464, 355] on button "Close" at bounding box center [470, 353] width 53 height 28
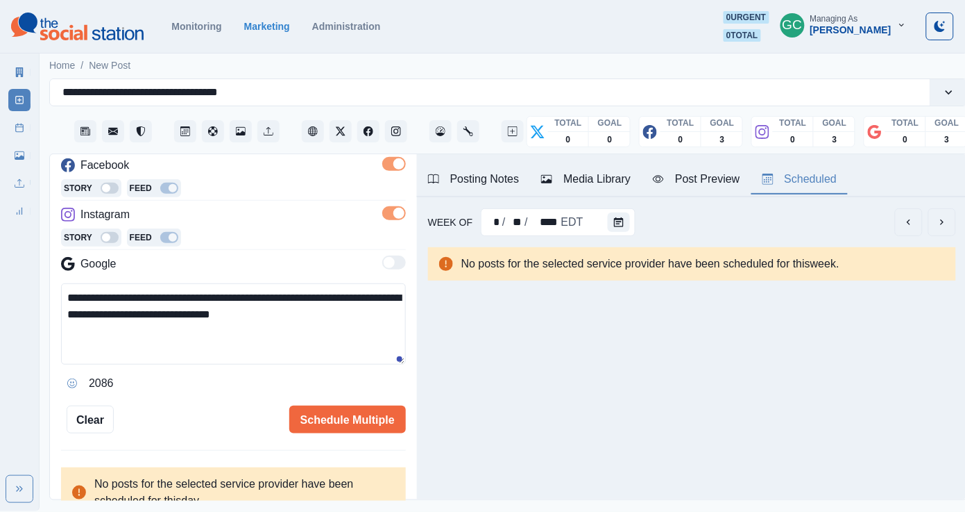
click at [391, 335] on textarea "**********" at bounding box center [233, 323] width 345 height 81
click at [320, 126] on button "Client Website" at bounding box center [313, 131] width 22 height 22
click at [400, 126] on icon "Instagram" at bounding box center [396, 131] width 10 height 10
click at [321, 357] on textarea "**********" at bounding box center [233, 323] width 345 height 81
paste textarea "**********"
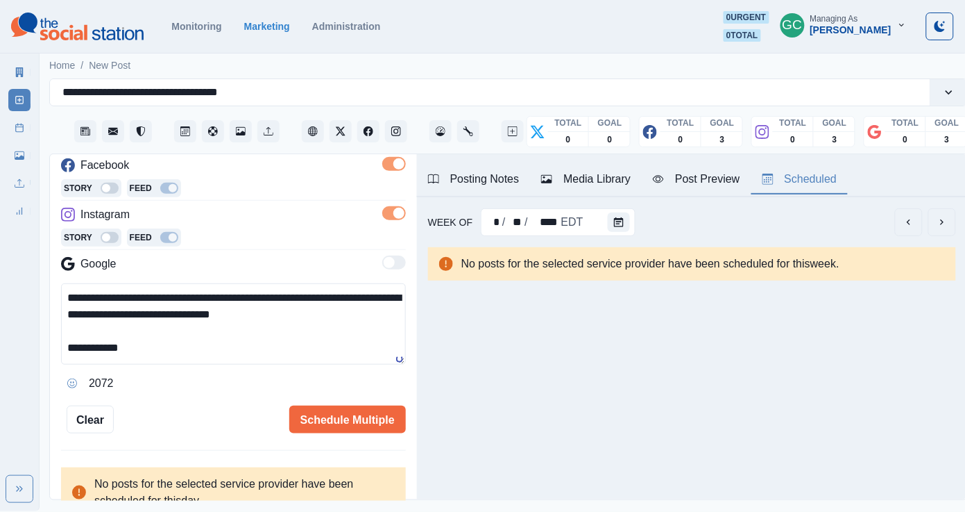
scroll to position [0, 0]
click at [312, 128] on icon "Client Website" at bounding box center [313, 131] width 10 height 10
click at [174, 358] on textarea "**********" at bounding box center [233, 323] width 345 height 81
paste textarea "**********"
click at [165, 355] on textarea "**********" at bounding box center [233, 323] width 345 height 81
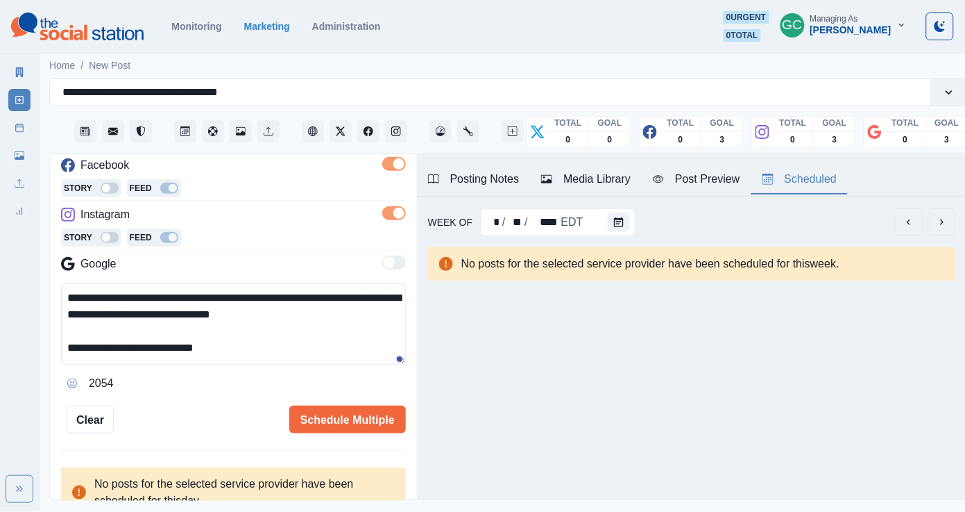
click at [124, 352] on textarea "**********" at bounding box center [233, 323] width 345 height 81
type textarea "**********"
click at [304, 405] on div "**********" at bounding box center [233, 214] width 345 height 438
click at [323, 421] on button "Schedule Multiple" at bounding box center [347, 419] width 117 height 28
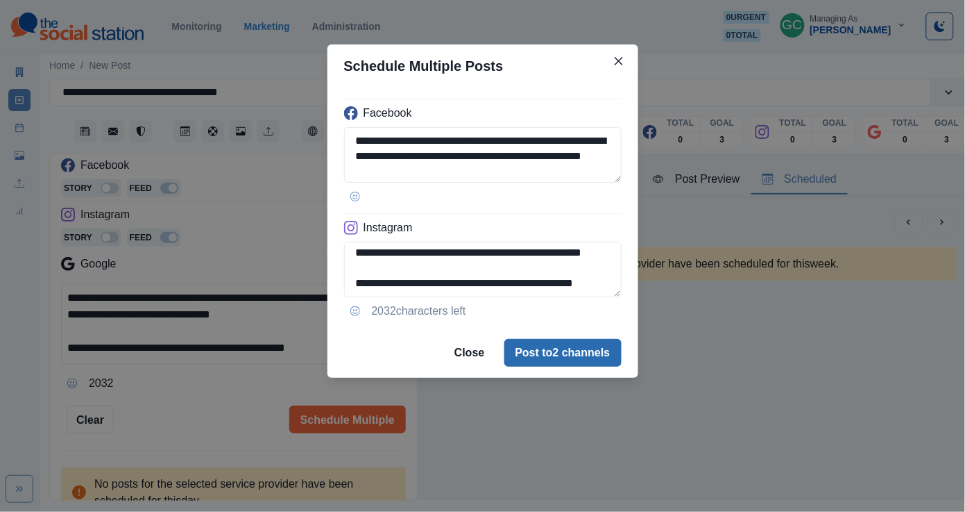
drag, startPoint x: 547, startPoint y: 273, endPoint x: 547, endPoint y: 348, distance: 75.0
click at [547, 344] on section "**********" at bounding box center [483, 210] width 311 height 333
type textarea "**********"
click at [598, 362] on button "Post to 2 channels" at bounding box center [563, 353] width 117 height 28
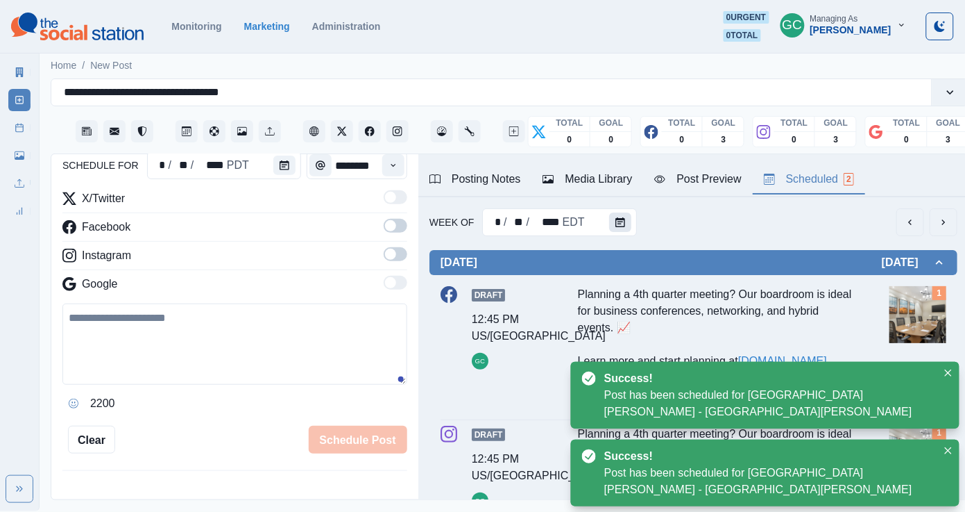
scroll to position [0, 0]
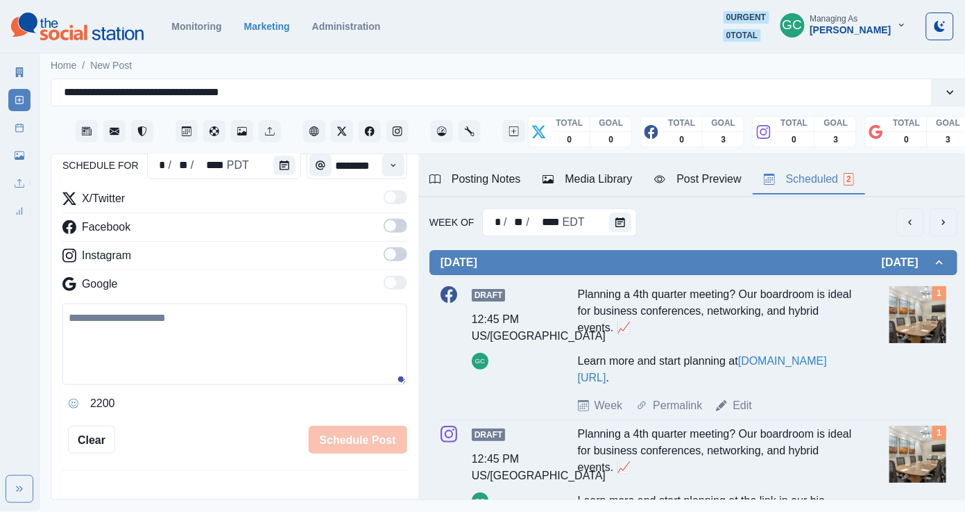
click at [607, 206] on div "Week Of * / ** / **** EDT Monday September 15, 2025 Draft 12:45 PM US/Pacific G…" at bounding box center [694, 388] width 550 height 382
click at [741, 410] on link "Edit" at bounding box center [742, 405] width 19 height 17
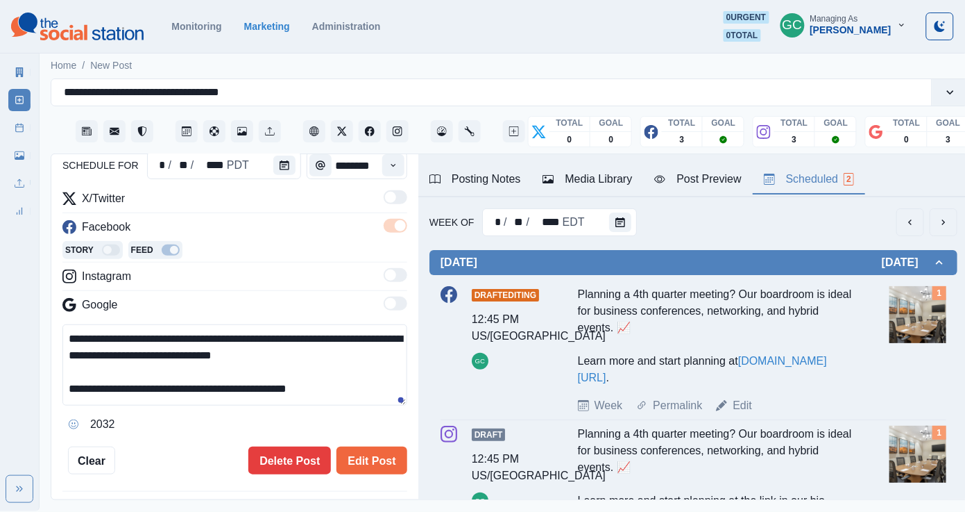
scroll to position [183, 0]
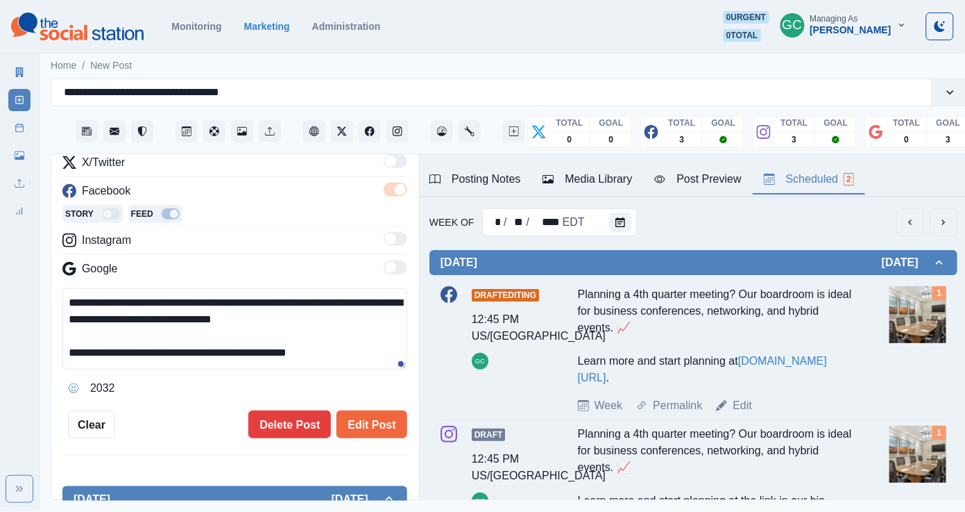
click at [296, 324] on textarea "**********" at bounding box center [234, 328] width 345 height 81
drag, startPoint x: 346, startPoint y: 355, endPoint x: 6, endPoint y: 151, distance: 397.2
click at [6, 152] on div "**********" at bounding box center [482, 255] width 965 height 511
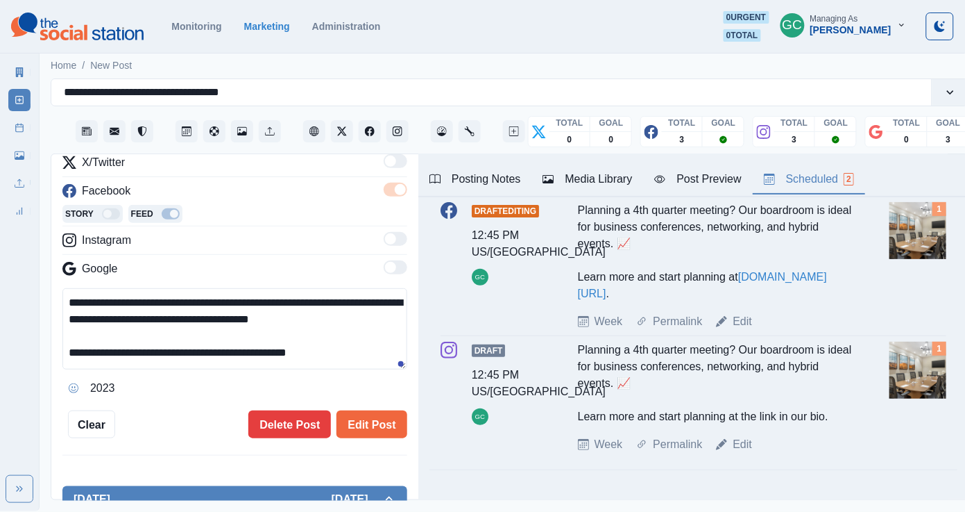
scroll to position [106, 0]
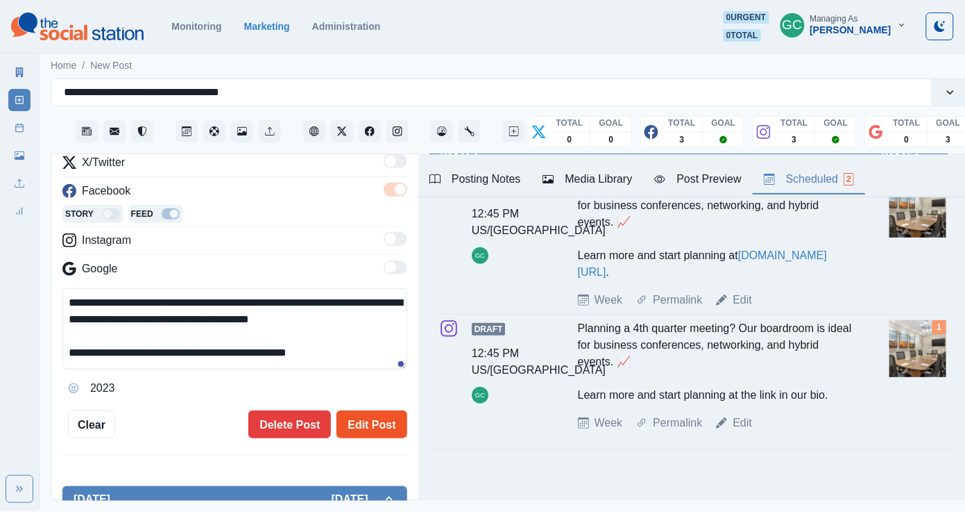
type textarea "**********"
click at [389, 421] on button "Edit Post" at bounding box center [372, 424] width 70 height 28
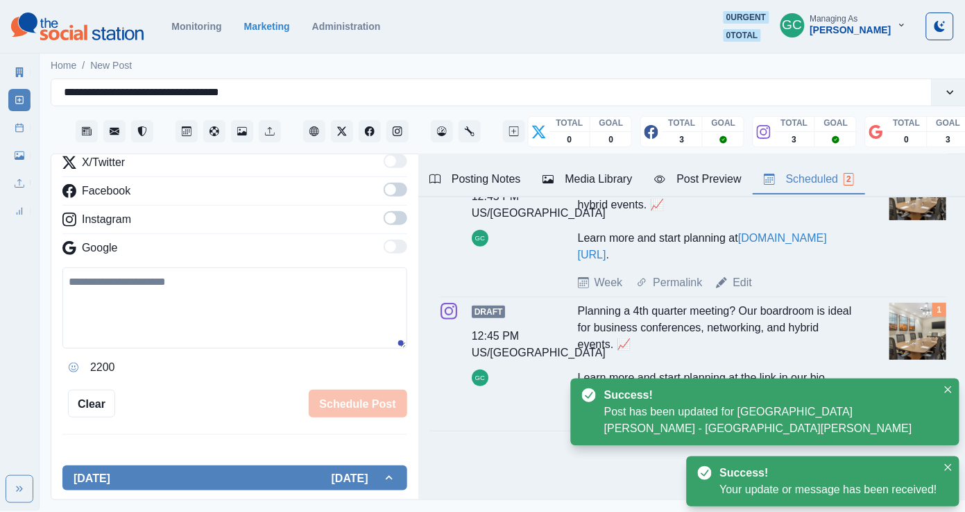
scroll to position [131, 0]
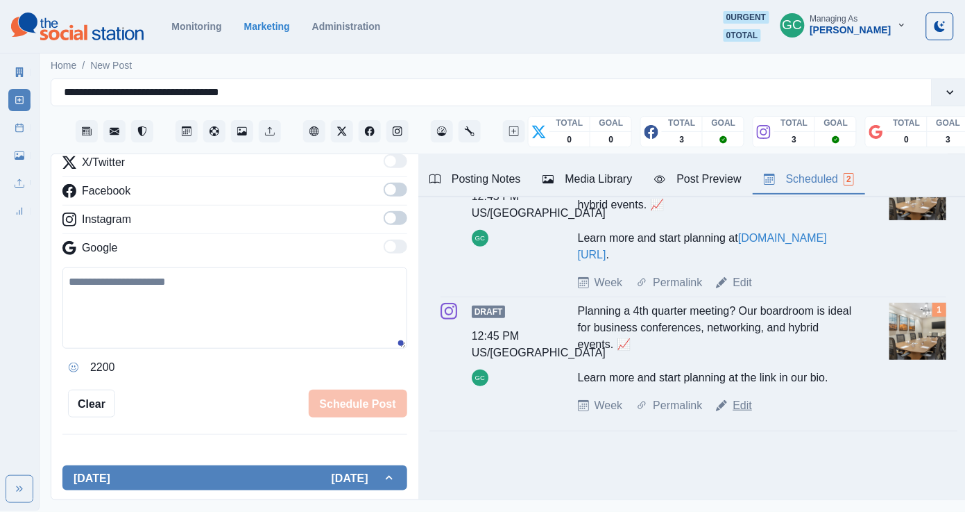
click at [745, 407] on link "Edit" at bounding box center [742, 405] width 19 height 17
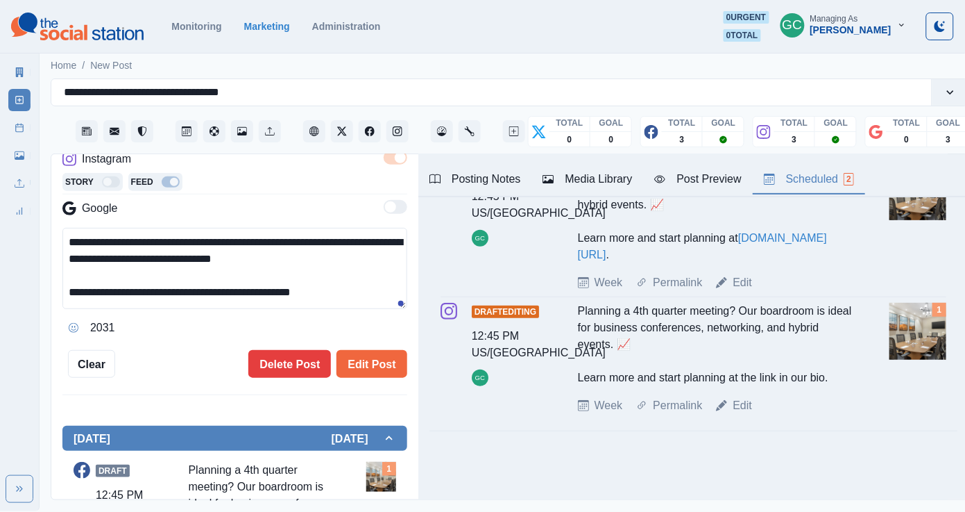
scroll to position [116, 0]
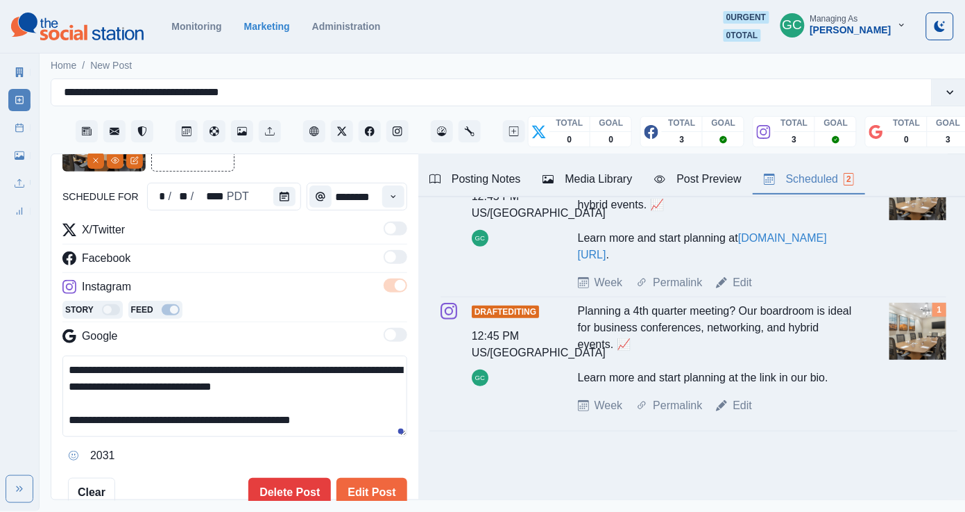
drag, startPoint x: 354, startPoint y: 434, endPoint x: 54, endPoint y: 227, distance: 364.3
click at [60, 233] on div "**********" at bounding box center [234, 327] width 367 height 346
paste textarea "*********"
type textarea "**********"
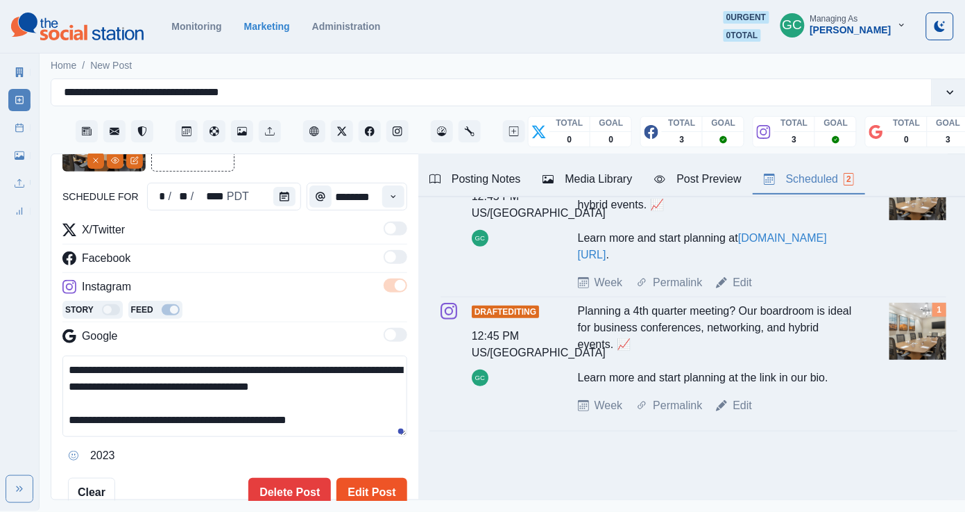
click at [367, 489] on button "Edit Post" at bounding box center [372, 492] width 70 height 28
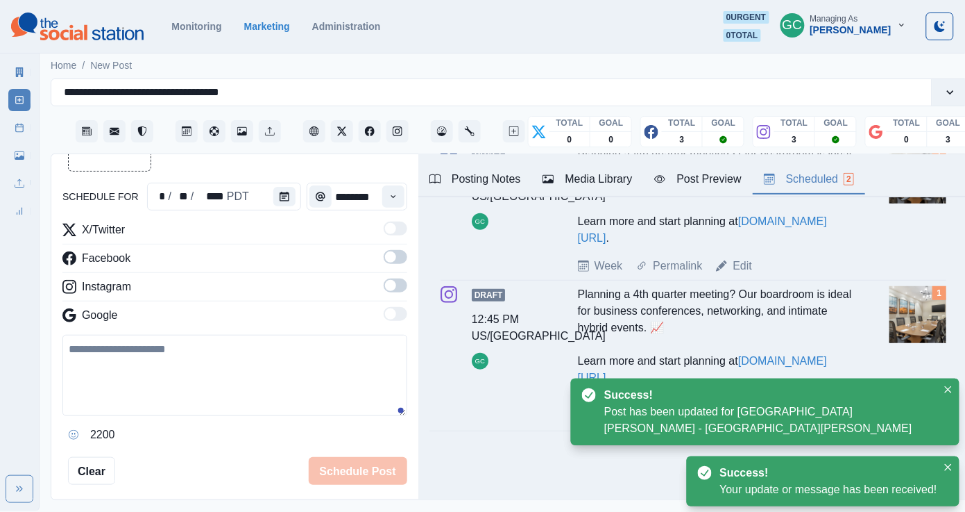
scroll to position [149, 0]
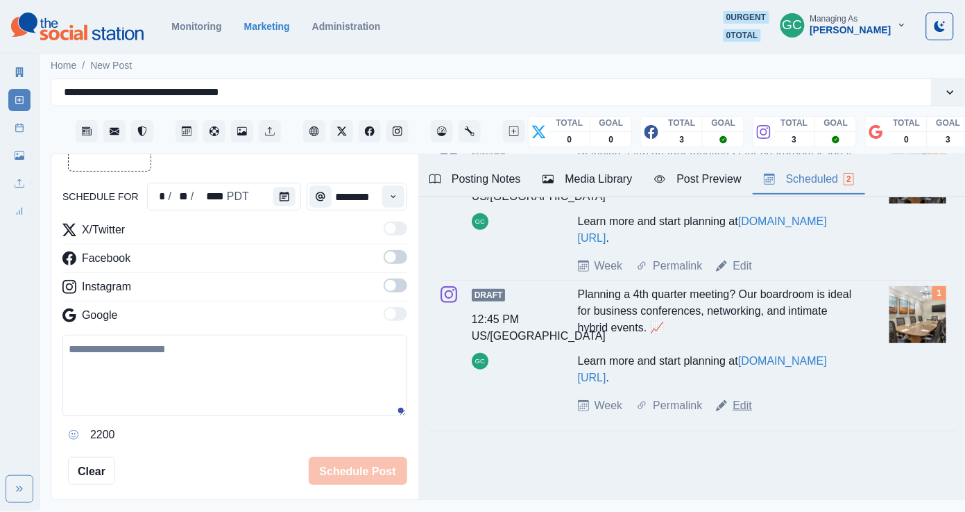
click at [742, 402] on link "Edit" at bounding box center [742, 405] width 19 height 17
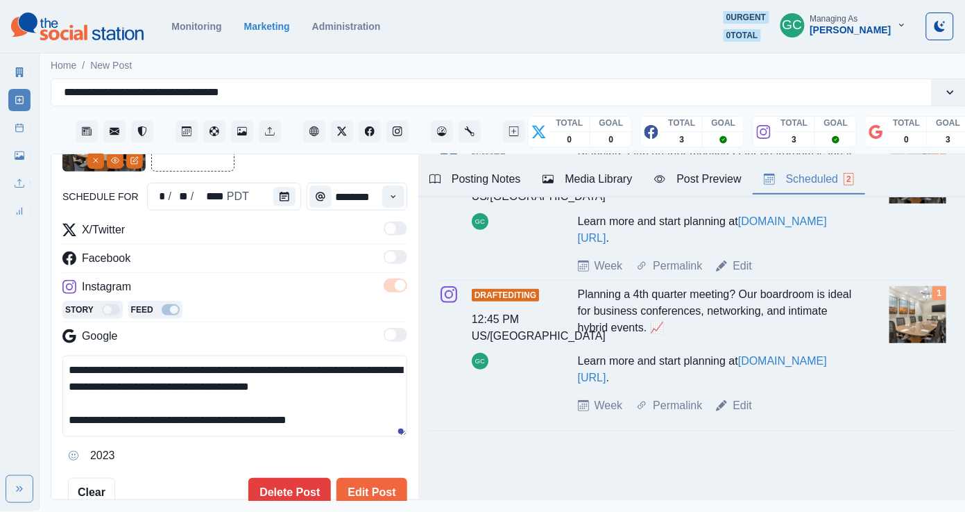
scroll to position [17, 0]
drag, startPoint x: 237, startPoint y: 423, endPoint x: 246, endPoint y: 446, distance: 25.0
click at [244, 446] on div "**********" at bounding box center [234, 410] width 345 height 111
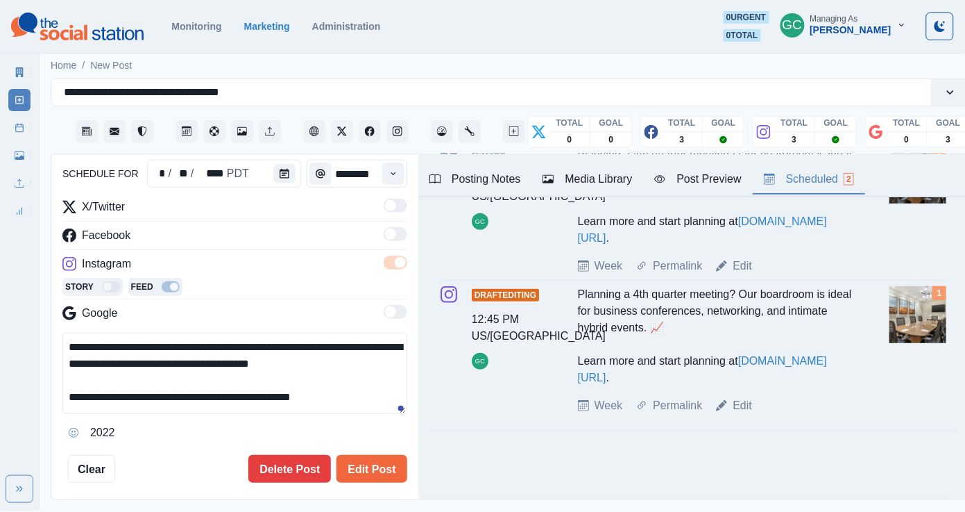
scroll to position [142, 0]
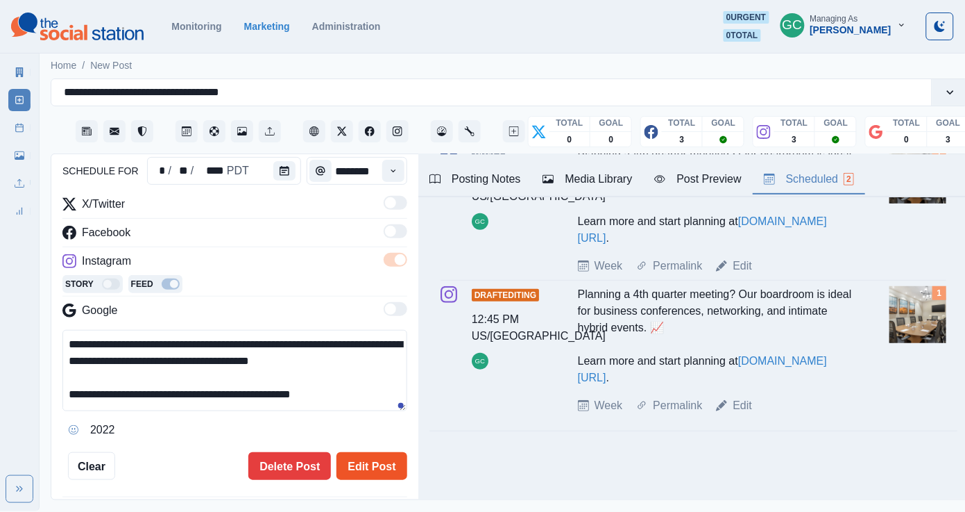
type textarea "**********"
click at [378, 466] on button "Edit Post" at bounding box center [372, 466] width 70 height 28
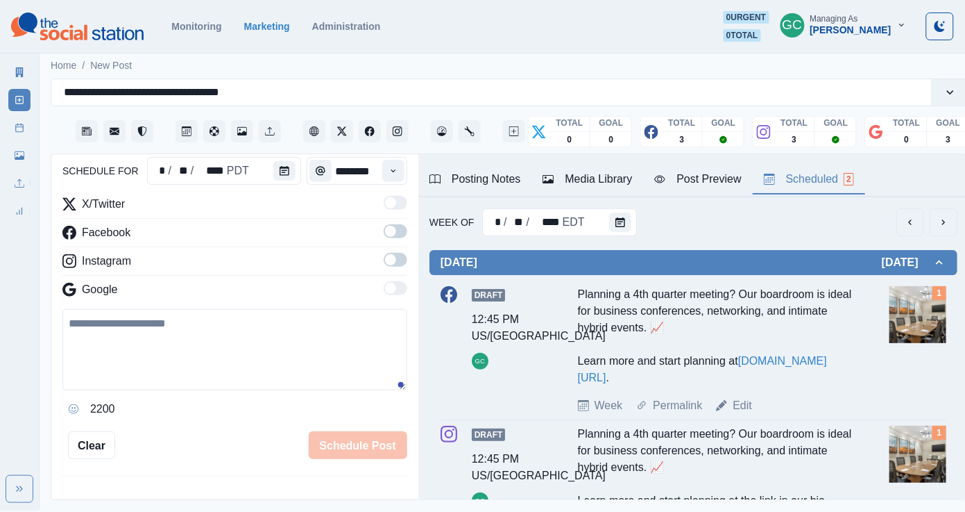
click at [400, 258] on span at bounding box center [396, 260] width 24 height 14
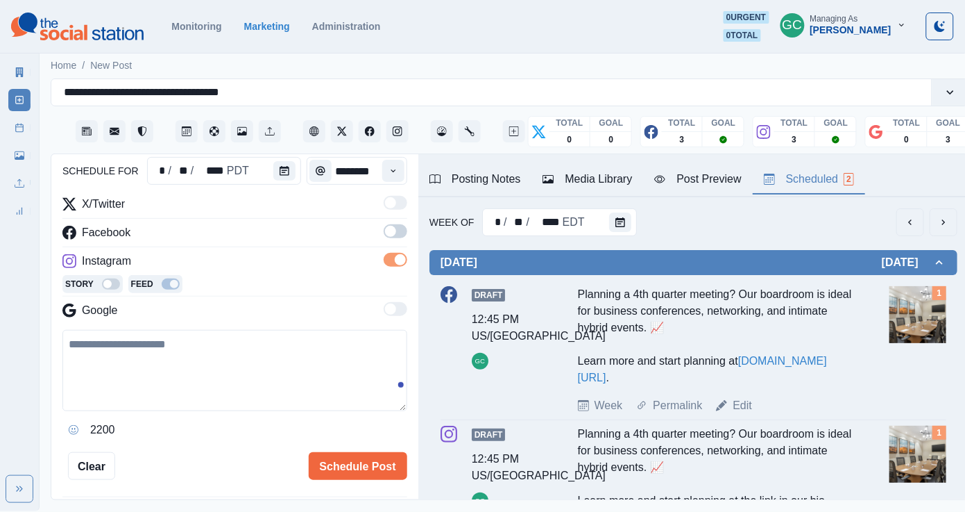
click at [399, 235] on span at bounding box center [396, 231] width 24 height 14
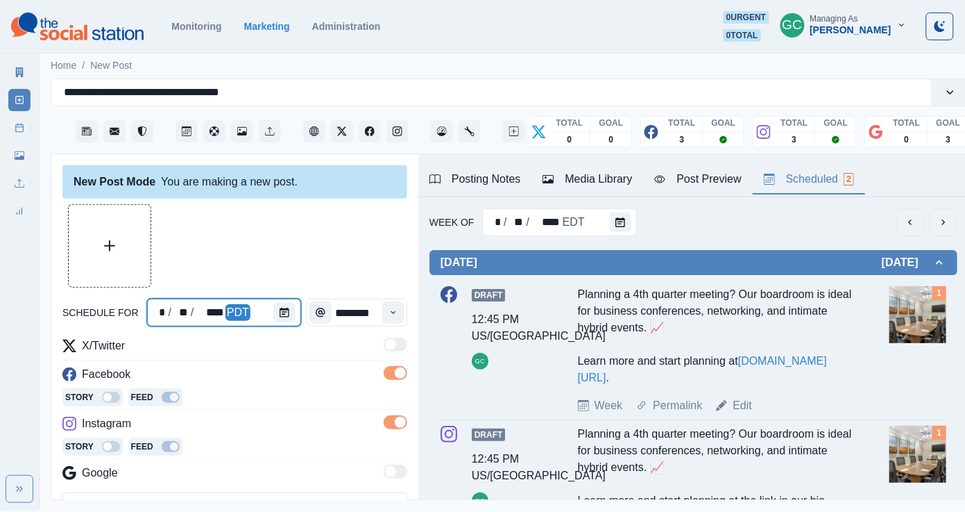
click at [299, 308] on div at bounding box center [287, 312] width 28 height 28
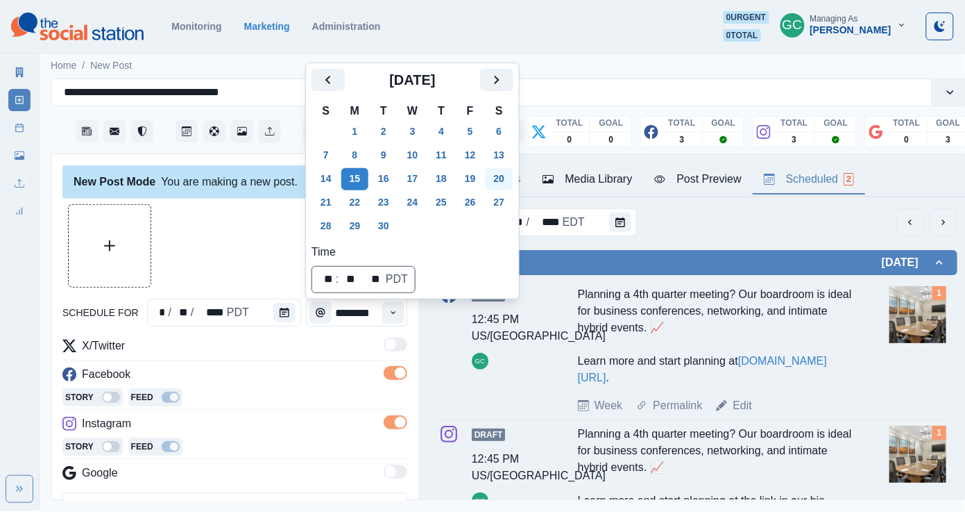
click at [510, 176] on button "20" at bounding box center [500, 179] width 28 height 22
click at [394, 312] on icon "Time" at bounding box center [394, 312] width 10 height 10
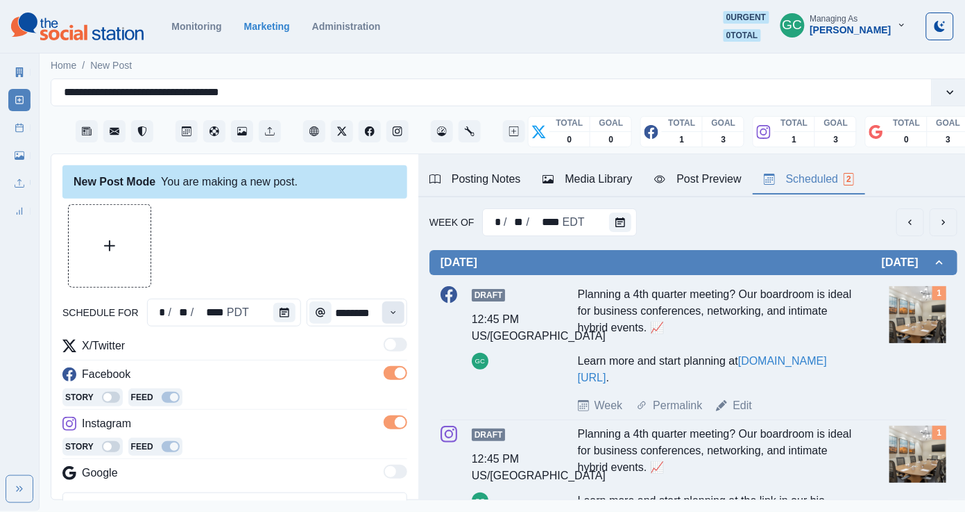
click at [394, 312] on icon "Time" at bounding box center [394, 312] width 10 height 10
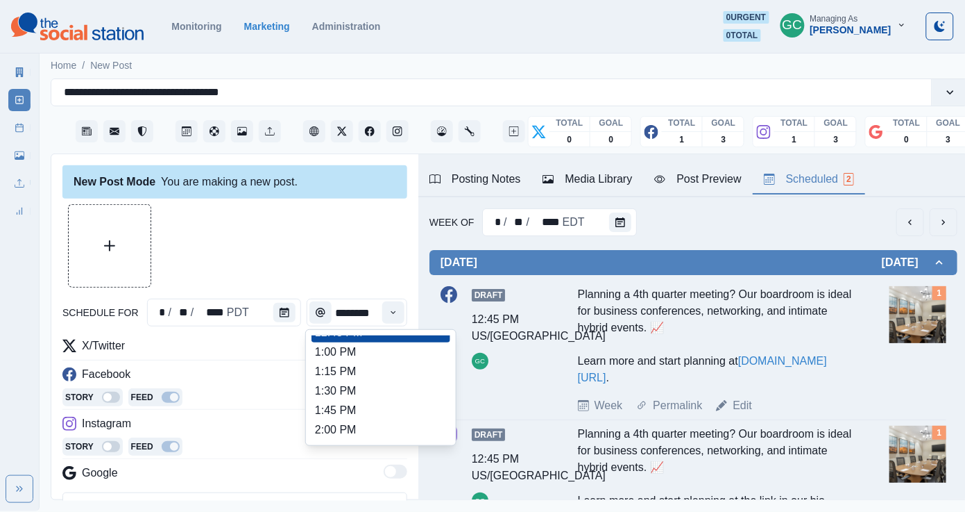
scroll to position [381, 0]
click at [372, 382] on li "1:15 PM" at bounding box center [381, 371] width 139 height 19
type input "*******"
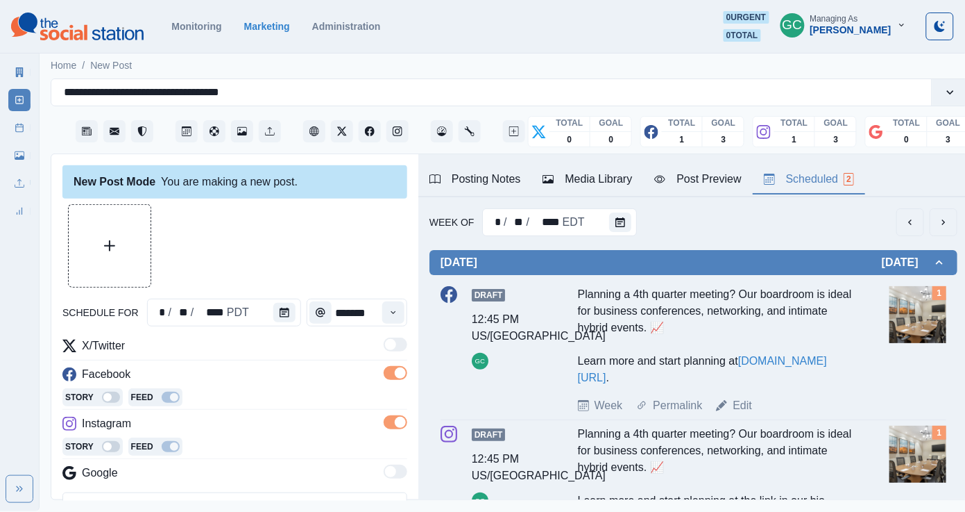
click at [618, 174] on div "Media Library" at bounding box center [588, 179] width 90 height 17
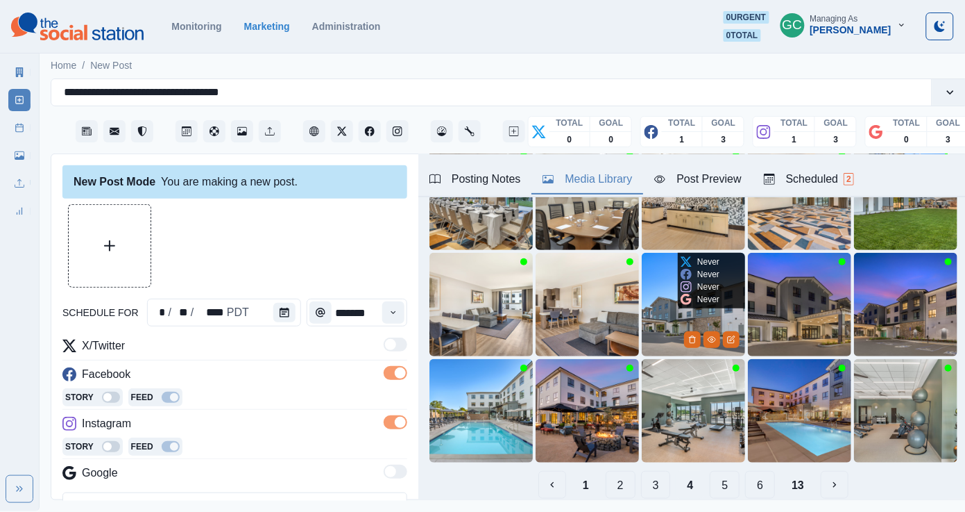
scroll to position [140, 0]
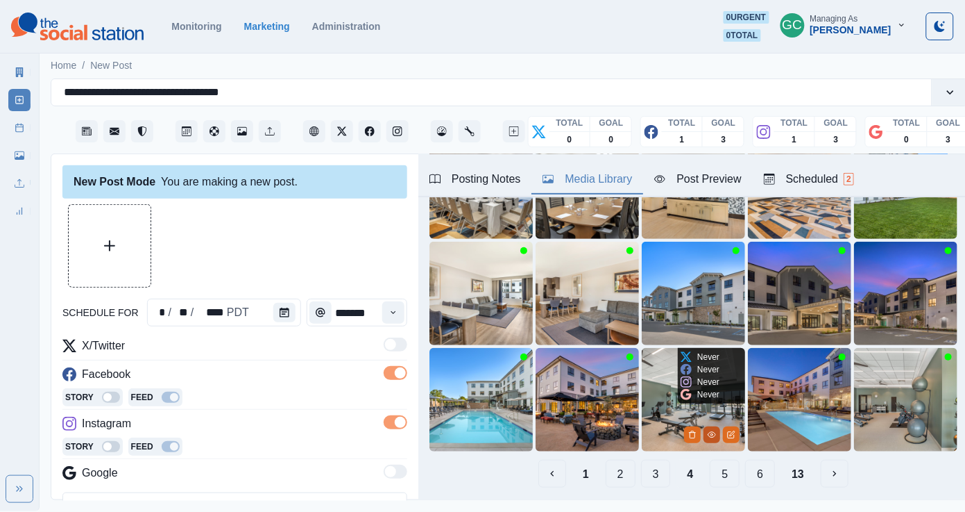
click at [711, 442] on button "View Media" at bounding box center [712, 434] width 17 height 17
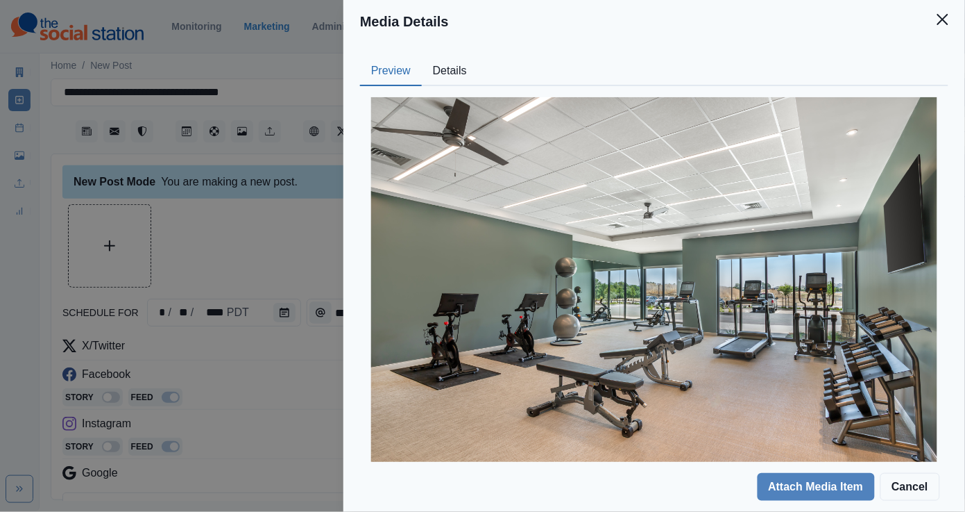
click at [284, 371] on div "Media Details Preview Details Our Description Fitness Center 1 Reusable Yes Tag…" at bounding box center [482, 256] width 965 height 512
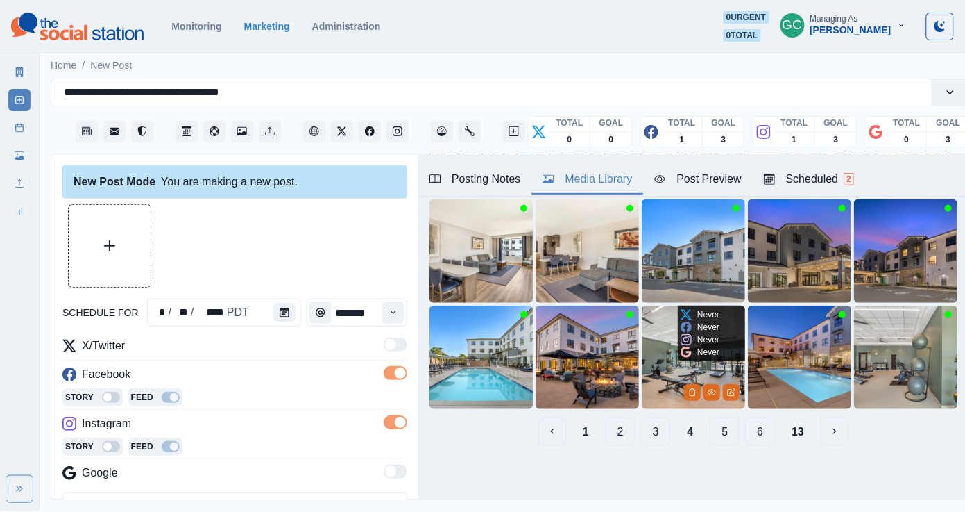
scroll to position [181, 0]
click at [659, 376] on img at bounding box center [693, 357] width 103 height 103
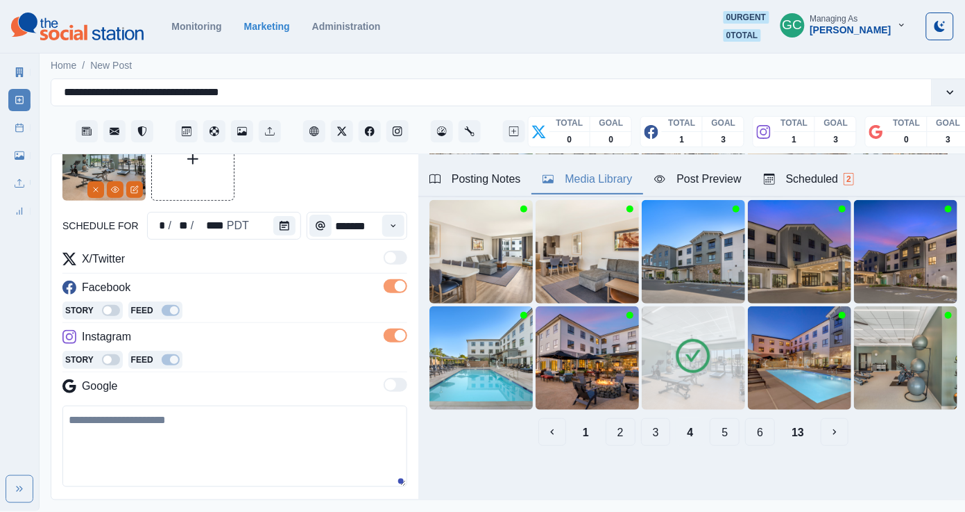
scroll to position [172, 0]
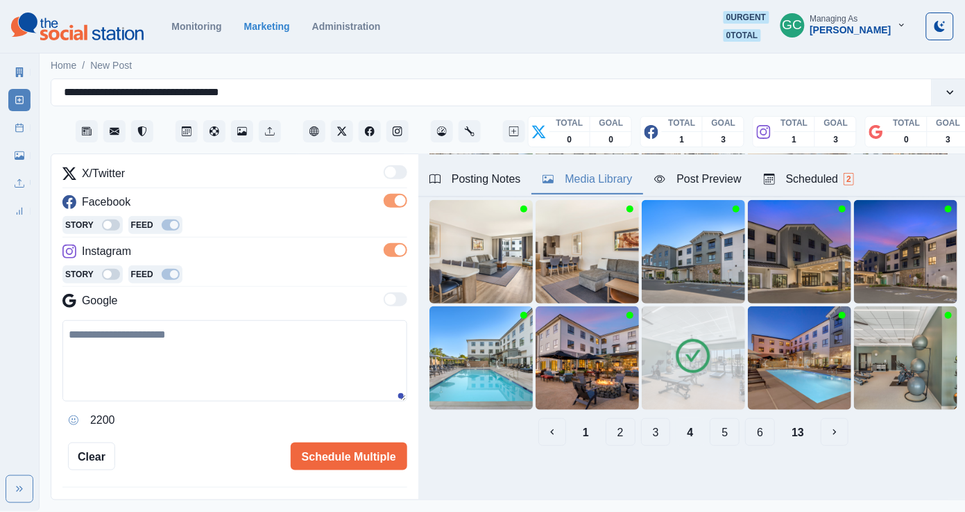
click at [230, 345] on textarea at bounding box center [234, 360] width 345 height 81
paste textarea "**********"
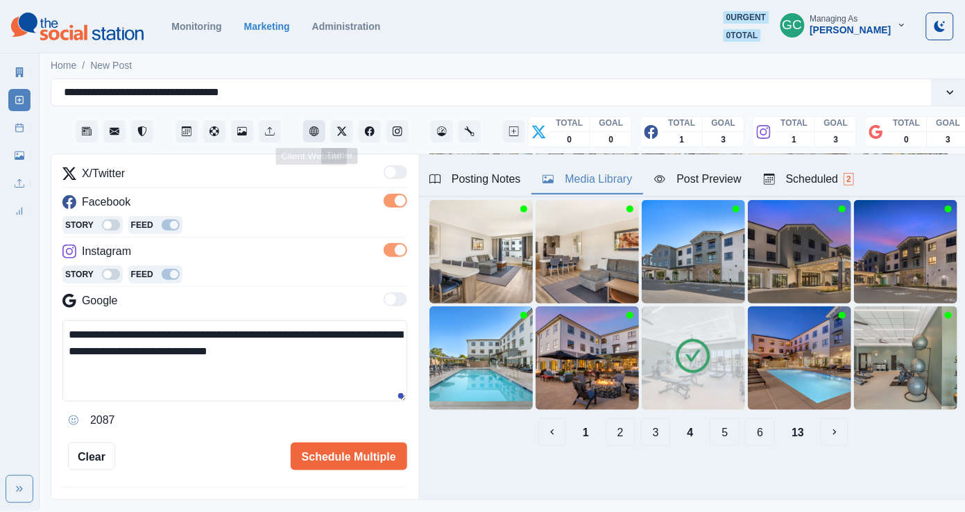
click at [316, 135] on icon "Client Website" at bounding box center [315, 131] width 10 height 10
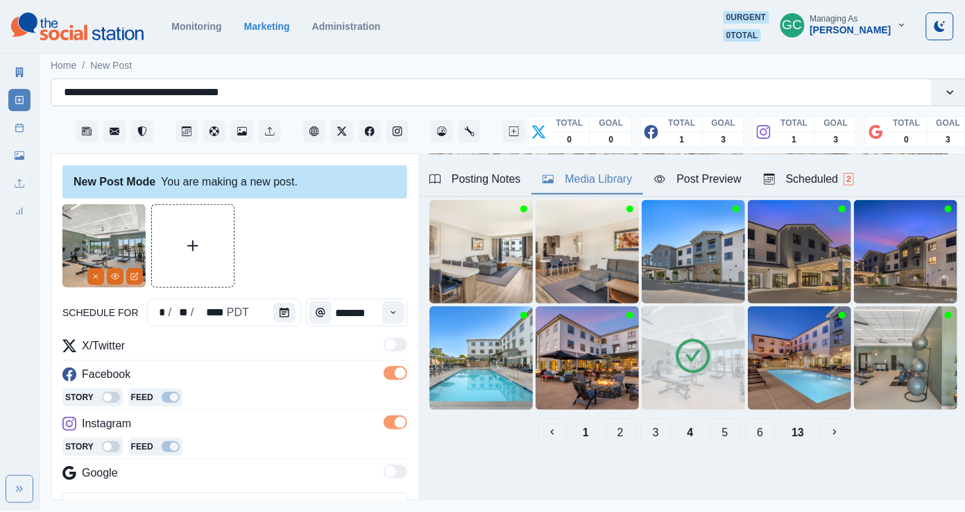
scroll to position [0, 0]
click at [796, 181] on div "Scheduled 2" at bounding box center [809, 179] width 90 height 17
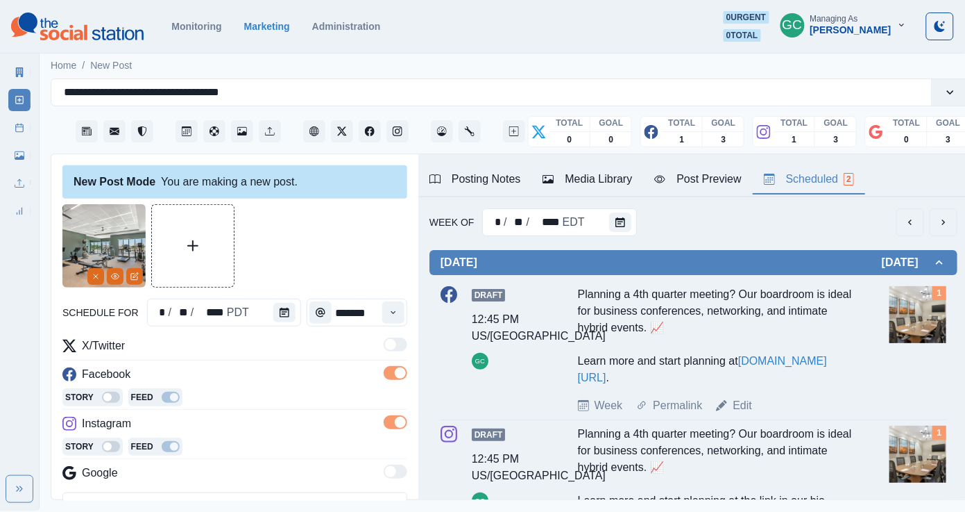
click at [307, 391] on div "Story Feed" at bounding box center [234, 398] width 345 height 21
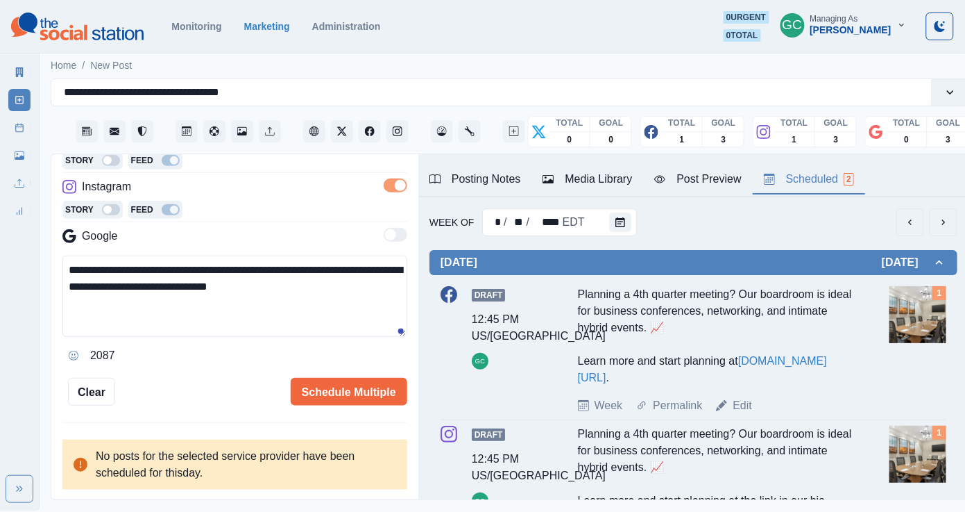
scroll to position [239, 0]
click at [340, 387] on button "Schedule Multiple" at bounding box center [349, 392] width 117 height 28
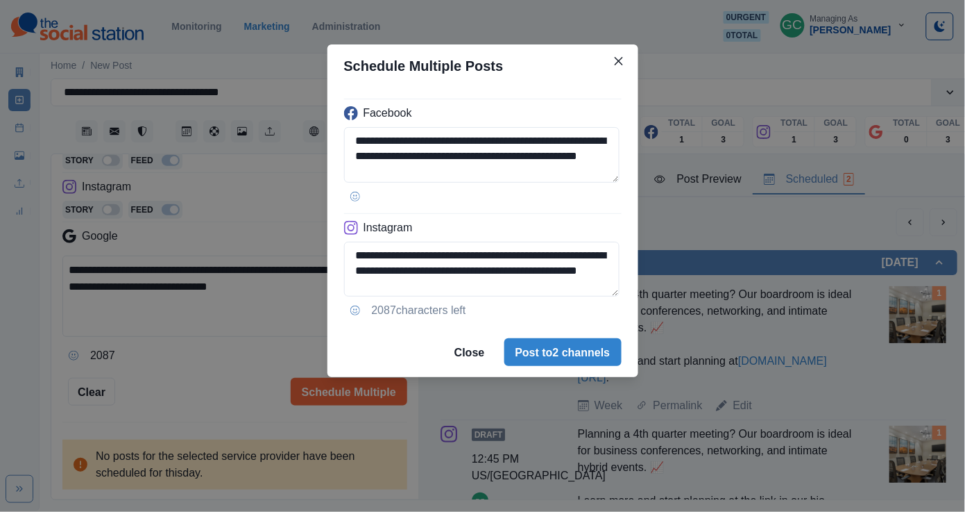
click at [289, 316] on div "**********" at bounding box center [482, 256] width 965 height 512
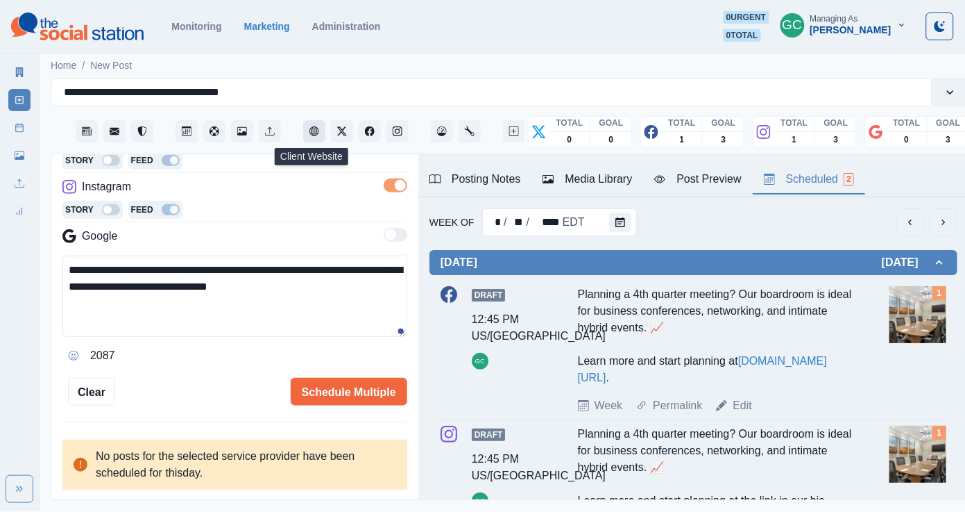
click at [321, 132] on button "Client Website" at bounding box center [314, 131] width 22 height 22
click at [312, 133] on icon "Client Website" at bounding box center [315, 131] width 10 height 10
drag, startPoint x: 302, startPoint y: 288, endPoint x: 225, endPoint y: 288, distance: 77.0
click at [225, 288] on textarea "**********" at bounding box center [234, 295] width 345 height 81
type textarea "**********"
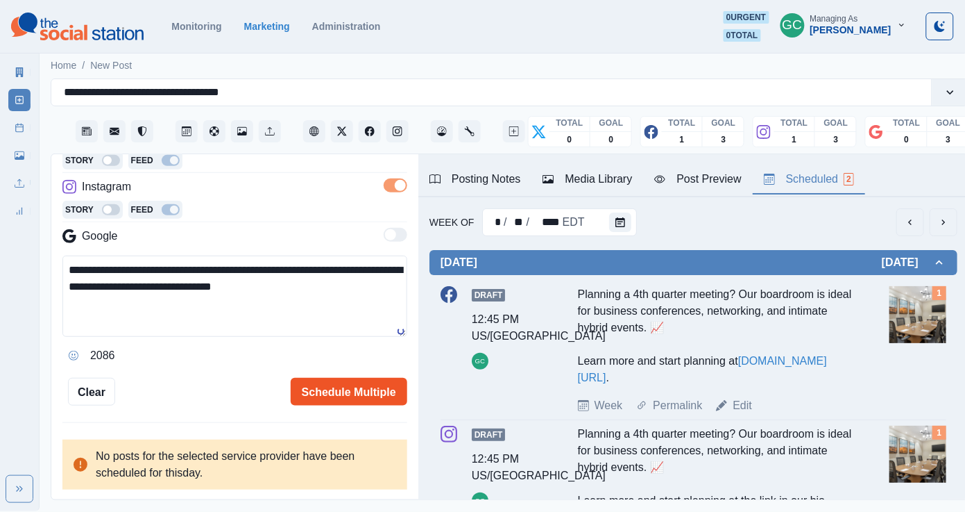
click at [353, 391] on button "Schedule Multiple" at bounding box center [349, 392] width 117 height 28
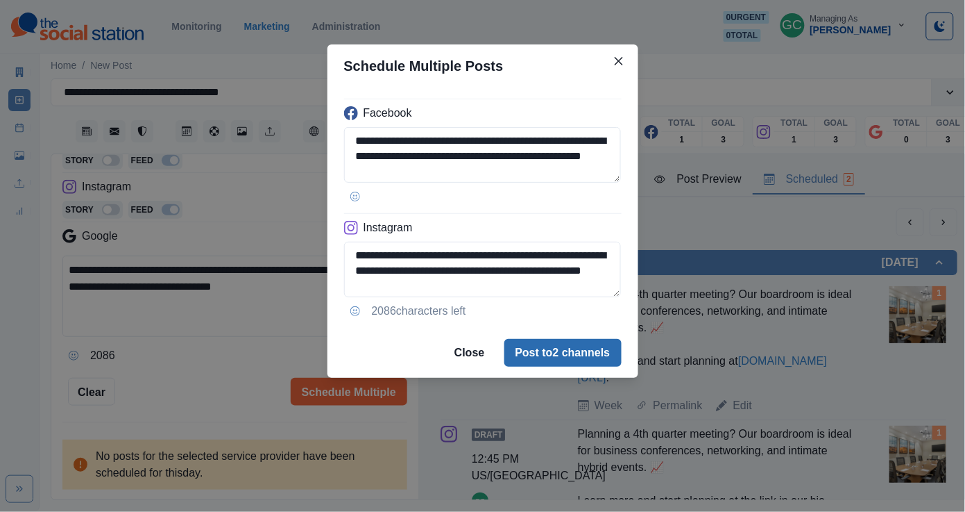
click at [556, 345] on button "Post to 2 channels" at bounding box center [563, 353] width 117 height 28
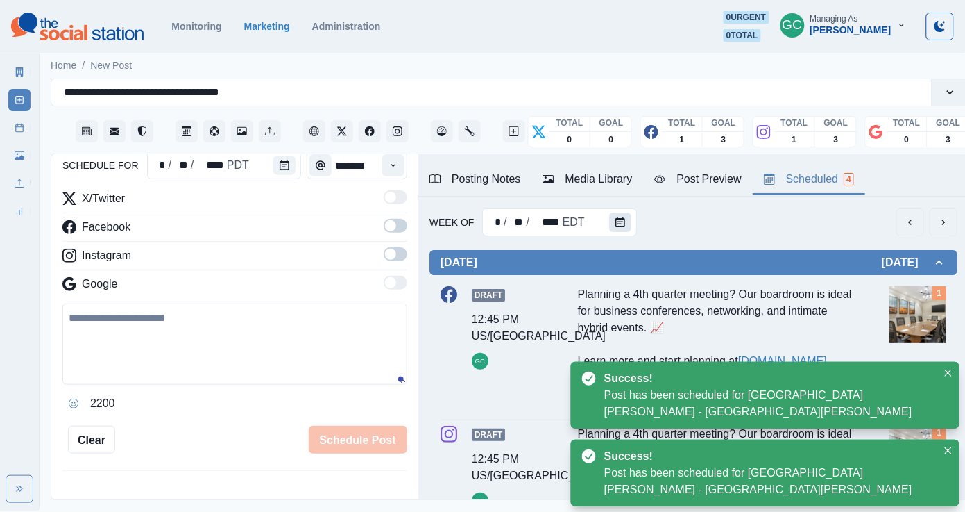
scroll to position [0, 0]
click at [624, 220] on button "Calendar" at bounding box center [620, 221] width 22 height 19
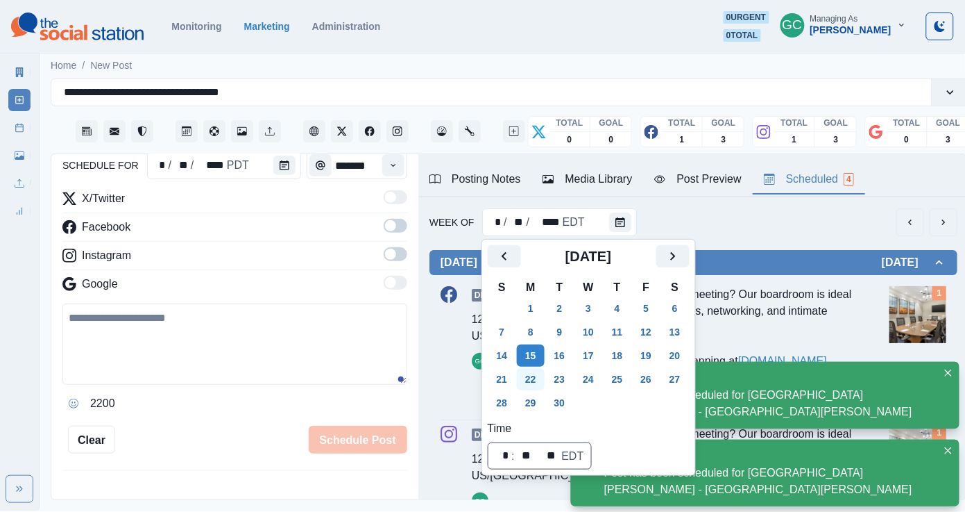
click at [538, 382] on button "22" at bounding box center [531, 379] width 28 height 22
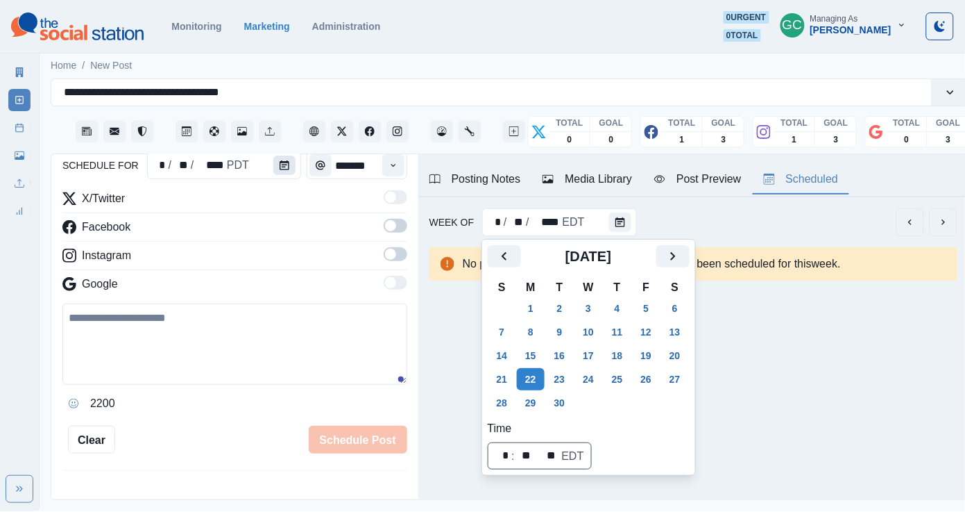
click at [275, 171] on button "Calendar" at bounding box center [284, 164] width 22 height 19
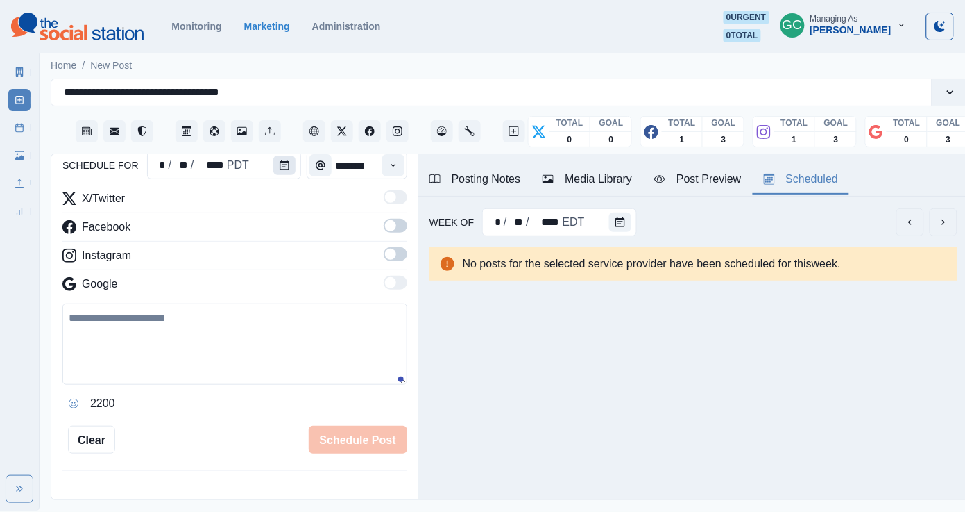
click at [275, 171] on button "Calendar" at bounding box center [284, 164] width 22 height 19
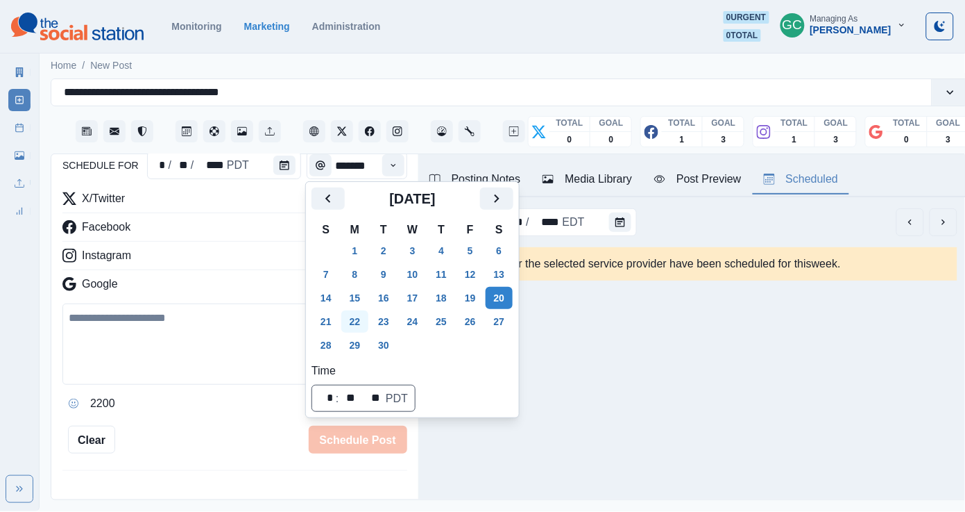
click at [366, 313] on button "22" at bounding box center [355, 321] width 28 height 22
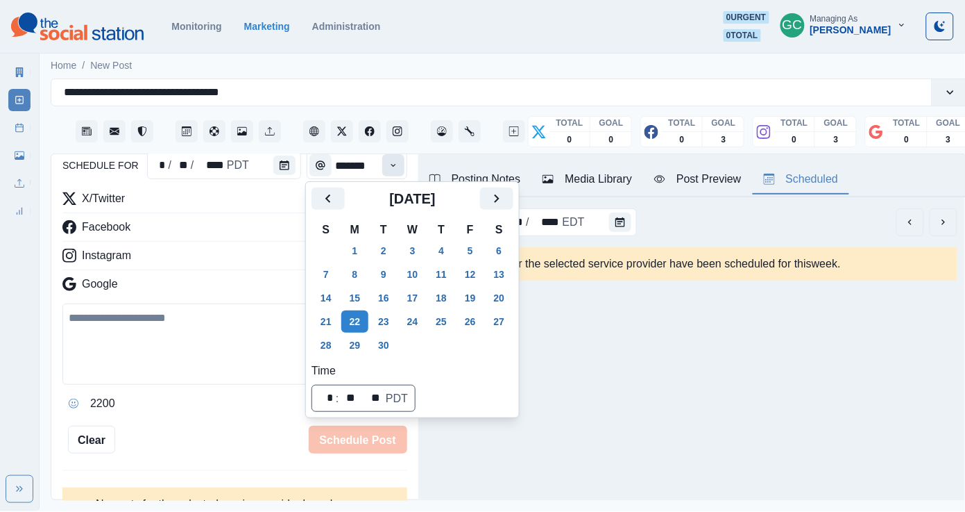
click at [390, 164] on icon "Time" at bounding box center [394, 165] width 10 height 10
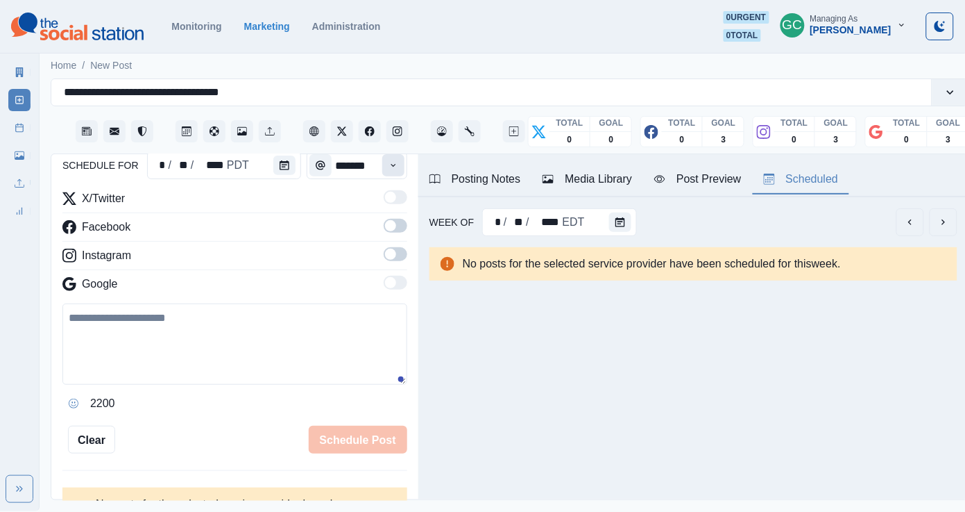
click at [390, 166] on icon "Time" at bounding box center [394, 165] width 10 height 10
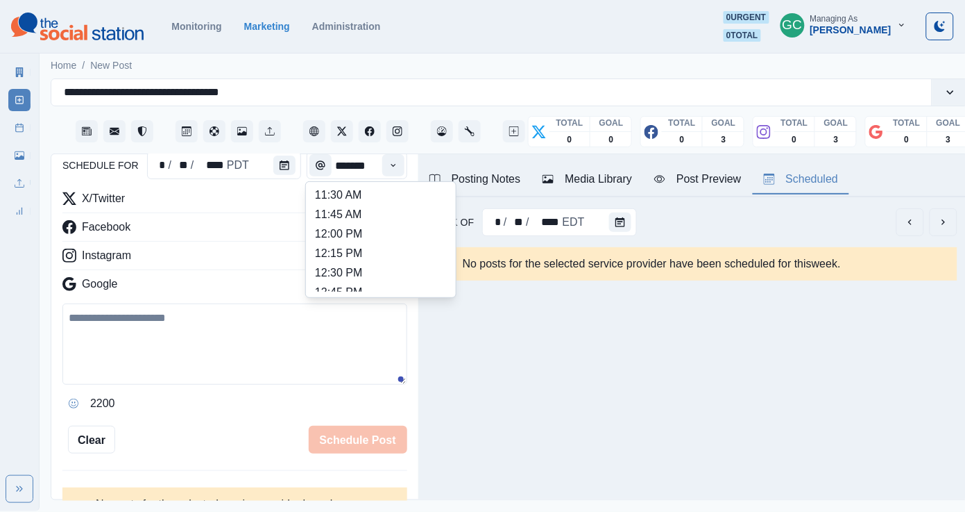
scroll to position [273, 0]
click at [373, 242] on li "12:00 PM" at bounding box center [381, 234] width 139 height 19
type input "********"
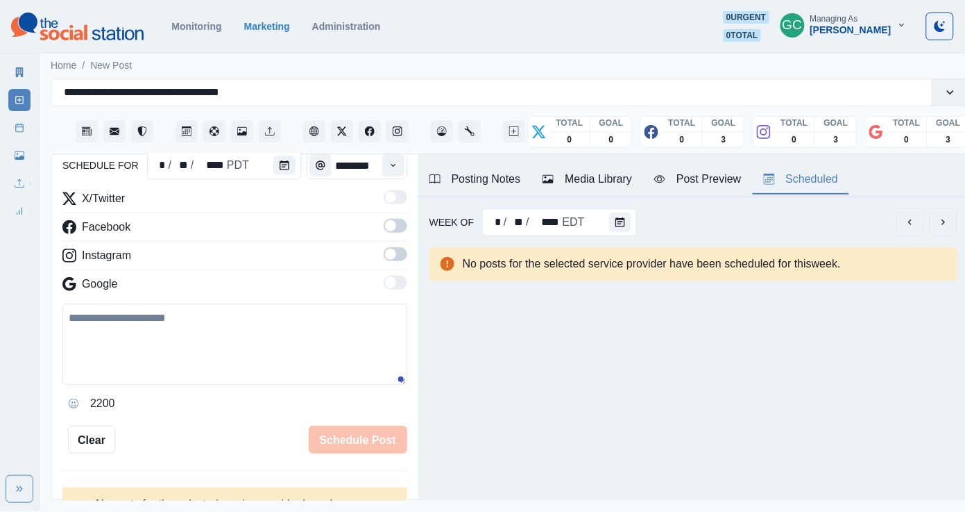
click at [397, 257] on span at bounding box center [396, 254] width 24 height 14
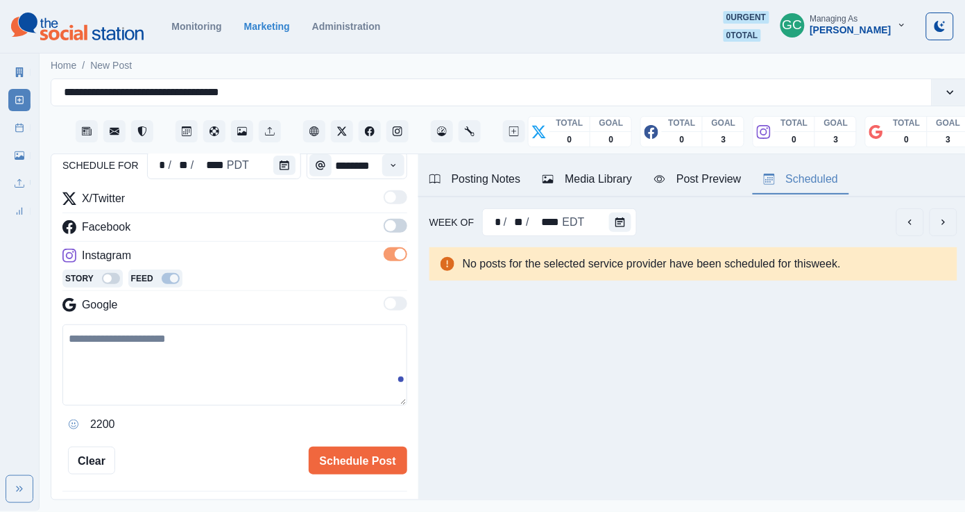
click at [397, 235] on label at bounding box center [396, 230] width 24 height 22
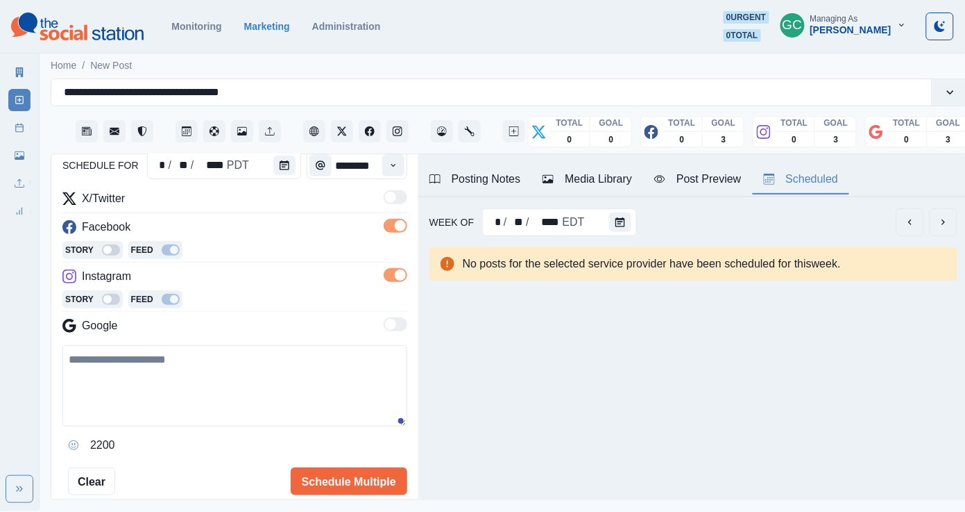
click at [594, 176] on div "Media Library" at bounding box center [588, 179] width 90 height 17
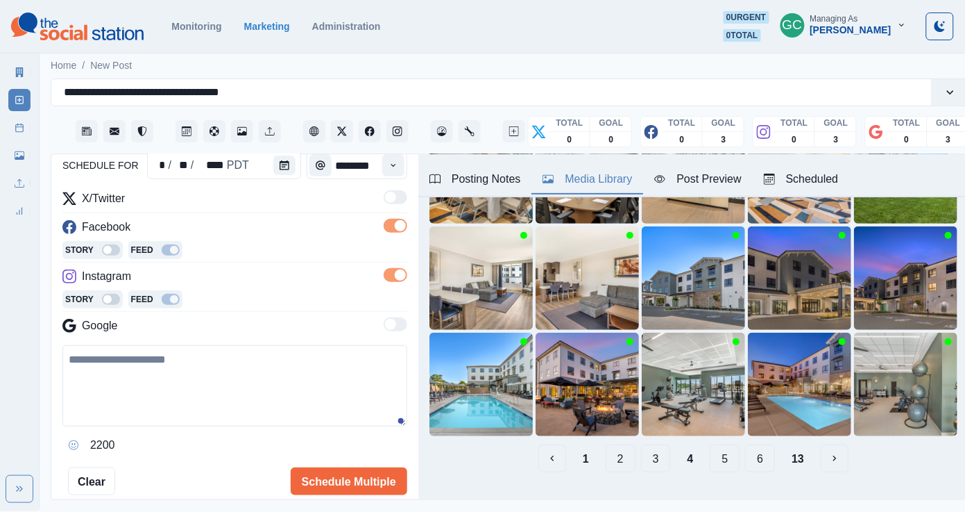
scroll to position [158, 0]
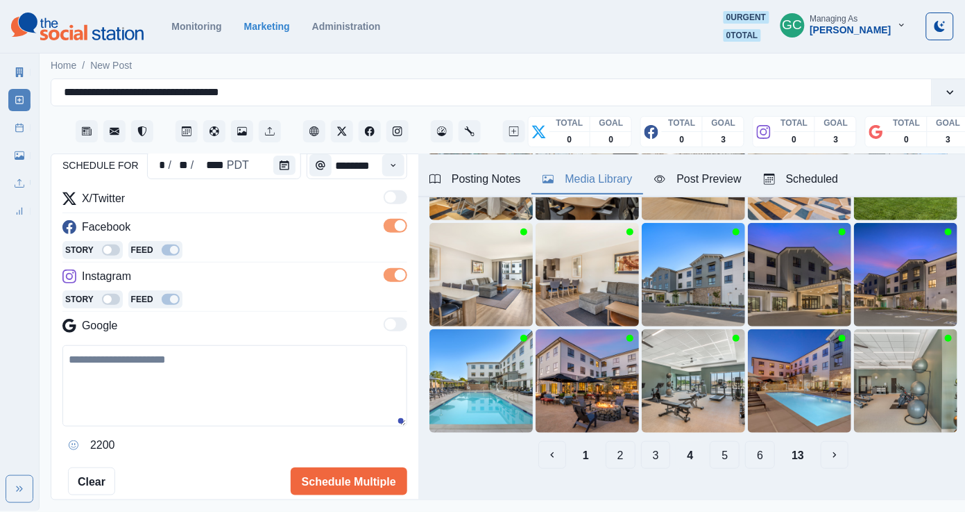
click at [720, 171] on div "Post Preview" at bounding box center [698, 179] width 87 height 17
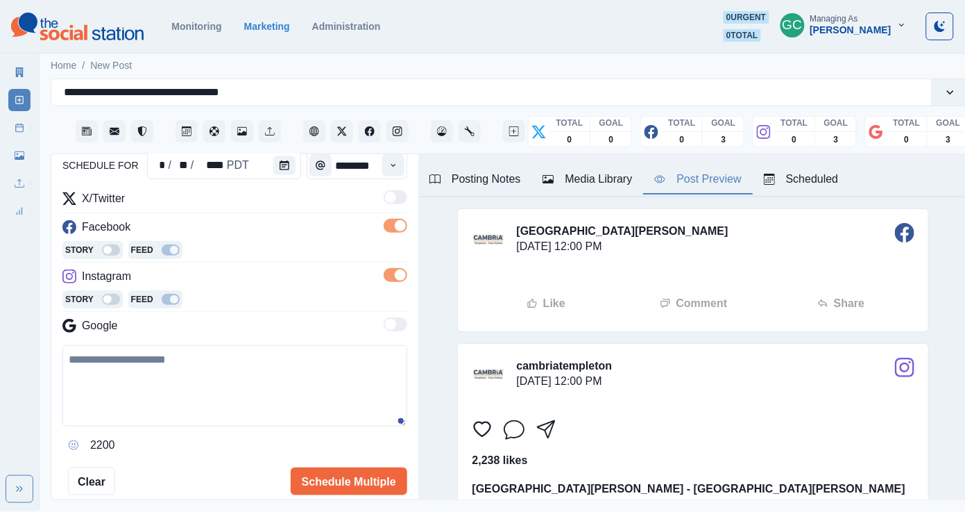
scroll to position [-1, 0]
click at [802, 187] on div "Scheduled" at bounding box center [801, 179] width 75 height 17
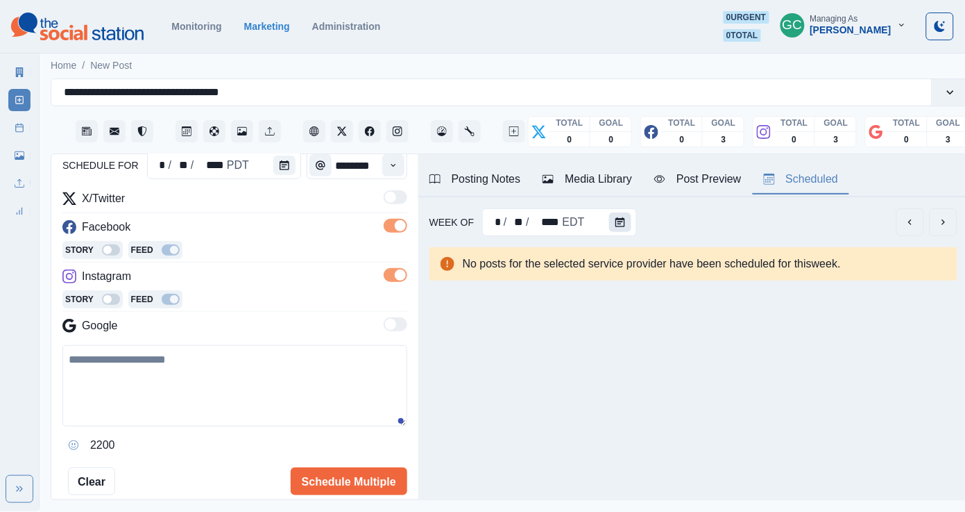
click at [617, 227] on icon "Calendar" at bounding box center [621, 222] width 10 height 10
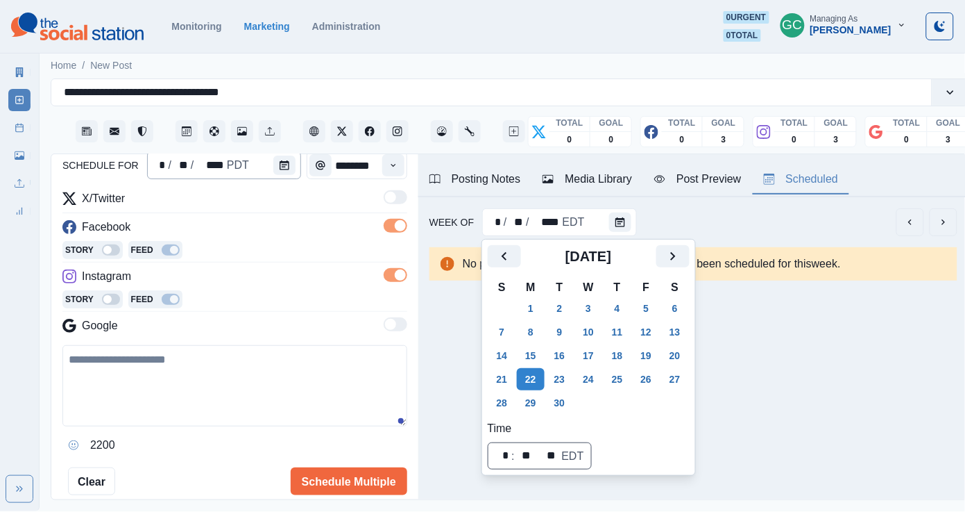
click at [270, 164] on div "* / ** / **** PDT" at bounding box center [224, 165] width 154 height 28
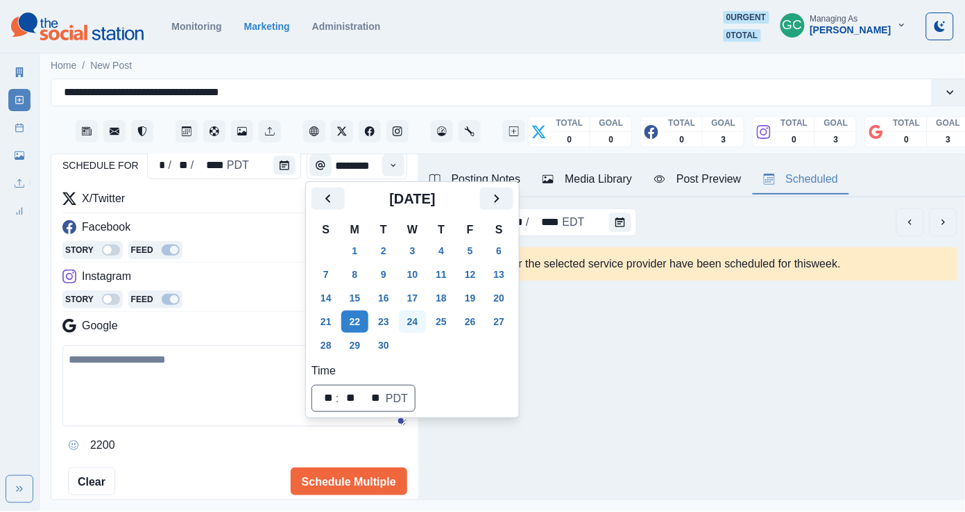
click at [422, 317] on button "24" at bounding box center [413, 321] width 28 height 22
click at [595, 171] on div "Media Library" at bounding box center [588, 179] width 90 height 17
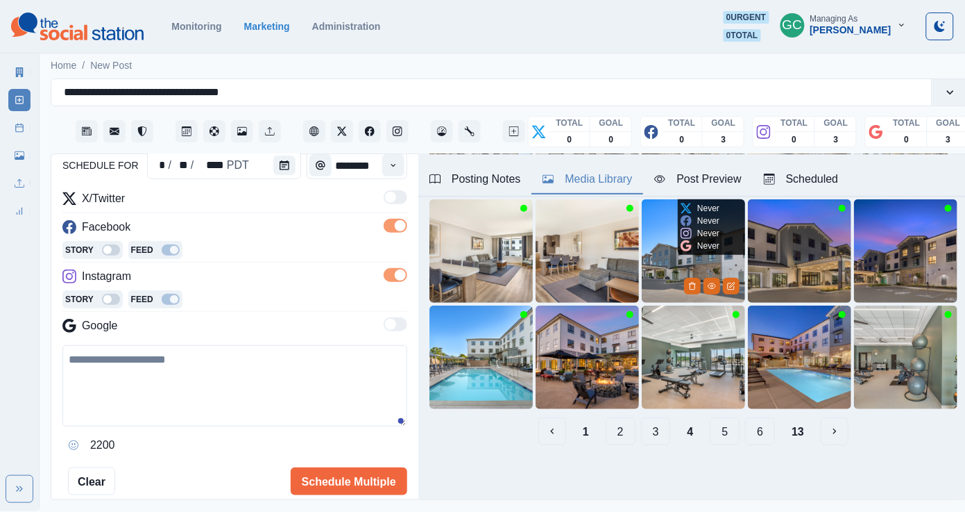
scroll to position [181, 0]
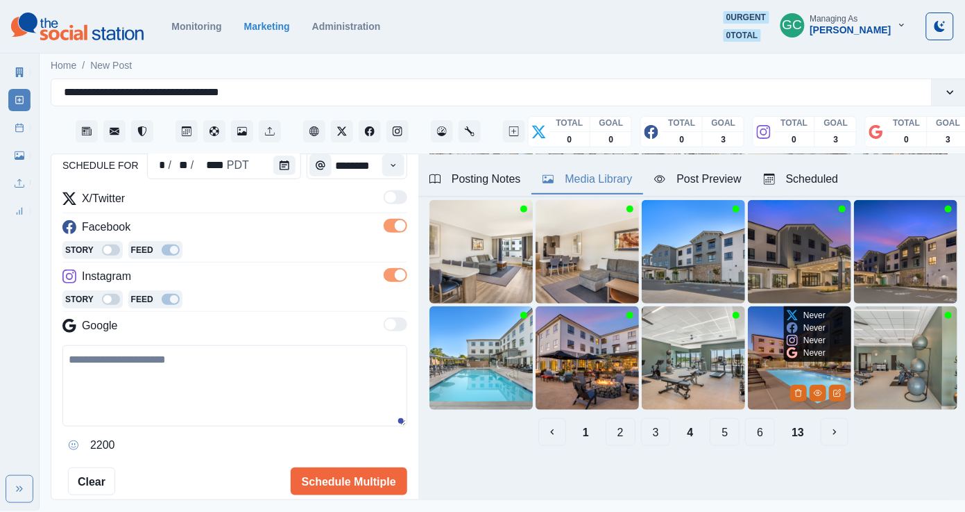
click at [773, 376] on img at bounding box center [799, 357] width 103 height 103
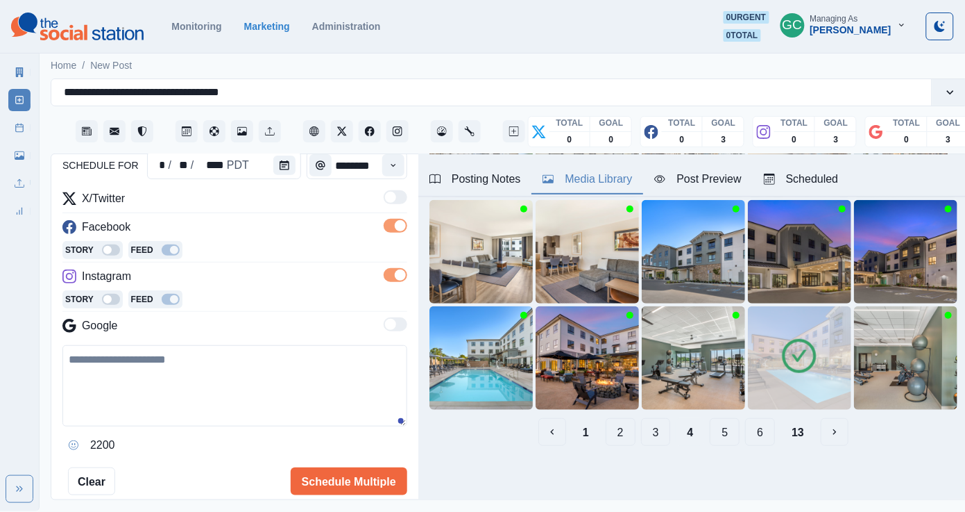
click at [773, 376] on img at bounding box center [799, 357] width 103 height 103
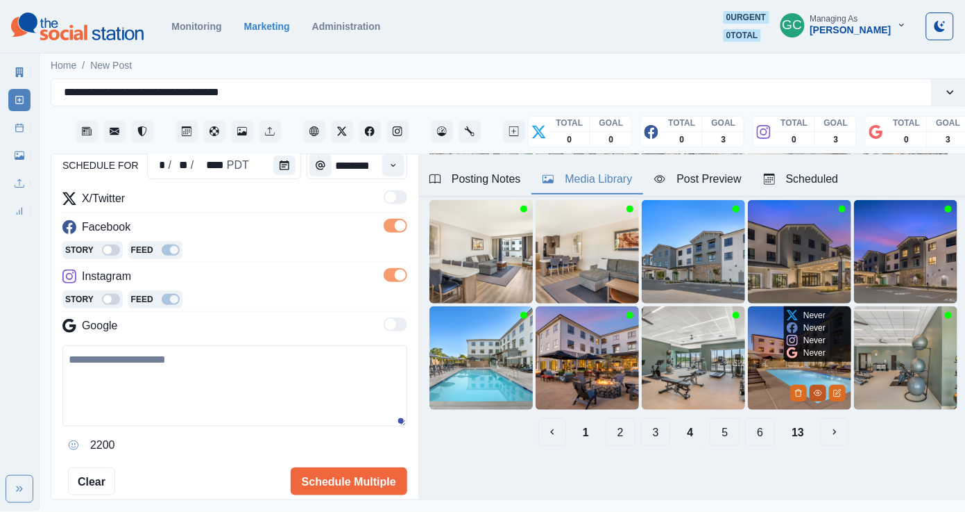
click at [815, 391] on icon "View Media" at bounding box center [818, 393] width 8 height 8
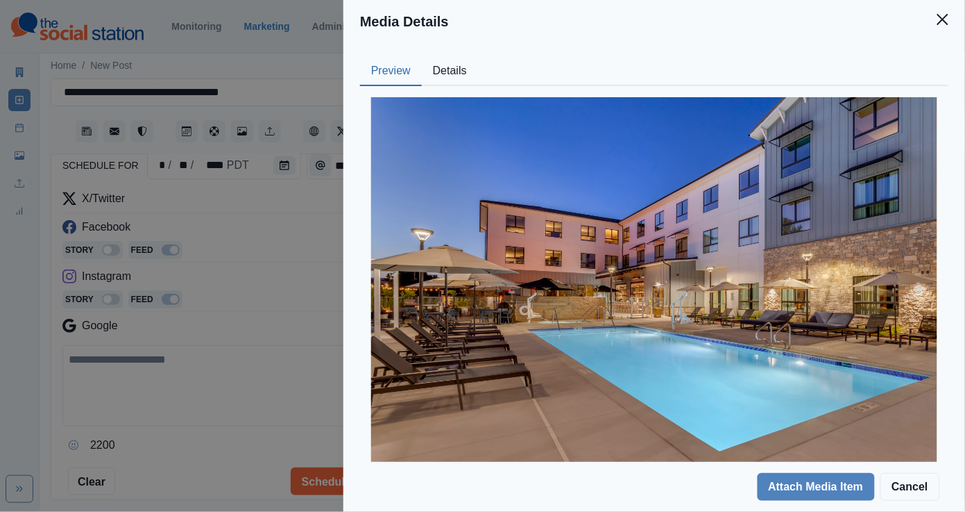
click at [464, 64] on button "Details" at bounding box center [450, 71] width 56 height 29
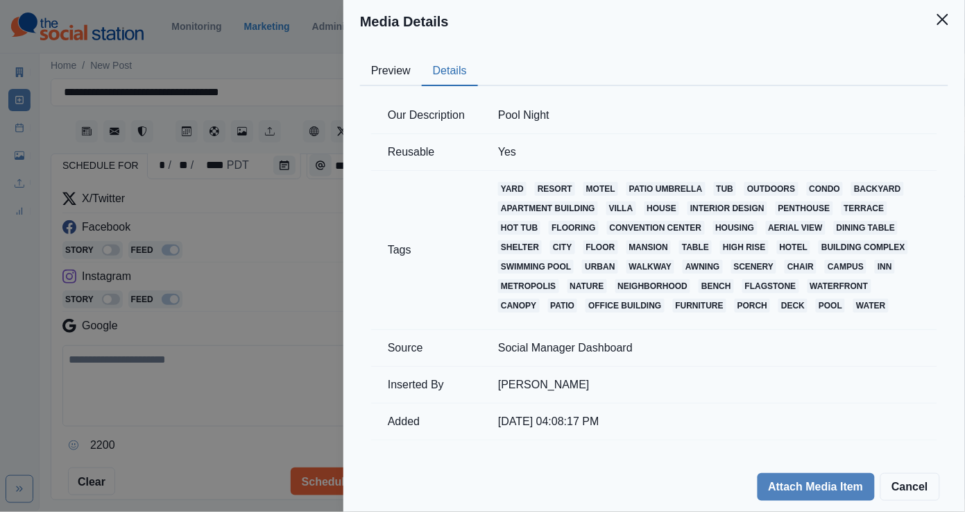
click at [288, 248] on div "Media Details Preview Details Our Description Pool Night Reusable Yes Tags yard…" at bounding box center [482, 256] width 965 height 512
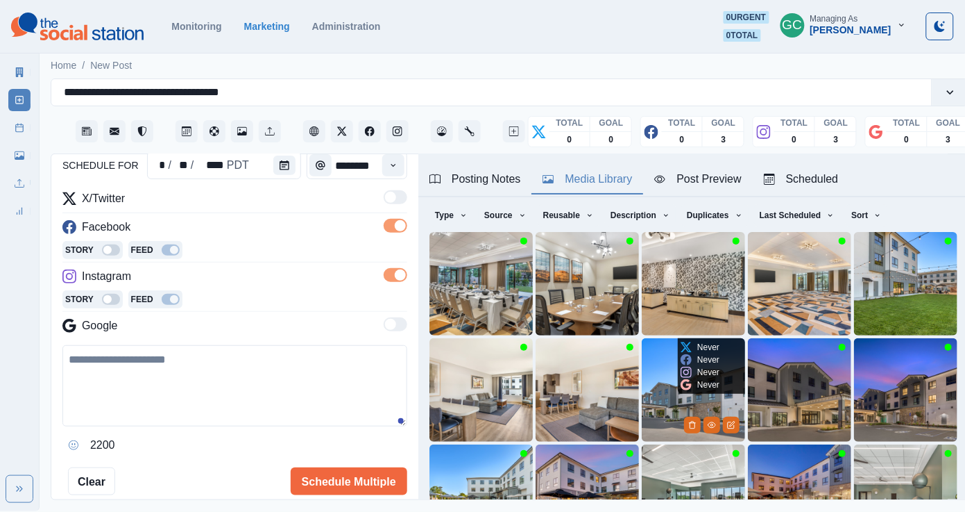
scroll to position [133, 0]
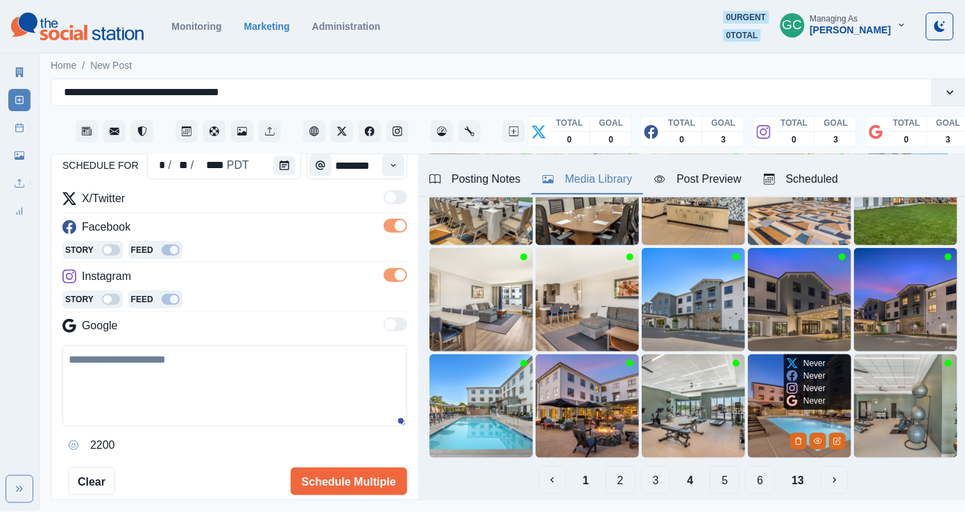
click at [763, 421] on img at bounding box center [799, 405] width 103 height 103
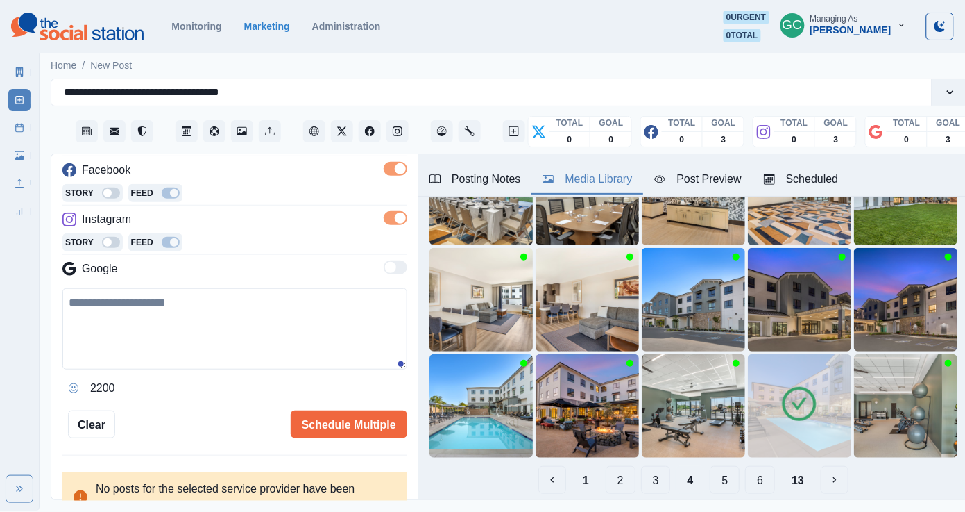
scroll to position [211, 0]
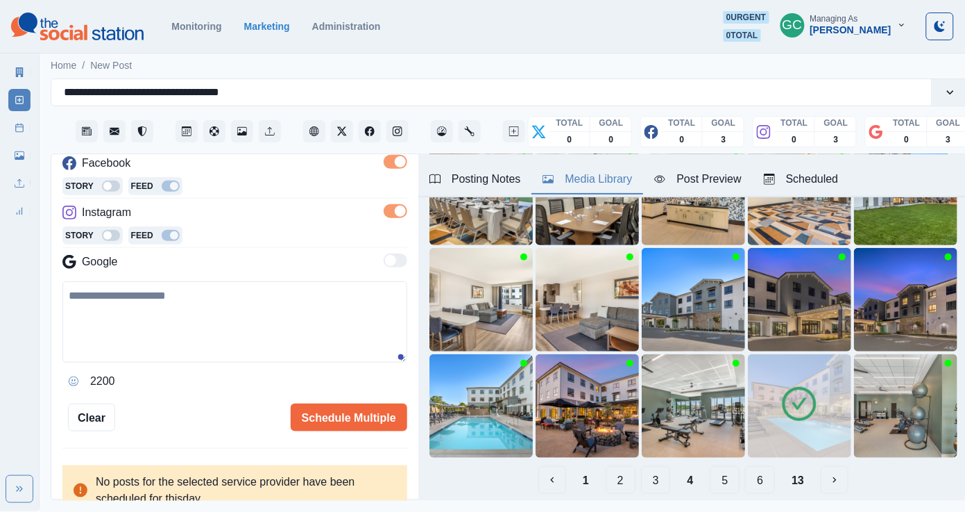
click at [220, 357] on textarea at bounding box center [234, 321] width 345 height 81
paste textarea "**********"
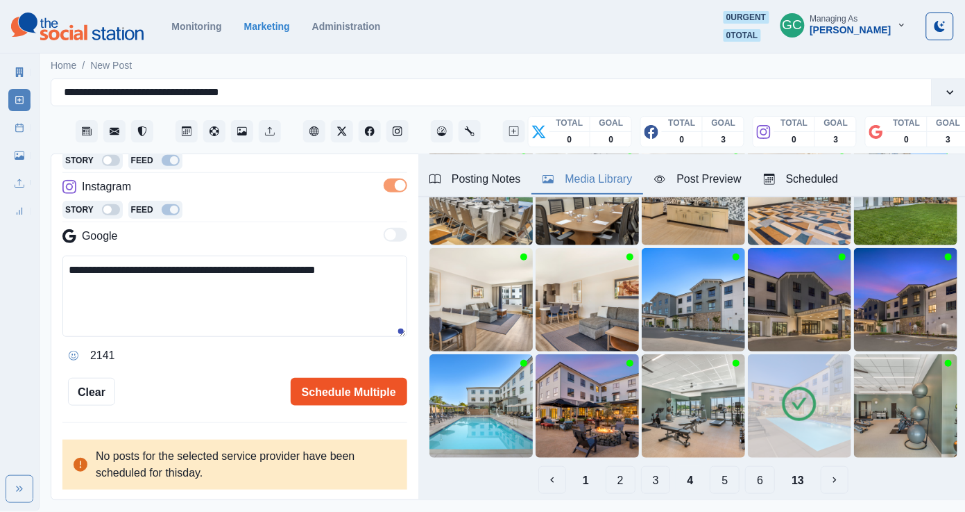
type textarea "**********"
click at [317, 382] on button "Schedule Multiple" at bounding box center [349, 392] width 117 height 28
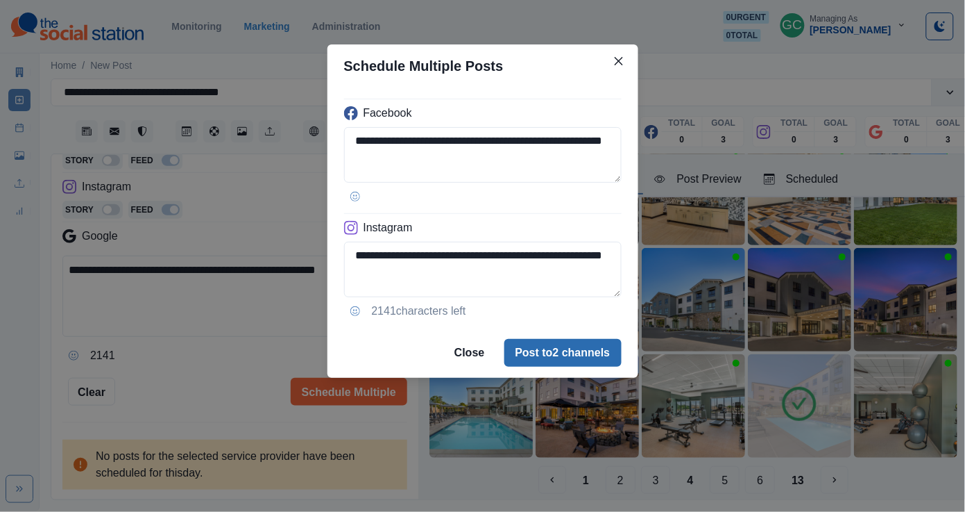
click at [530, 354] on button "Post to 2 channels" at bounding box center [563, 353] width 117 height 28
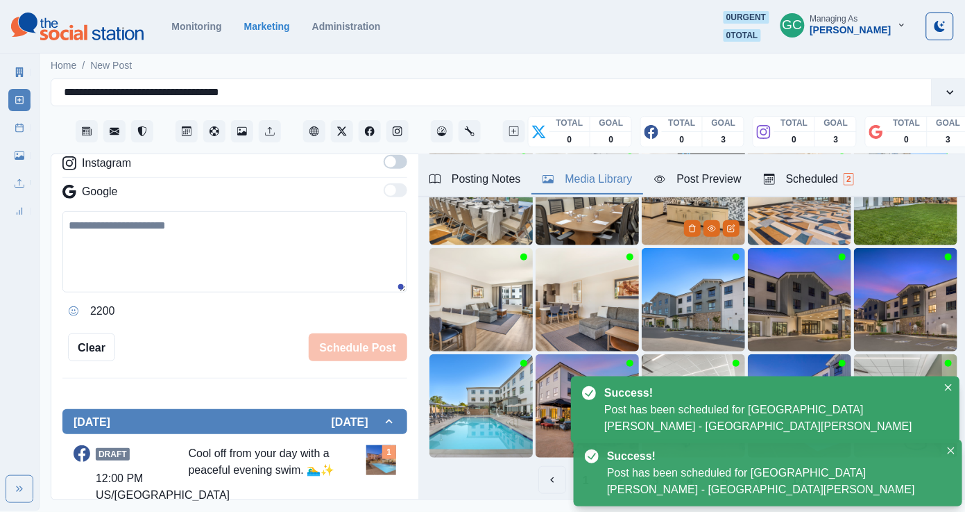
scroll to position [147, 0]
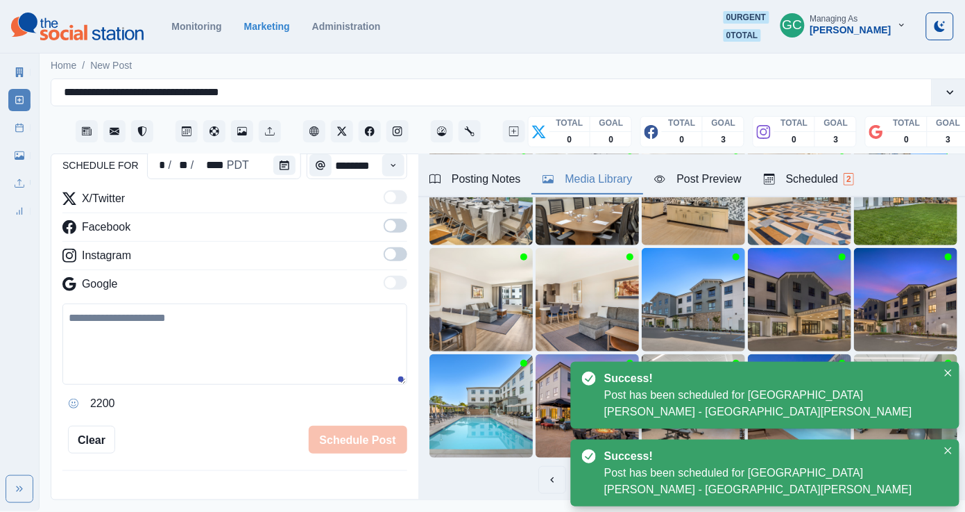
click at [820, 184] on div "Scheduled 2" at bounding box center [809, 179] width 90 height 17
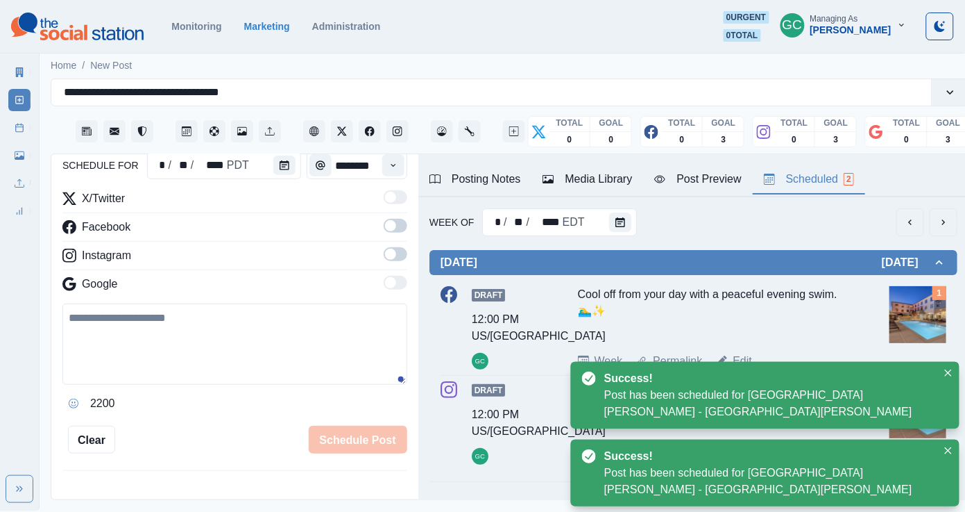
scroll to position [0, 0]
click at [623, 218] on button "Calendar" at bounding box center [620, 221] width 22 height 19
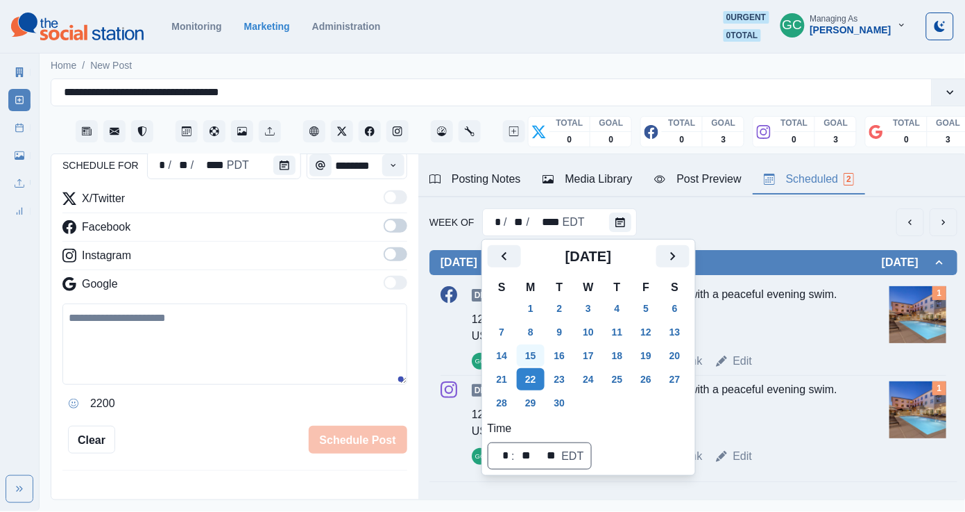
click at [525, 357] on button "15" at bounding box center [531, 355] width 28 height 22
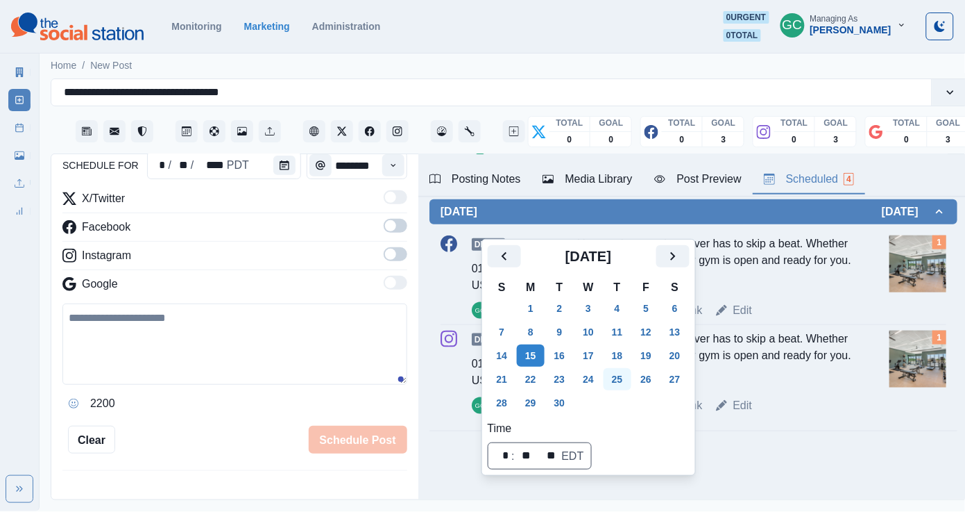
click at [614, 386] on button "25" at bounding box center [618, 379] width 28 height 22
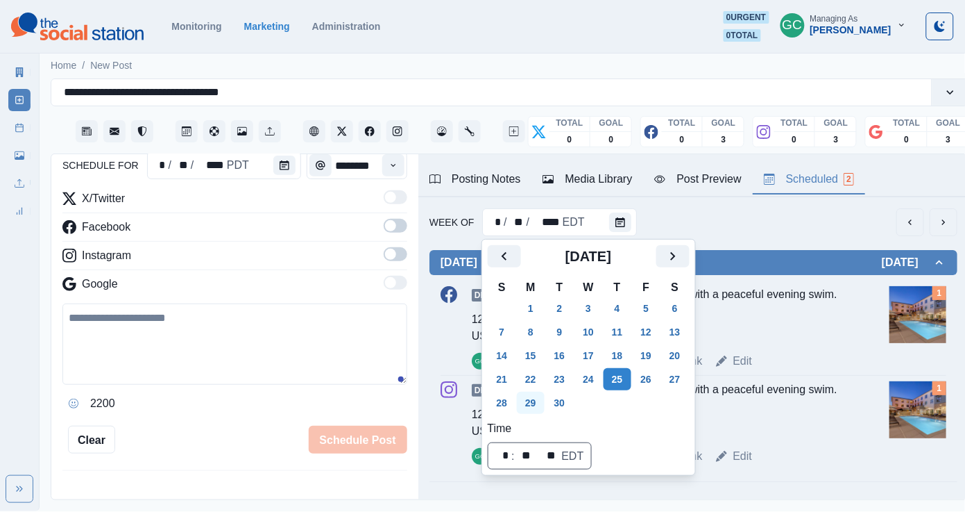
click at [534, 404] on button "29" at bounding box center [531, 402] width 28 height 22
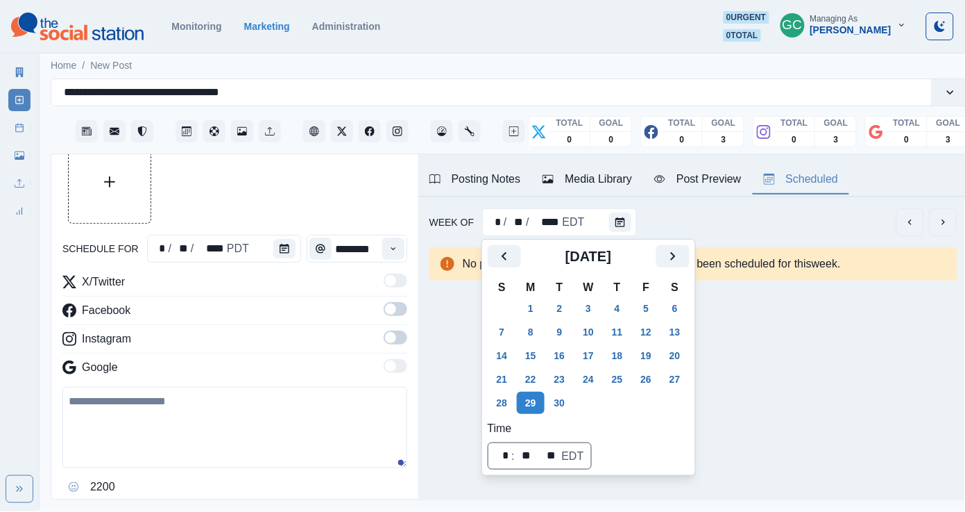
scroll to position [48, 0]
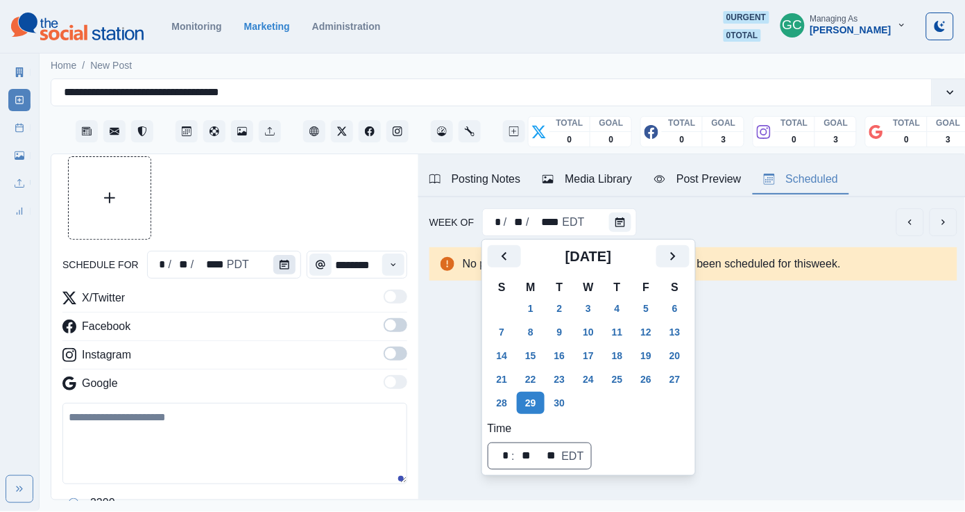
click at [274, 255] on button "Calendar" at bounding box center [284, 264] width 22 height 19
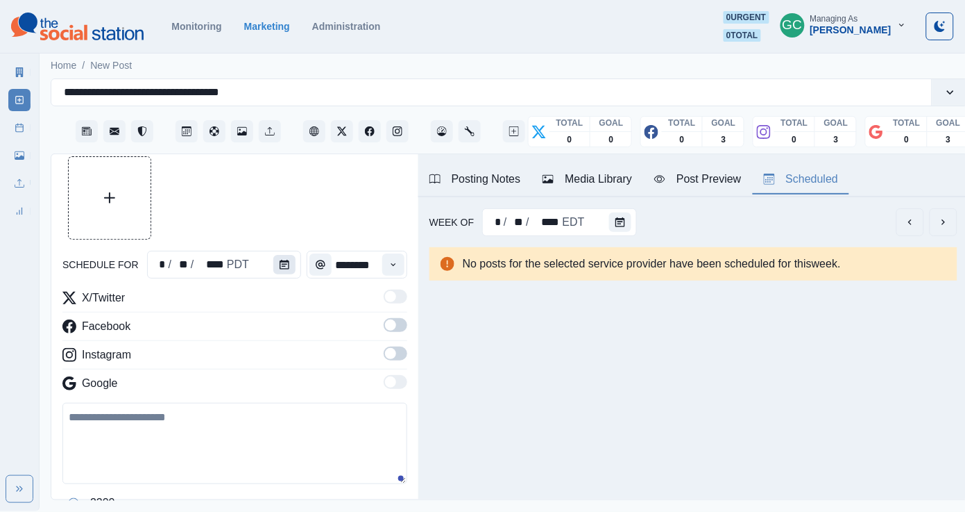
click at [274, 255] on button "Calendar" at bounding box center [284, 264] width 22 height 19
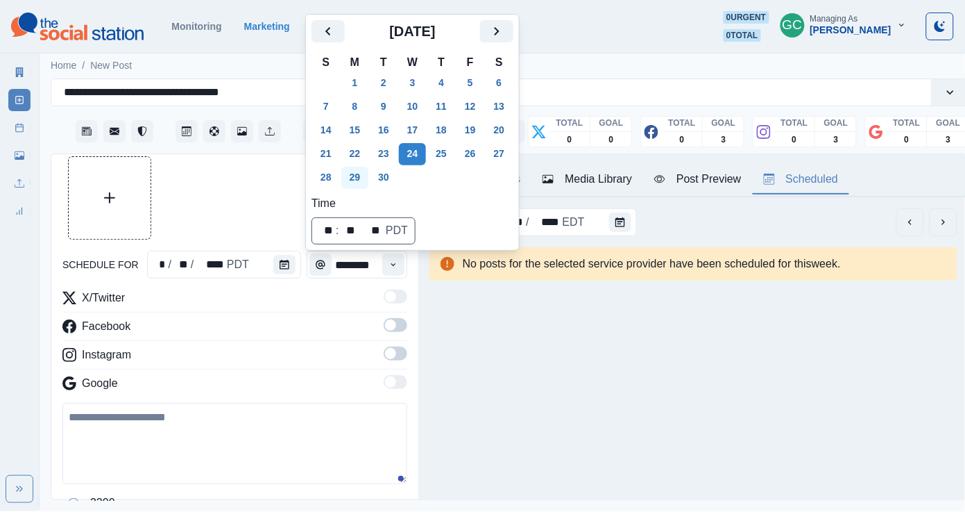
click at [352, 178] on button "29" at bounding box center [355, 178] width 28 height 22
click at [382, 257] on button "Time" at bounding box center [393, 264] width 22 height 22
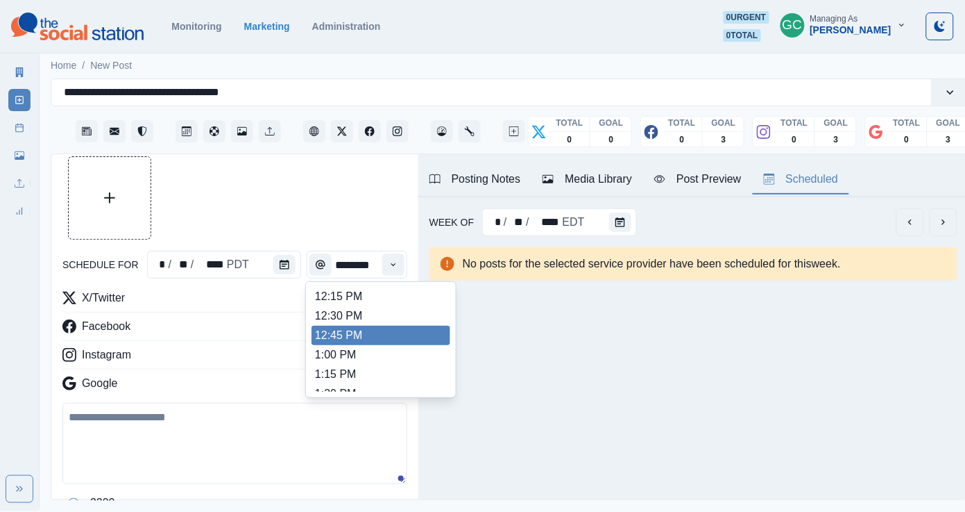
scroll to position [330, 0]
click at [360, 346] on li "12:45 PM" at bounding box center [381, 335] width 139 height 19
type input "********"
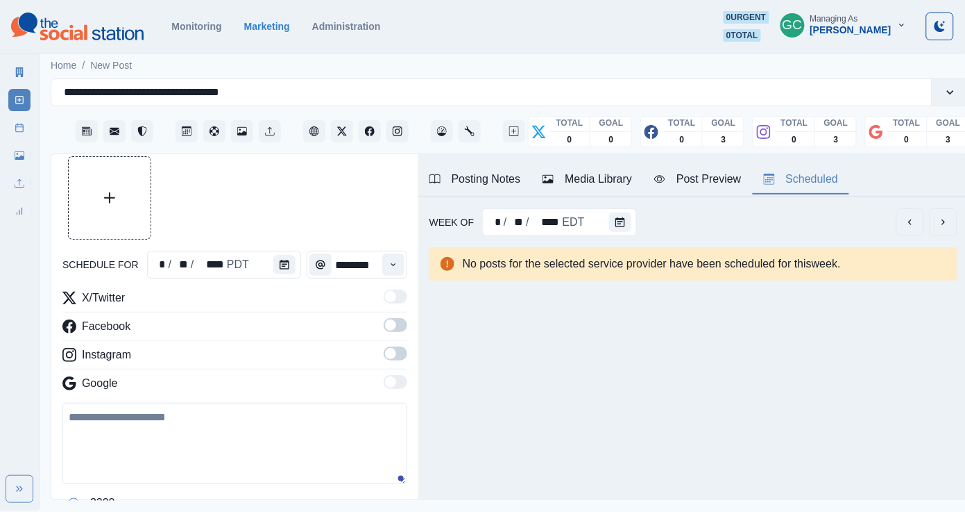
click at [394, 355] on span at bounding box center [390, 353] width 11 height 11
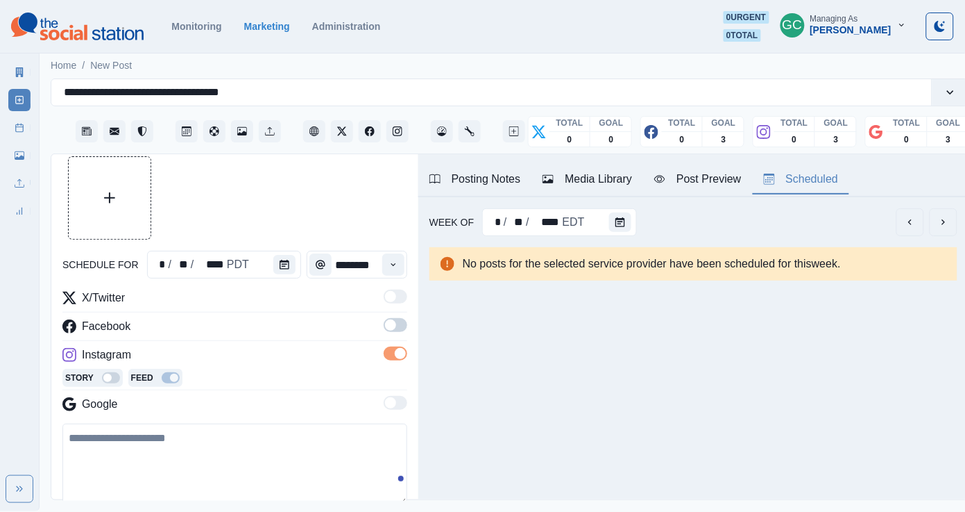
click at [394, 323] on span at bounding box center [390, 324] width 11 height 11
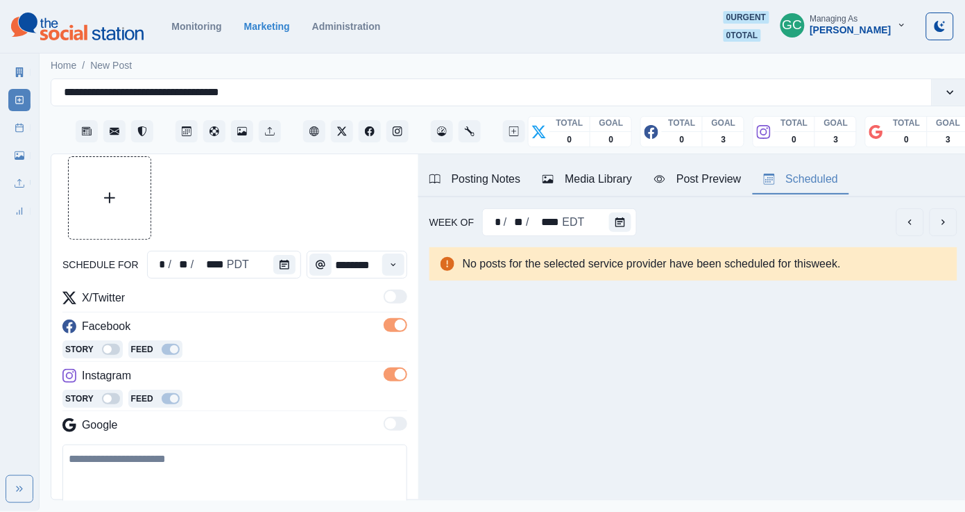
click at [607, 161] on div "Posting Notes Media Library Post Preview Scheduled" at bounding box center [694, 175] width 550 height 43
click at [605, 179] on div "Media Library" at bounding box center [588, 179] width 90 height 17
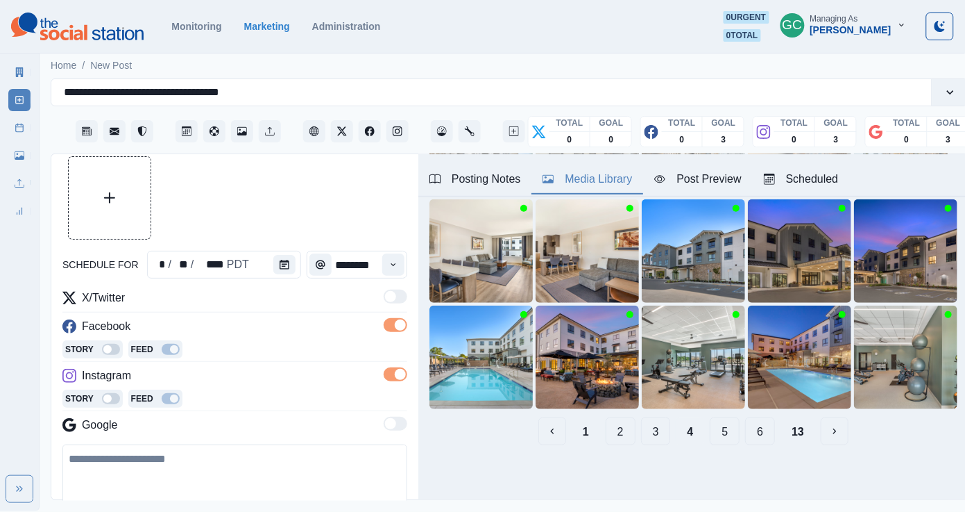
scroll to position [181, 0]
click at [763, 431] on button "6" at bounding box center [760, 432] width 30 height 28
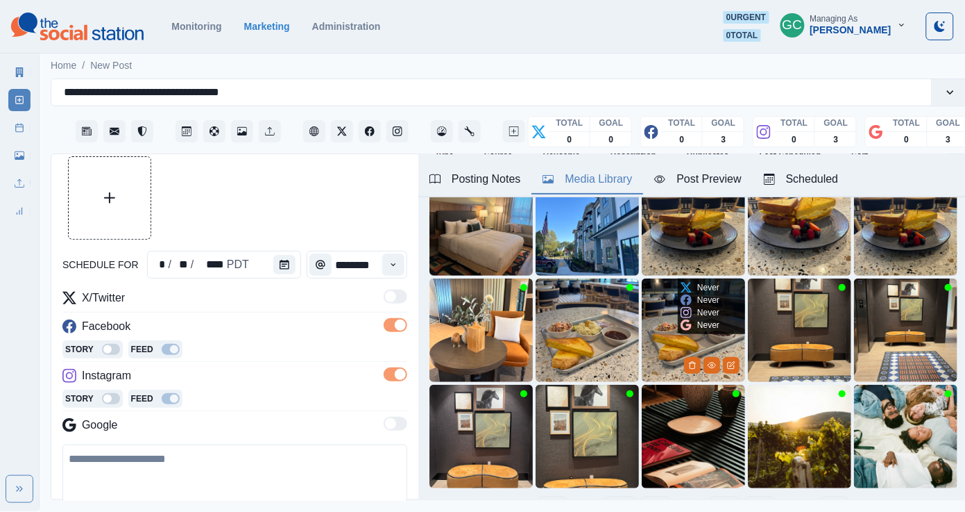
scroll to position [48, 0]
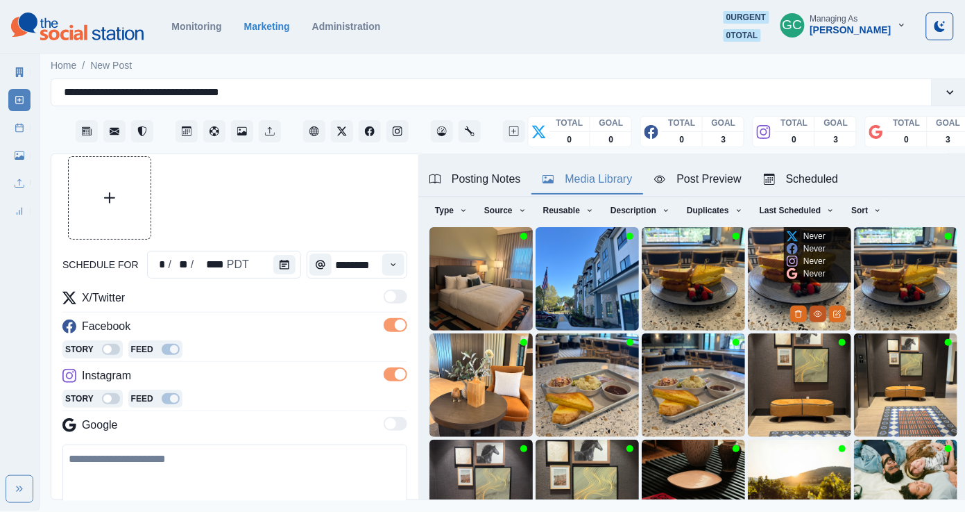
click at [816, 310] on icon "View Media" at bounding box center [818, 314] width 8 height 8
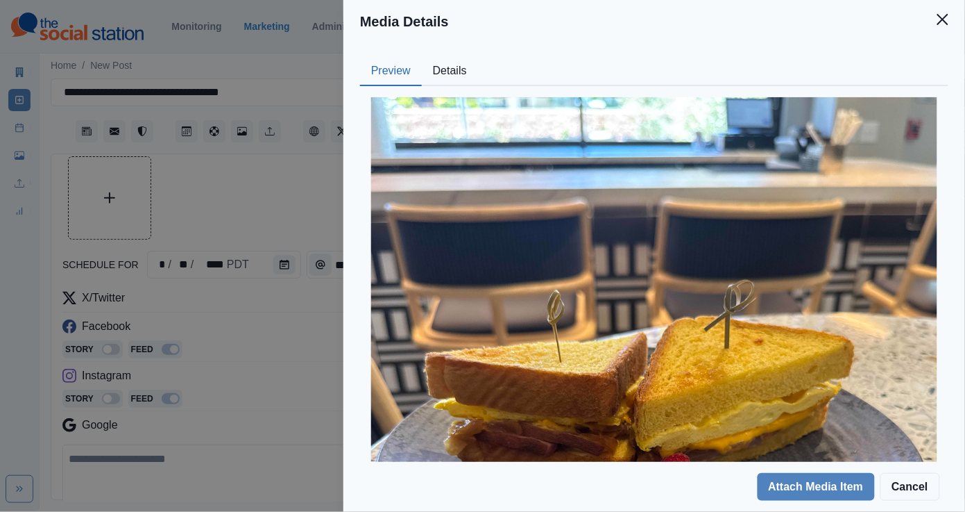
scroll to position [92, 0]
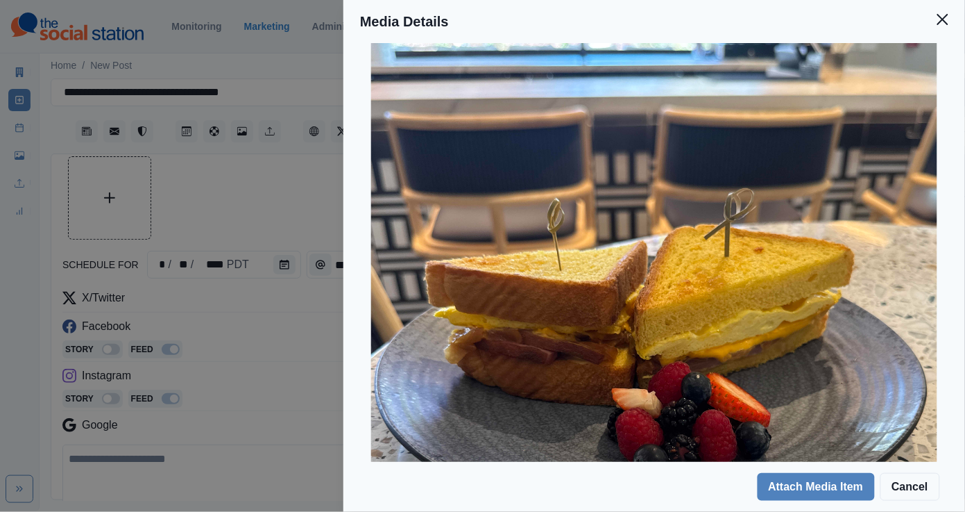
click at [294, 341] on div "Media Details Preview Details Our Description Photo Jul 01 2025, 12 50 35 PM Re…" at bounding box center [482, 256] width 965 height 512
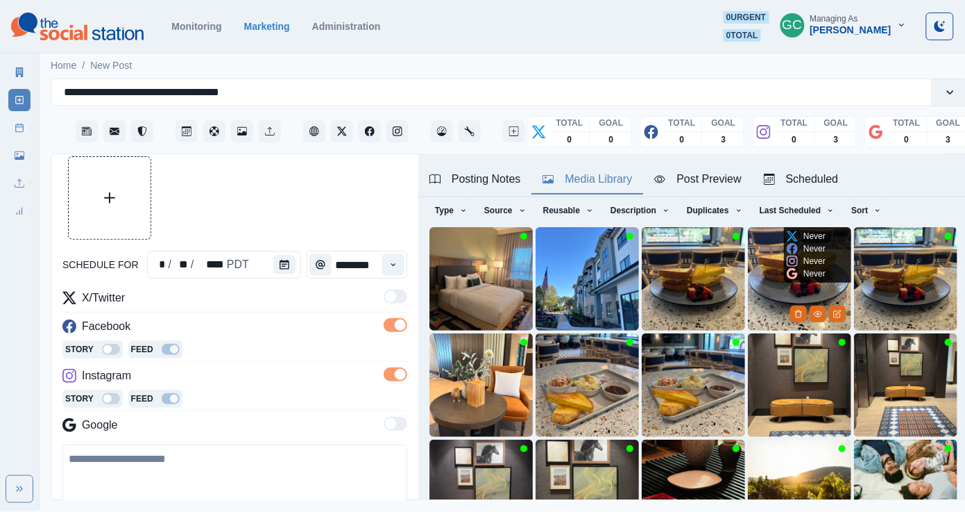
click at [761, 295] on img at bounding box center [799, 278] width 103 height 103
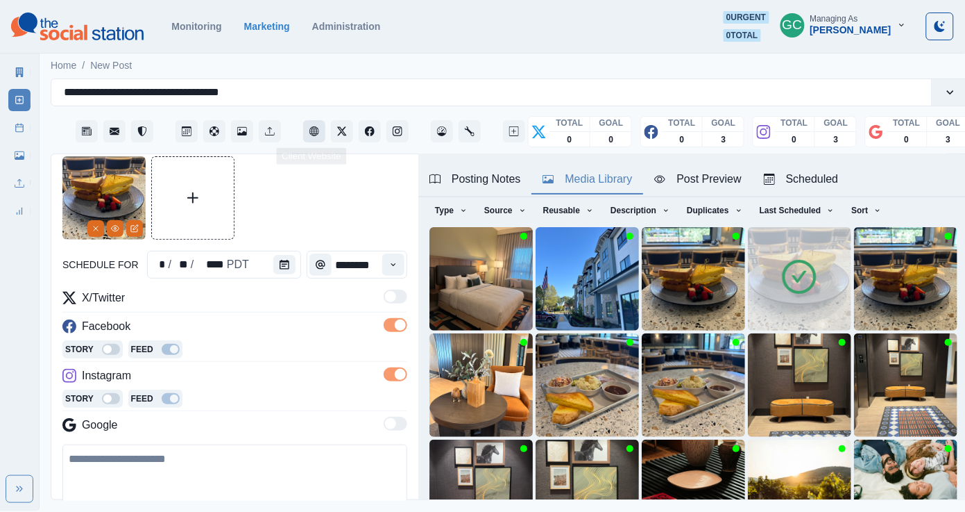
click at [315, 136] on button "Client Website" at bounding box center [314, 131] width 22 height 22
click at [306, 133] on button "Client Website" at bounding box center [314, 131] width 22 height 22
click at [214, 455] on textarea at bounding box center [234, 484] width 345 height 81
paste textarea "**********"
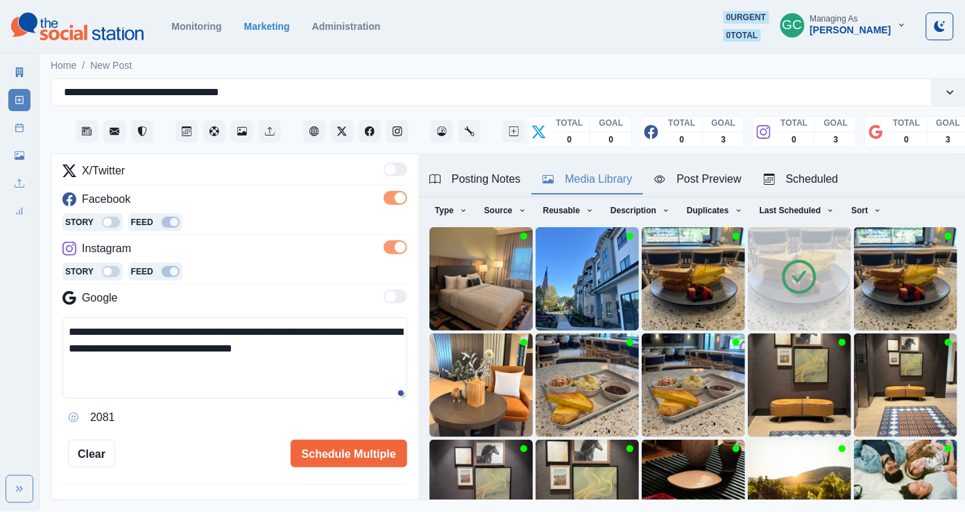
scroll to position [181, 0]
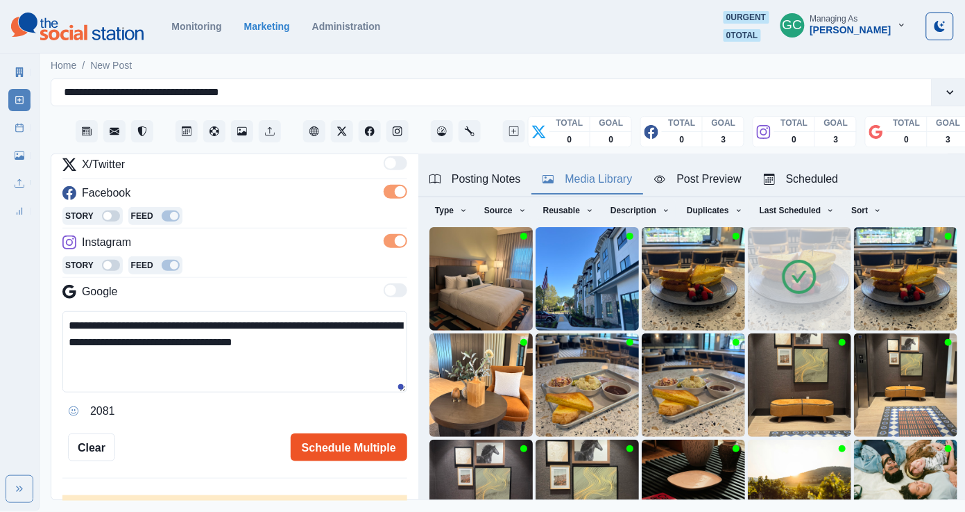
type textarea "**********"
click at [339, 446] on button "Schedule Multiple" at bounding box center [349, 447] width 117 height 28
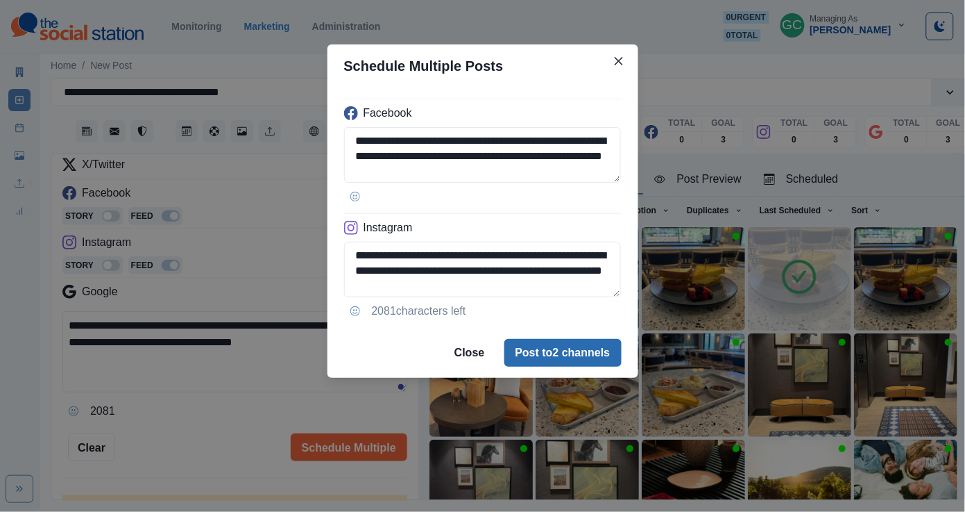
click at [548, 349] on button "Post to 2 channels" at bounding box center [563, 353] width 117 height 28
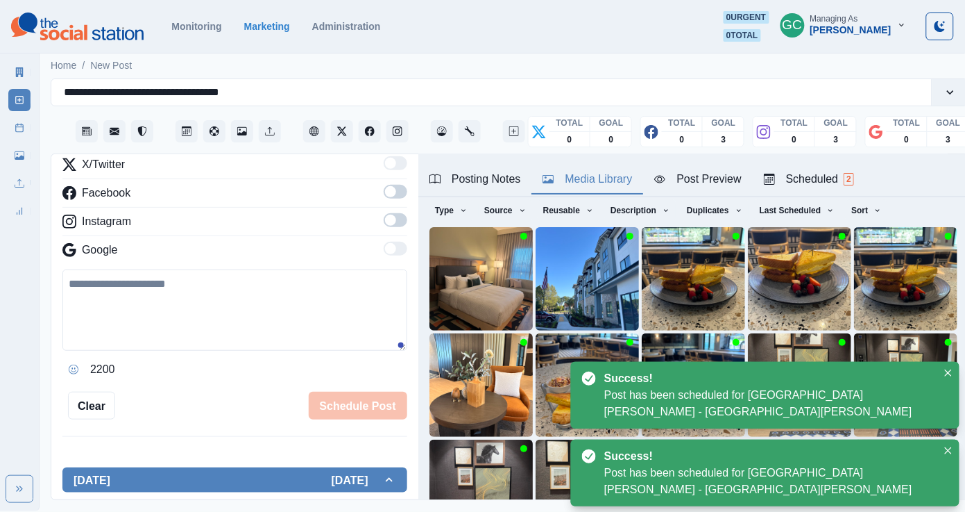
click at [821, 177] on span "2" at bounding box center [849, 179] width 10 height 12
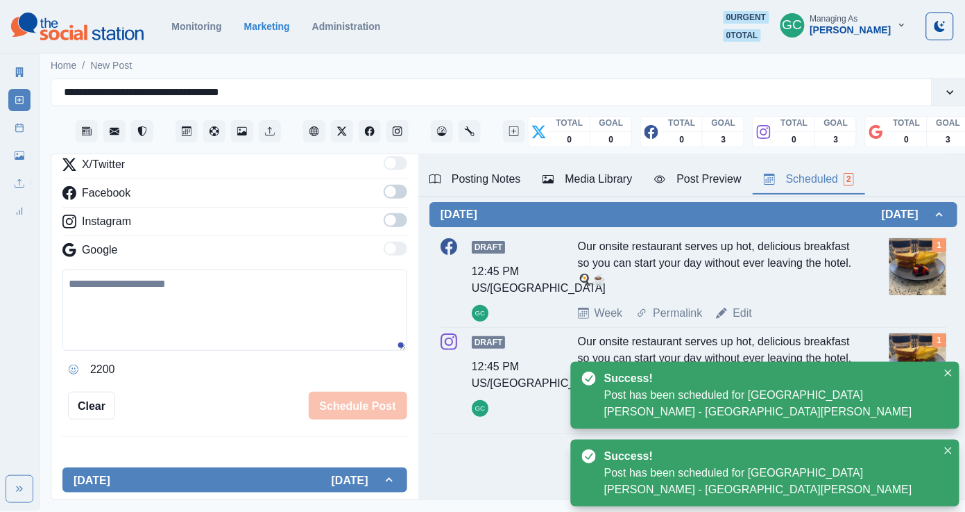
click at [755, 310] on div "Week Permalink Edit" at bounding box center [731, 313] width 306 height 17
click at [749, 315] on link "Edit" at bounding box center [742, 313] width 19 height 17
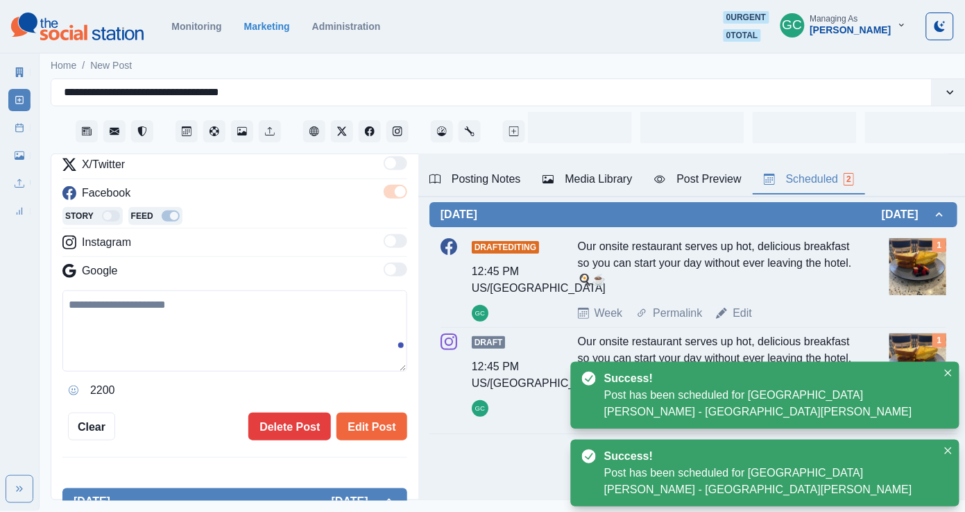
type textarea "**********"
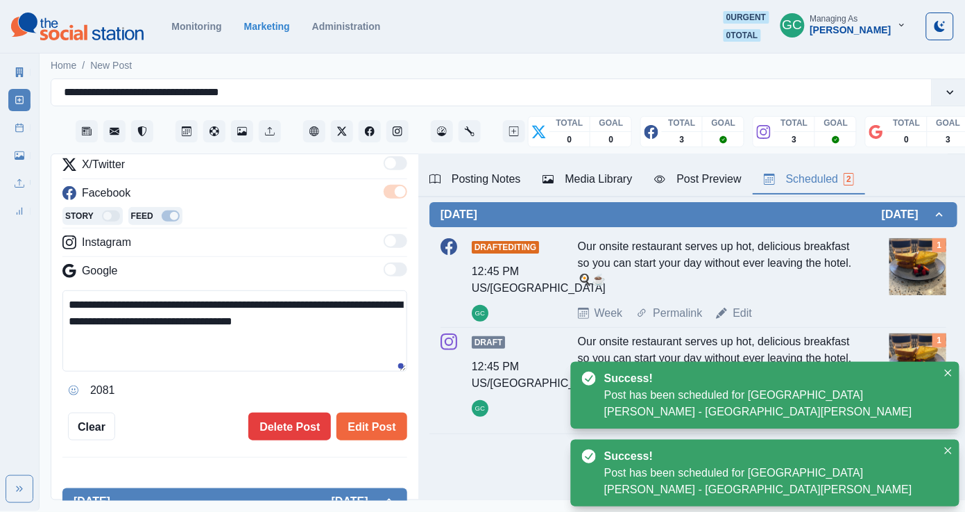
scroll to position [54, 0]
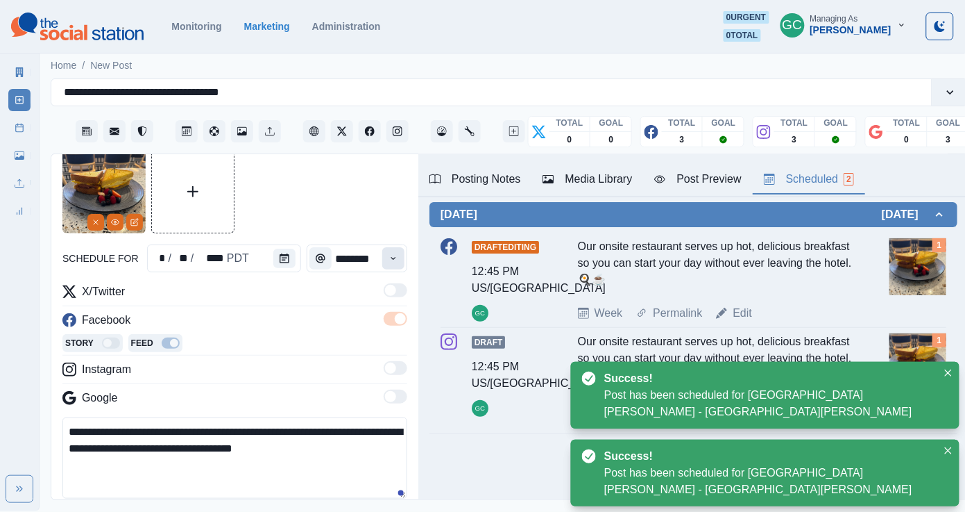
click at [391, 263] on button "Time" at bounding box center [393, 258] width 22 height 22
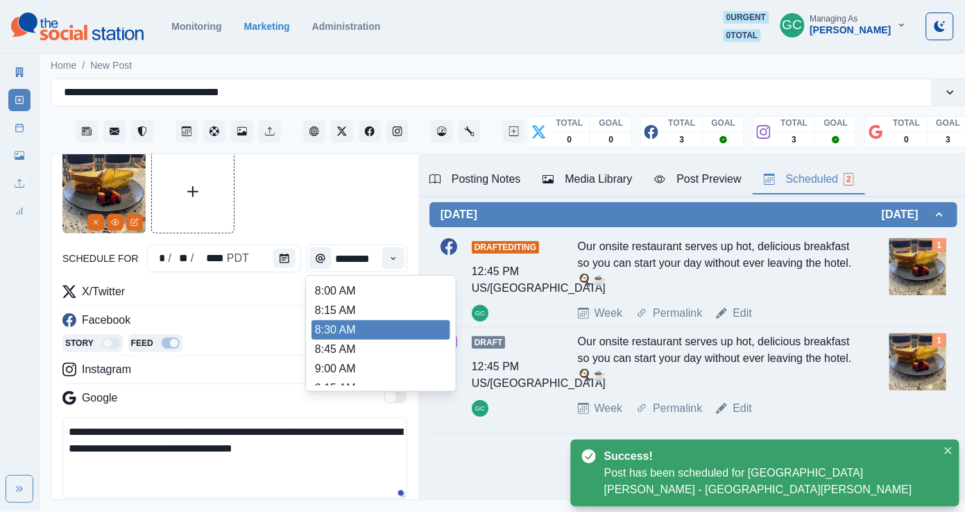
click at [367, 325] on li "8:30 AM" at bounding box center [381, 329] width 139 height 19
type input "*******"
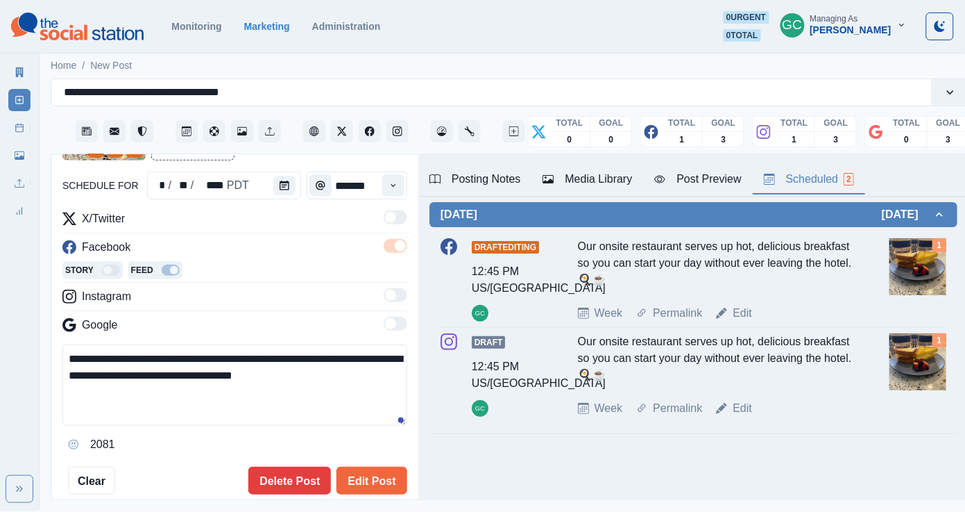
scroll to position [197, 0]
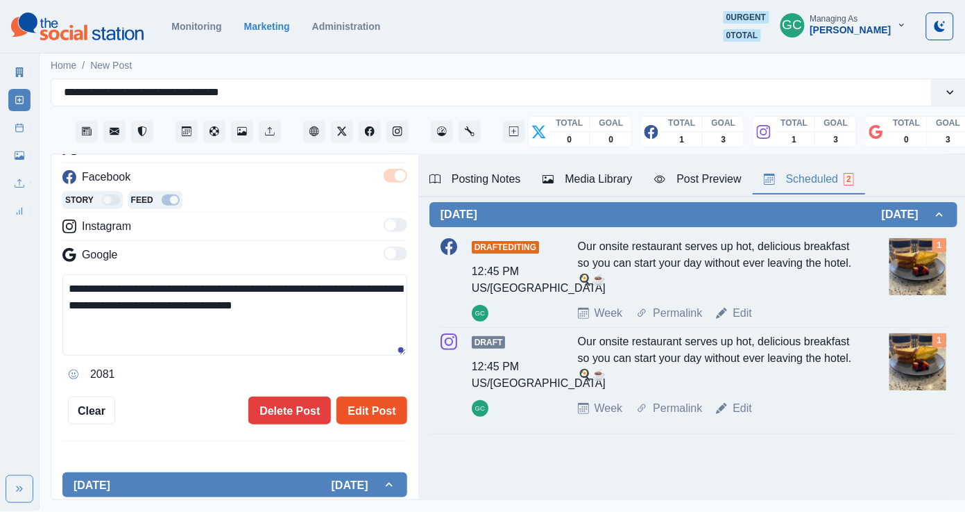
click at [374, 419] on button "Edit Post" at bounding box center [372, 410] width 70 height 28
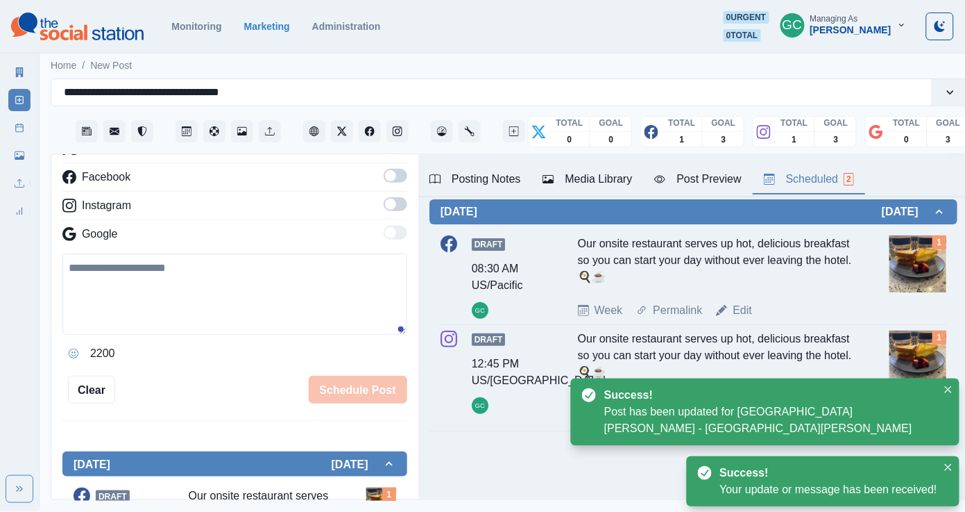
scroll to position [57, 0]
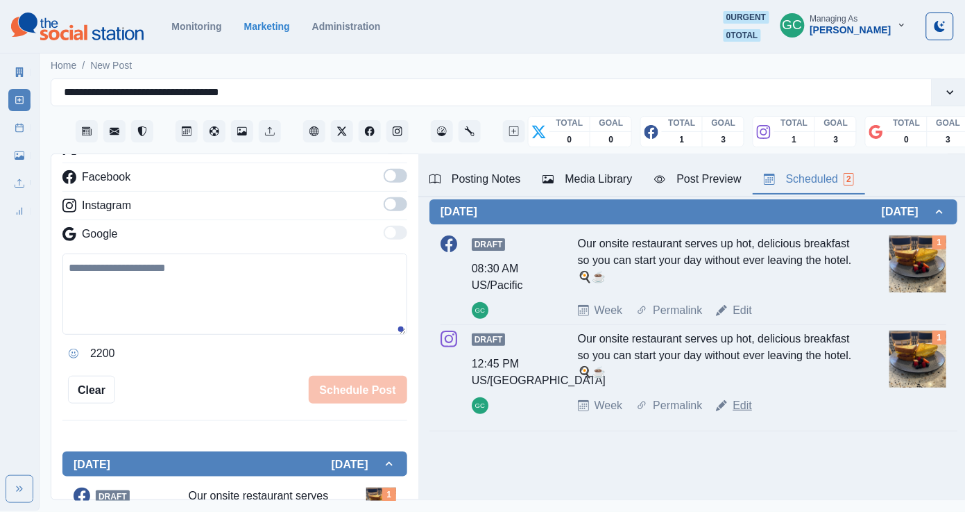
click at [743, 401] on link "Edit" at bounding box center [742, 405] width 19 height 17
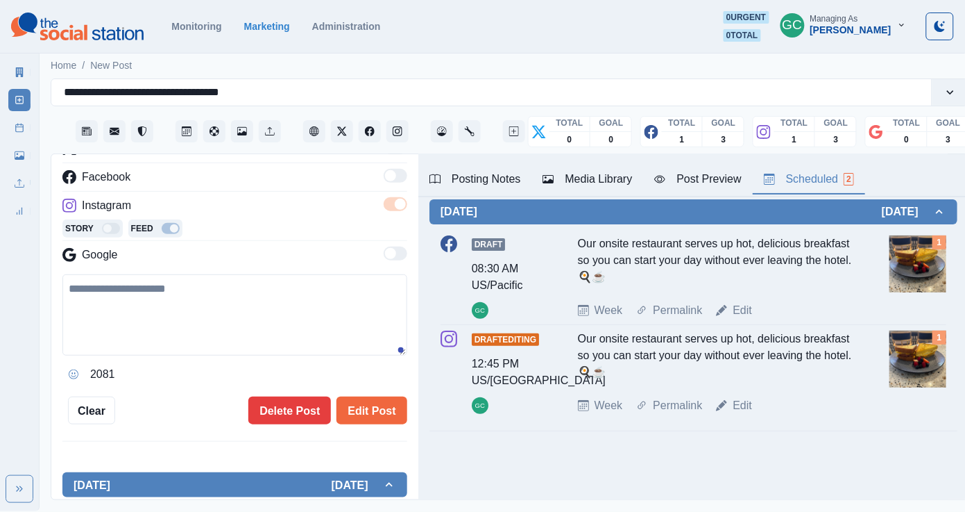
type input "********"
type textarea "**********"
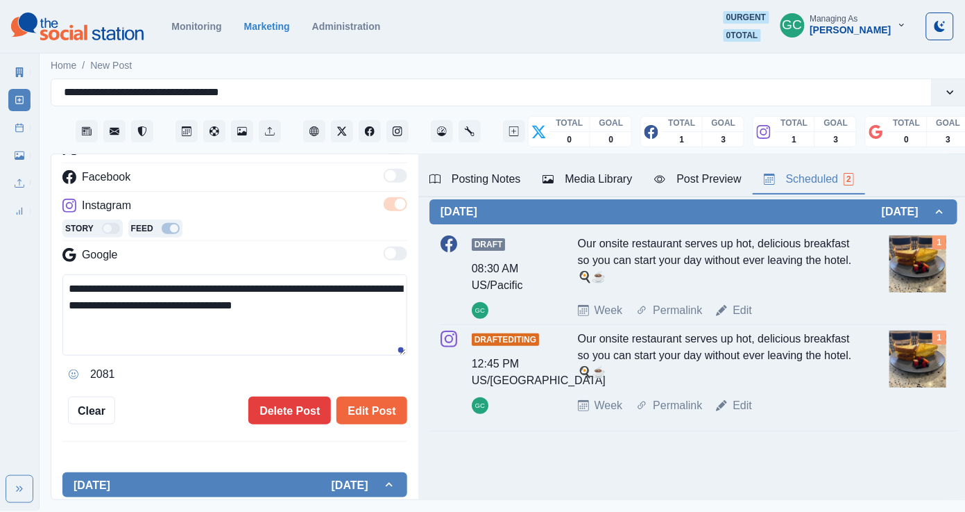
scroll to position [102, 0]
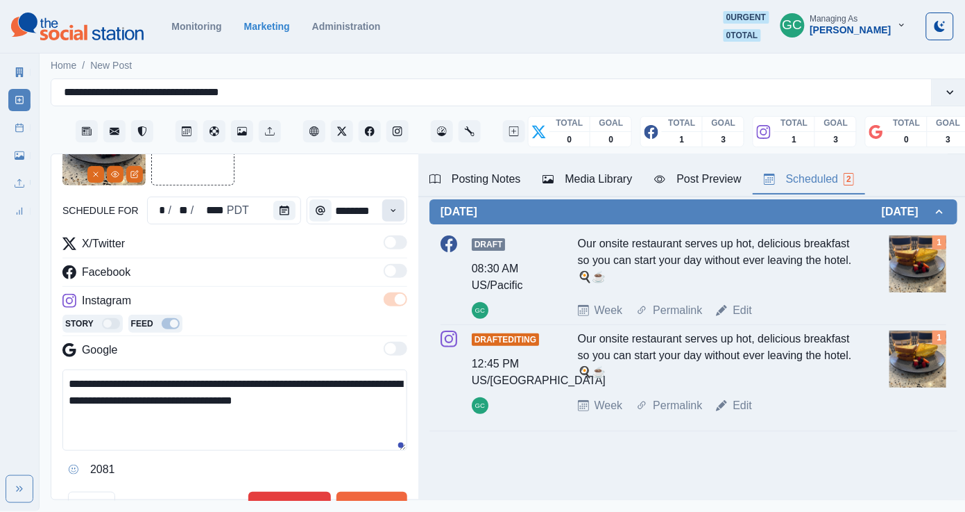
click at [392, 210] on icon "Time" at bounding box center [394, 210] width 10 height 10
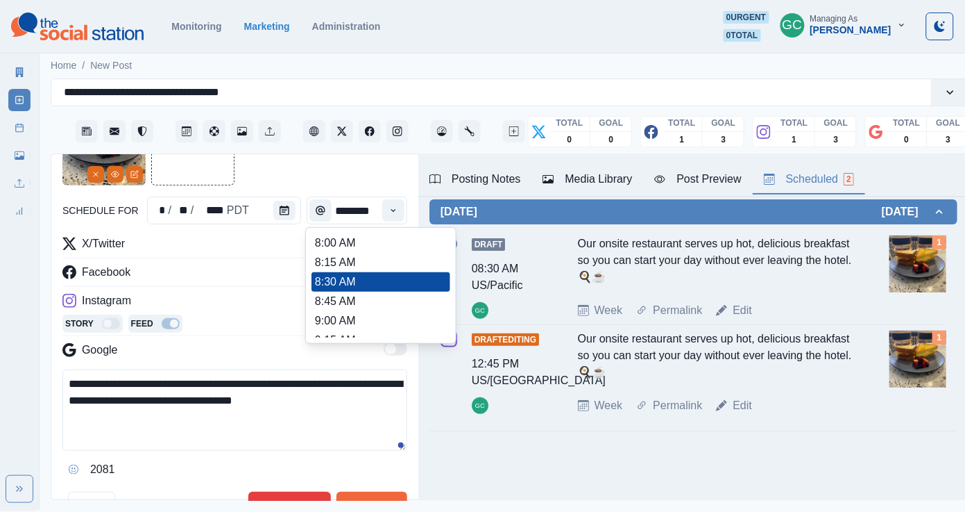
type input "*******"
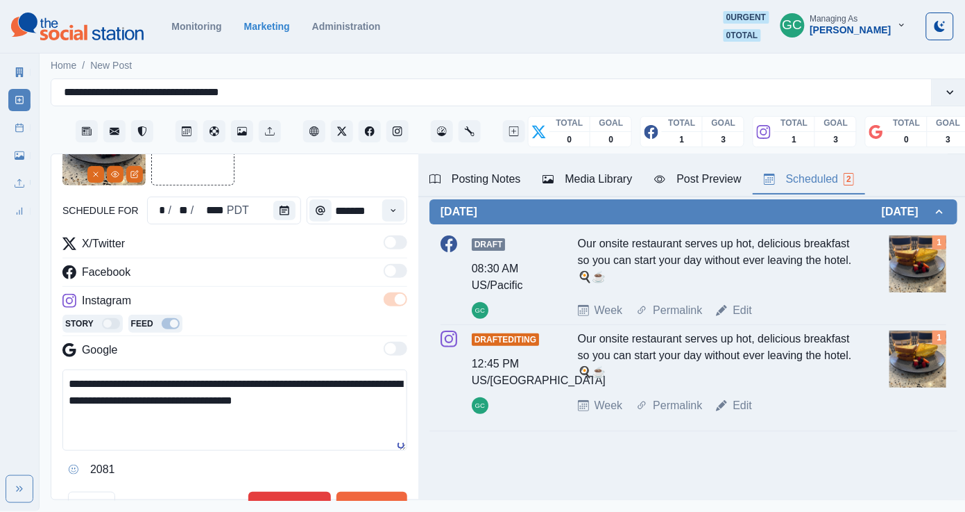
click at [335, 316] on div "Story Feed" at bounding box center [234, 324] width 345 height 21
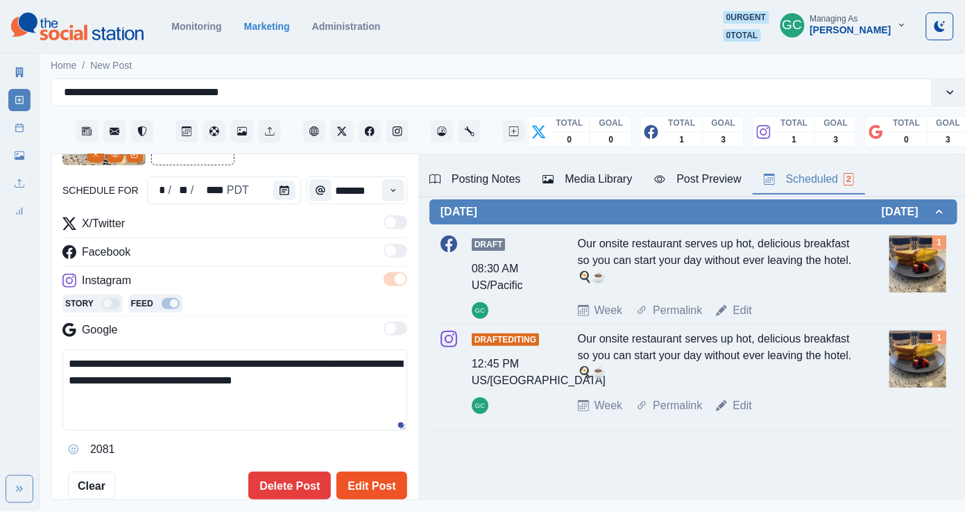
click at [381, 487] on button "Edit Post" at bounding box center [372, 485] width 70 height 28
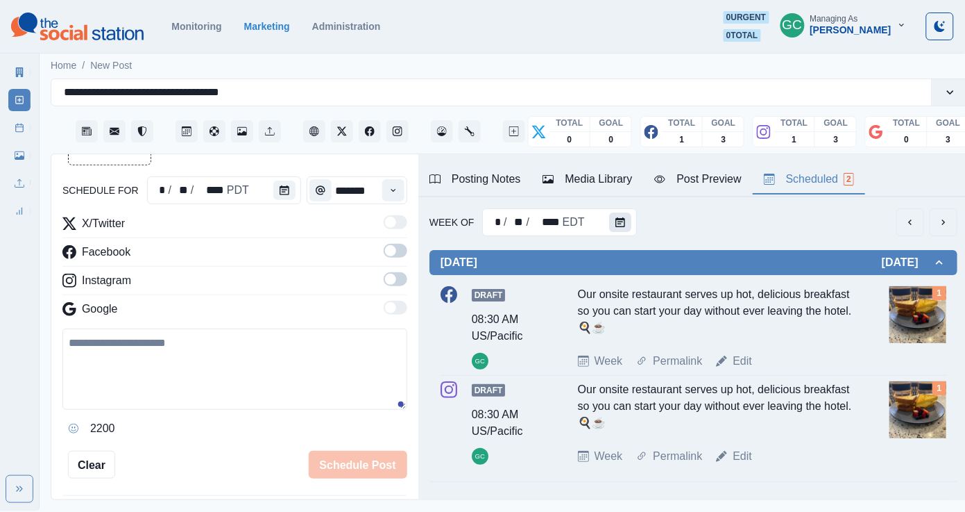
click at [616, 221] on icon "Calendar" at bounding box center [621, 222] width 10 height 10
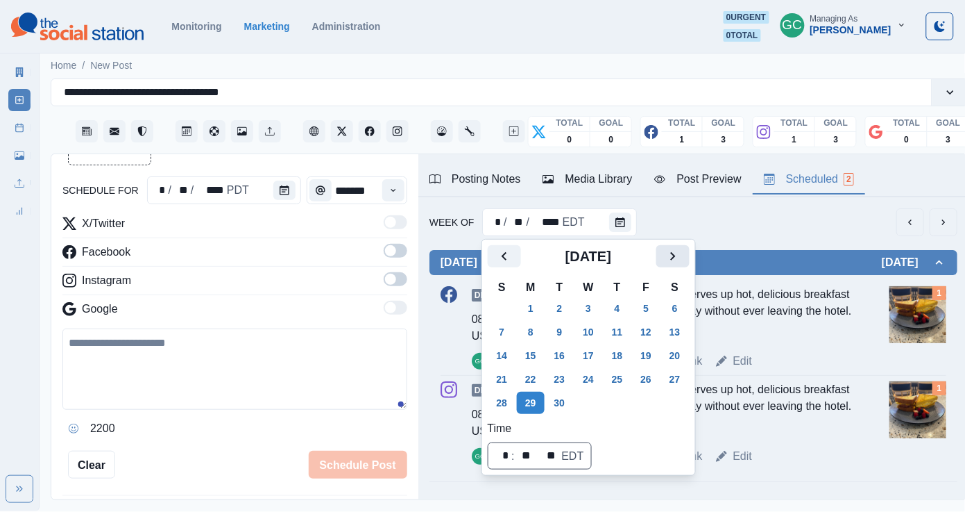
click at [682, 261] on icon "Next" at bounding box center [673, 256] width 17 height 17
click at [653, 302] on button "3" at bounding box center [647, 308] width 28 height 22
click at [273, 183] on button "Calendar" at bounding box center [284, 189] width 22 height 19
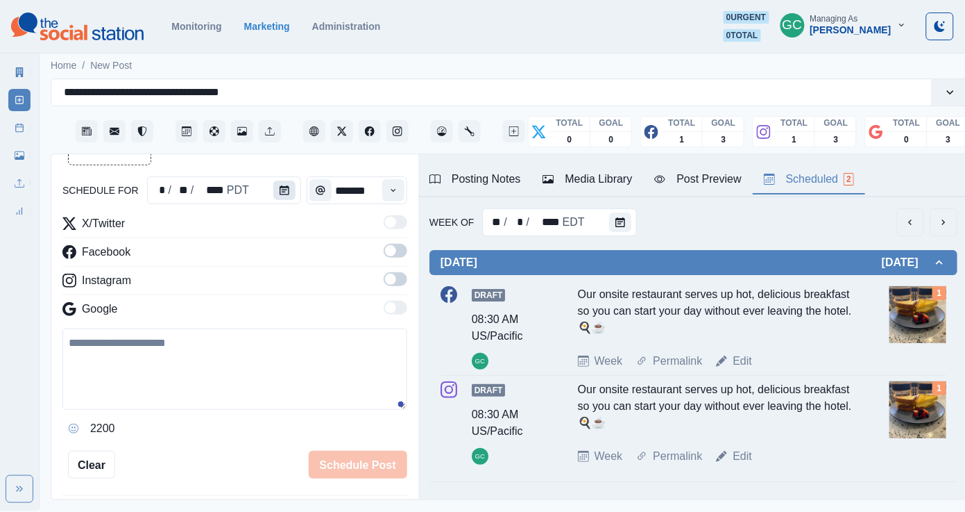
click at [273, 183] on button "Calendar" at bounding box center [284, 189] width 22 height 19
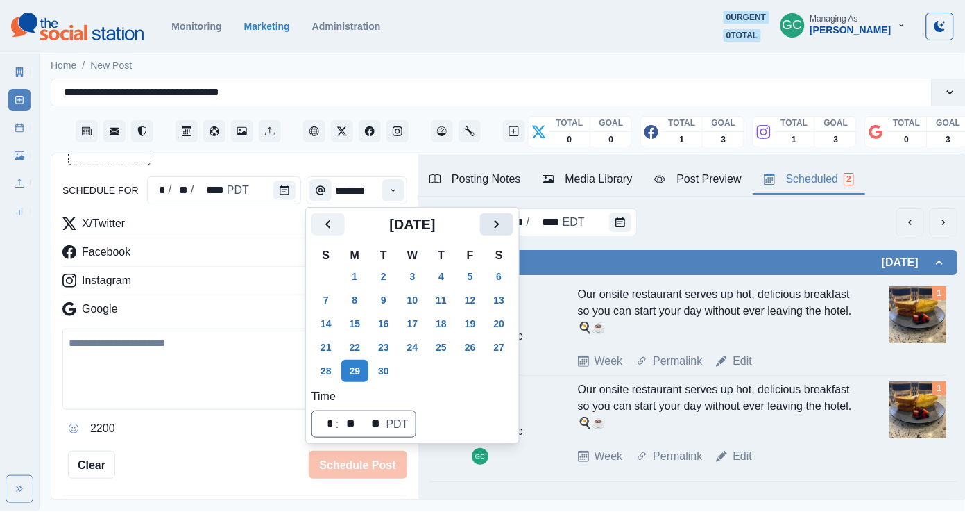
click at [501, 225] on button "Next" at bounding box center [496, 224] width 33 height 22
click at [478, 279] on button "3" at bounding box center [471, 276] width 28 height 22
click at [199, 280] on div "Instagram" at bounding box center [234, 283] width 345 height 22
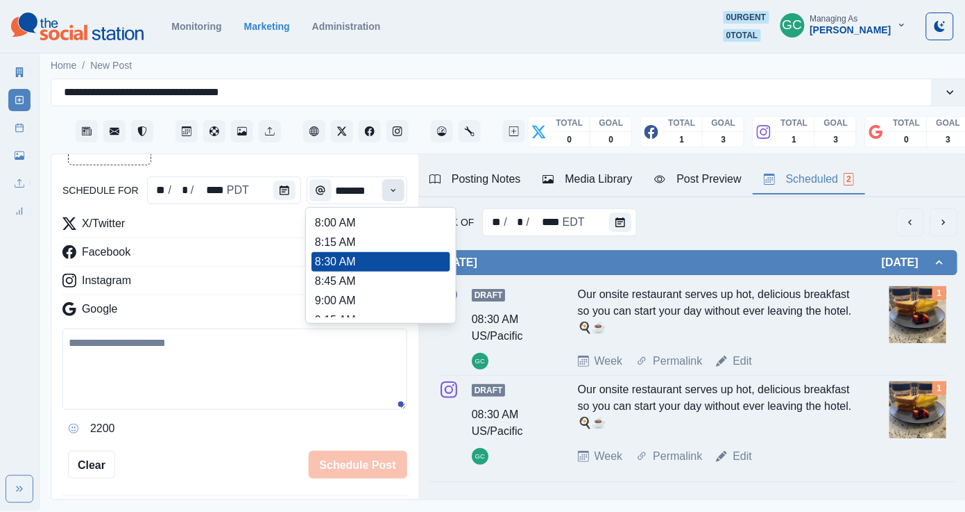
click at [396, 187] on icon "Time" at bounding box center [394, 190] width 10 height 10
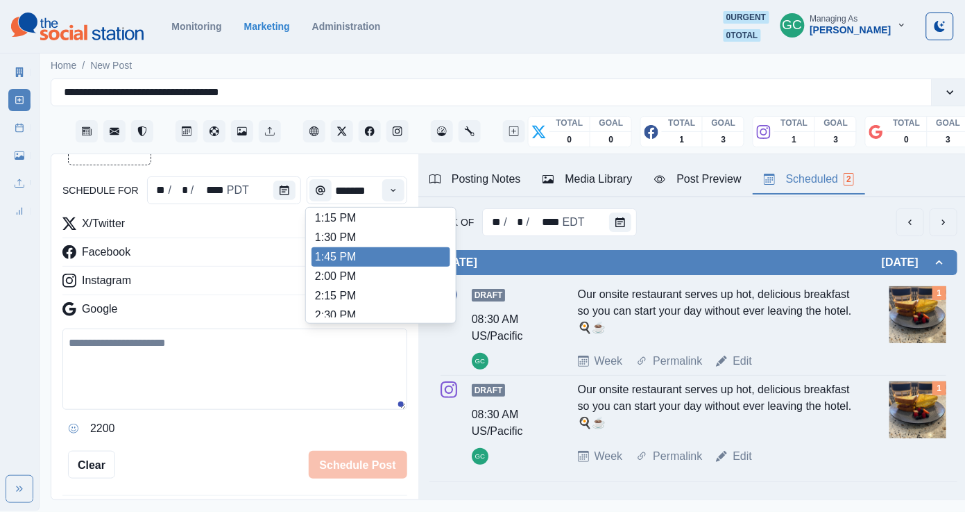
click at [353, 267] on li "1:45 PM" at bounding box center [381, 256] width 139 height 19
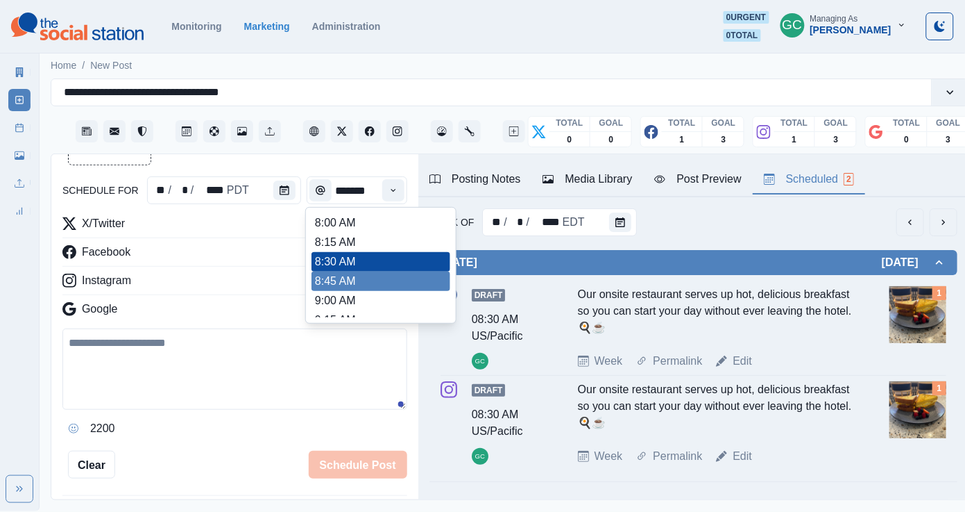
type input "*******"
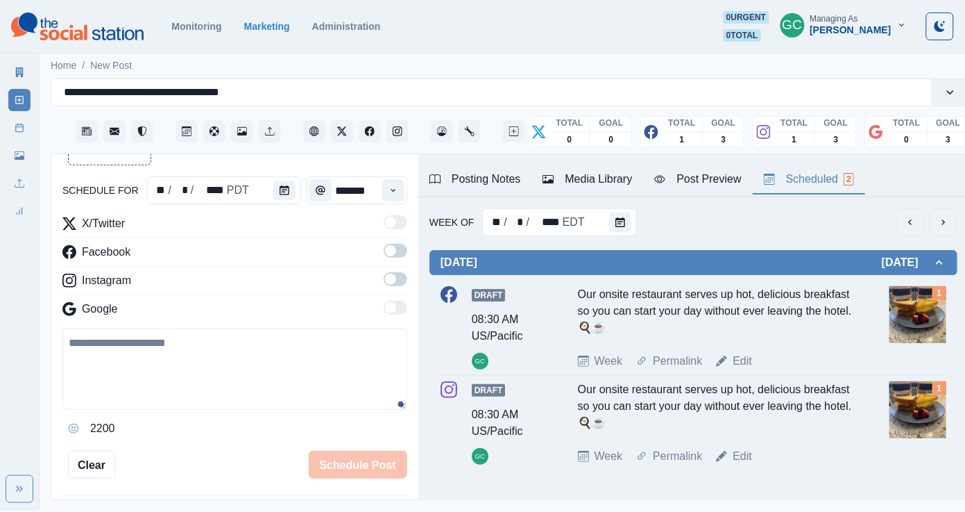
click at [394, 278] on span at bounding box center [390, 278] width 11 height 11
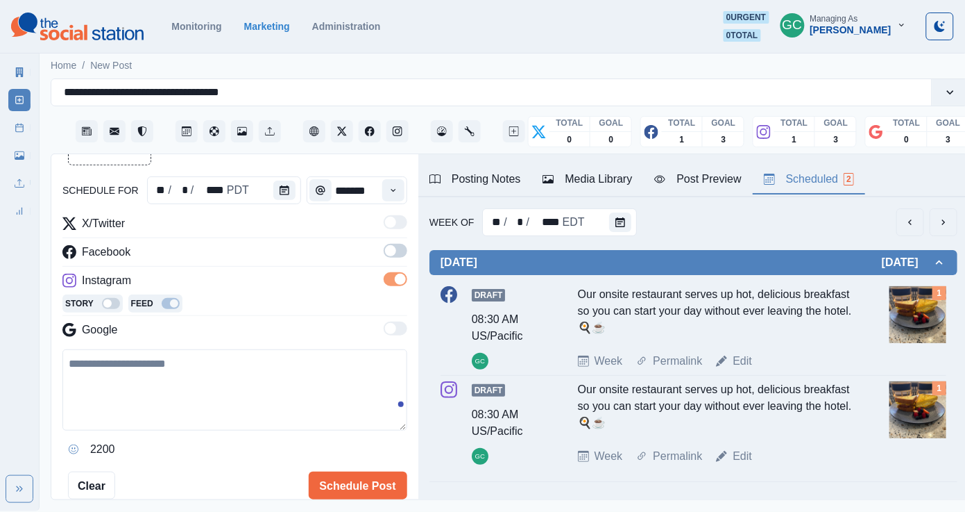
click at [394, 253] on span at bounding box center [390, 250] width 11 height 11
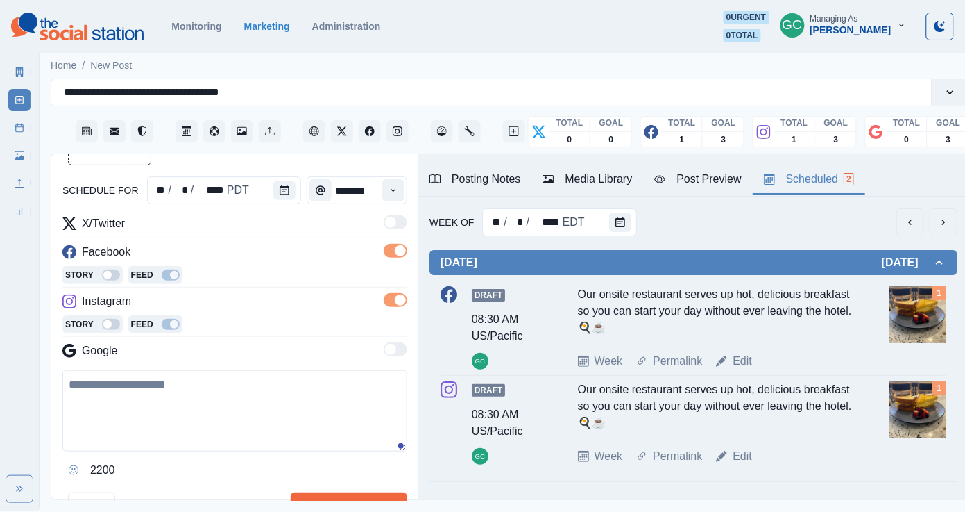
click at [609, 178] on div "Media Library" at bounding box center [588, 179] width 90 height 17
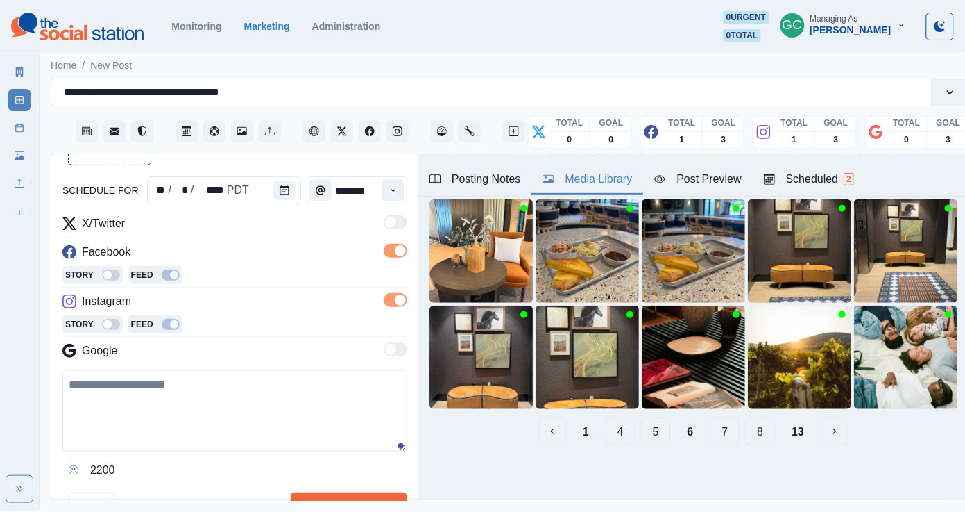
scroll to position [181, 0]
click at [742, 429] on div "1 4 5 6 7 8 13" at bounding box center [694, 432] width 528 height 28
click at [746, 431] on button "8" at bounding box center [760, 432] width 30 height 28
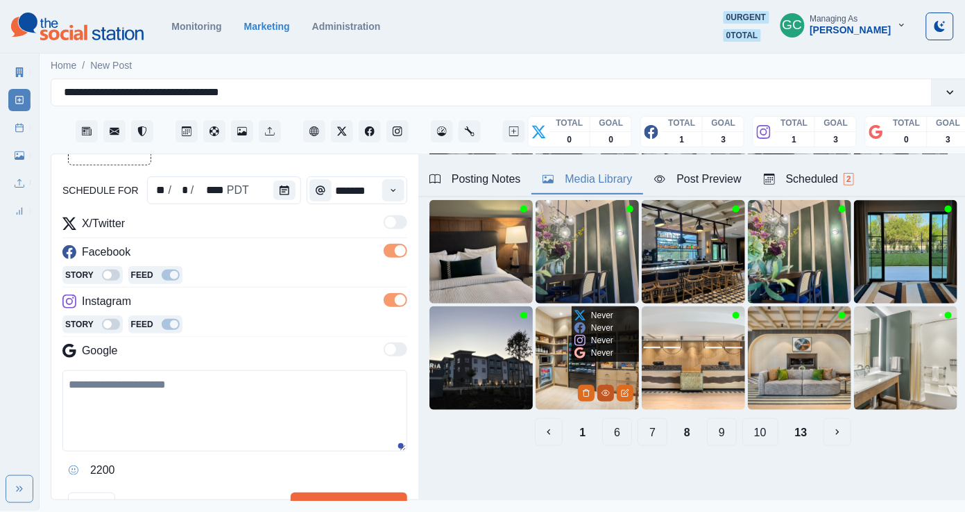
click at [604, 389] on icon "View Media" at bounding box center [606, 393] width 8 height 8
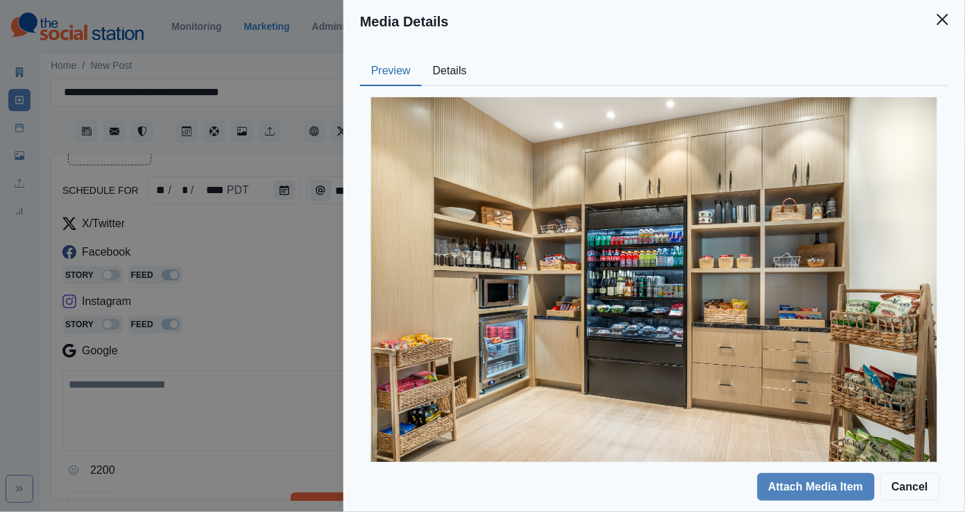
click at [464, 68] on button "Details" at bounding box center [450, 71] width 56 height 29
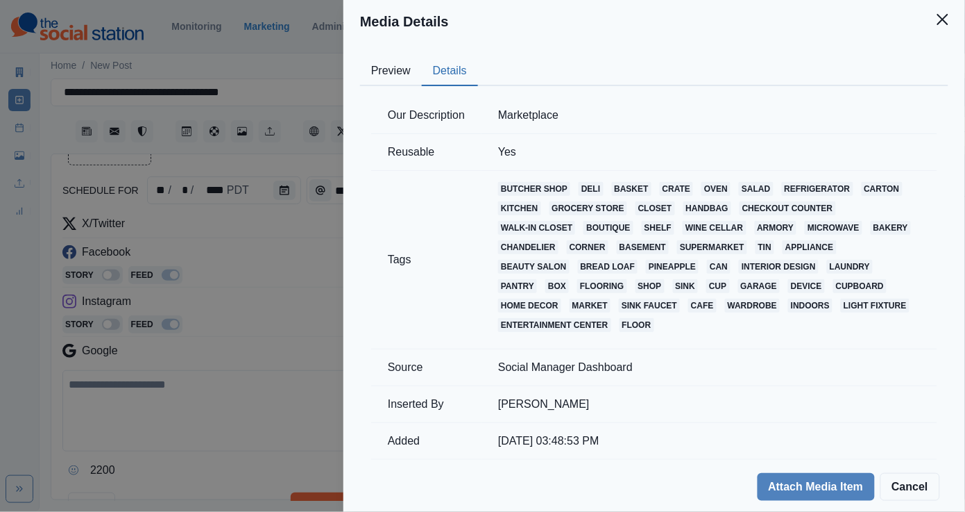
click at [288, 242] on div "Media Details Preview Details Our Description Marketplace Reusable Yes Tags but…" at bounding box center [482, 256] width 965 height 512
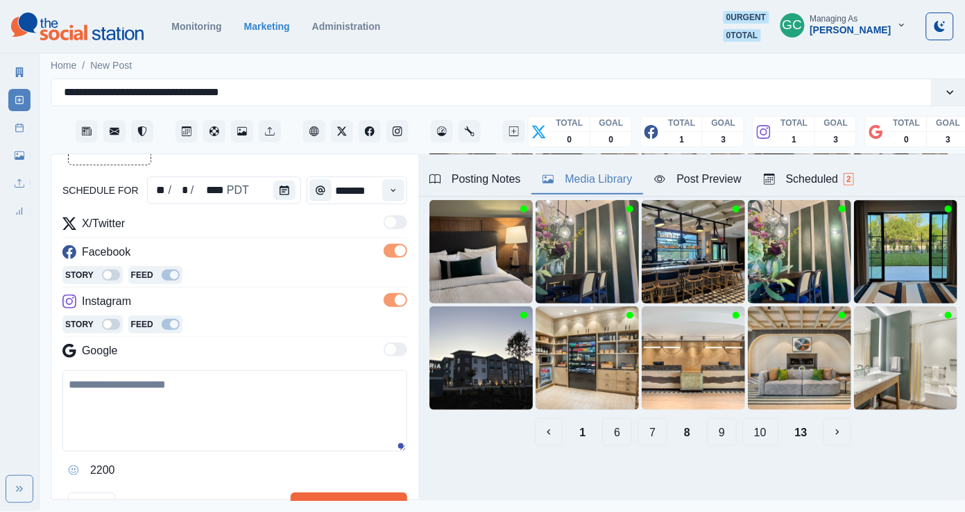
scroll to position [43, 0]
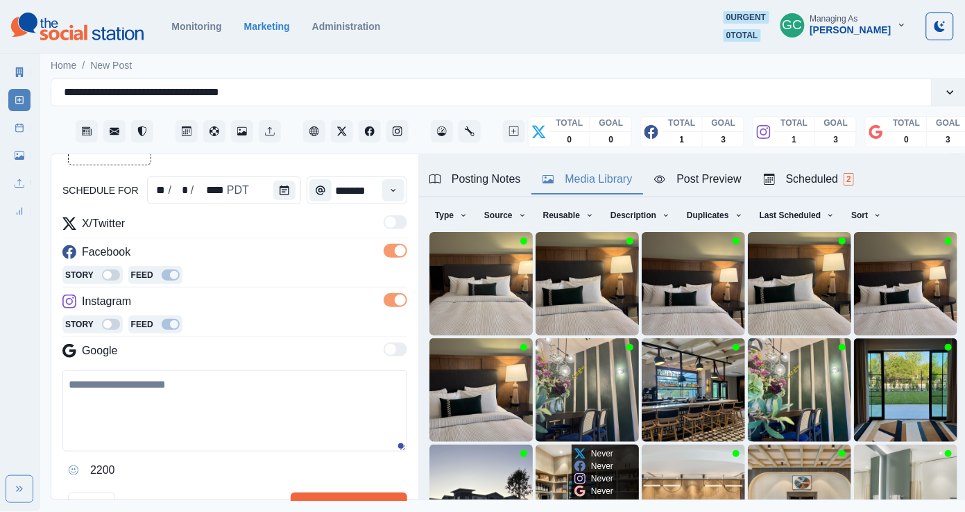
click at [562, 474] on img at bounding box center [587, 495] width 103 height 103
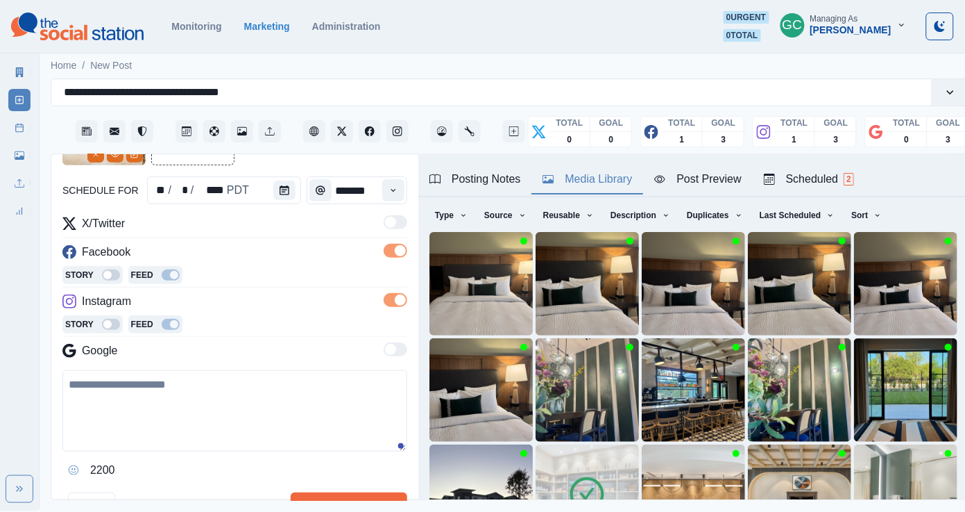
click at [204, 450] on textarea at bounding box center [234, 410] width 345 height 81
paste textarea "**********"
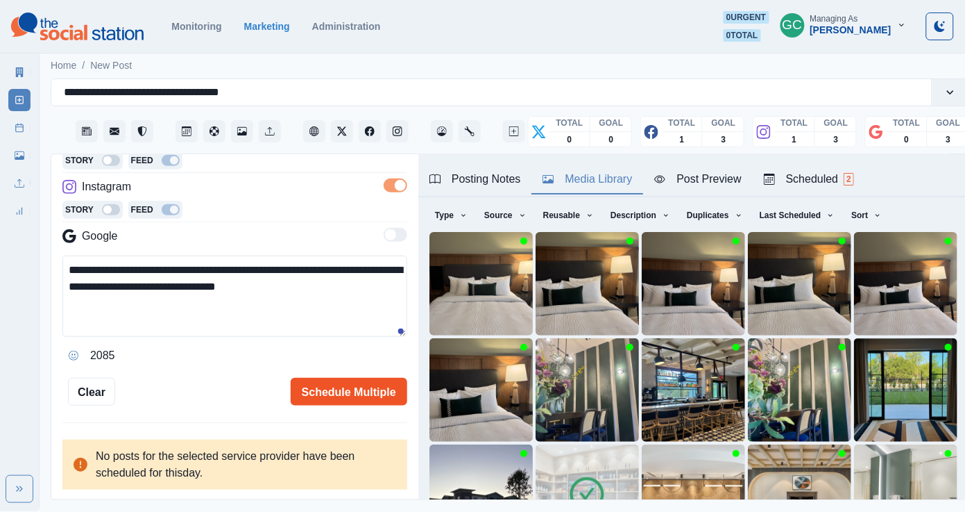
type textarea "**********"
click at [311, 378] on button "Schedule Multiple" at bounding box center [349, 392] width 117 height 28
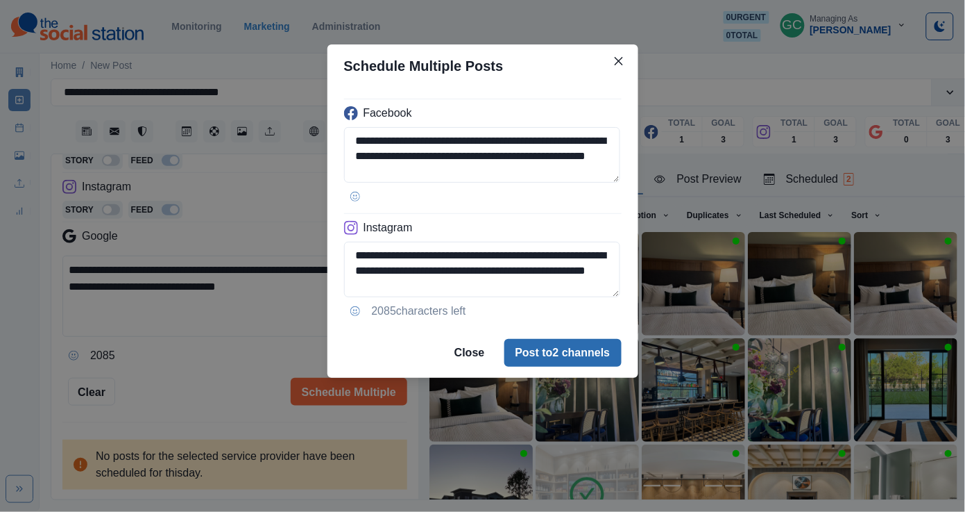
click at [533, 348] on button "Post to 2 channels" at bounding box center [563, 353] width 117 height 28
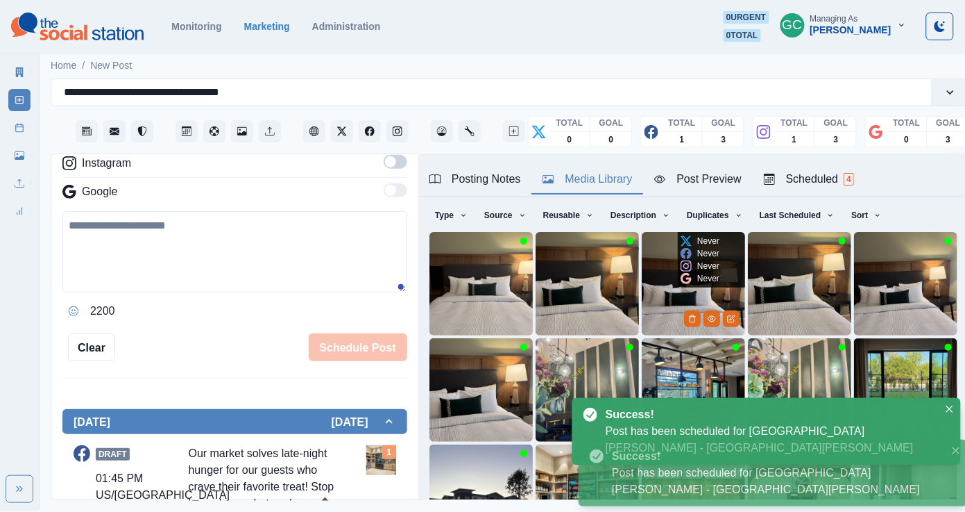
scroll to position [147, 0]
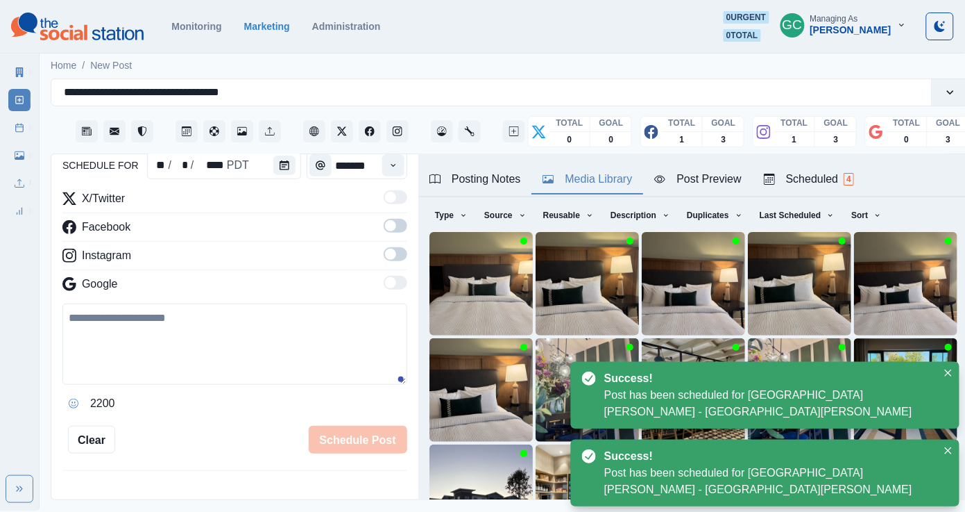
click at [821, 176] on div "Scheduled 4" at bounding box center [809, 179] width 90 height 17
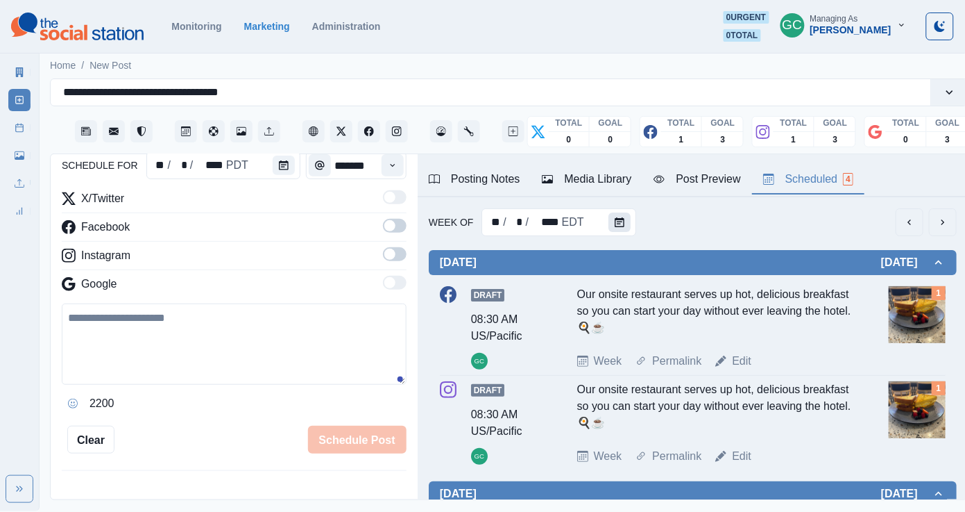
scroll to position [0, 0]
click at [612, 215] on button "Calendar" at bounding box center [620, 221] width 22 height 19
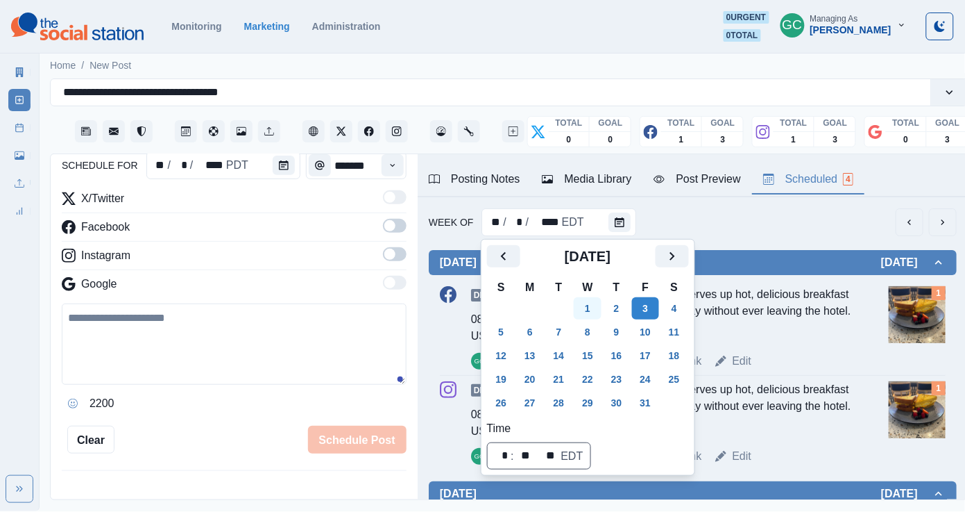
click at [599, 304] on button "1" at bounding box center [588, 308] width 28 height 22
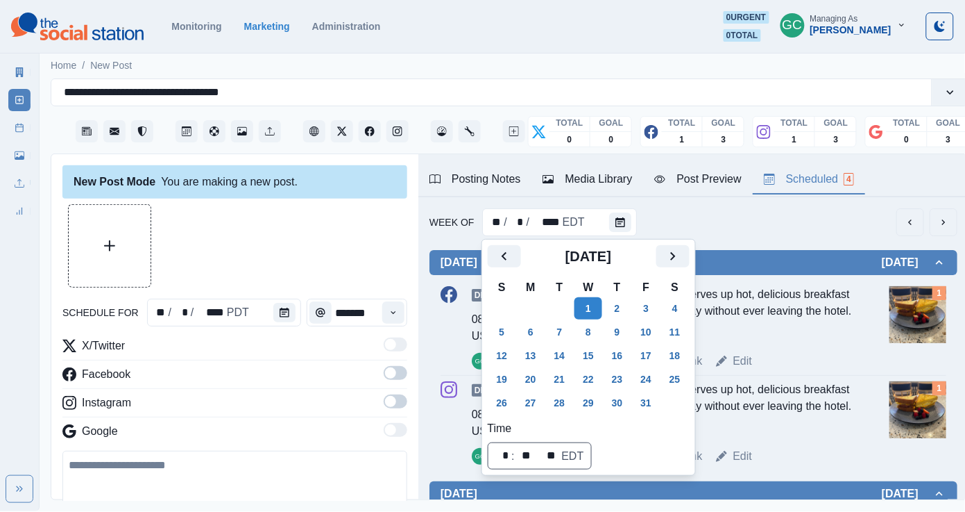
click at [293, 326] on div at bounding box center [287, 312] width 28 height 28
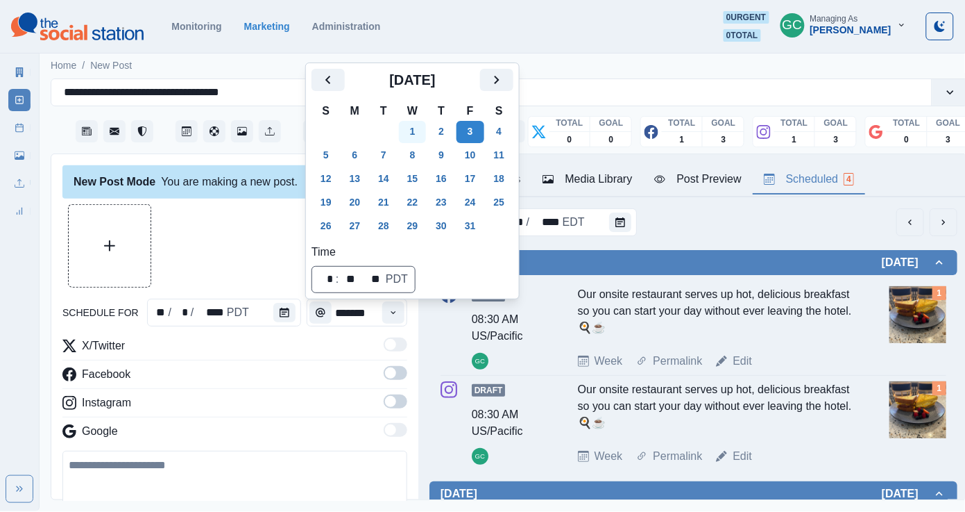
click at [418, 130] on button "1" at bounding box center [413, 132] width 28 height 22
click at [389, 314] on icon "Time" at bounding box center [394, 312] width 10 height 10
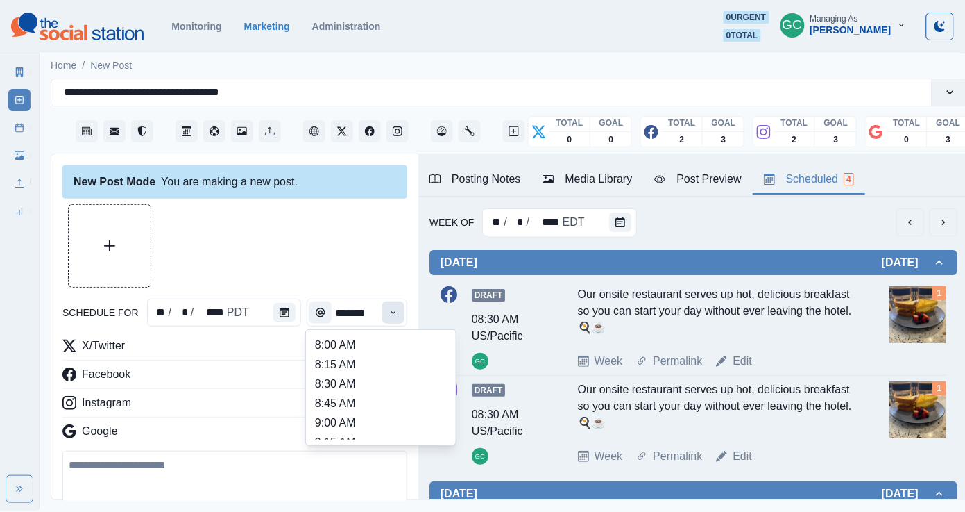
click at [389, 314] on icon "Time" at bounding box center [394, 312] width 10 height 10
click at [355, 391] on li "12:45 PM" at bounding box center [381, 382] width 139 height 19
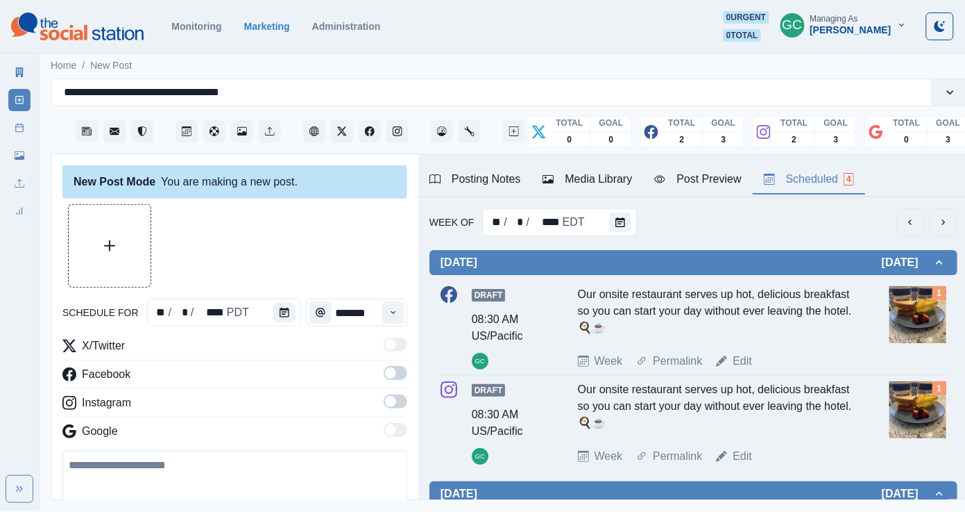
type input "********"
click at [398, 378] on span at bounding box center [396, 373] width 24 height 14
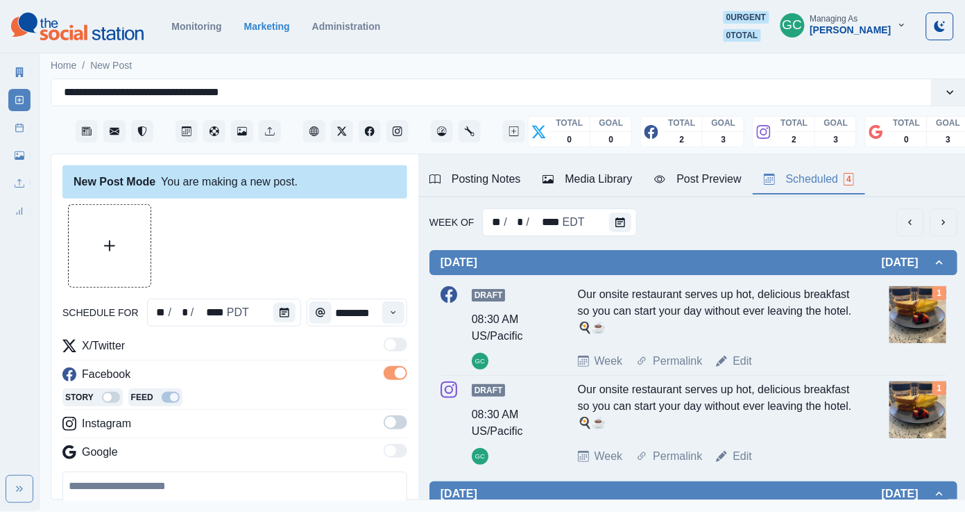
click at [398, 419] on span at bounding box center [396, 422] width 24 height 14
click at [247, 378] on div "Facebook" at bounding box center [234, 377] width 345 height 22
click at [479, 180] on div "Posting Notes" at bounding box center [476, 179] width 92 height 17
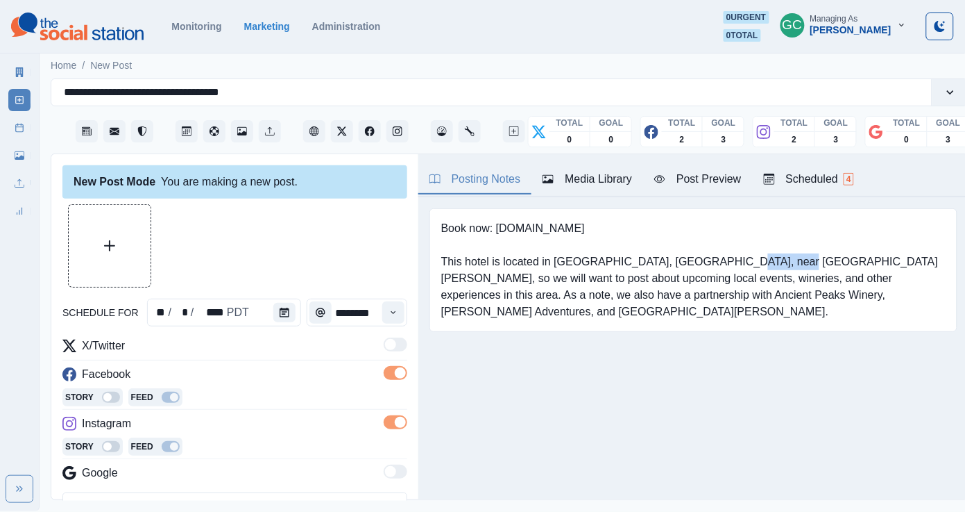
drag, startPoint x: 669, startPoint y: 262, endPoint x: 729, endPoint y: 262, distance: 60.4
click at [729, 262] on pre "Book now: www.cambriatempleton.com This hotel is located in Templeton, CA, near…" at bounding box center [693, 270] width 505 height 100
click at [237, 90] on input "**********" at bounding box center [164, 92] width 201 height 17
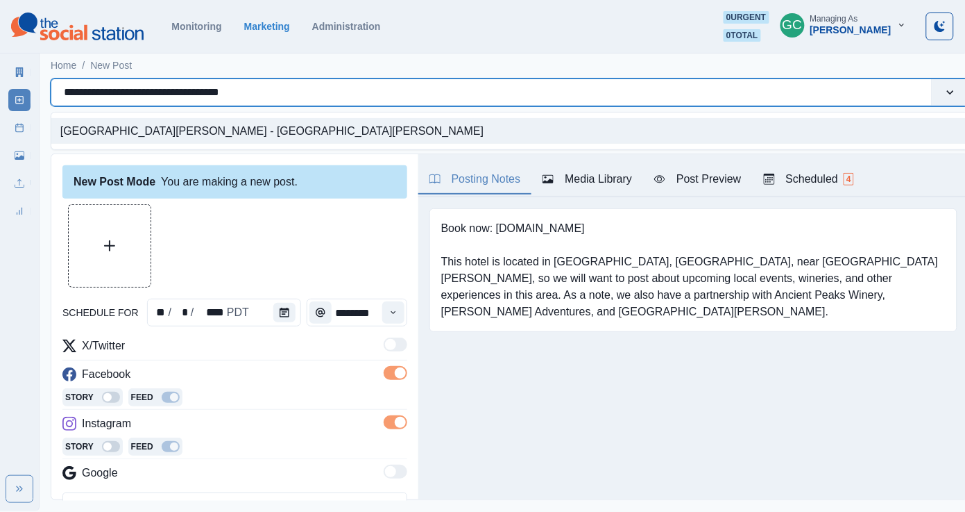
click at [237, 90] on input "**********" at bounding box center [164, 92] width 201 height 17
click at [821, 172] on div "Scheduled 4" at bounding box center [809, 179] width 90 height 17
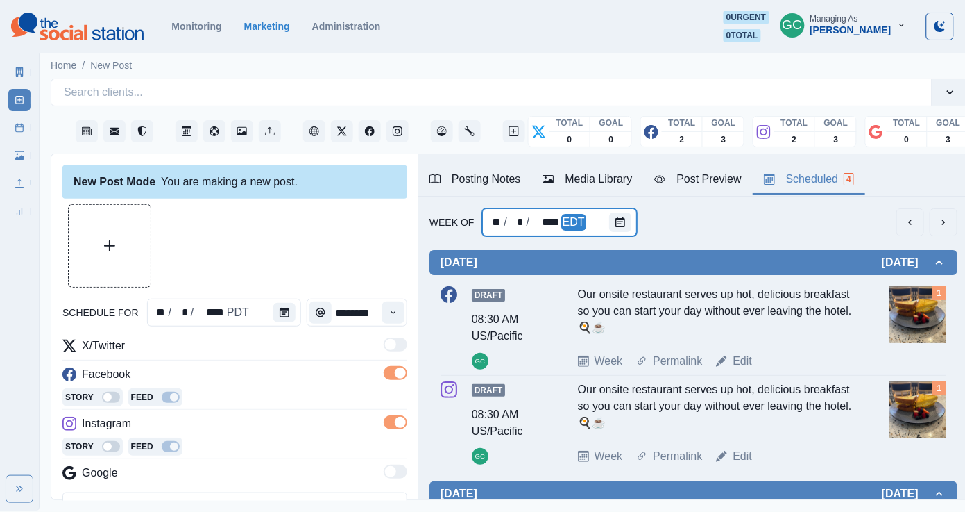
scroll to position [59, 0]
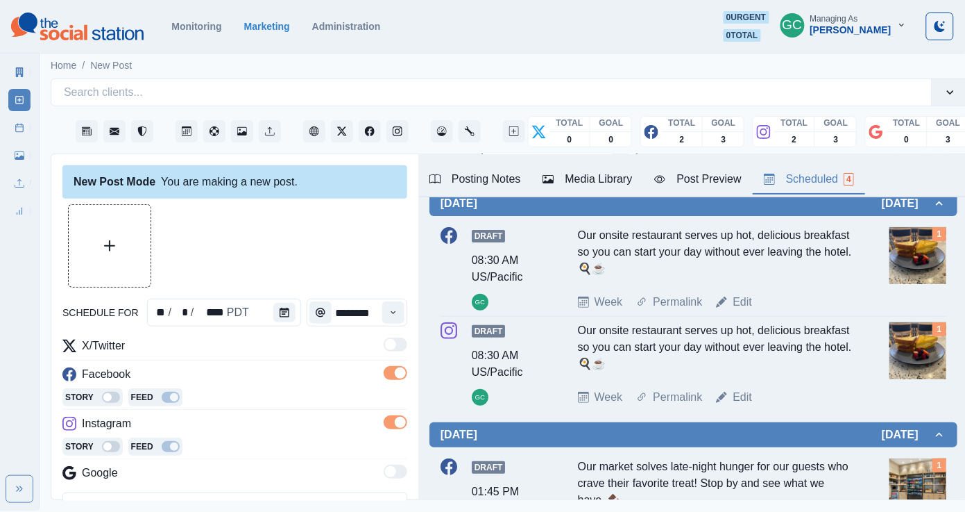
click at [618, 214] on div "Week Of ** / * / **** EDT Monday September 29, 2025 Draft 08:30 AM US/Pacific G…" at bounding box center [694, 408] width 550 height 541
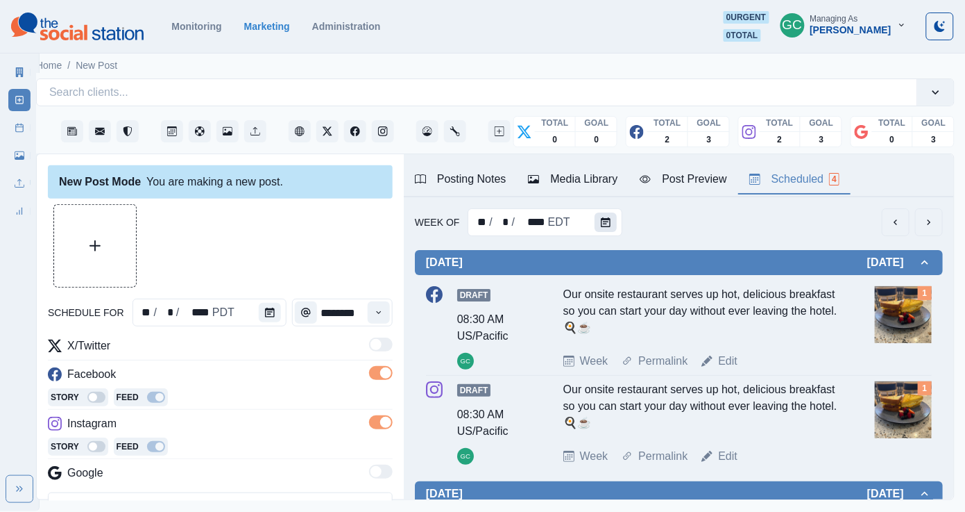
scroll to position [-1, 0]
click at [595, 224] on button "Calendar" at bounding box center [606, 221] width 22 height 19
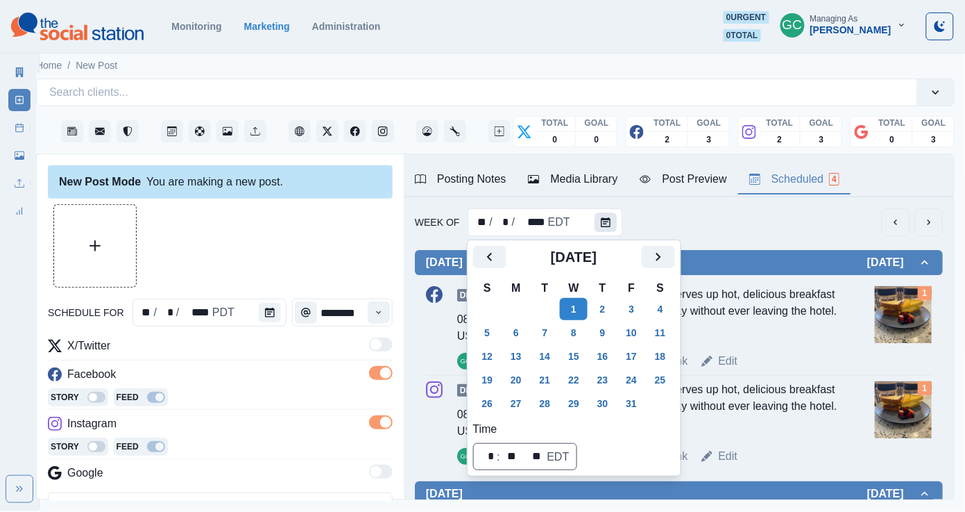
scroll to position [0, 0]
click at [491, 262] on icon "Previous" at bounding box center [490, 256] width 17 height 17
click at [549, 308] on button "2" at bounding box center [546, 309] width 28 height 22
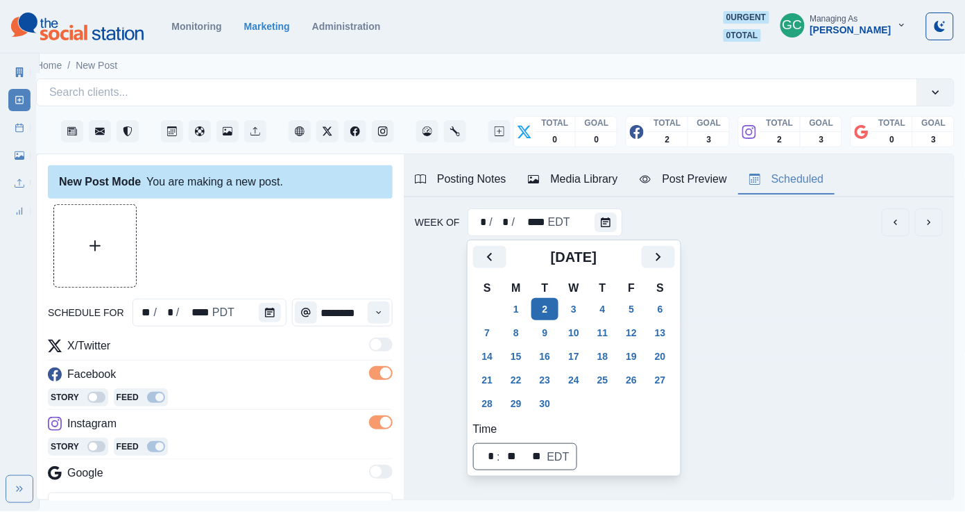
scroll to position [0, 10]
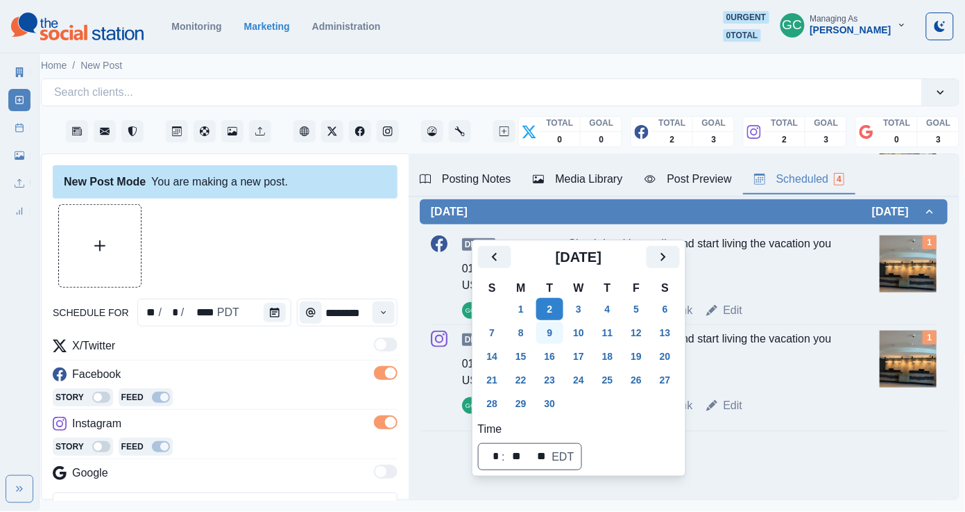
click at [555, 328] on button "9" at bounding box center [551, 332] width 28 height 22
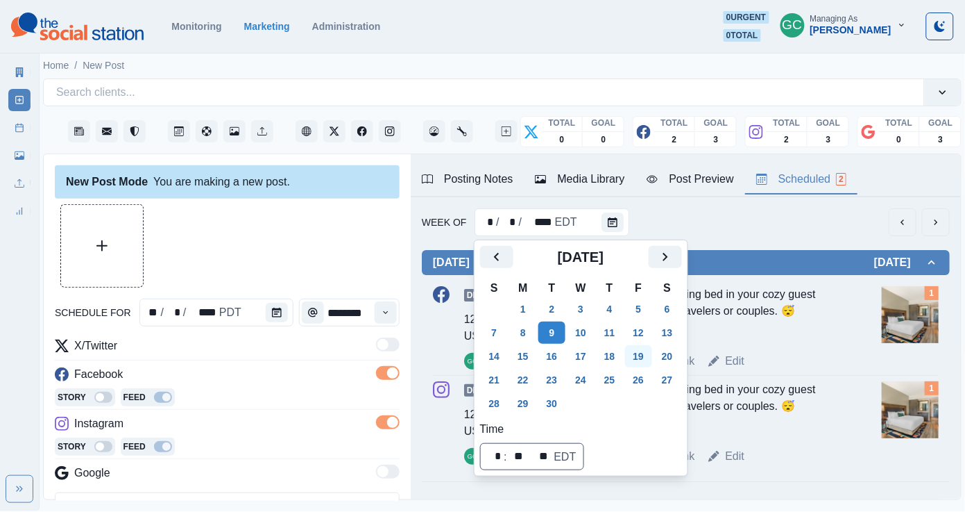
scroll to position [0, 0]
click at [559, 353] on button "16" at bounding box center [553, 356] width 28 height 22
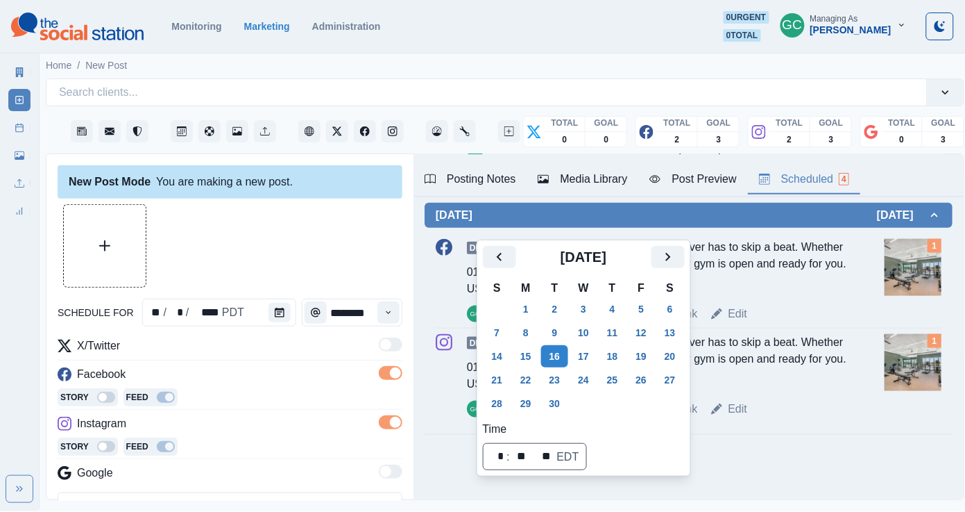
scroll to position [364, 0]
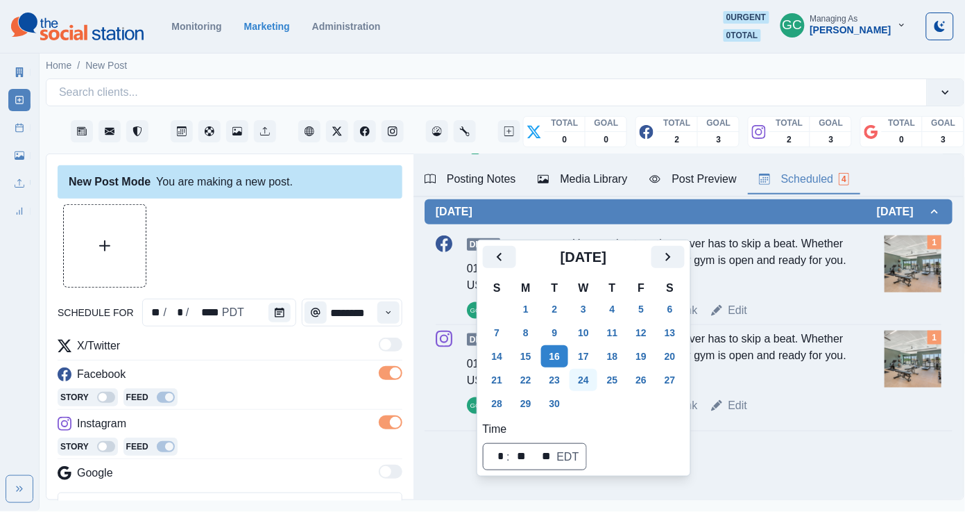
click at [591, 376] on button "24" at bounding box center [584, 380] width 28 height 22
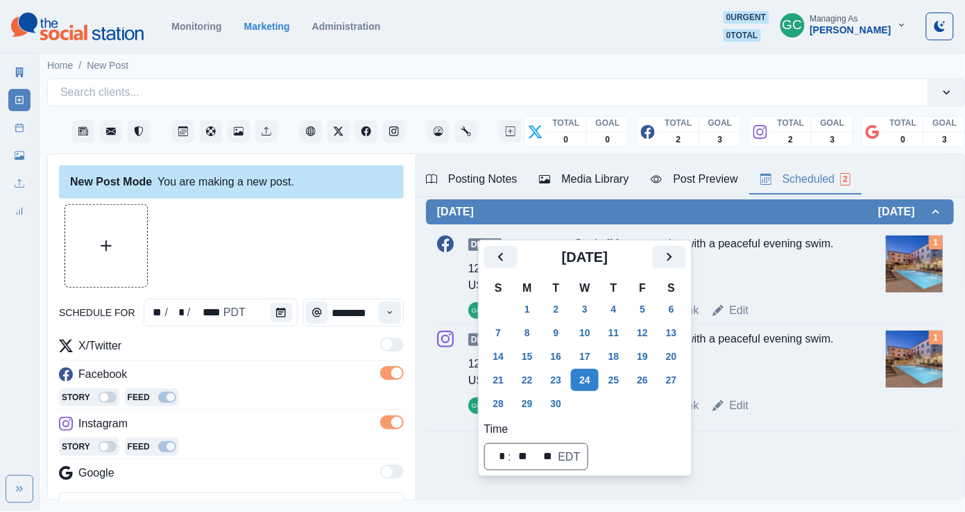
scroll to position [57, 0]
click at [562, 414] on div "September 2025 S M T W T F S 31 1 2 3 4 5 6 7 8 9 10 11 12 13 14 15 16 17 18 19…" at bounding box center [585, 358] width 202 height 224
click at [562, 412] on button "30" at bounding box center [557, 403] width 28 height 22
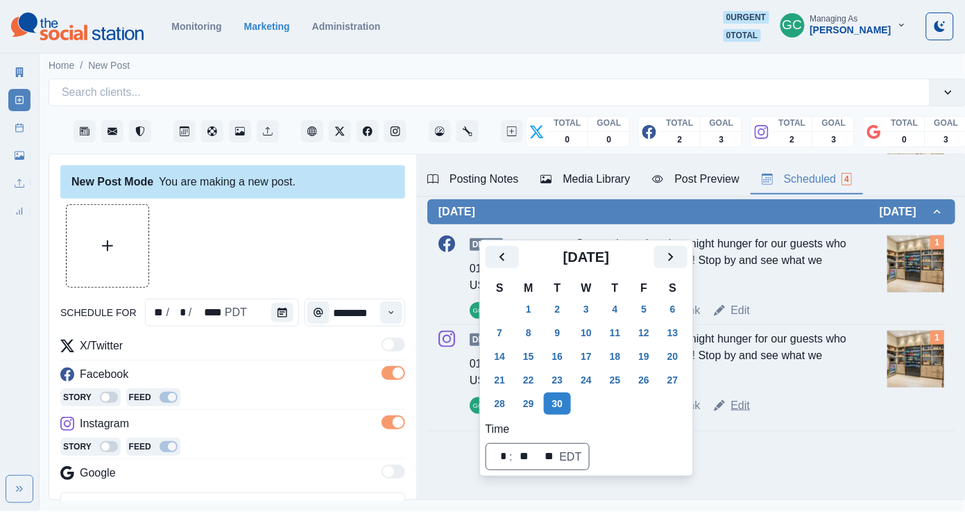
scroll to position [294, 0]
click at [323, 232] on div at bounding box center [232, 245] width 345 height 83
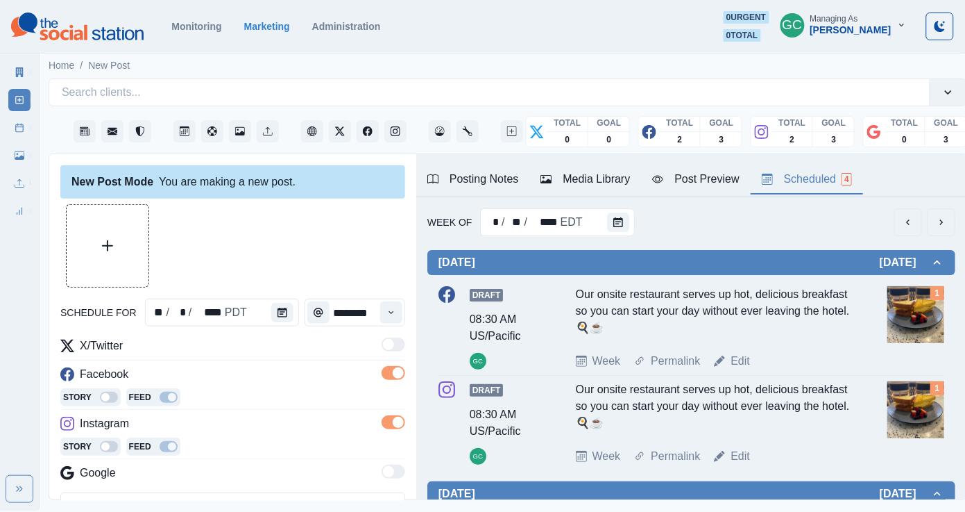
scroll to position [-1, 0]
click at [618, 239] on div "Monday September 29, 2025 Draft 08:30 AM US/Pacific GC Our onsite restaurant se…" at bounding box center [692, 481] width 528 height 491
click at [618, 233] on div at bounding box center [621, 222] width 28 height 28
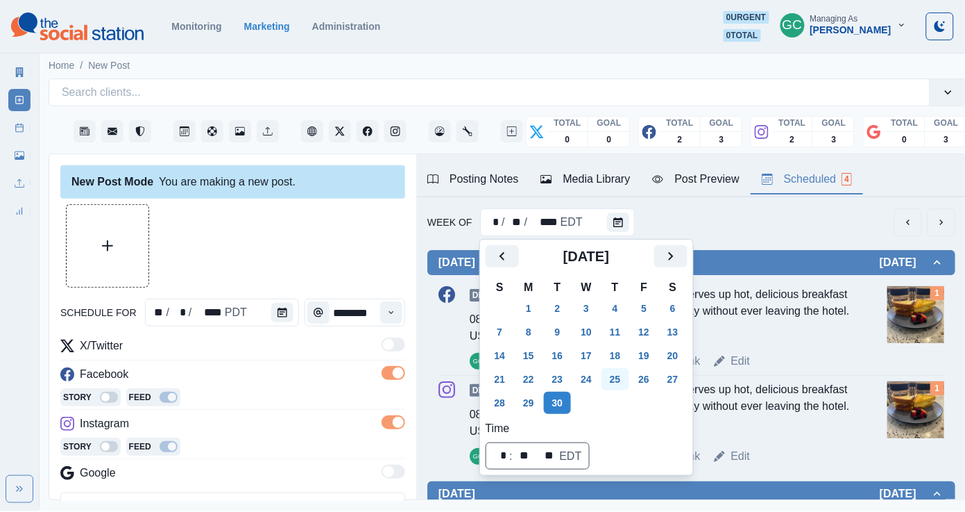
click at [613, 371] on button "25" at bounding box center [616, 379] width 28 height 22
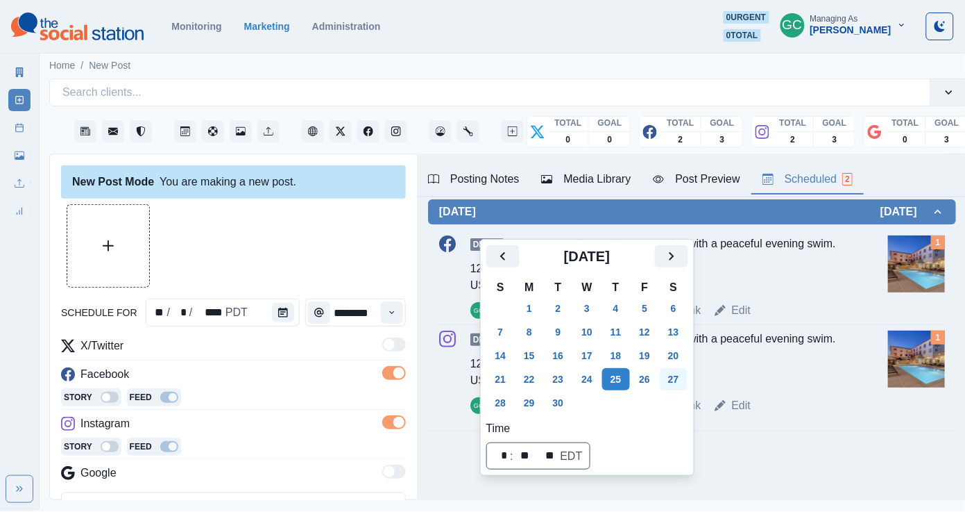
scroll to position [57, 0]
click at [686, 374] on button "27" at bounding box center [674, 379] width 28 height 22
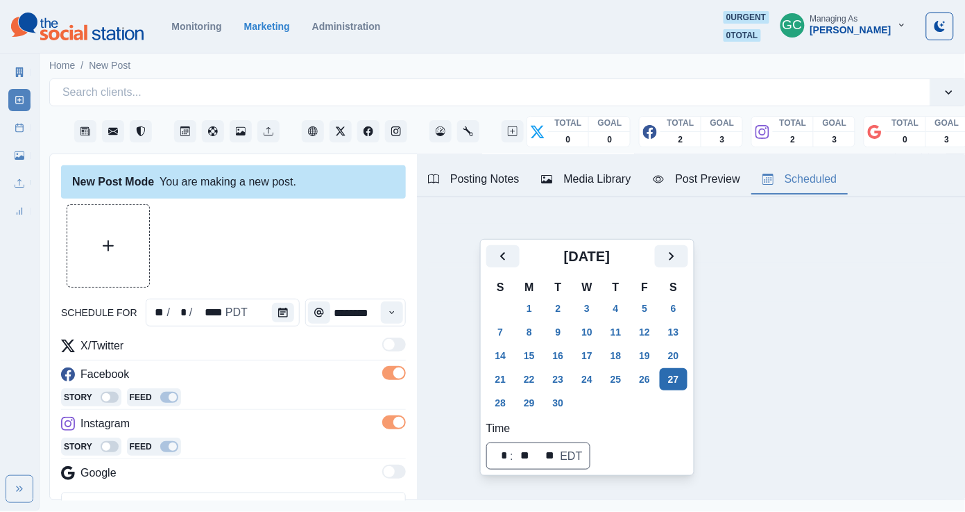
scroll to position [0, 1]
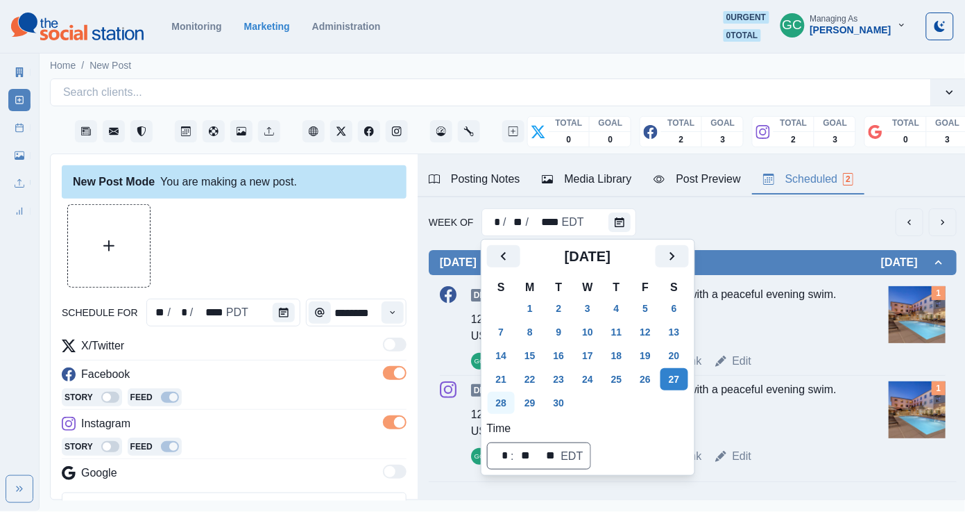
click at [507, 404] on button "28" at bounding box center [502, 402] width 28 height 22
click at [286, 308] on icon "Calendar" at bounding box center [285, 312] width 10 height 10
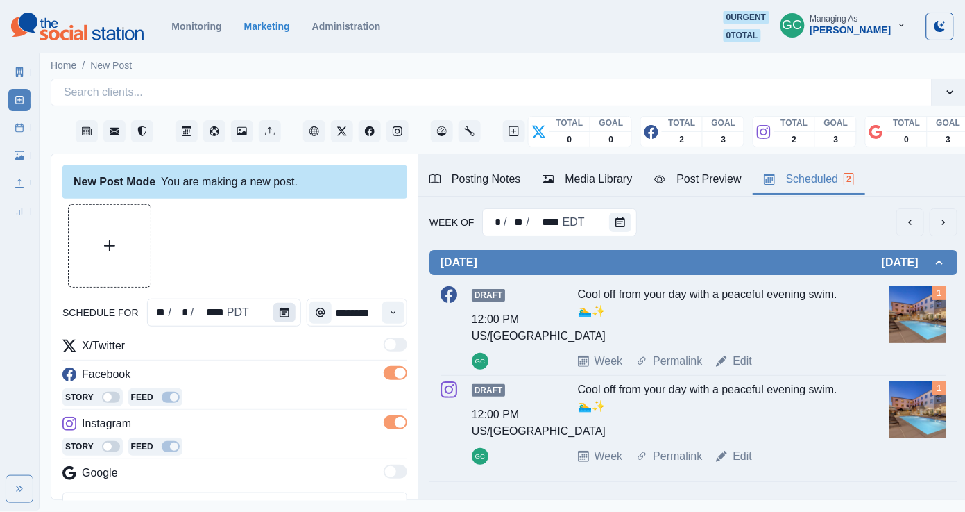
click at [286, 308] on icon "Calendar" at bounding box center [285, 312] width 10 height 10
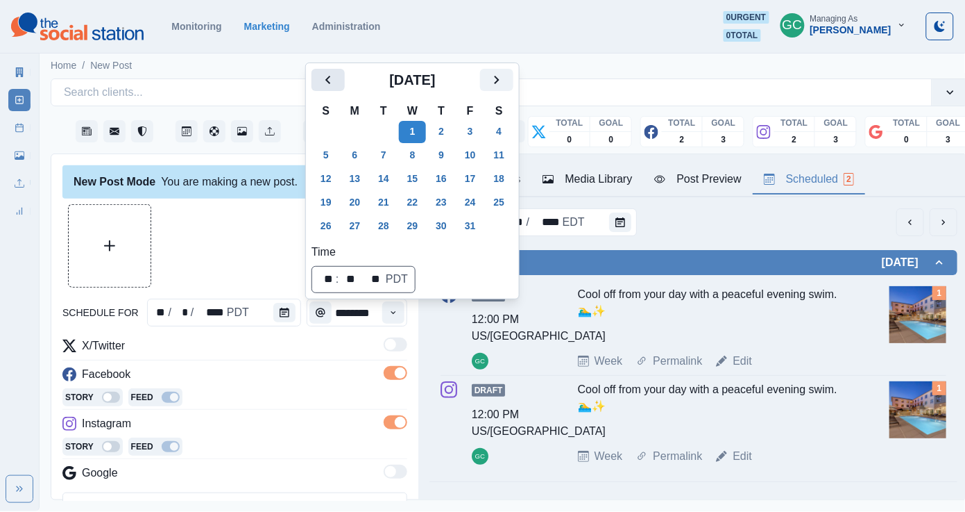
click at [331, 75] on icon "Previous" at bounding box center [328, 79] width 17 height 17
click at [331, 233] on button "28" at bounding box center [326, 226] width 28 height 22
click at [394, 304] on button "Time" at bounding box center [393, 312] width 22 height 22
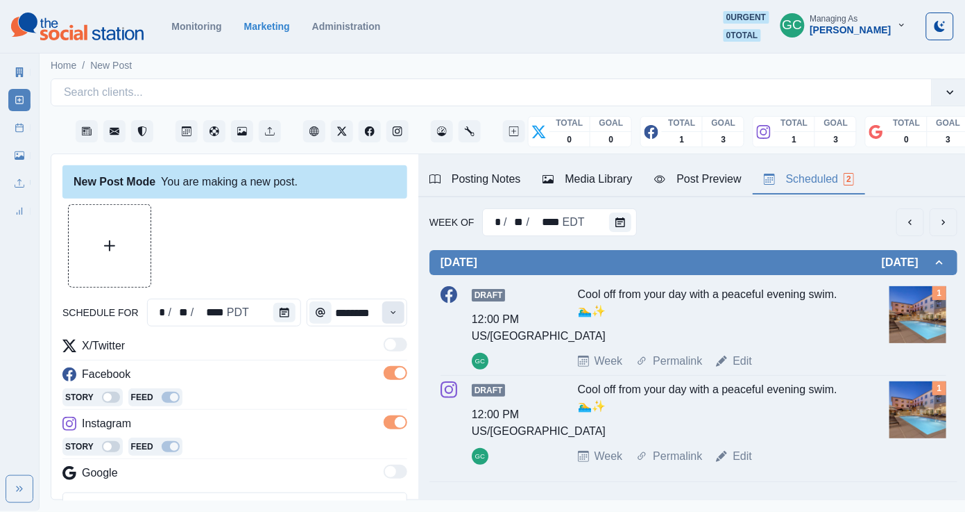
click at [394, 307] on icon "Time" at bounding box center [394, 312] width 10 height 10
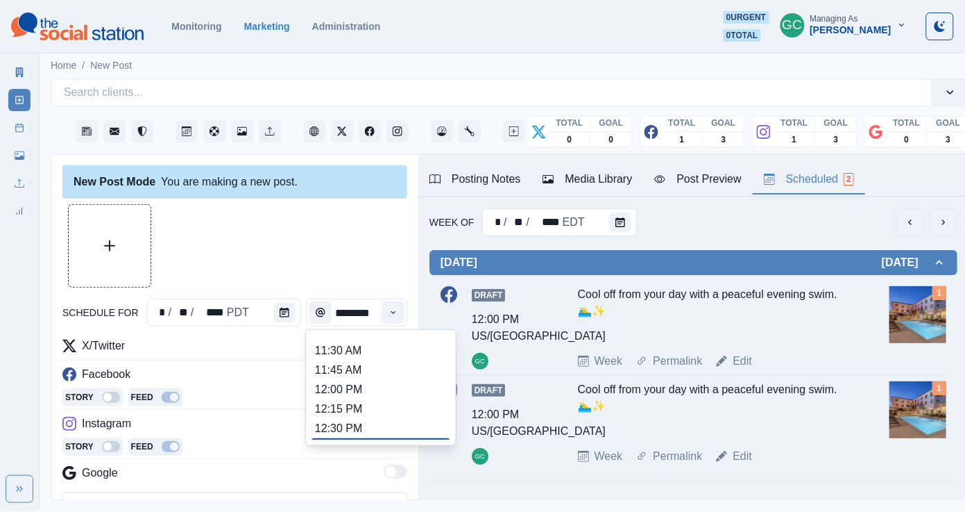
scroll to position [276, 0]
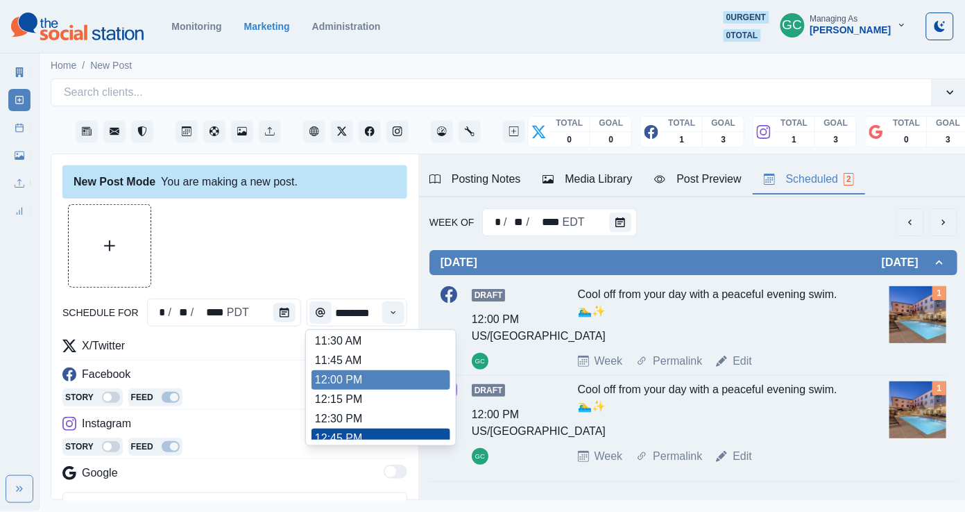
click at [369, 382] on li "12:00 PM" at bounding box center [381, 379] width 139 height 19
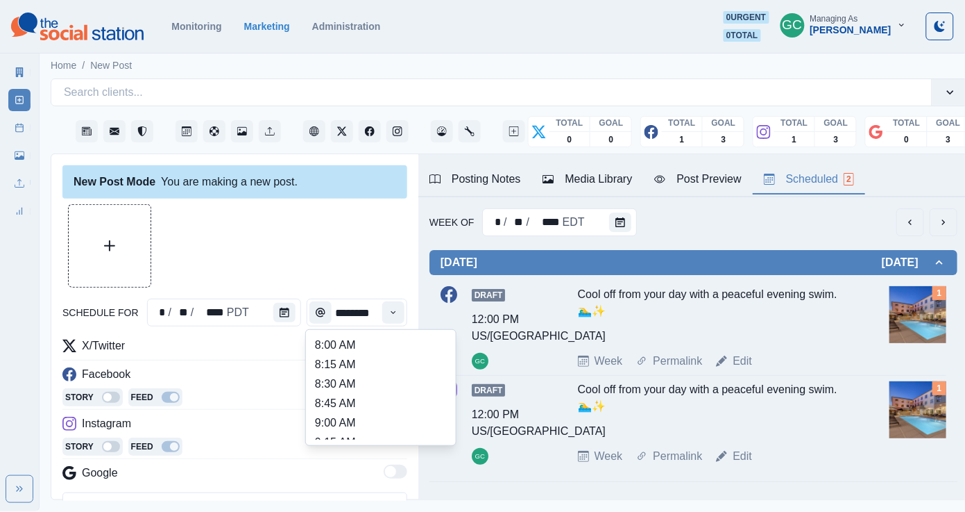
type input "********"
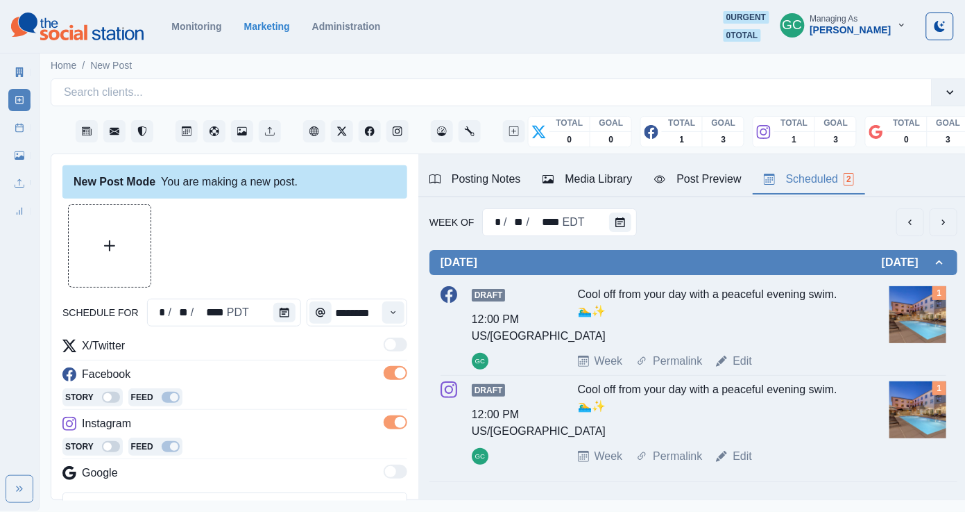
click at [627, 182] on div "Media Library" at bounding box center [588, 179] width 90 height 17
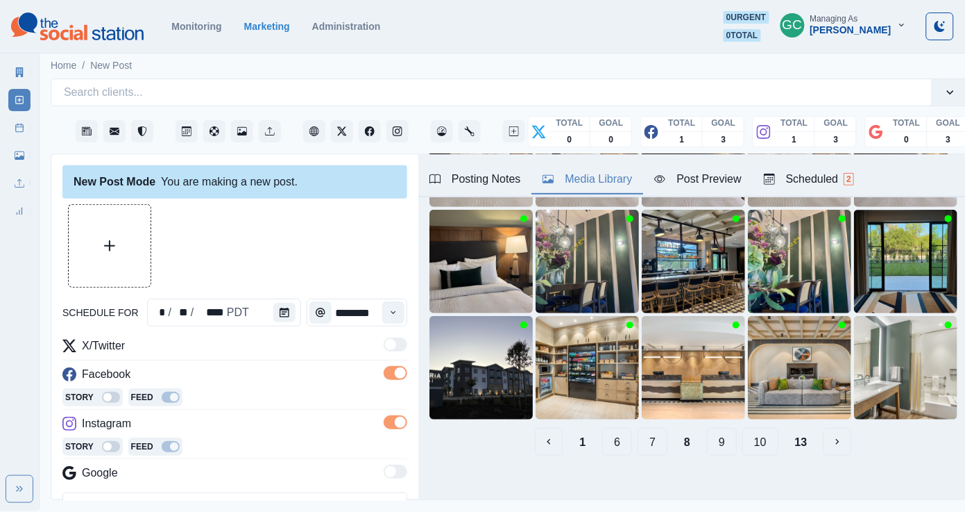
scroll to position [181, 0]
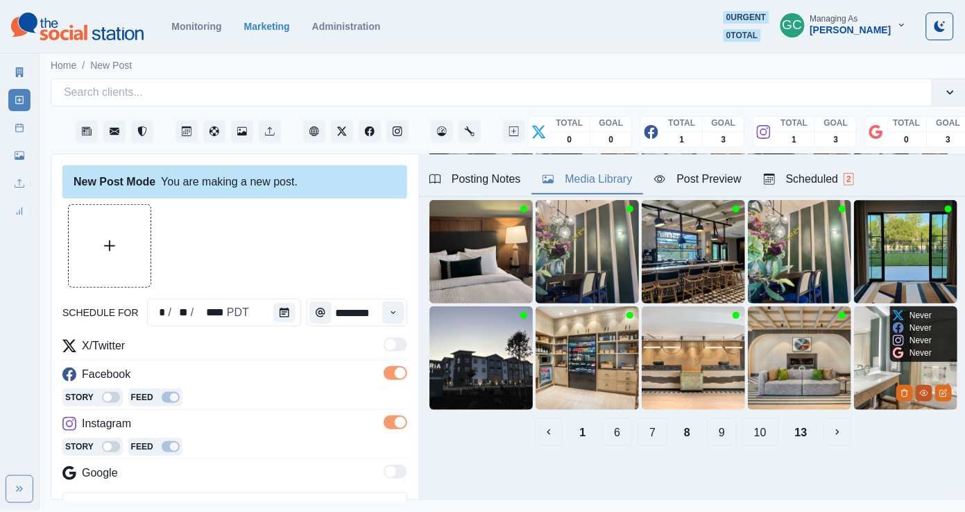
click at [821, 395] on icon "View Media" at bounding box center [924, 393] width 8 height 8
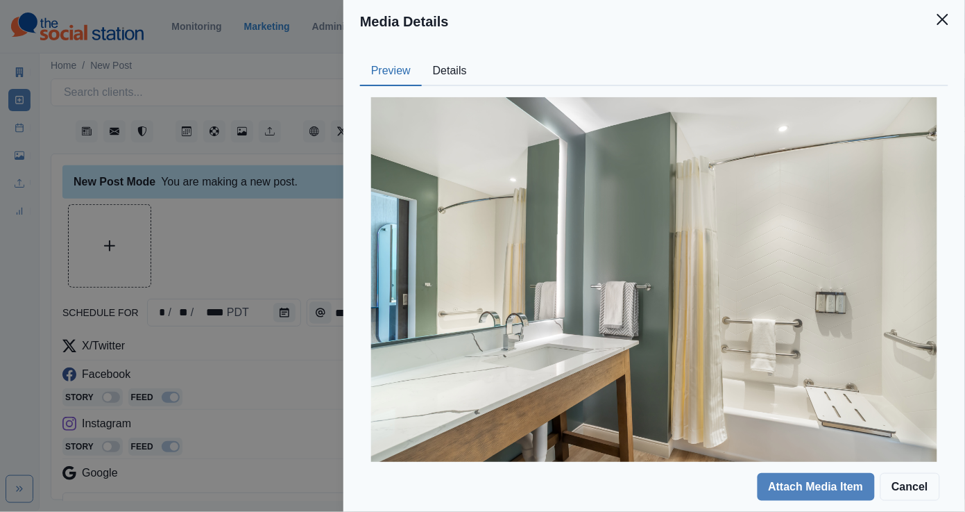
click at [459, 64] on button "Details" at bounding box center [450, 71] width 56 height 29
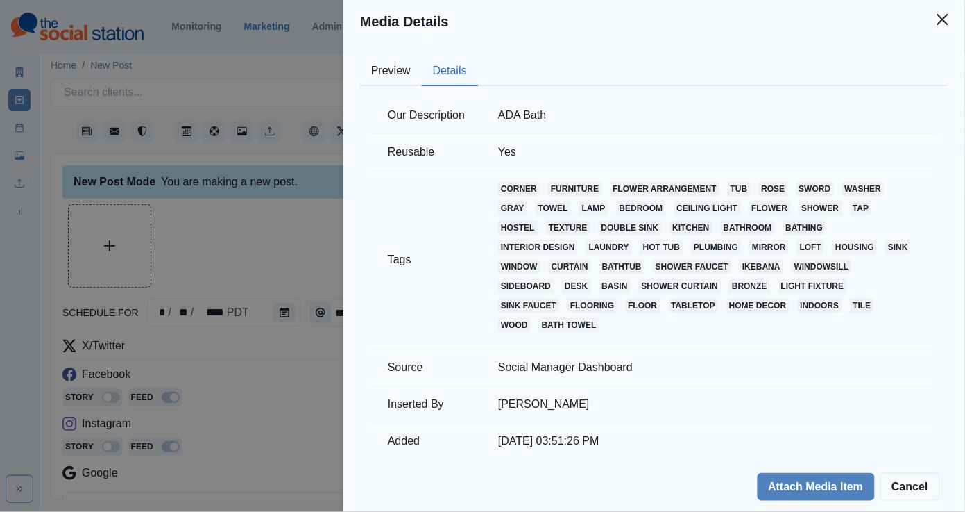
click at [399, 82] on button "Preview" at bounding box center [391, 71] width 62 height 29
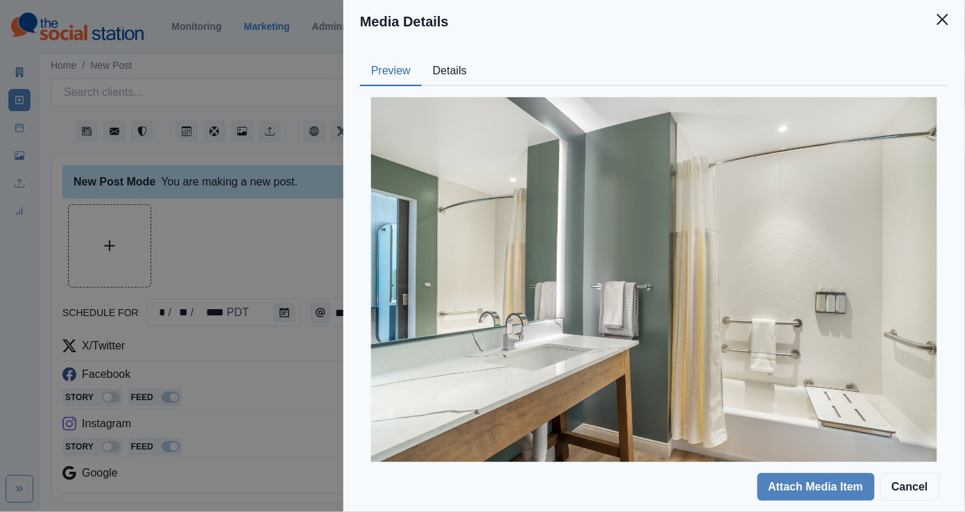
click at [239, 205] on div "Media Details Preview Details Our Description ADA Bath Reusable Yes Tags corner…" at bounding box center [482, 256] width 965 height 512
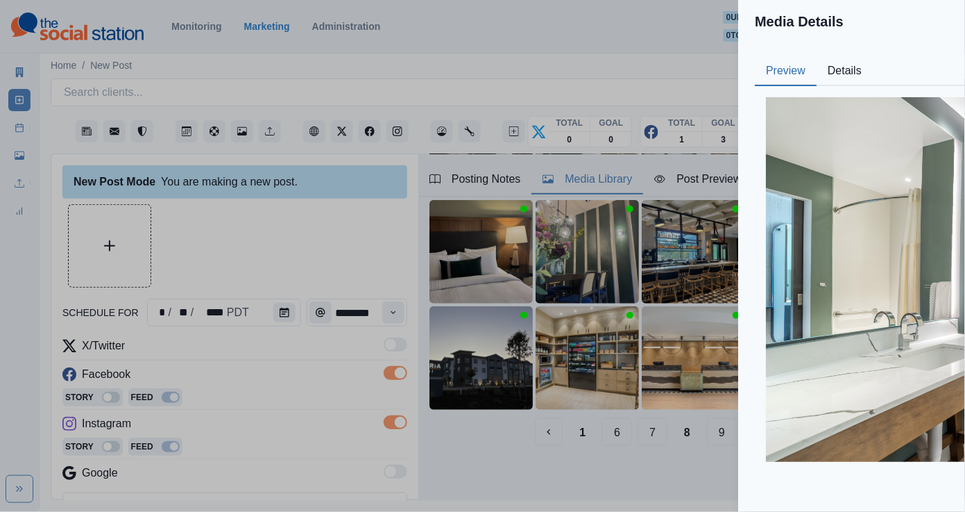
scroll to position [43, 0]
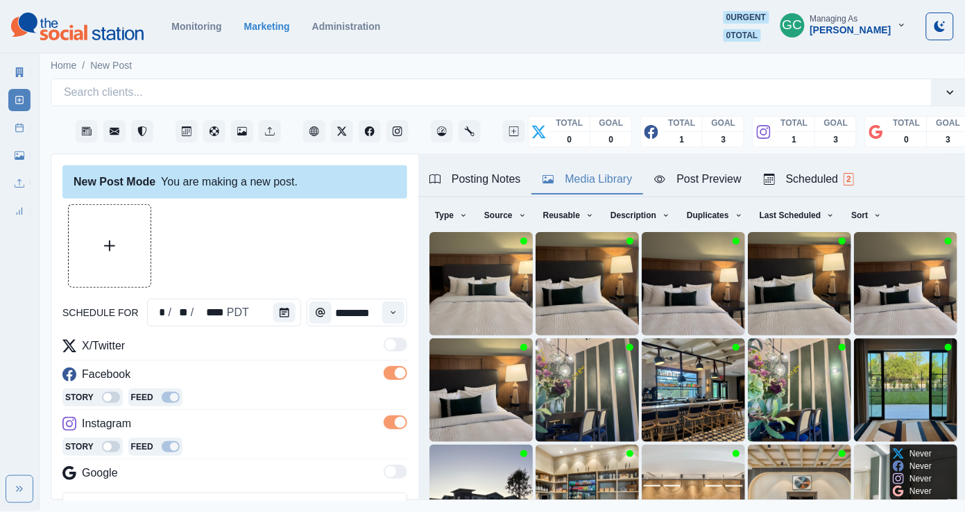
click at [821, 470] on img at bounding box center [905, 495] width 103 height 103
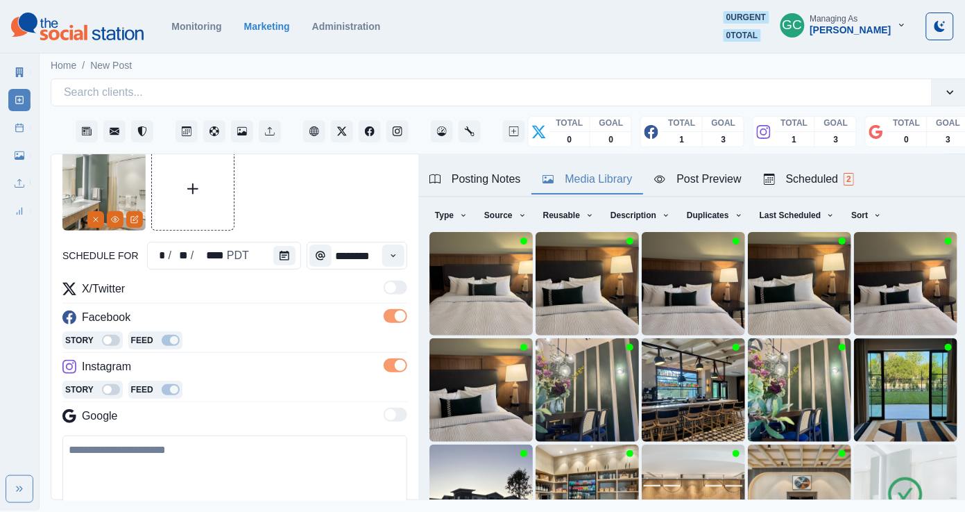
scroll to position [96, 0]
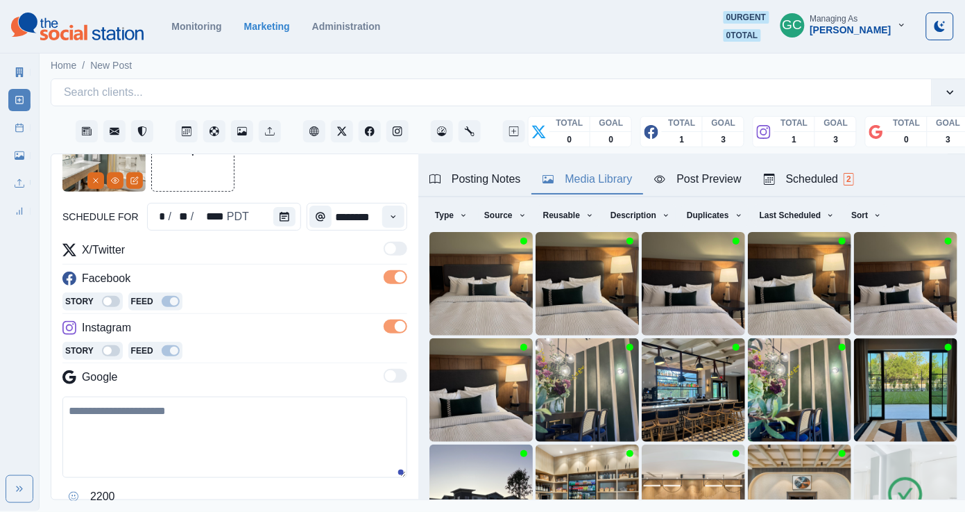
click at [152, 450] on textarea at bounding box center [234, 436] width 345 height 81
paste textarea "**********"
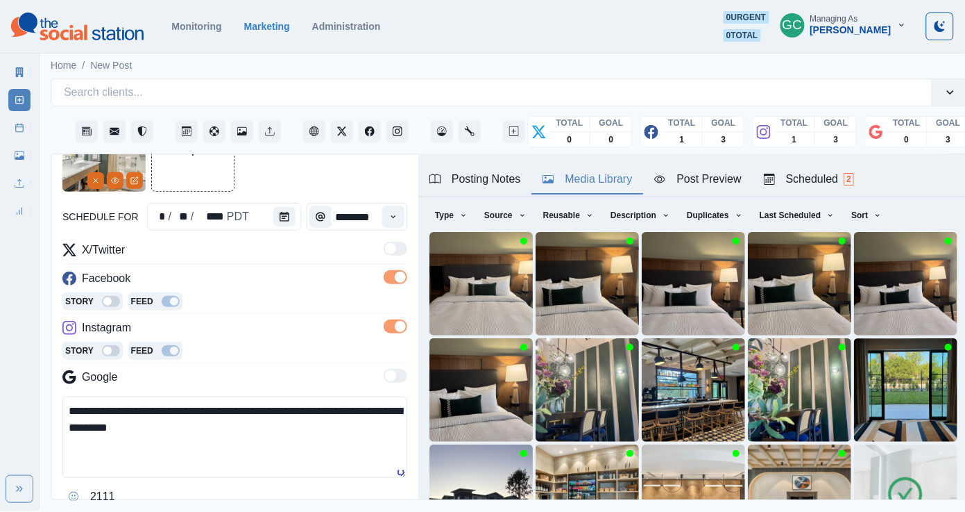
click at [103, 413] on textarea "**********" at bounding box center [234, 436] width 345 height 81
click at [262, 453] on textarea "**********" at bounding box center [234, 436] width 345 height 81
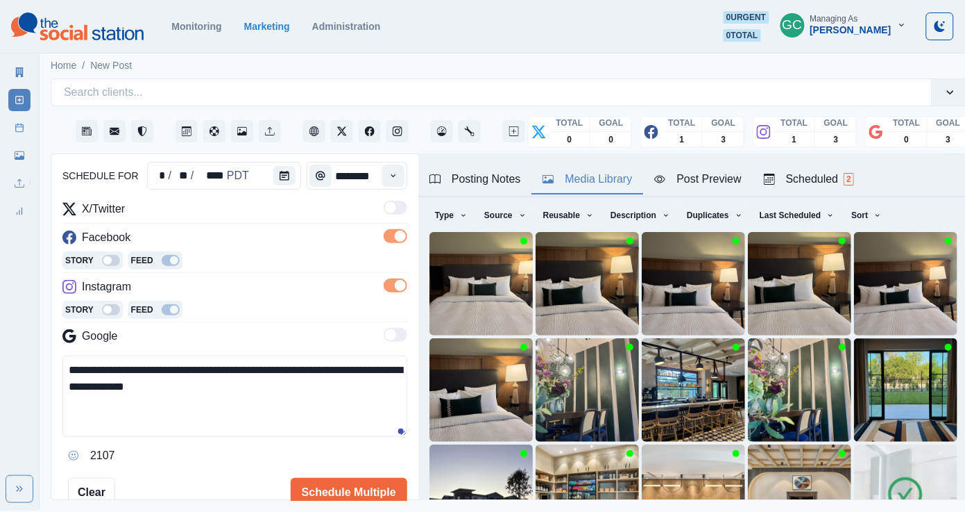
scroll to position [140, 0]
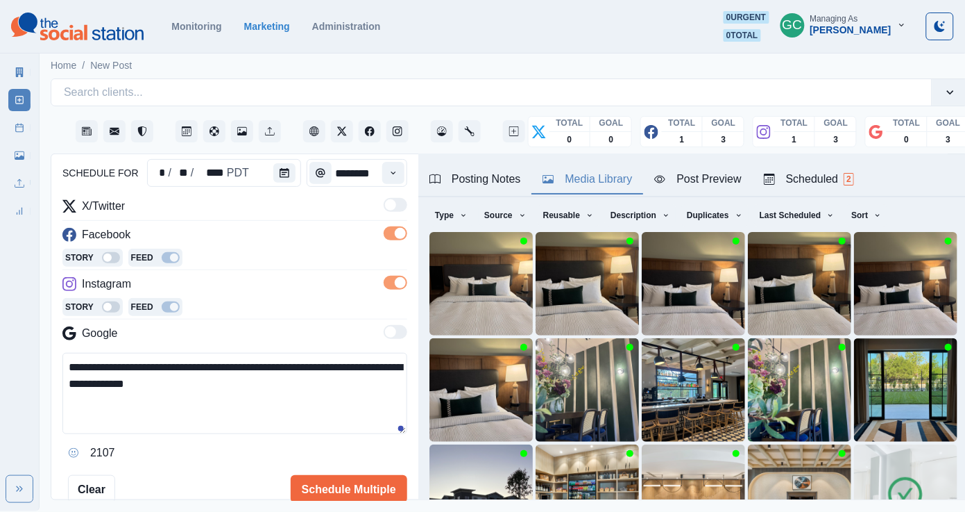
click at [135, 386] on textarea "**********" at bounding box center [234, 393] width 345 height 81
type textarea "**********"
click at [364, 485] on button "Schedule Multiple" at bounding box center [349, 489] width 117 height 28
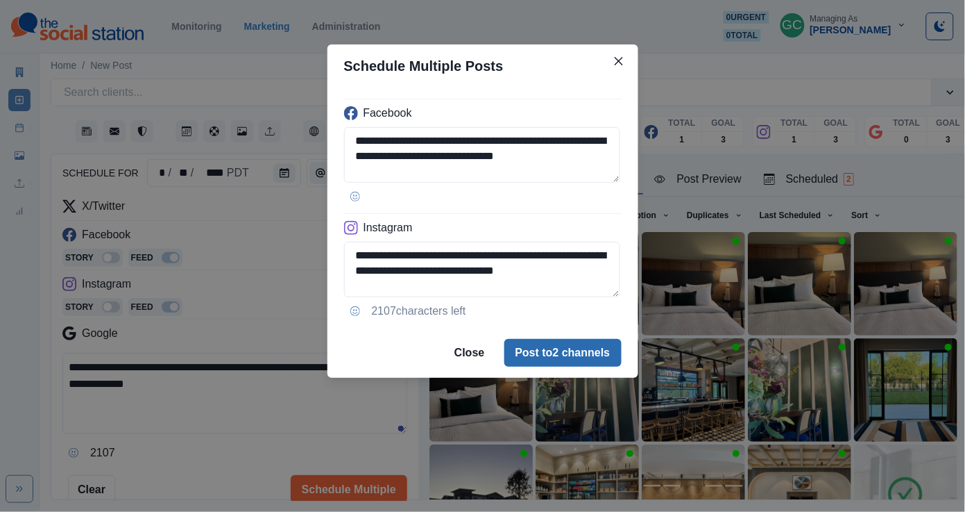
click at [568, 364] on button "Post to 2 channels" at bounding box center [563, 353] width 117 height 28
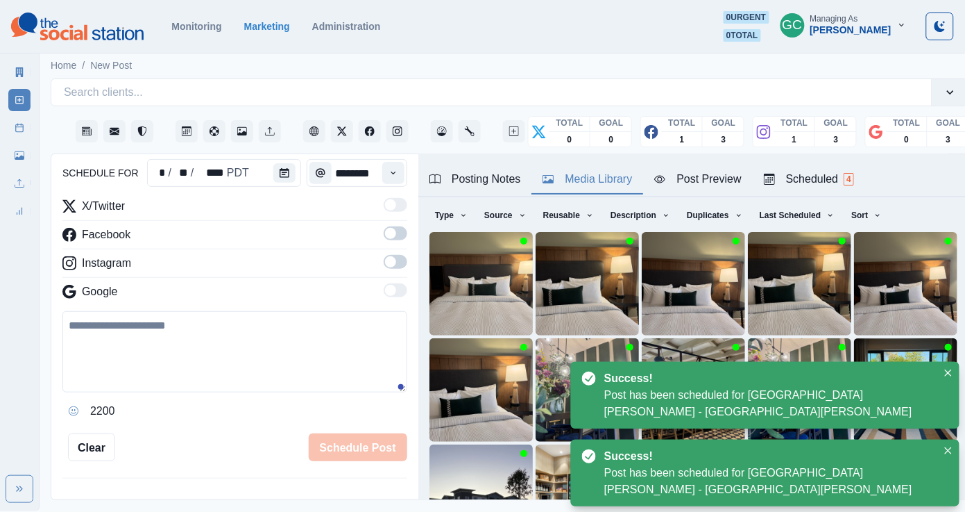
click at [791, 165] on button "Scheduled 4" at bounding box center [809, 179] width 112 height 29
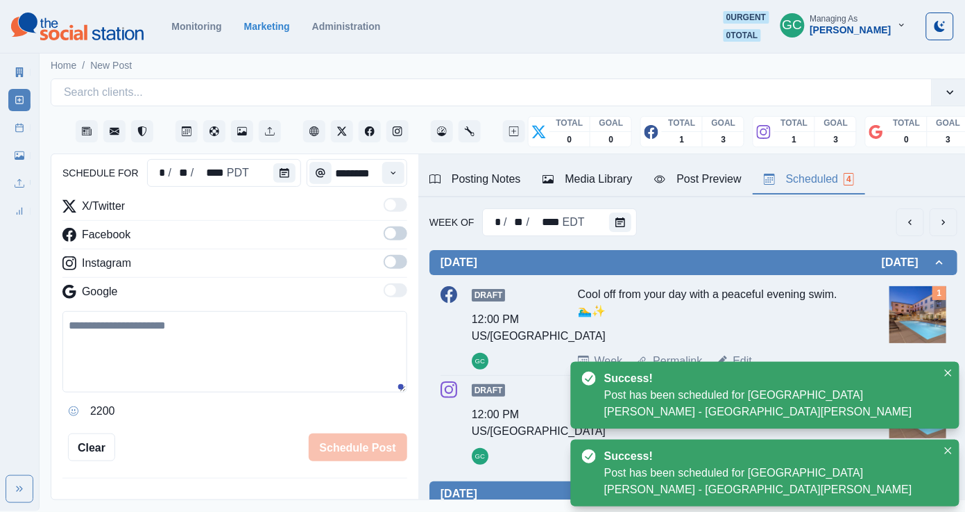
click at [341, 246] on div "Facebook" at bounding box center [234, 237] width 345 height 22
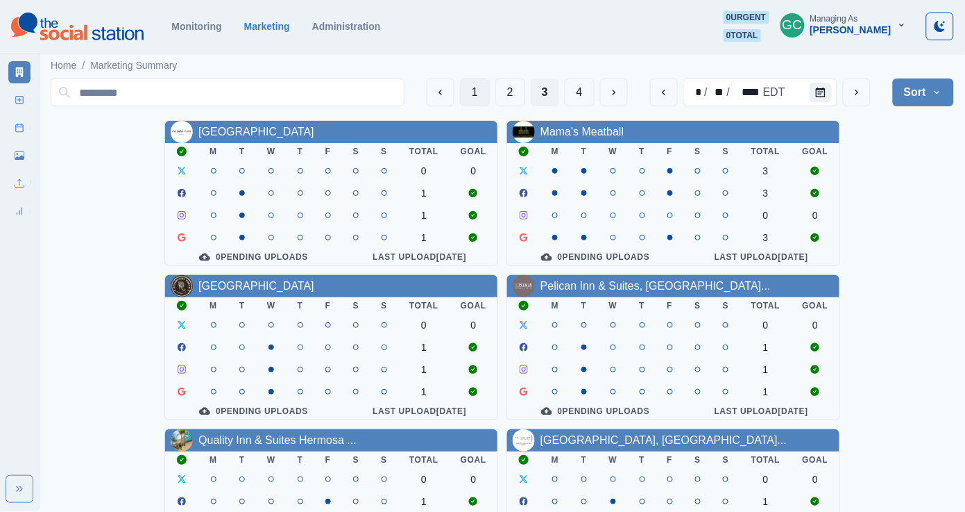
click at [469, 95] on button "1" at bounding box center [475, 92] width 30 height 28
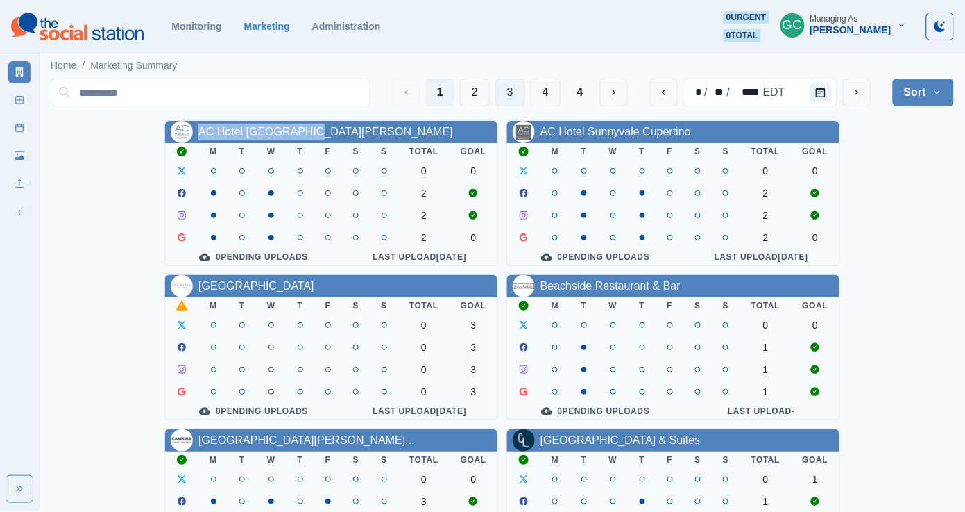
click at [505, 92] on button "3" at bounding box center [511, 92] width 30 height 28
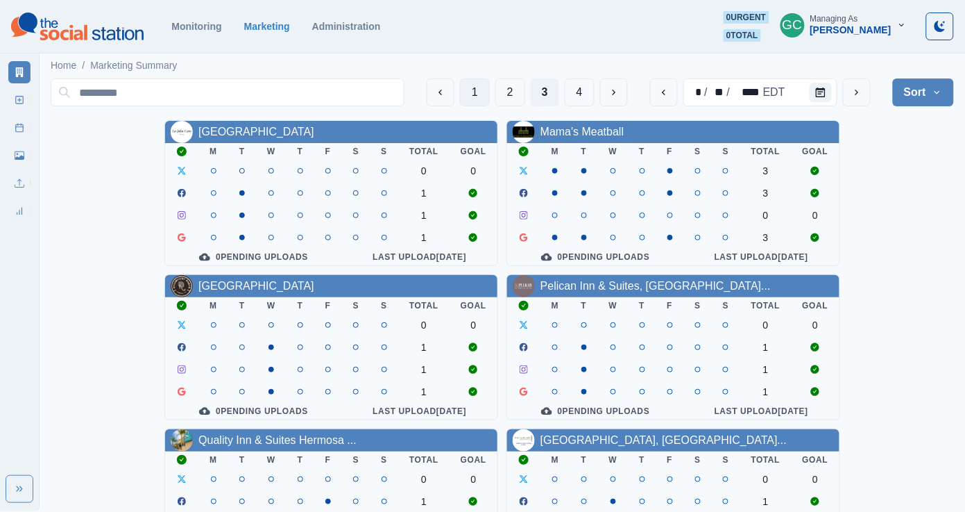
click at [480, 89] on button "1" at bounding box center [475, 92] width 30 height 28
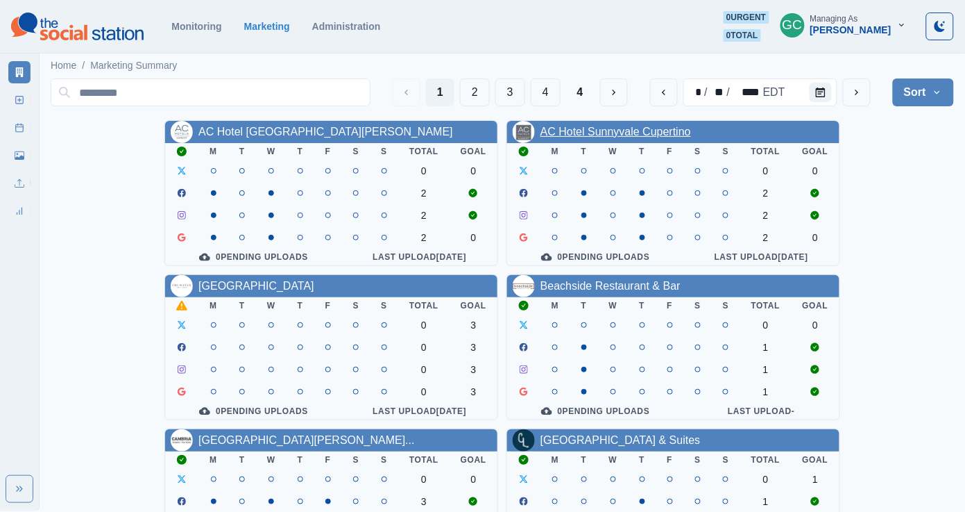
click at [666, 133] on link "AC Hotel Sunnyvale Cupertino" at bounding box center [616, 132] width 151 height 12
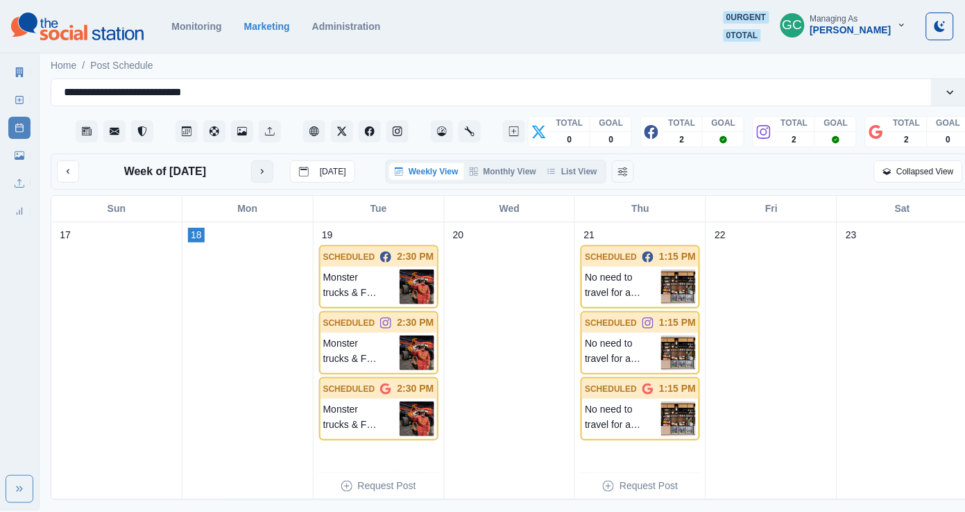
click at [269, 177] on button "next month" at bounding box center [262, 171] width 22 height 22
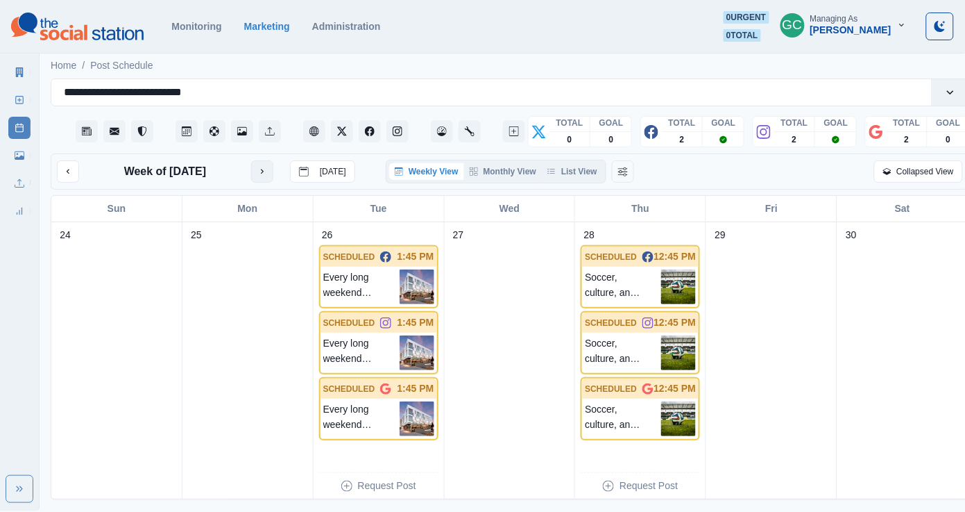
click at [269, 177] on button "next month" at bounding box center [262, 171] width 22 height 22
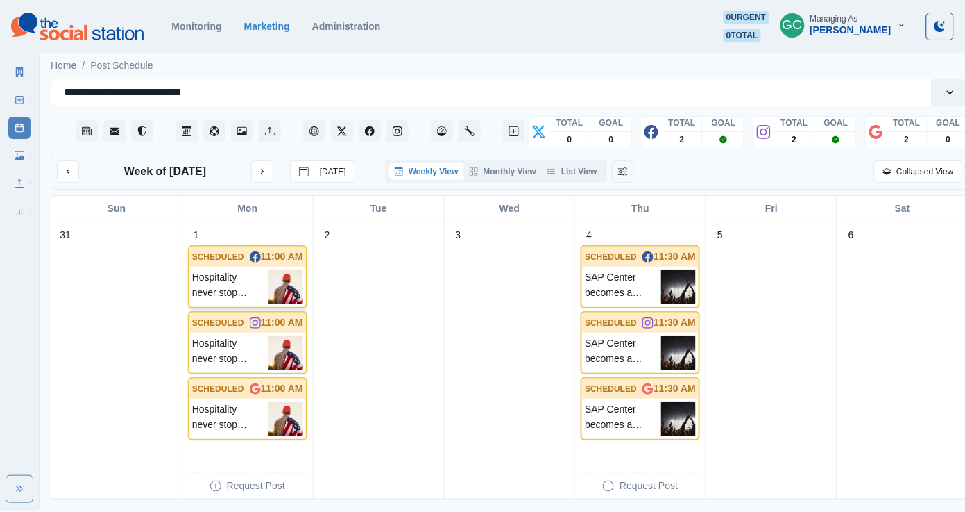
click at [255, 267] on div "SCHEDULED 11:00 AM" at bounding box center [247, 256] width 117 height 20
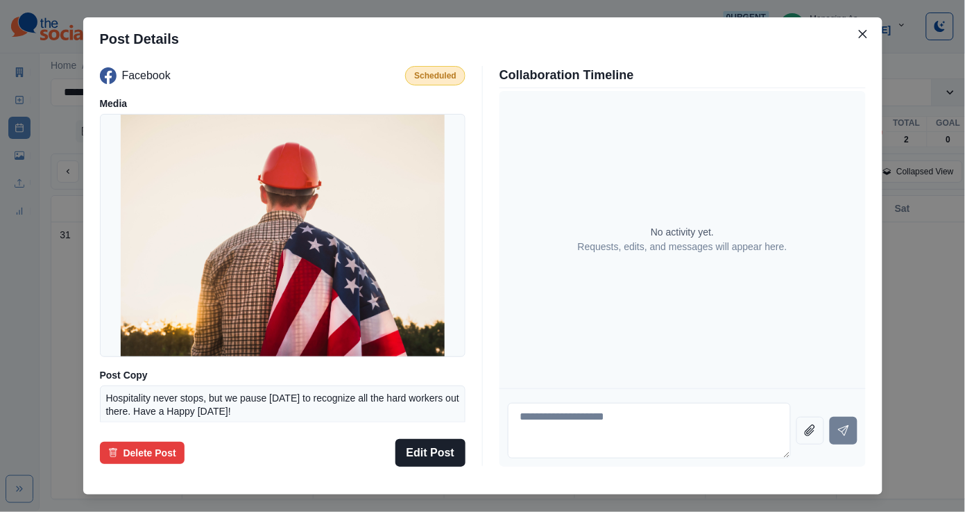
click at [293, 400] on p "Hospitality never stops, but we pause [DATE] to recognize all the hard workers …" at bounding box center [283, 404] width 354 height 27
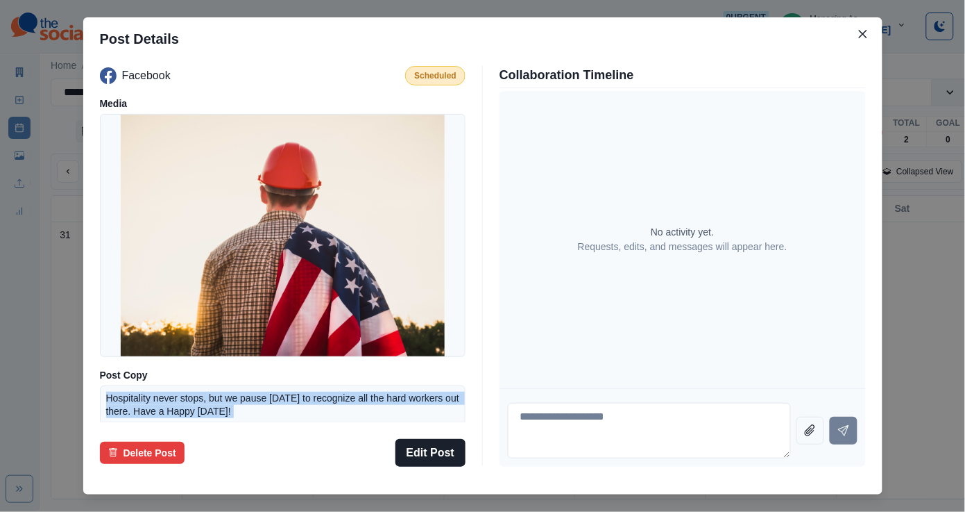
click at [293, 400] on p "Hospitality never stops, but we pause [DATE] to recognize all the hard workers …" at bounding box center [283, 404] width 354 height 27
copy p "Hospitality never stops, but we pause [DATE] to recognize all the hard workers …"
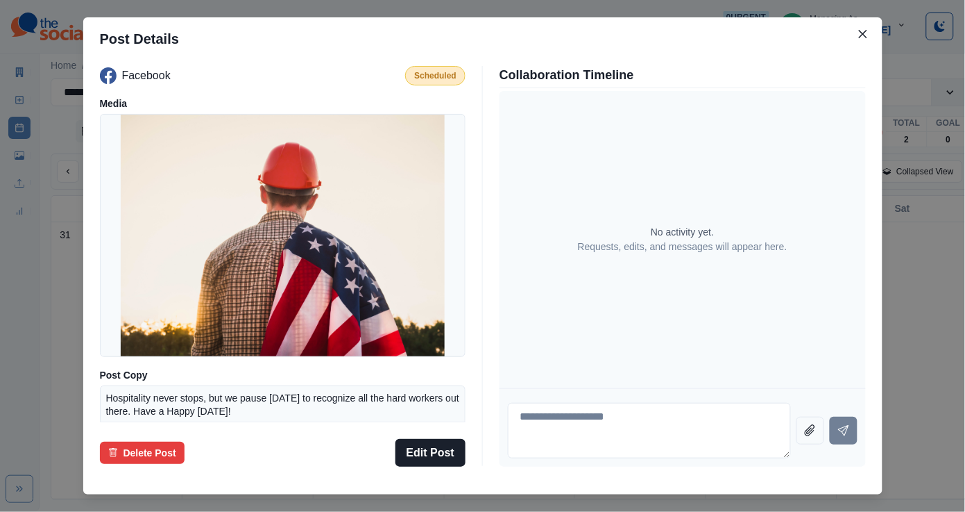
click at [65, 50] on div "Post Details Facebook Scheduled Media Post Copy Hospitality never stops, but we…" at bounding box center [482, 256] width 965 height 512
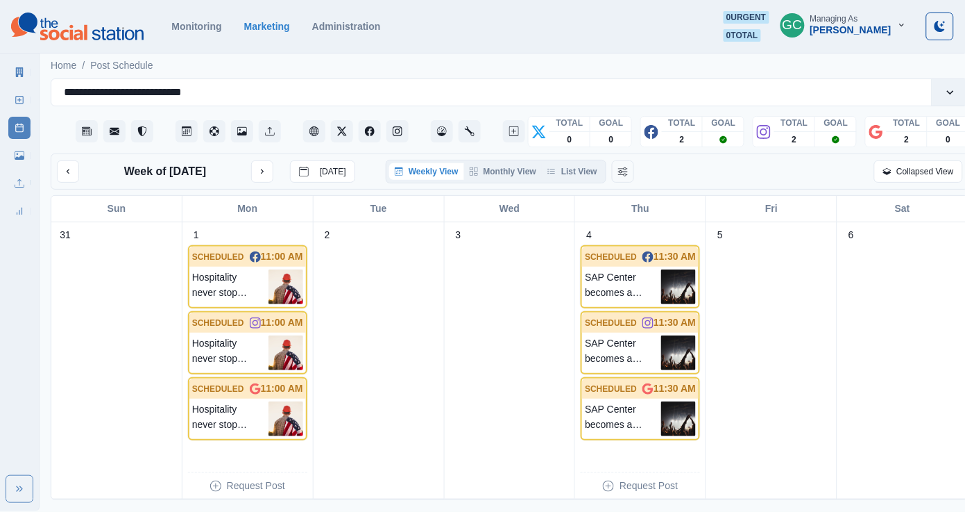
click at [81, 34] on img at bounding box center [77, 26] width 133 height 28
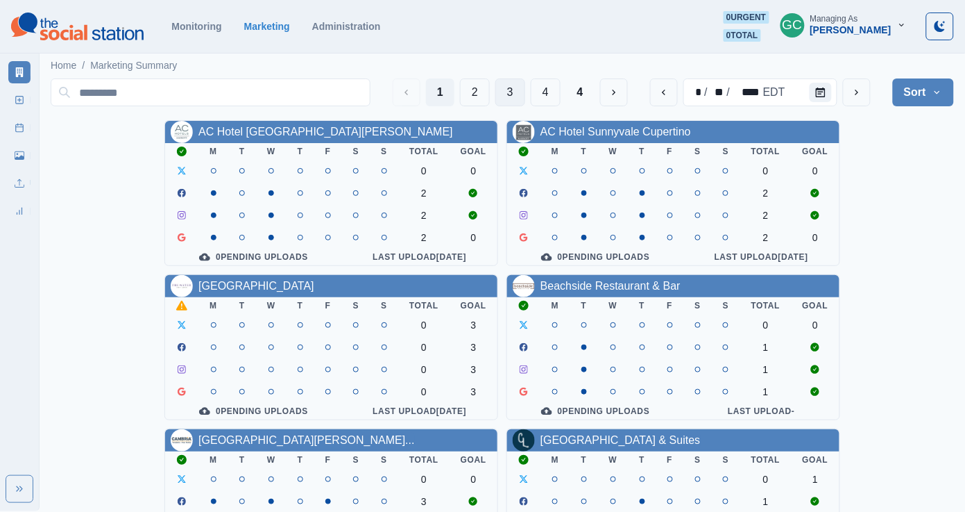
click at [510, 85] on button "3" at bounding box center [511, 92] width 30 height 28
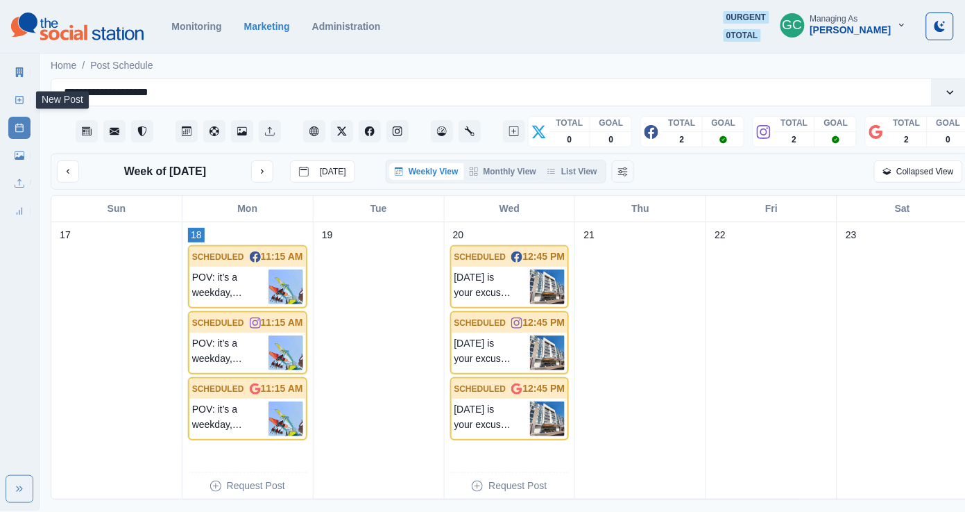
click at [29, 103] on link "New Post" at bounding box center [19, 100] width 22 height 22
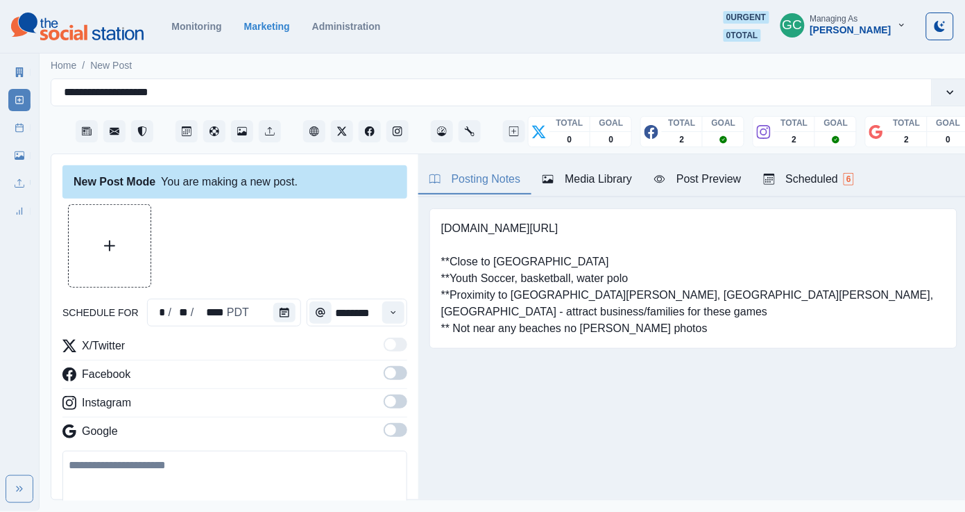
click at [831, 158] on div "Posting Notes Media Library Post Preview Scheduled 6" at bounding box center [694, 175] width 550 height 43
click at [835, 172] on div "Scheduled 6" at bounding box center [809, 179] width 90 height 17
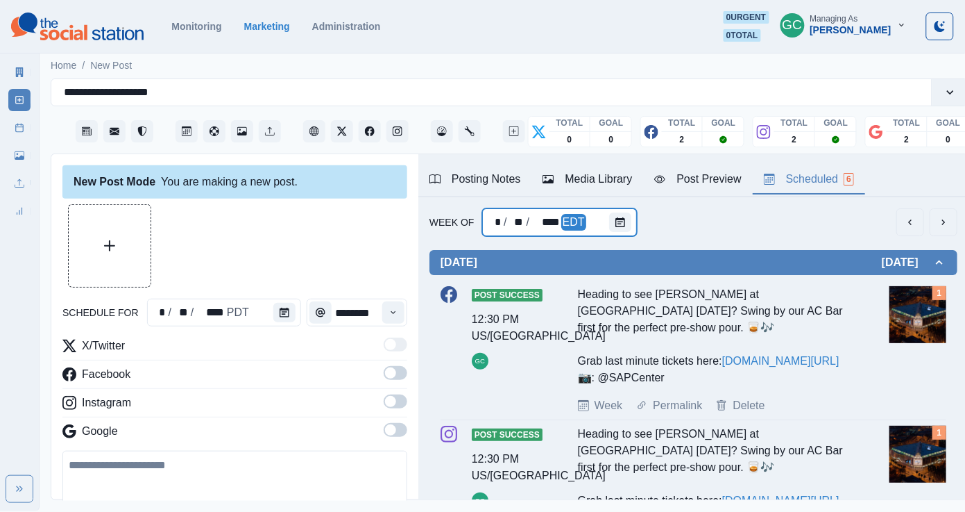
click at [604, 227] on div "* / ** / **** EDT" at bounding box center [559, 222] width 154 height 28
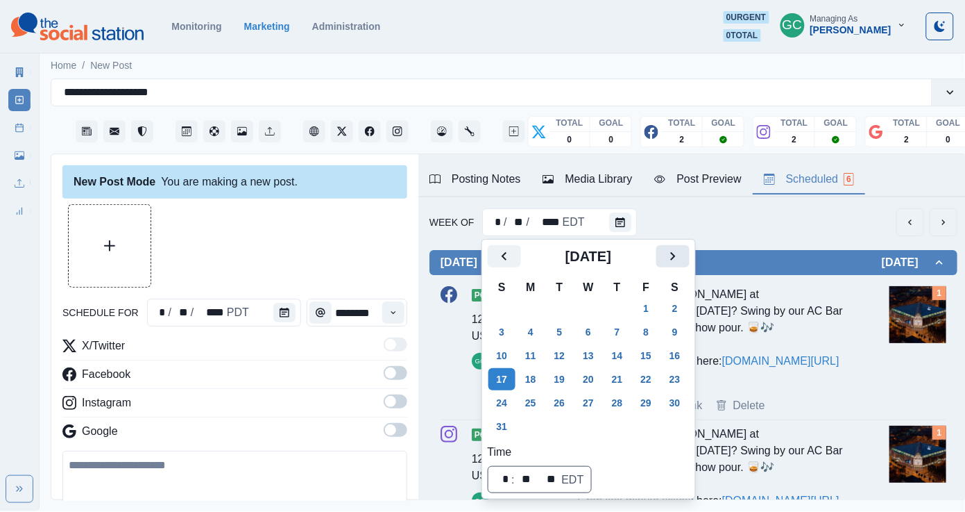
click at [682, 258] on icon "Next" at bounding box center [673, 256] width 17 height 17
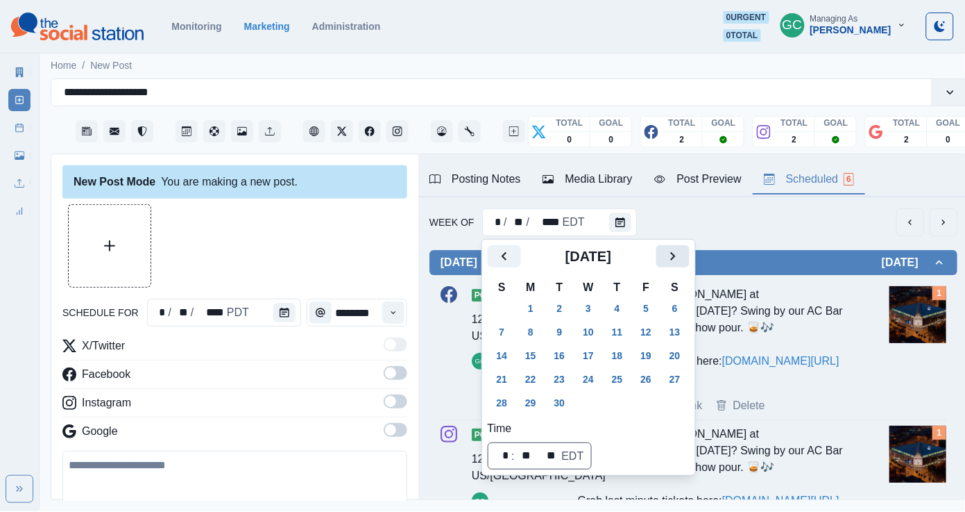
click at [688, 266] on button "Next" at bounding box center [673, 256] width 33 height 22
click at [535, 400] on button "27" at bounding box center [531, 402] width 28 height 22
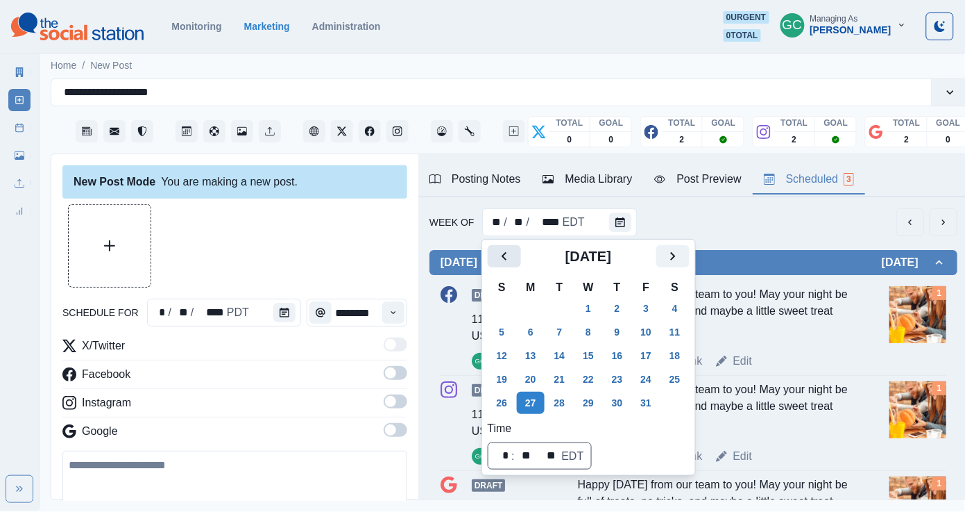
click at [512, 258] on button "Previous" at bounding box center [504, 256] width 33 height 22
click at [530, 305] on button "1" at bounding box center [531, 308] width 28 height 22
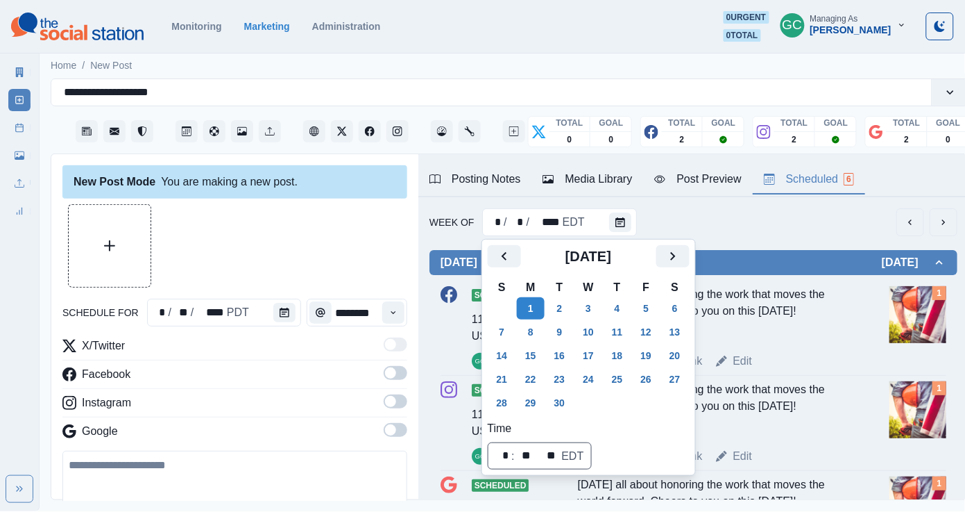
click at [908, 326] on img at bounding box center [918, 314] width 57 height 57
